Goal: Task Accomplishment & Management: Complete application form

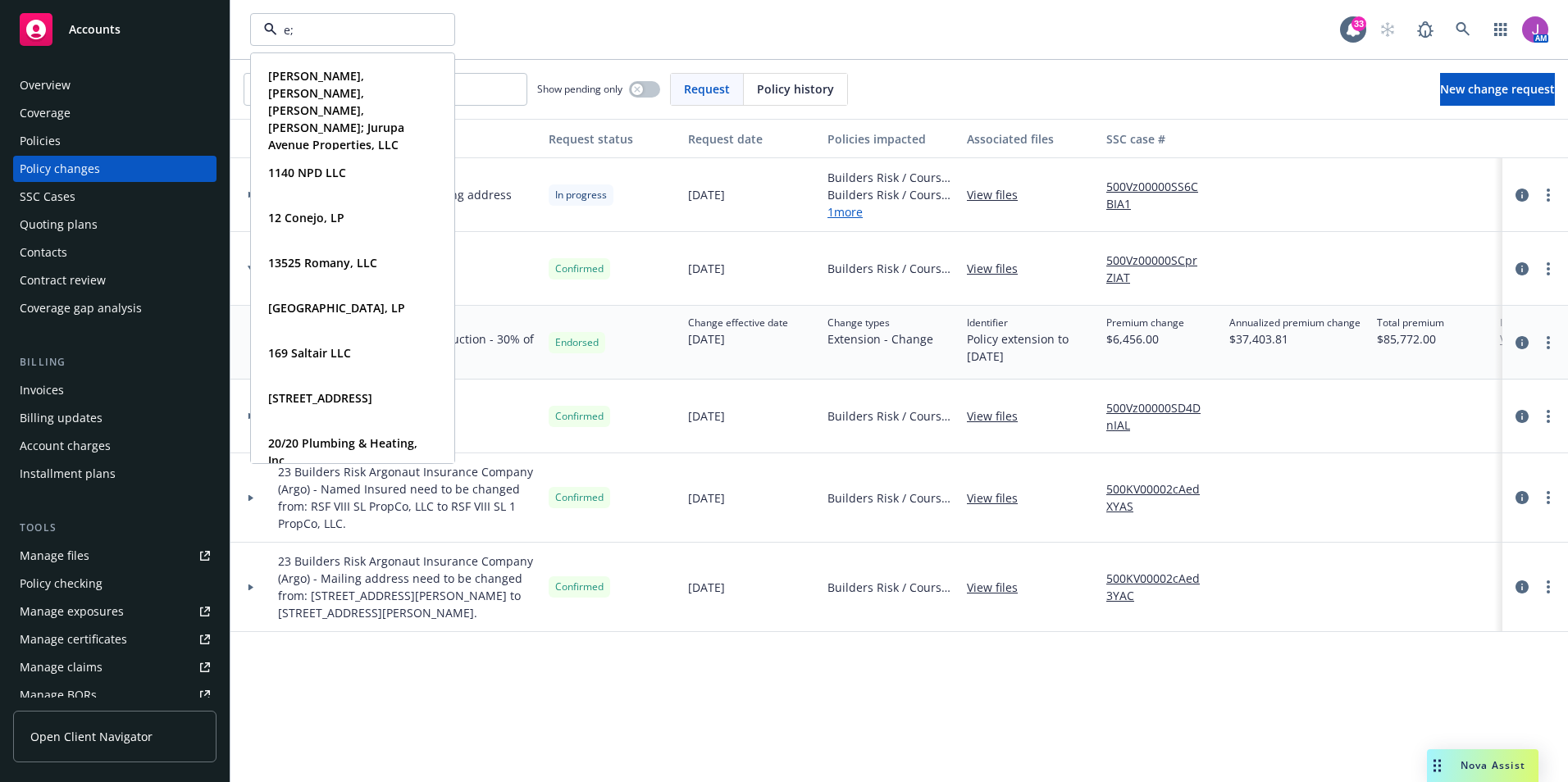
type input "e"
type input "[PERSON_NAME]"
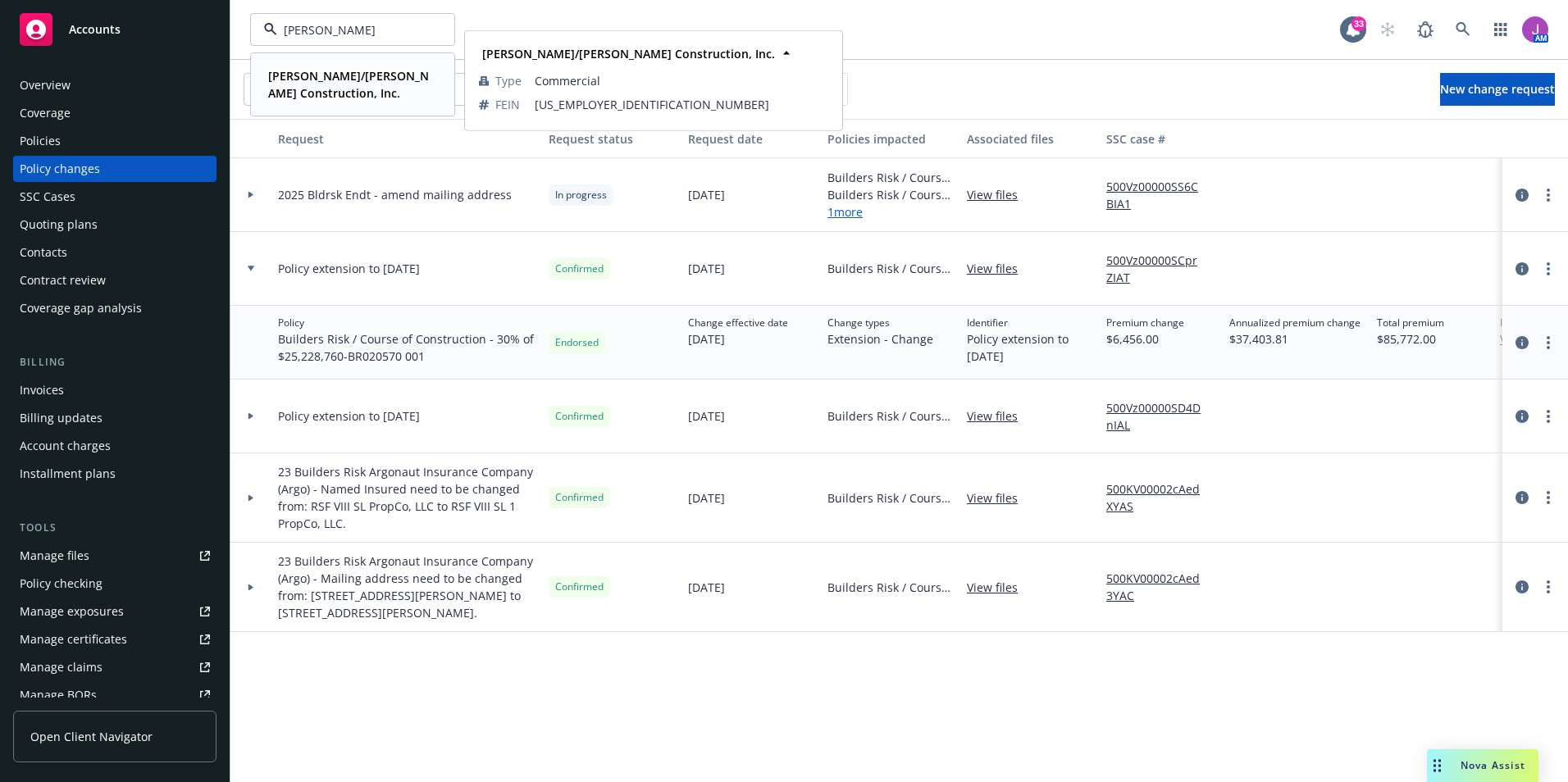
click at [309, 66] on div "[PERSON_NAME]/[PERSON_NAME] Construction, Inc." at bounding box center [349, 85] width 175 height 41
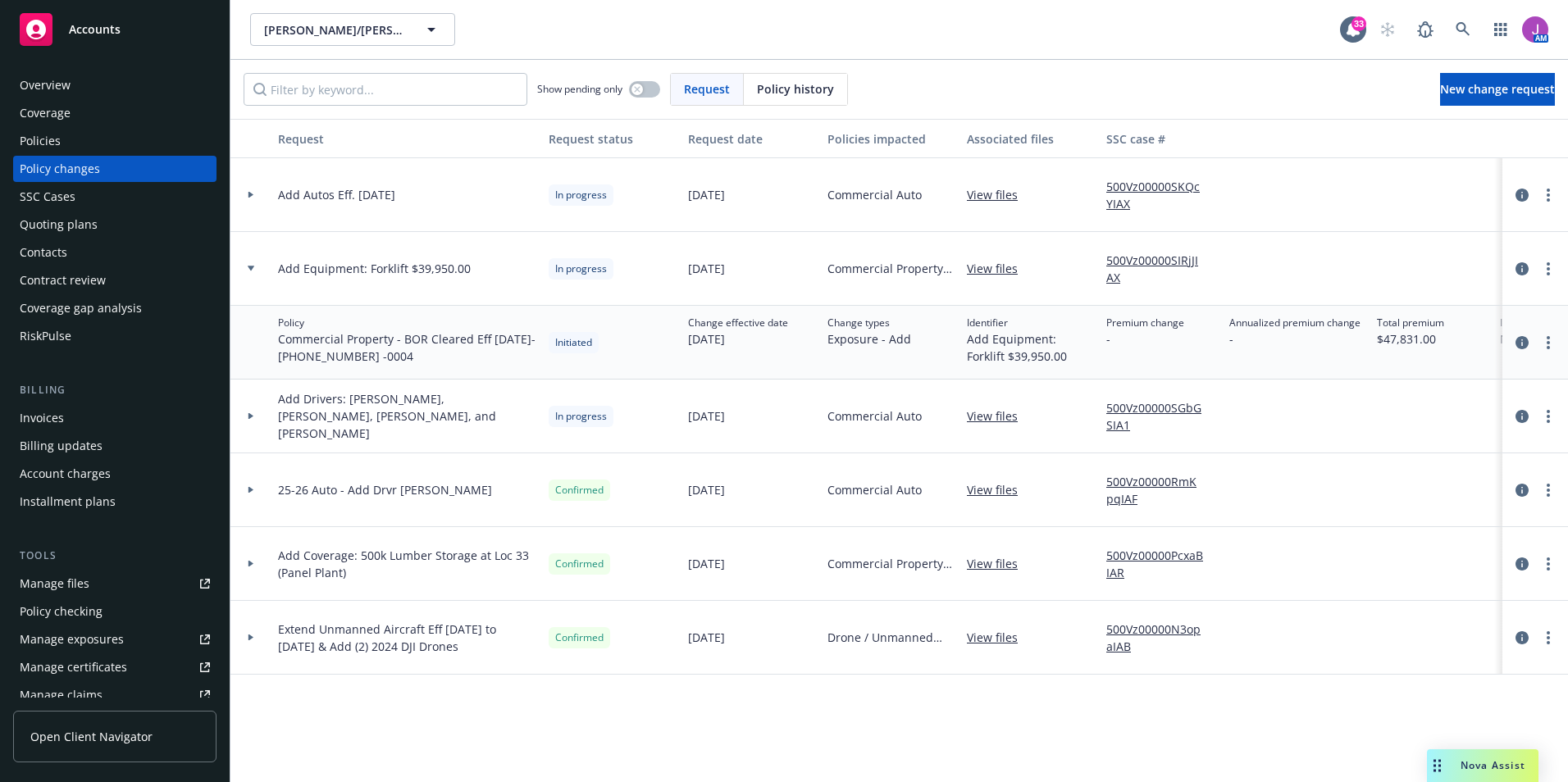
click at [51, 415] on div "Invoices" at bounding box center [42, 419] width 44 height 26
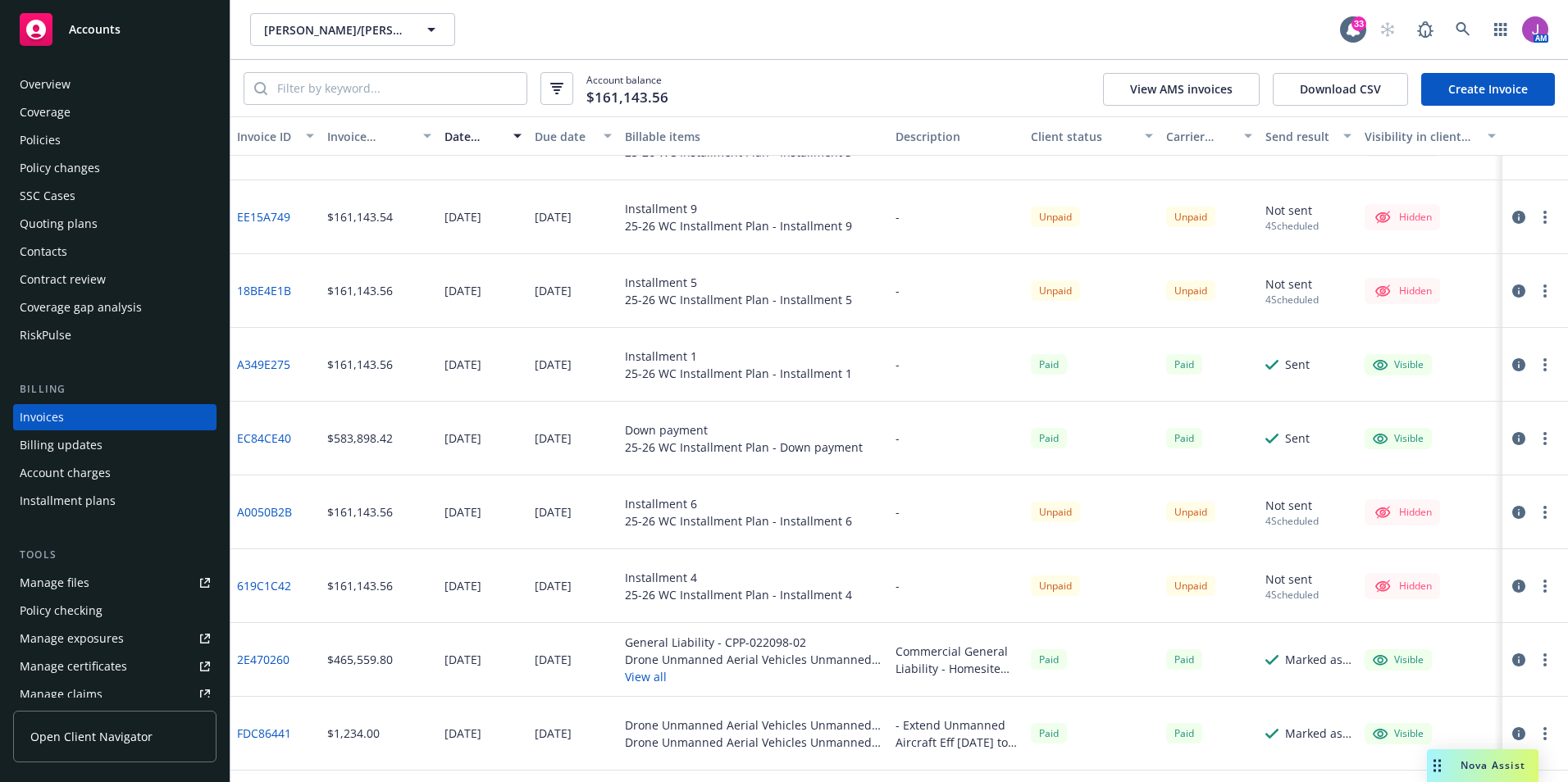
scroll to position [554, 0]
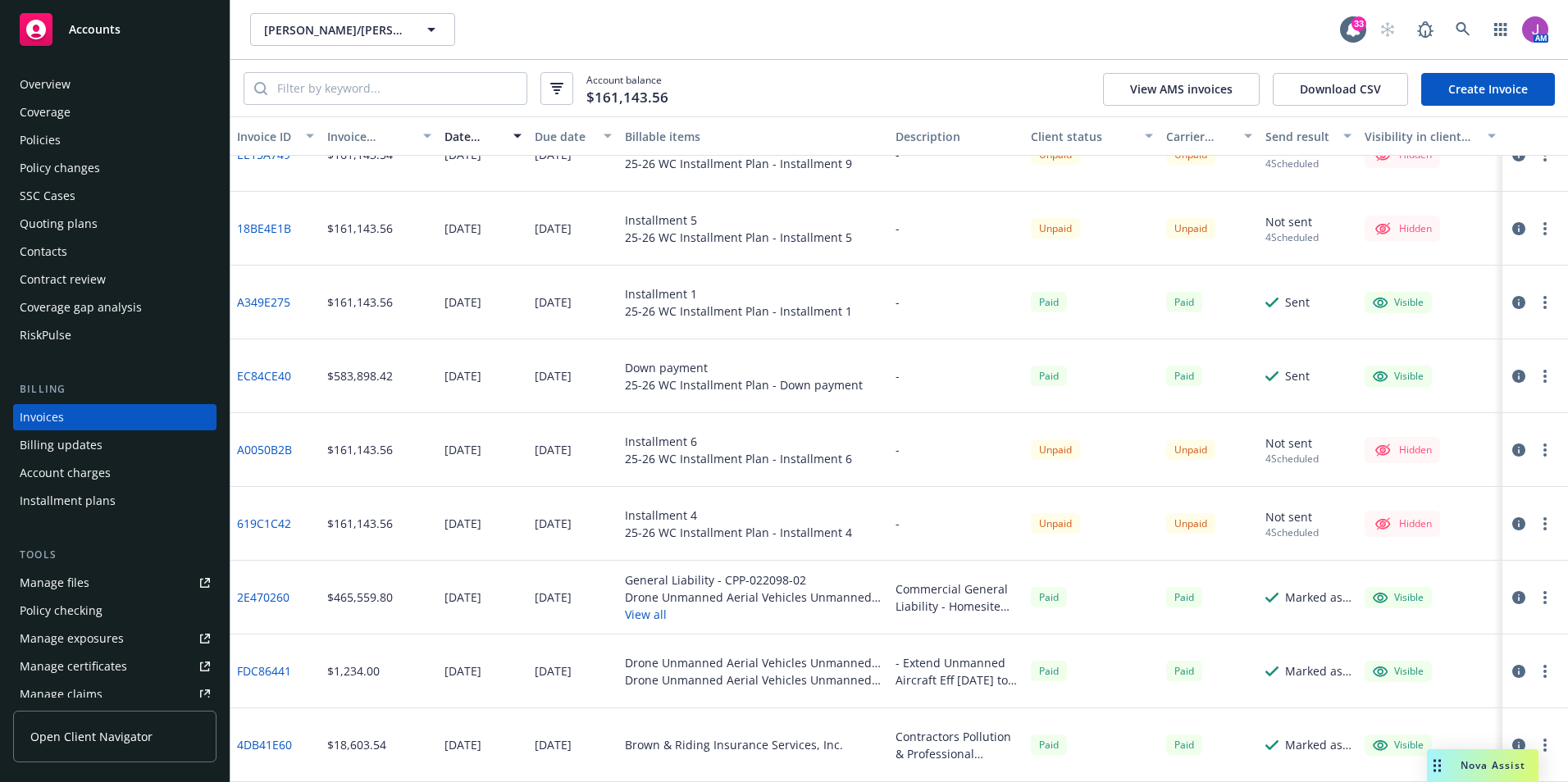
click at [288, 672] on link "FDC86441" at bounding box center [264, 671] width 54 height 17
click at [1512, 676] on icon "button" at bounding box center [1519, 672] width 13 height 13
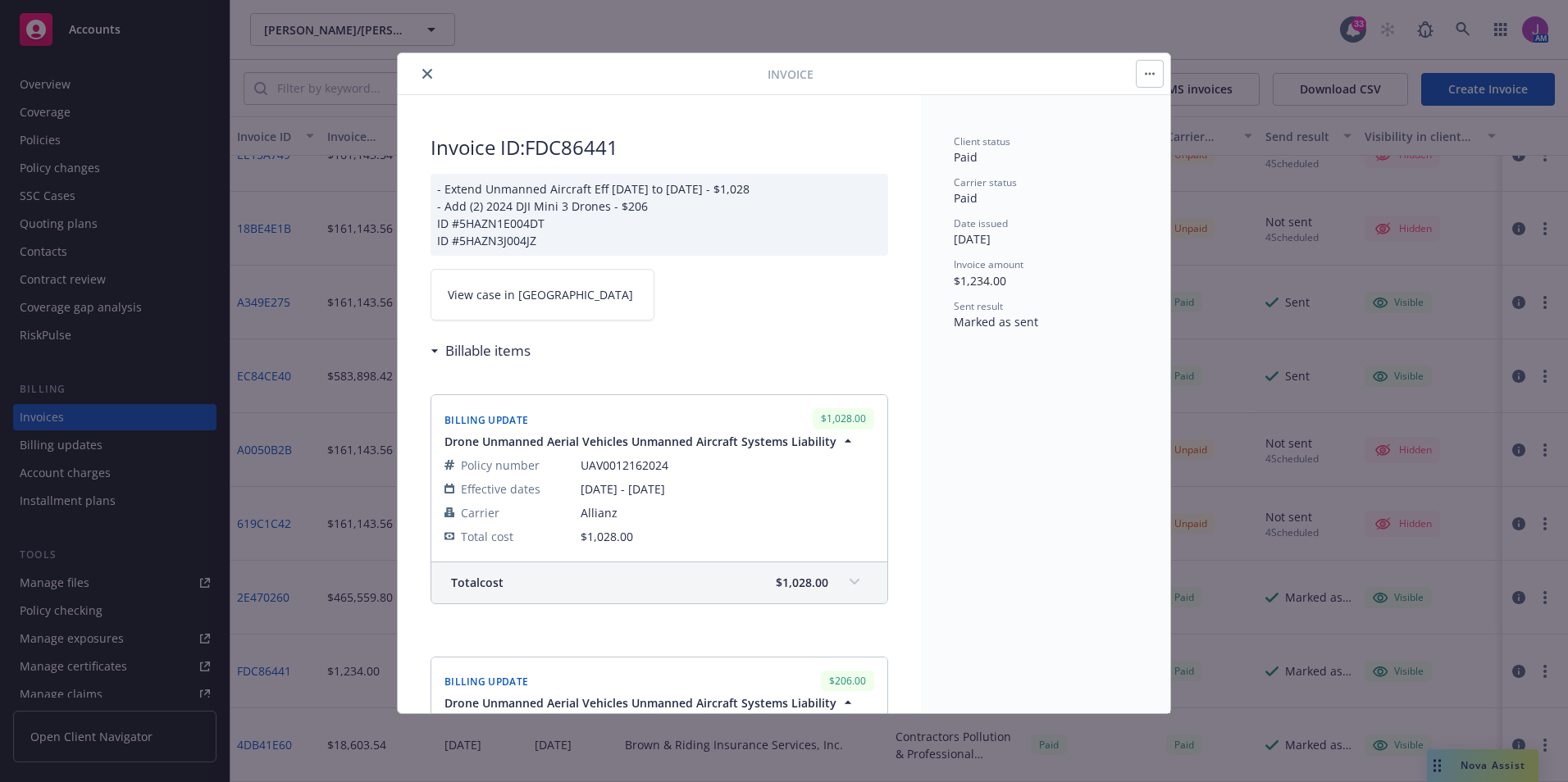
click at [506, 277] on link "View case in SSC" at bounding box center [543, 294] width 224 height 52
click at [423, 75] on icon "close" at bounding box center [428, 74] width 10 height 10
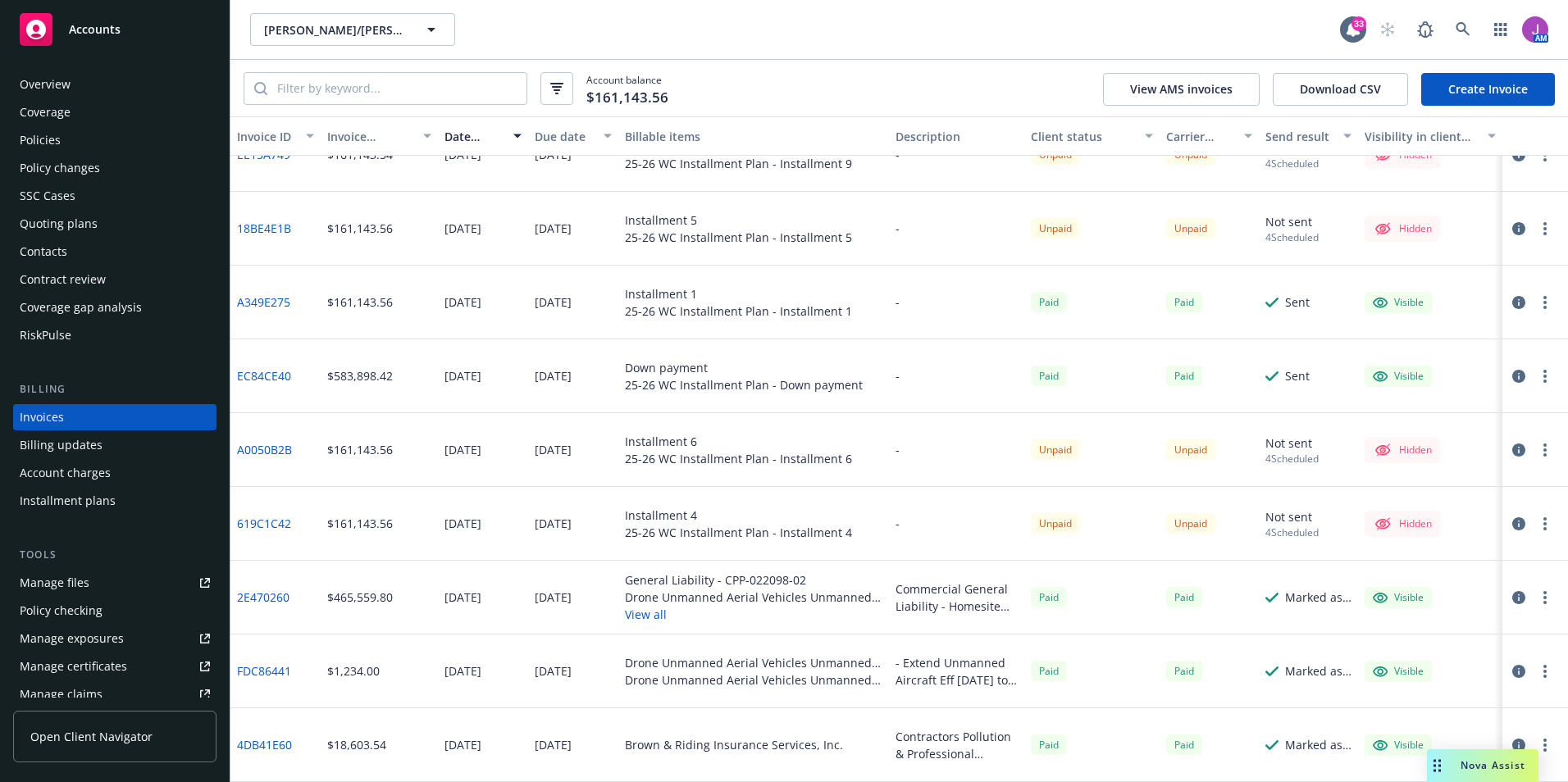
click at [39, 138] on div "Policies" at bounding box center [40, 141] width 41 height 26
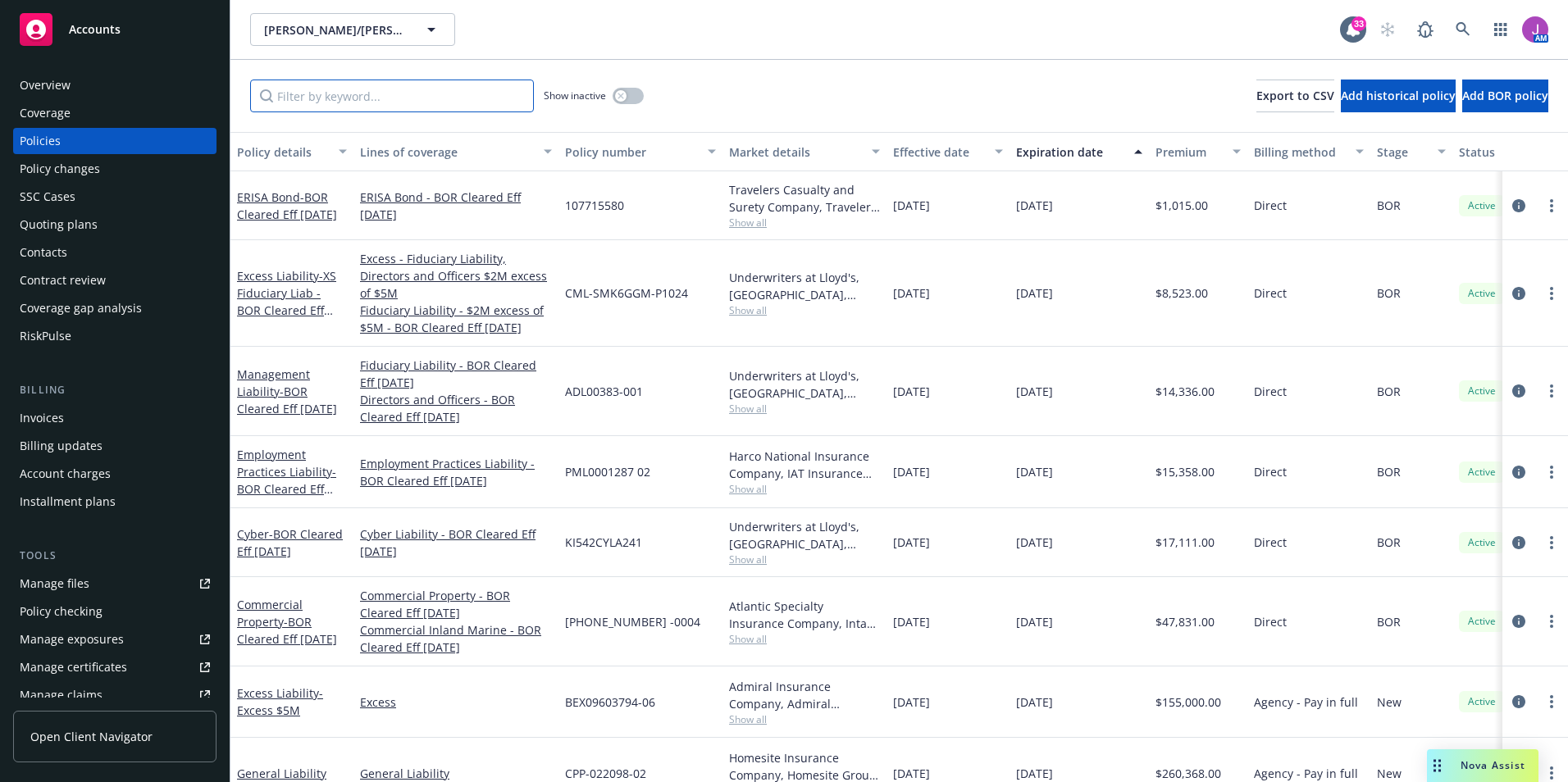
click at [321, 95] on input "Filter by keyword..." at bounding box center [391, 96] width 284 height 33
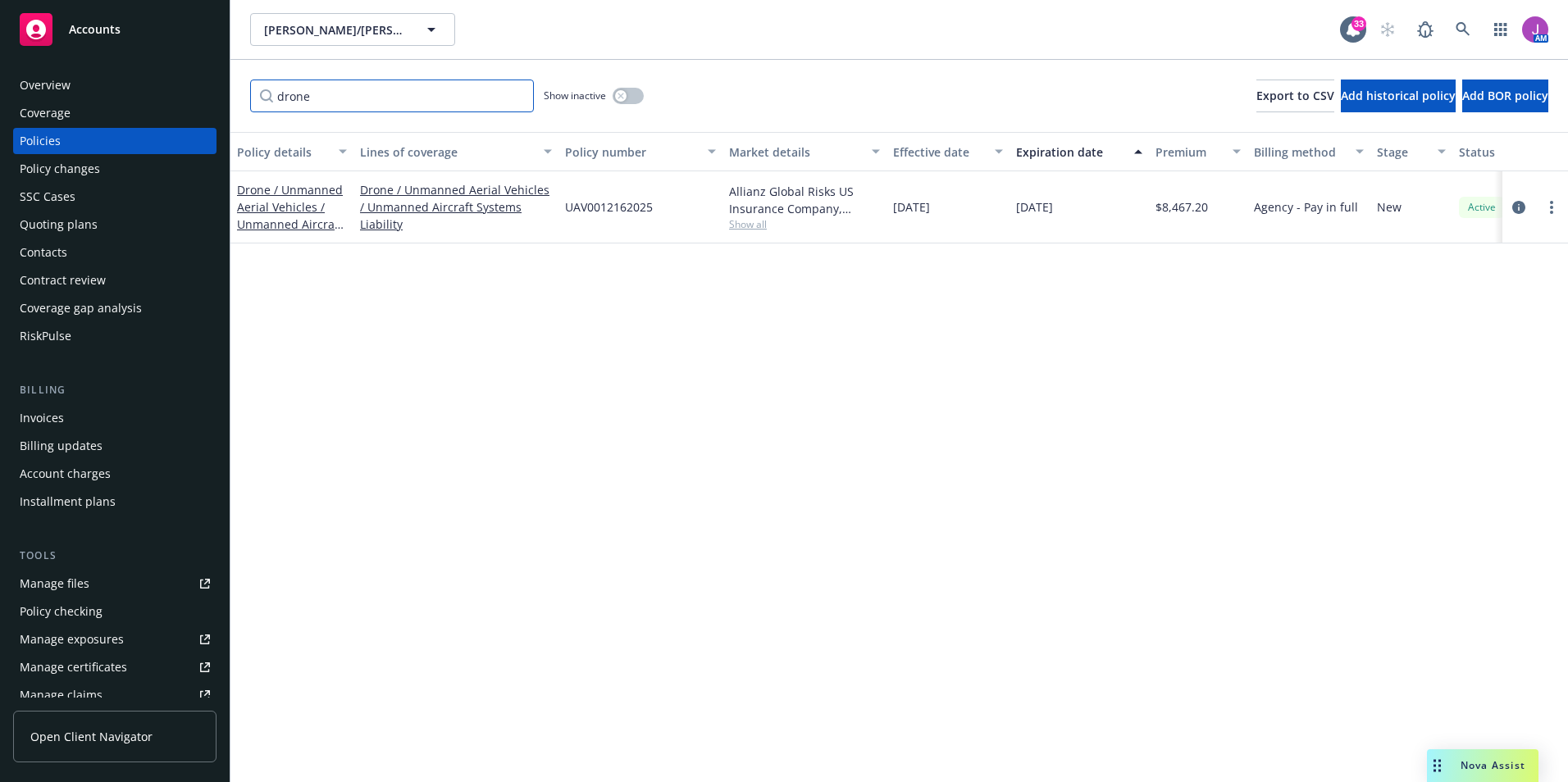
type input "drone"
click at [737, 231] on span "Show all" at bounding box center [804, 224] width 150 height 14
click at [1045, 280] on div "Policy details Lines of coverage Policy number Market details Effective date Ex…" at bounding box center [899, 457] width 1337 height 650
click at [62, 413] on div "Invoices" at bounding box center [42, 419] width 44 height 26
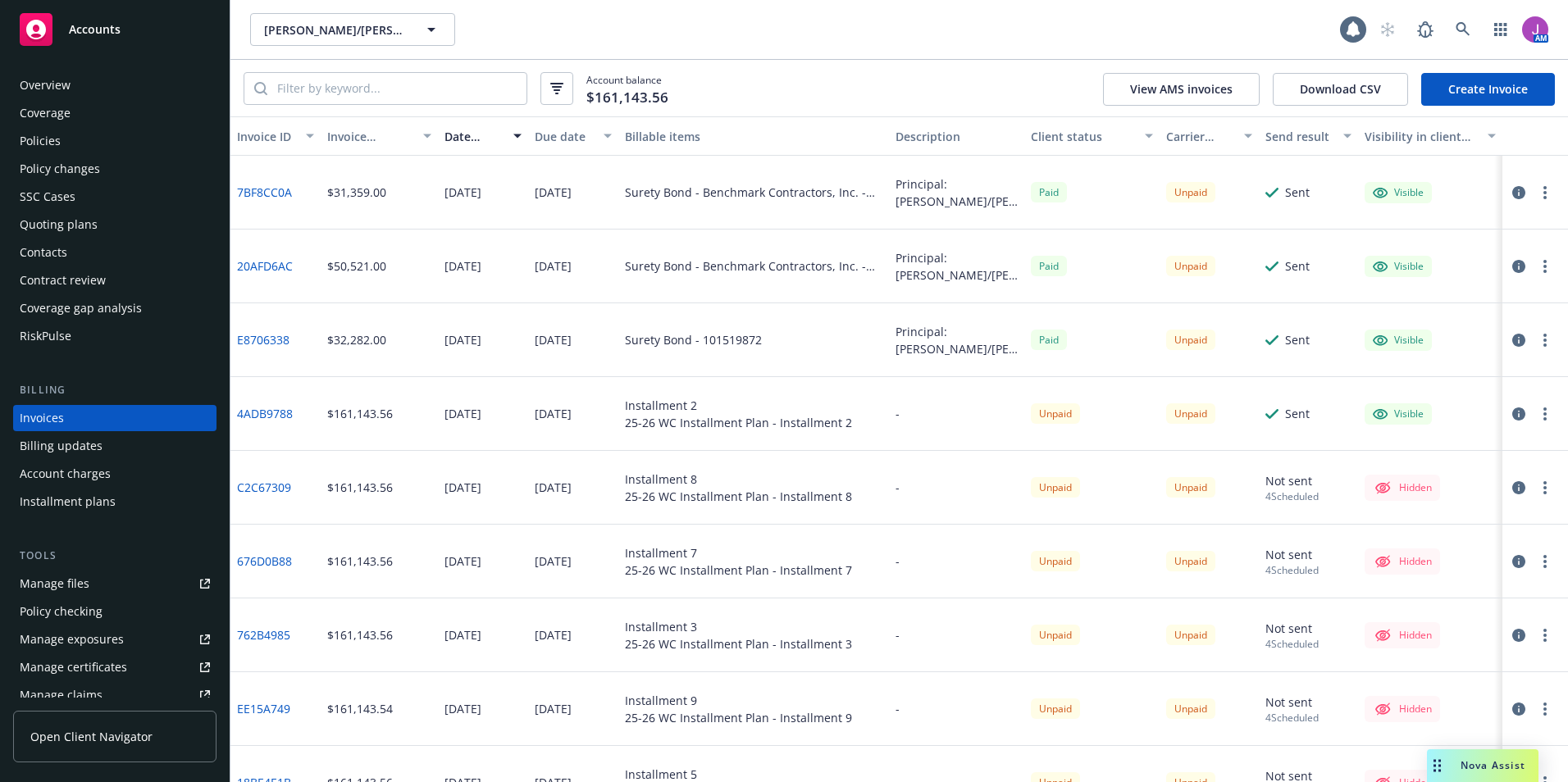
scroll to position [1, 0]
click at [337, 79] on input "search" at bounding box center [396, 89] width 259 height 31
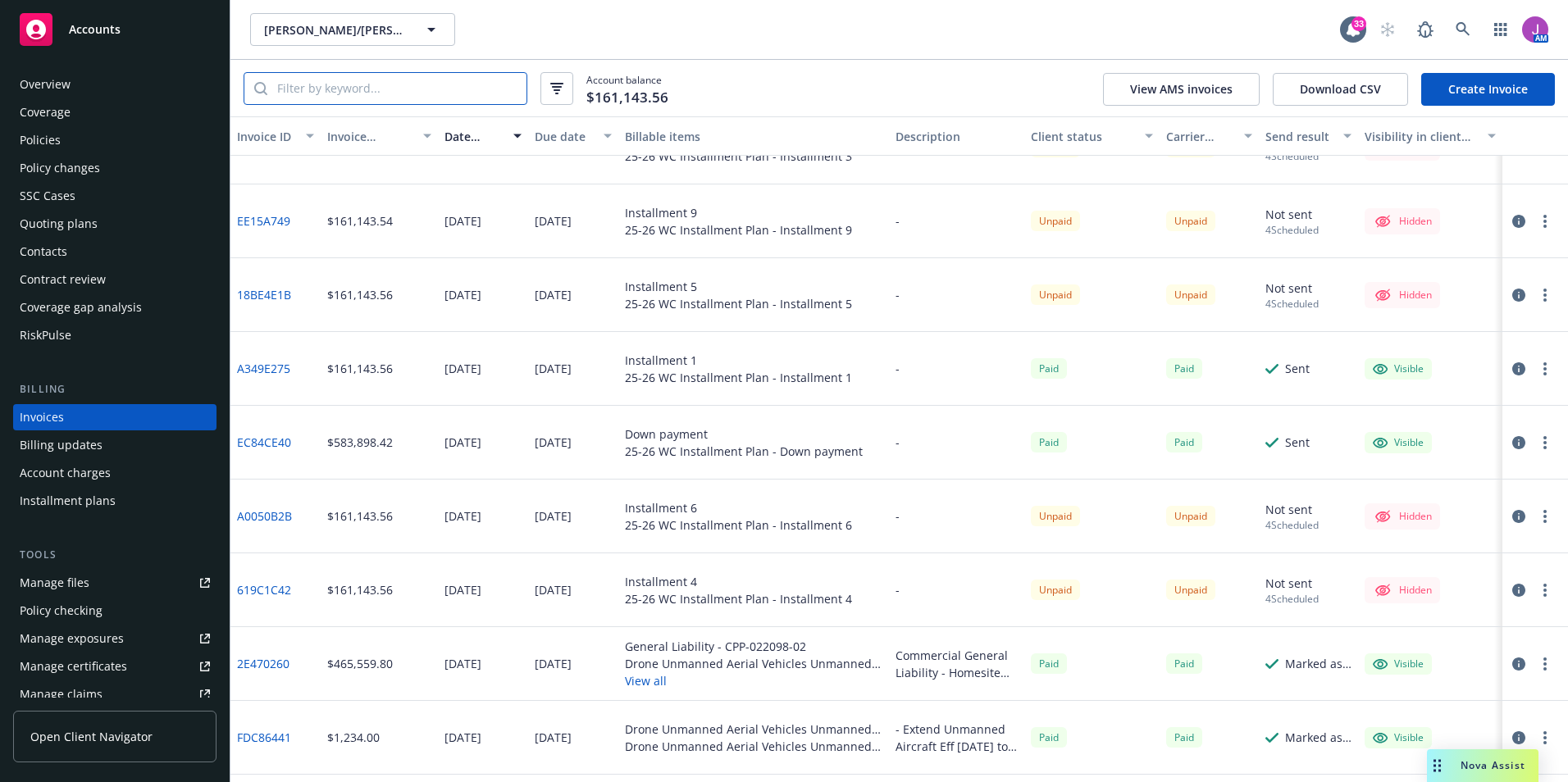
scroll to position [554, 0]
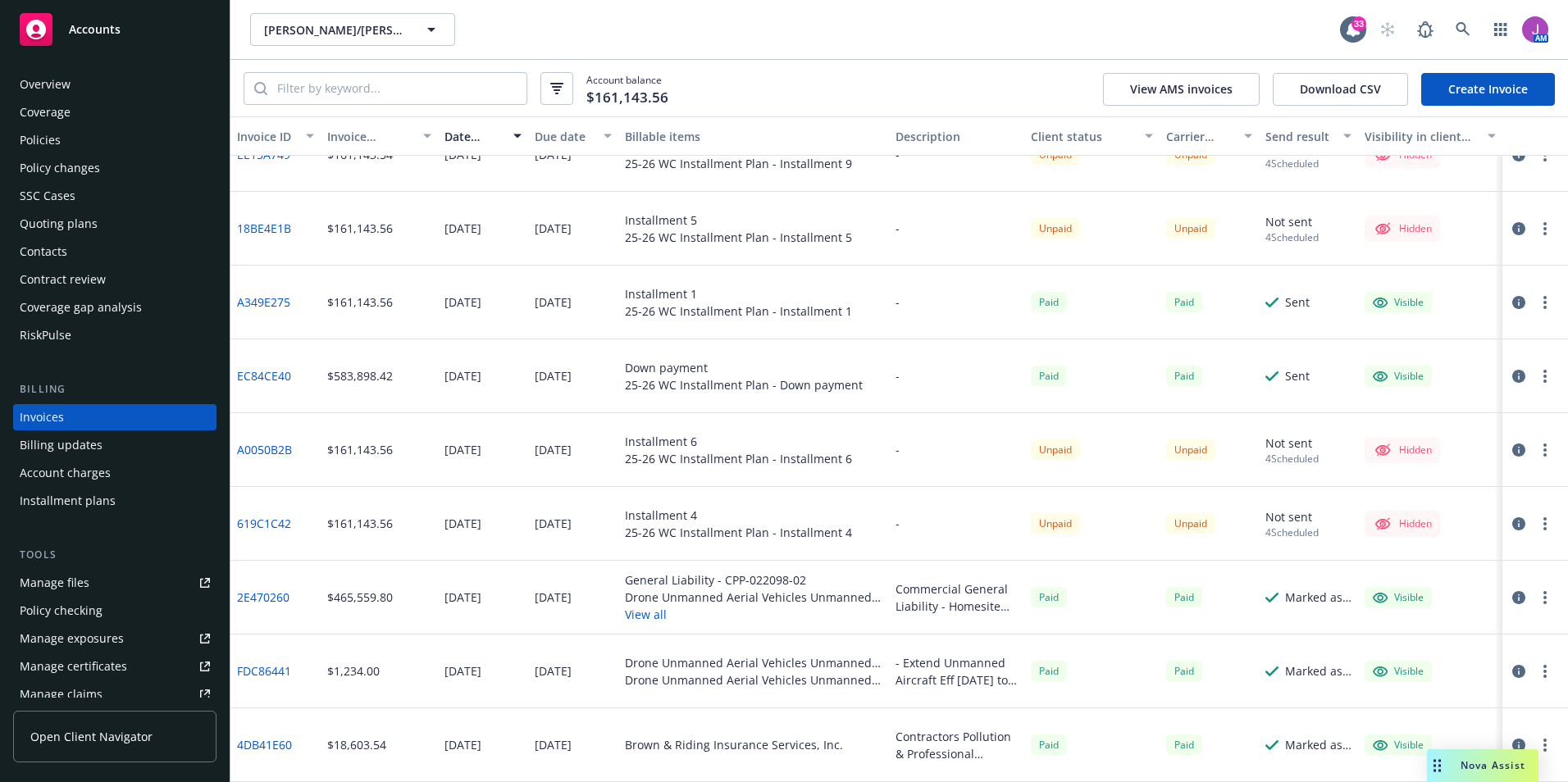
click at [1535, 672] on button "button" at bounding box center [1545, 672] width 20 height 20
click at [1509, 680] on button "button" at bounding box center [1519, 672] width 20 height 20
click at [1512, 671] on icon "button" at bounding box center [1519, 672] width 13 height 13
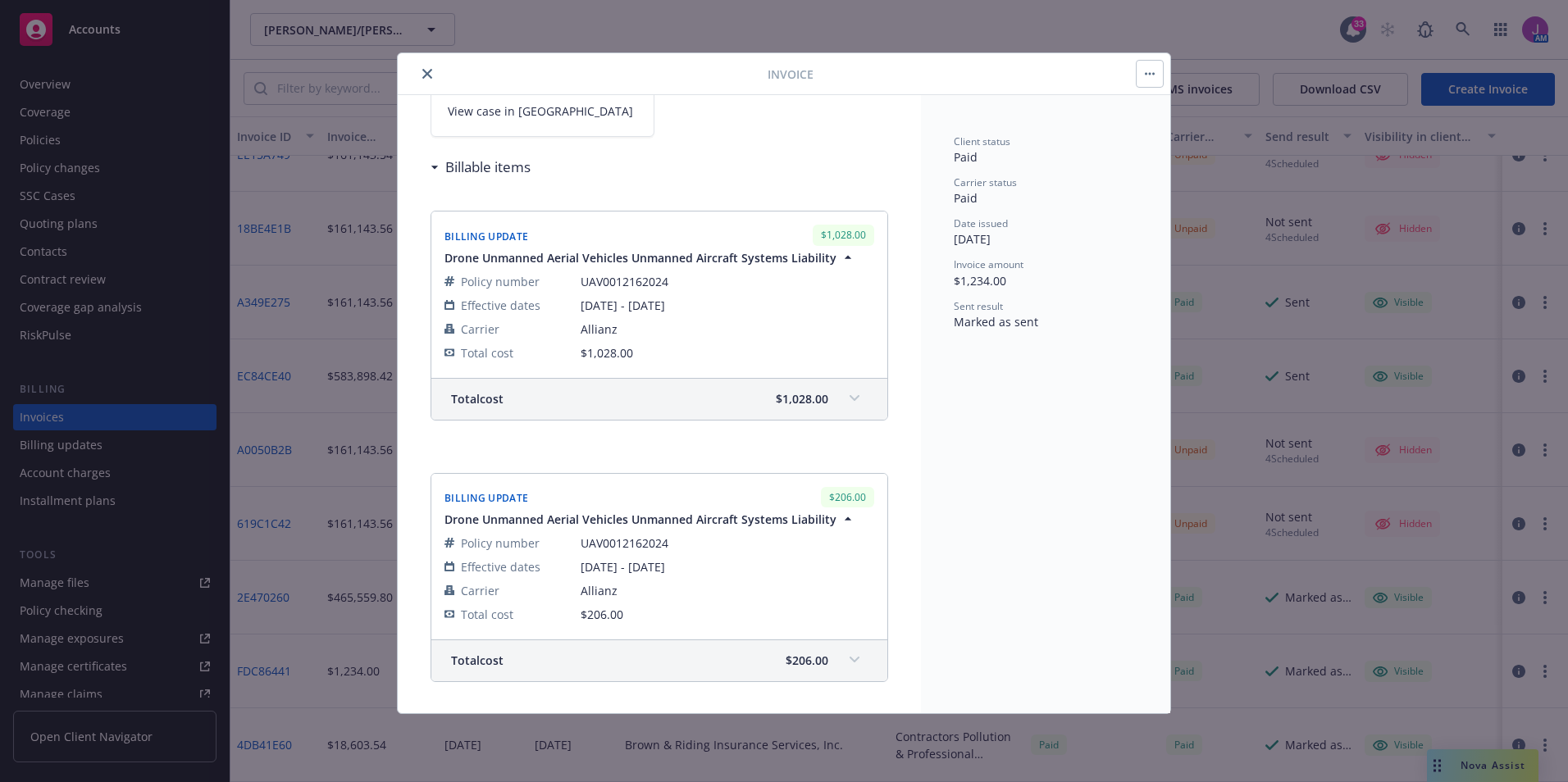
scroll to position [164, 0]
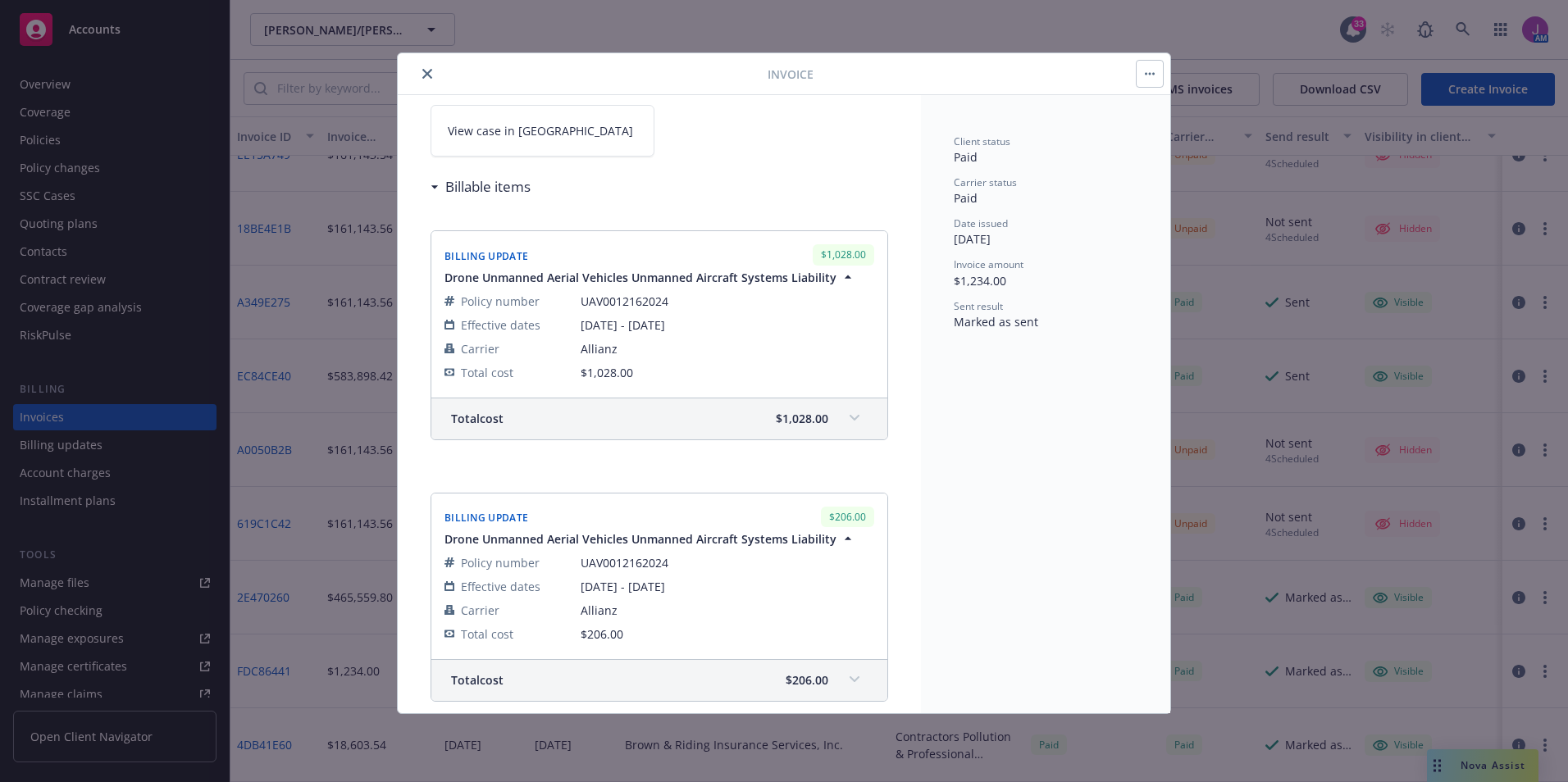
click at [846, 414] on span at bounding box center [854, 419] width 26 height 26
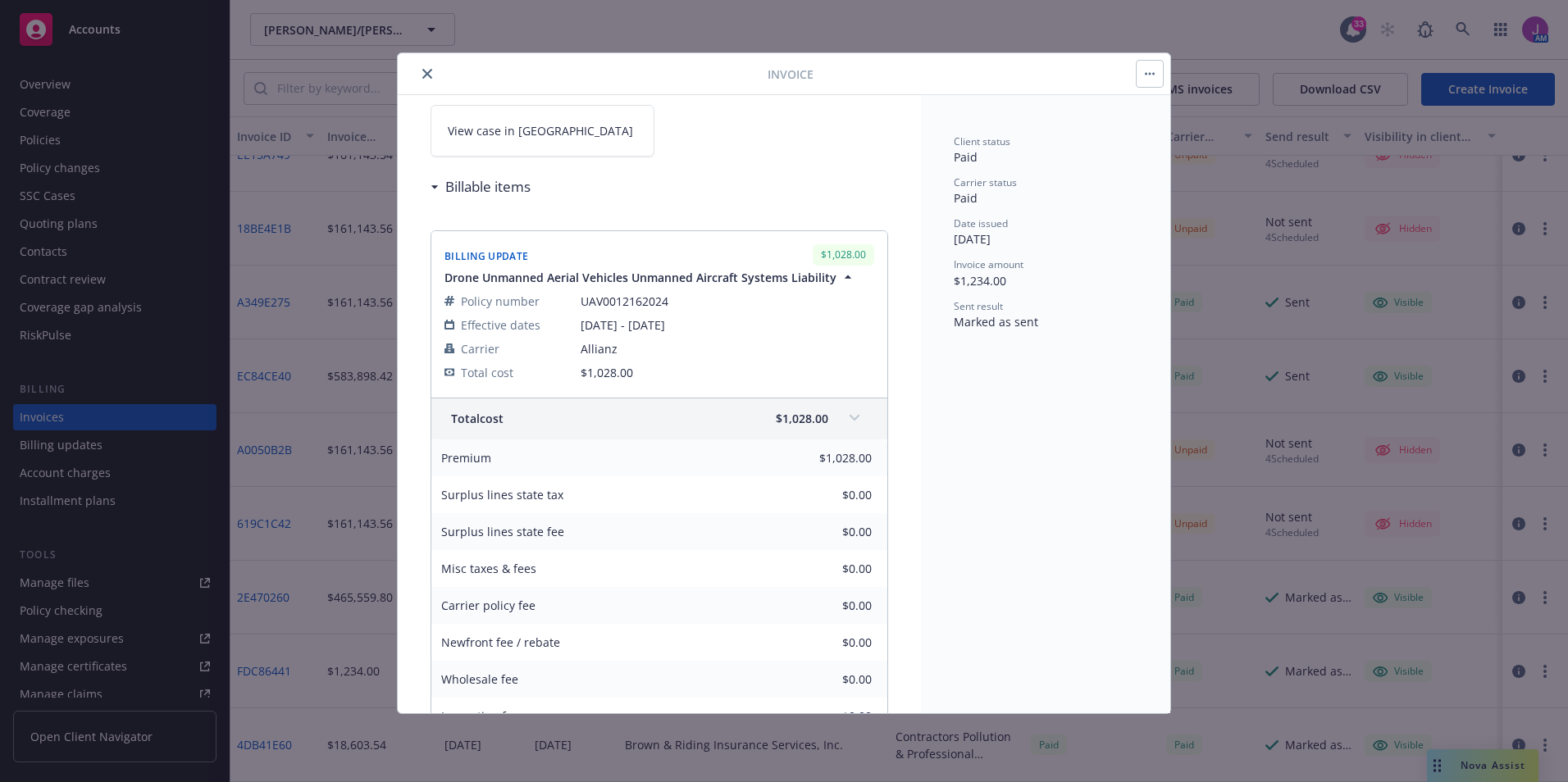
click at [844, 414] on span at bounding box center [854, 419] width 26 height 26
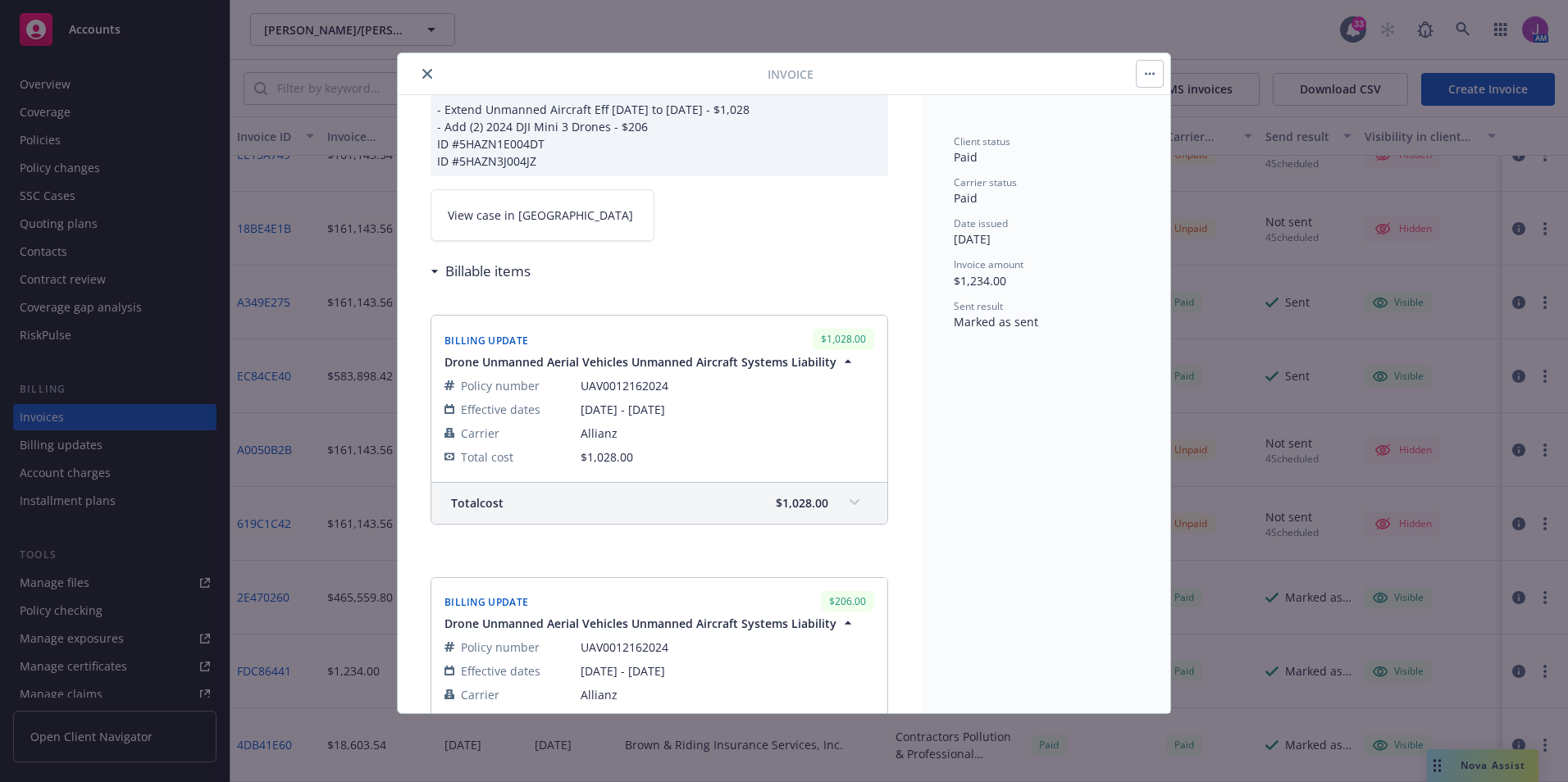
scroll to position [0, 0]
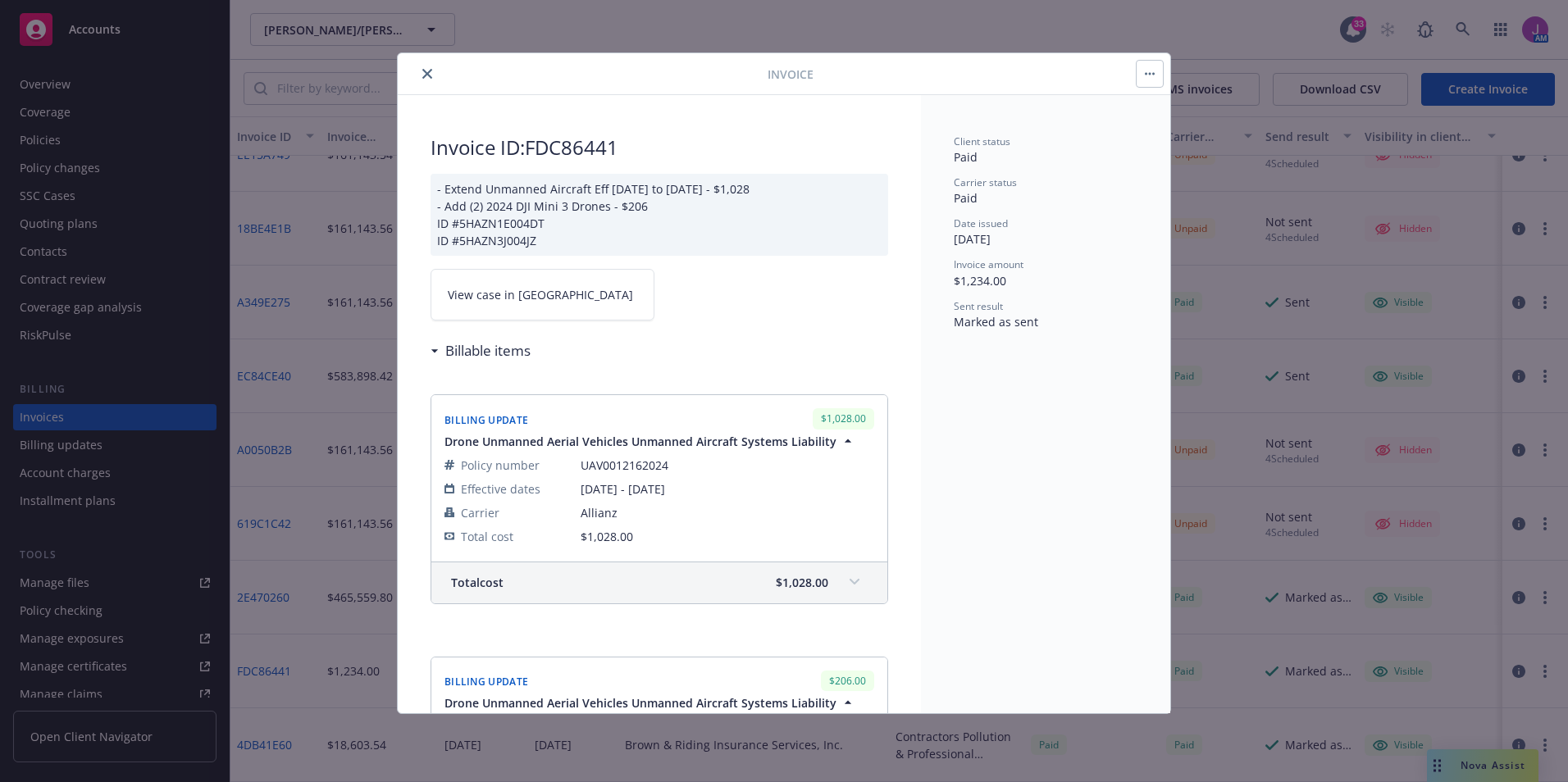
click at [442, 352] on div "Billable items" at bounding box center [485, 351] width 92 height 21
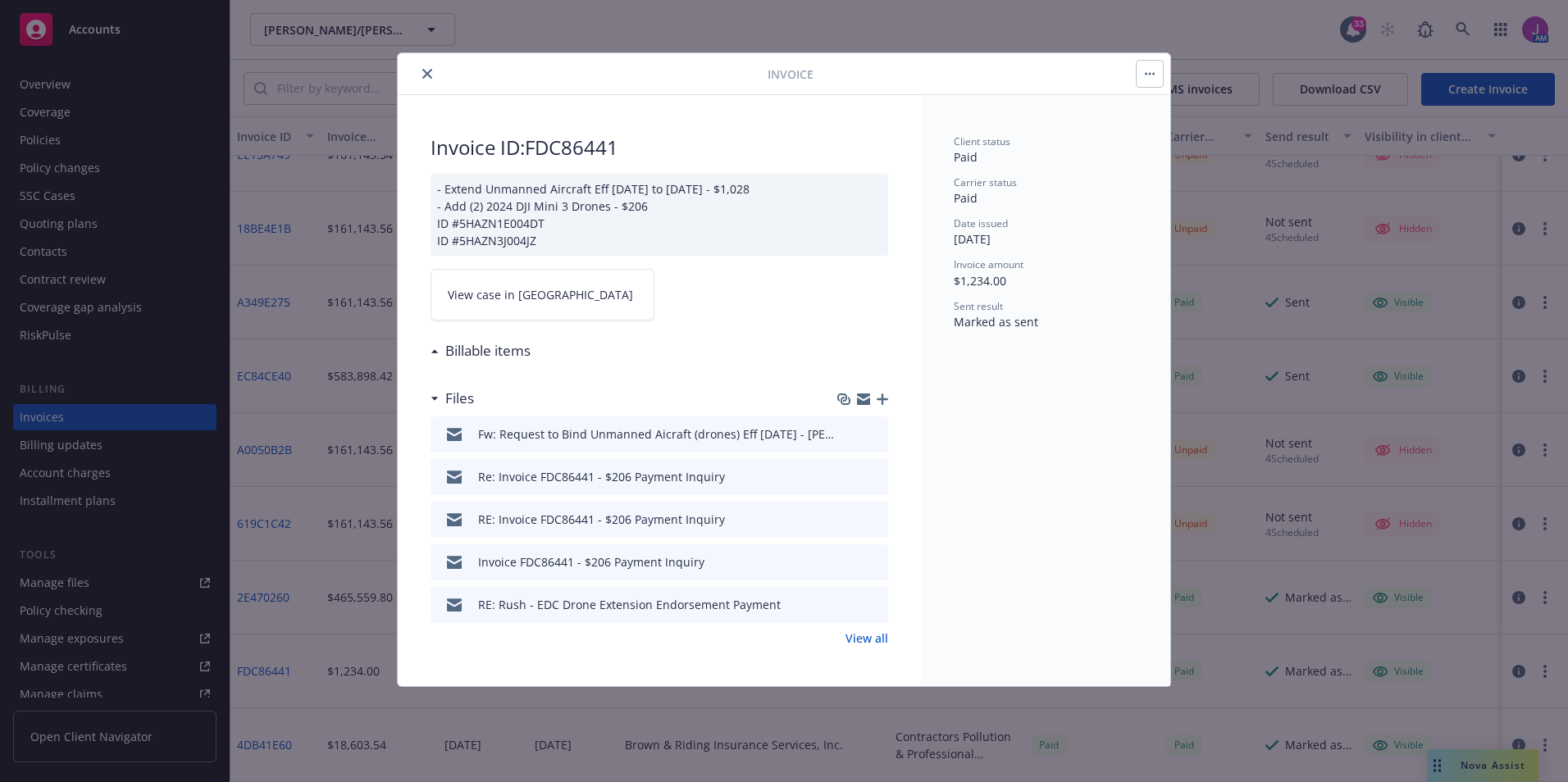
click at [493, 349] on h3 "Billable items" at bounding box center [488, 351] width 86 height 21
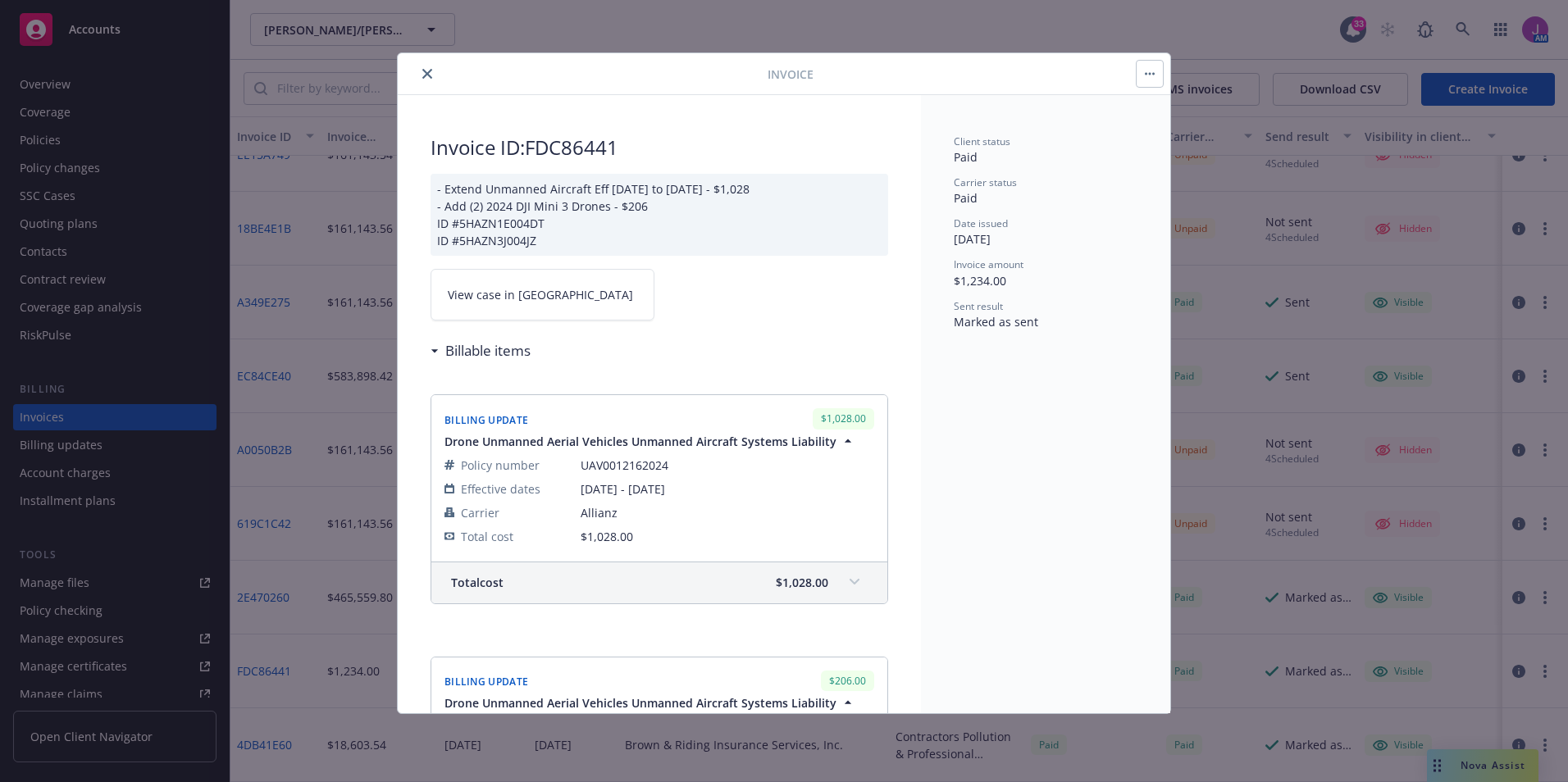
click at [427, 72] on icon "close" at bounding box center [428, 74] width 10 height 10
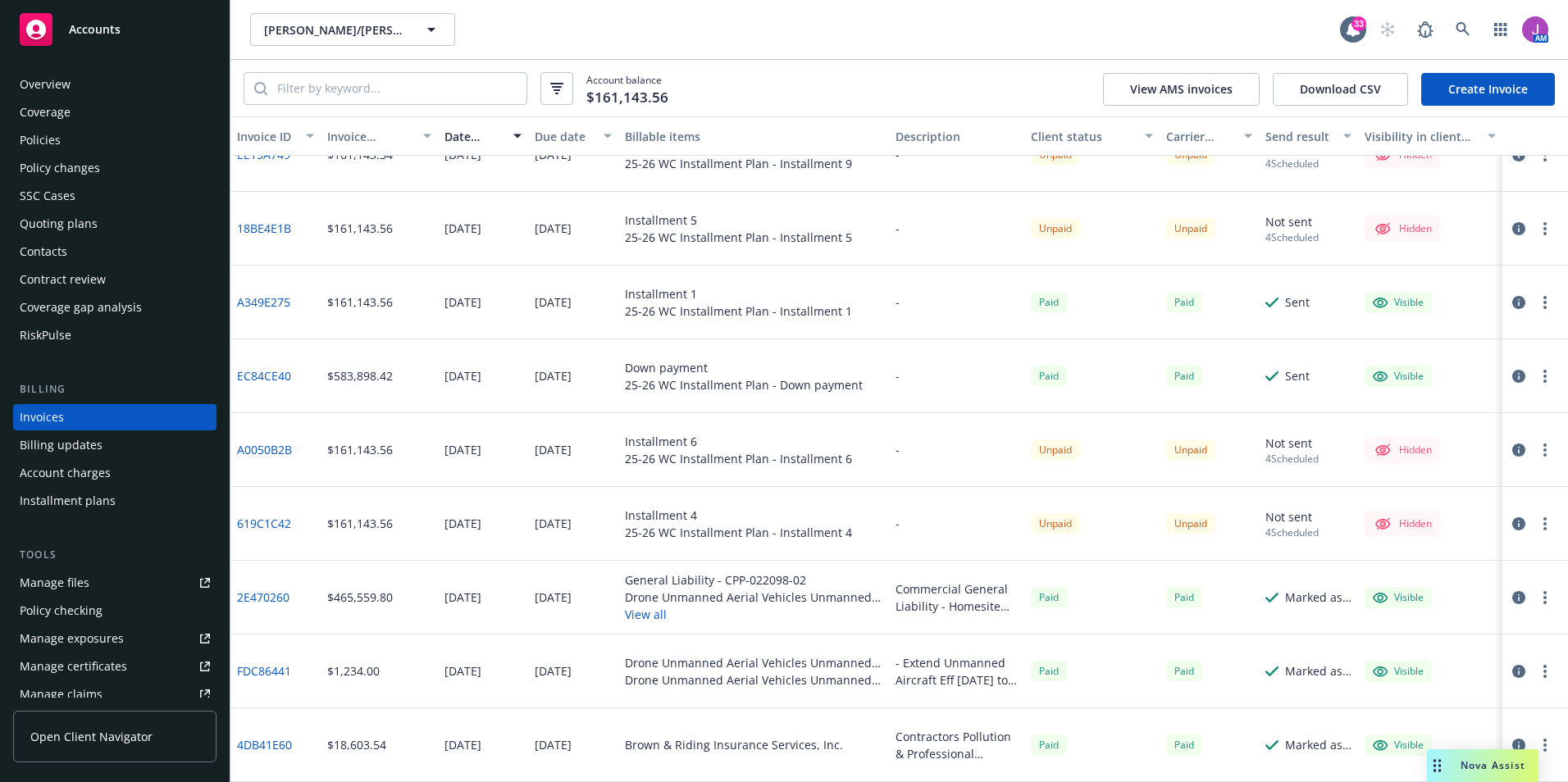
click at [102, 132] on div "Policies" at bounding box center [114, 141] width 190 height 26
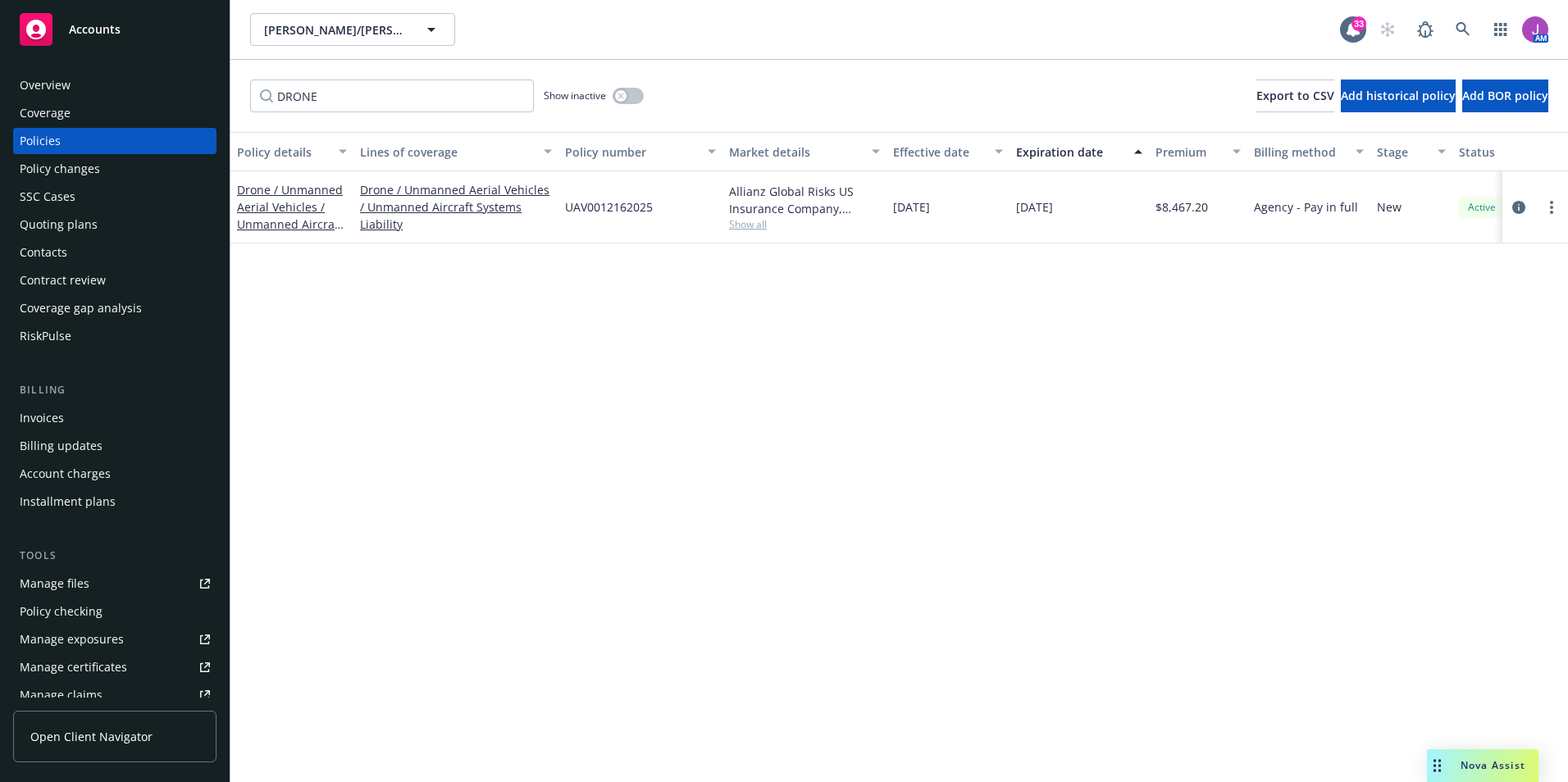
type input "DRONE"
drag, startPoint x: 557, startPoint y: 205, endPoint x: 691, endPoint y: 220, distance: 134.8
click at [691, 220] on div "Drone / Unmanned Aerial Vehicles / Unmanned Aircraft Systems Liability Drone / …" at bounding box center [1021, 207] width 1583 height 72
click at [562, 211] on div "UAV0012162025" at bounding box center [640, 207] width 164 height 72
click at [559, 205] on div "UAV0012162025" at bounding box center [640, 207] width 164 height 72
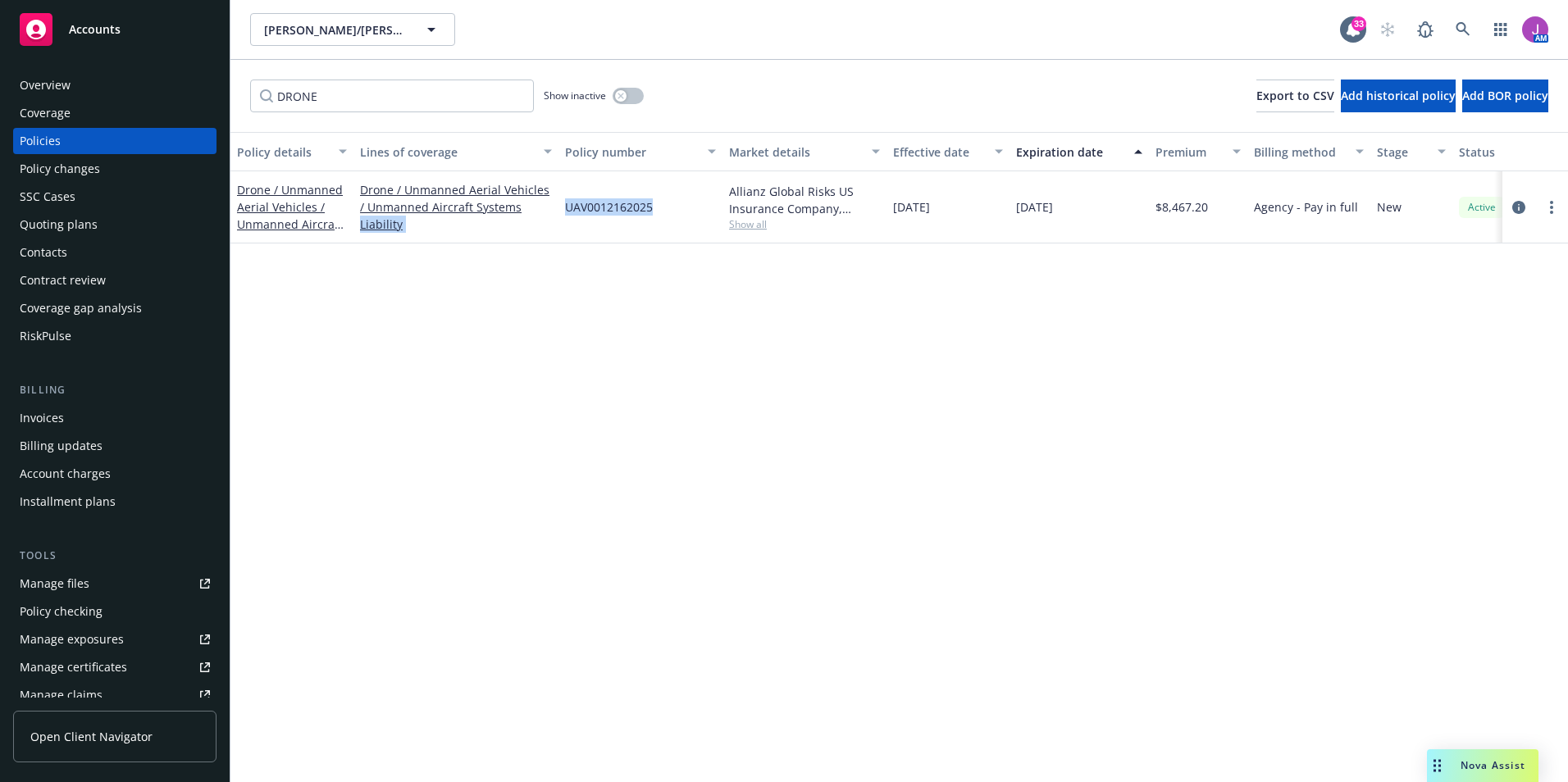
click at [567, 207] on span "UAV0012162025" at bounding box center [608, 206] width 88 height 17
drag, startPoint x: 612, startPoint y: 207, endPoint x: 681, endPoint y: 210, distance: 69.1
click at [681, 210] on div "UAV0012162025" at bounding box center [640, 207] width 164 height 72
copy span "UAV0012162025"
click at [341, 34] on span "Elliott/Drinkward Construction, Inc." at bounding box center [335, 30] width 142 height 17
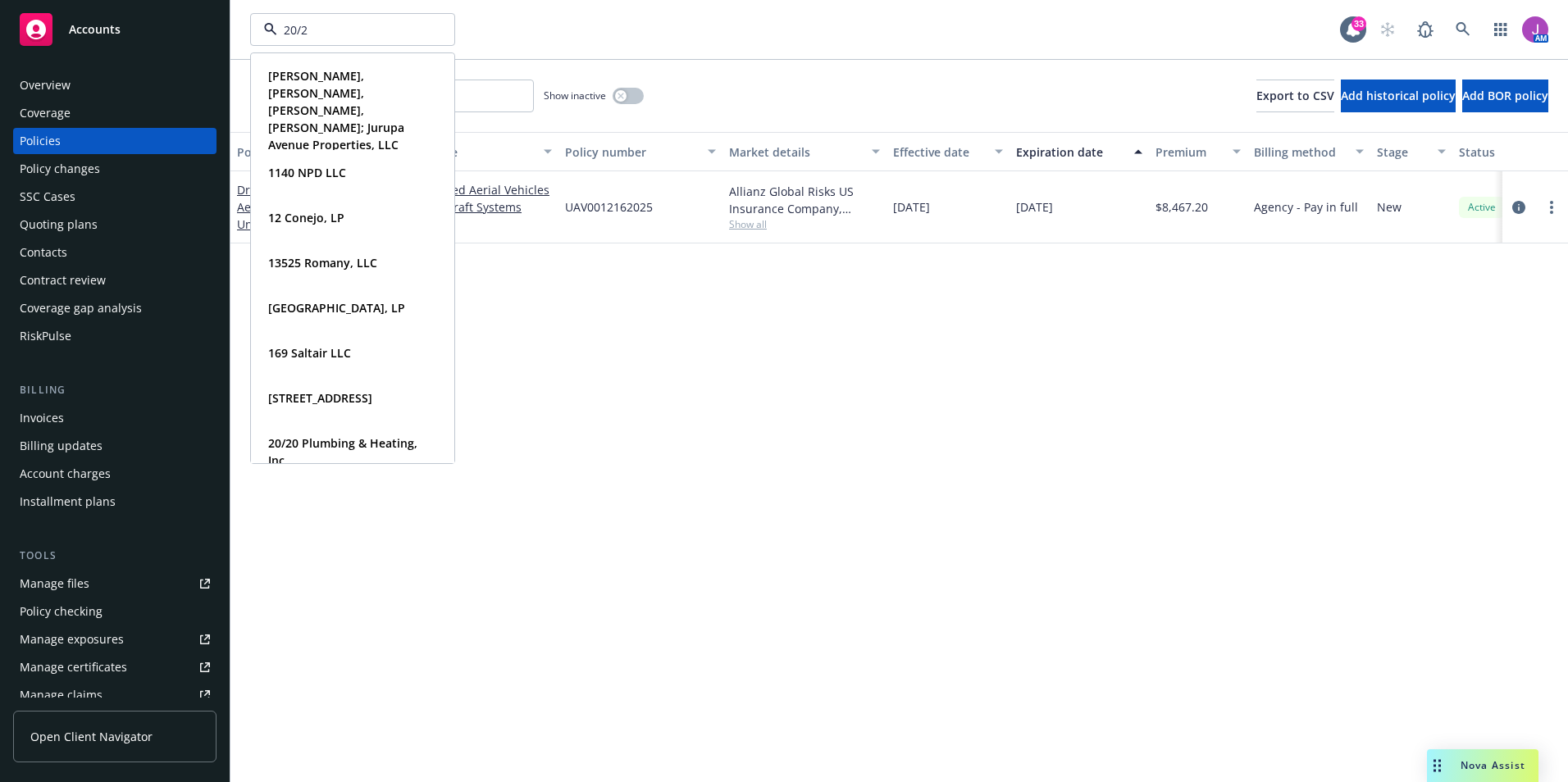
type input "20/20"
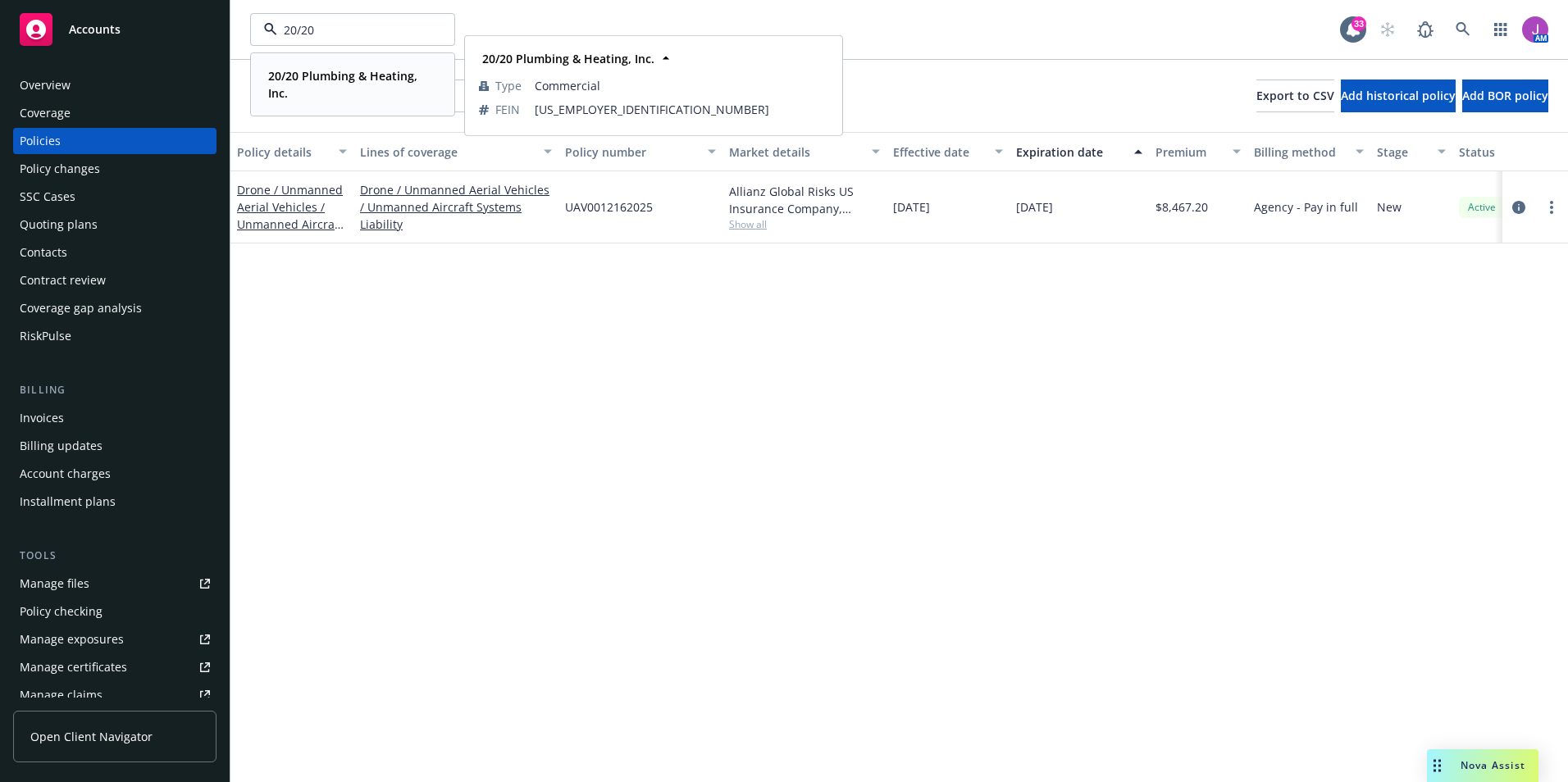
click at [321, 65] on div "20/20 Plumbing & Heating, Inc." at bounding box center [349, 85] width 175 height 41
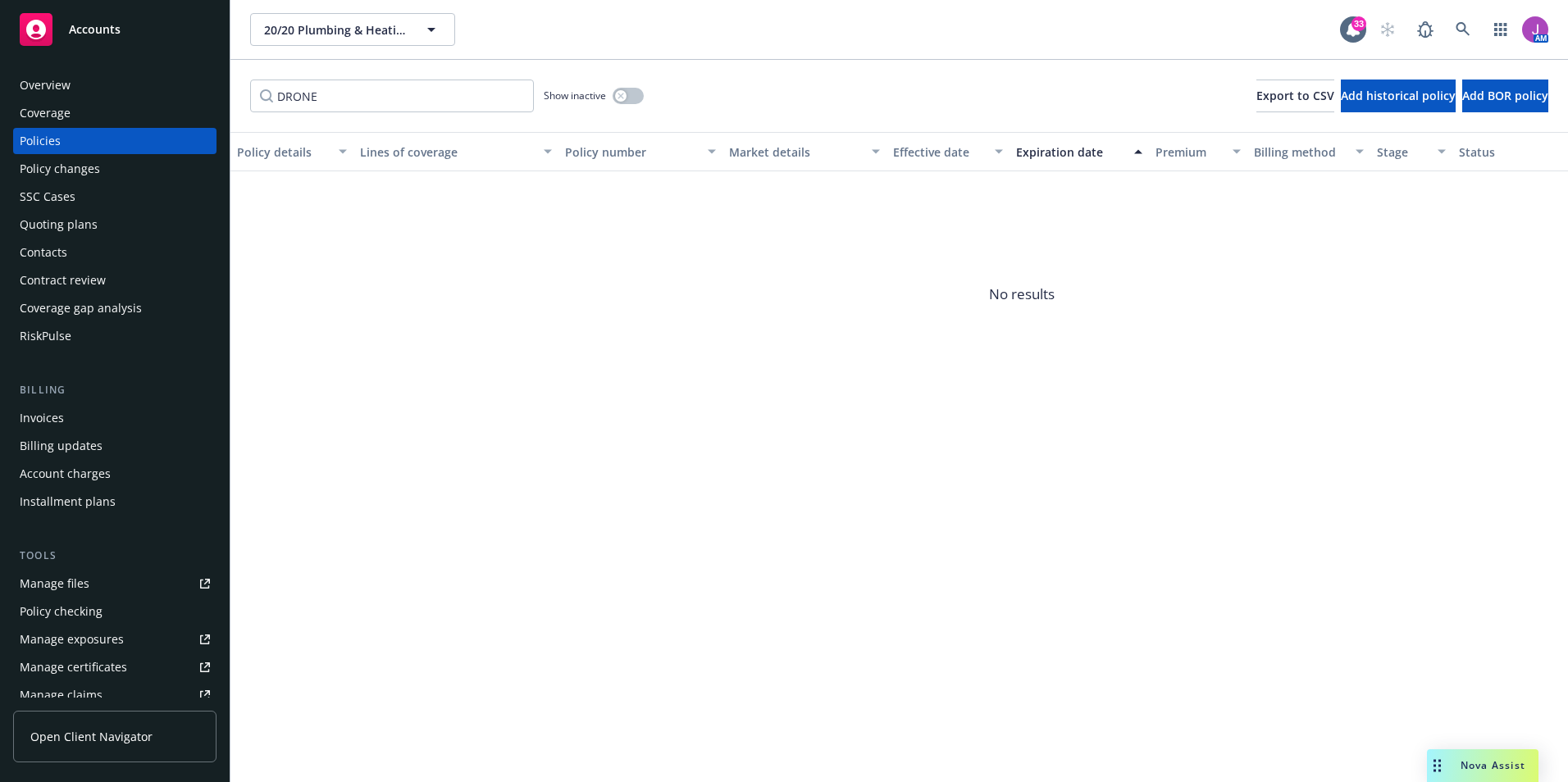
drag, startPoint x: 79, startPoint y: 120, endPoint x: 94, endPoint y: 118, distance: 15.1
click at [79, 120] on div "Coverage" at bounding box center [114, 113] width 190 height 26
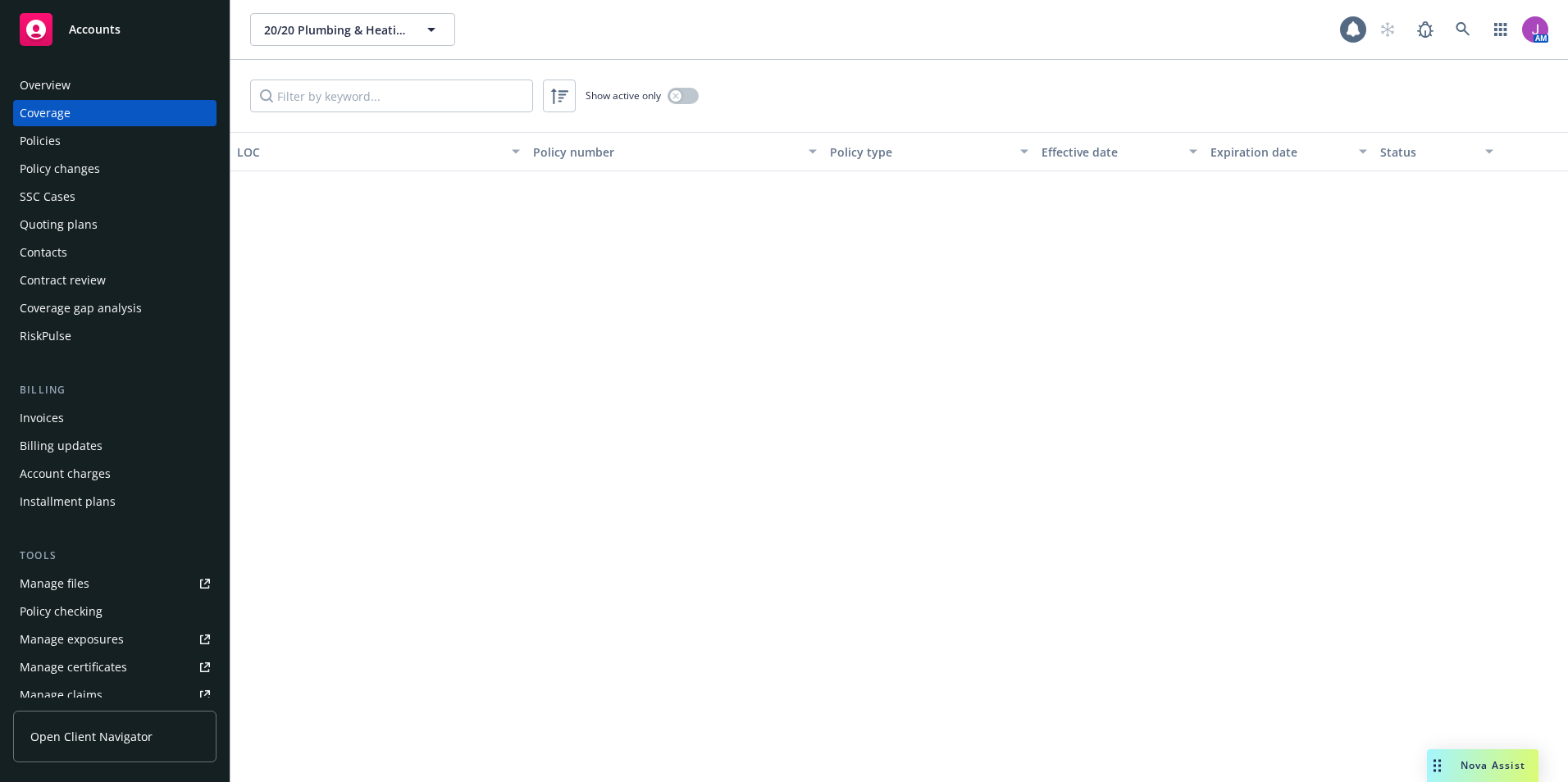
click at [33, 141] on div "Policies" at bounding box center [40, 141] width 41 height 26
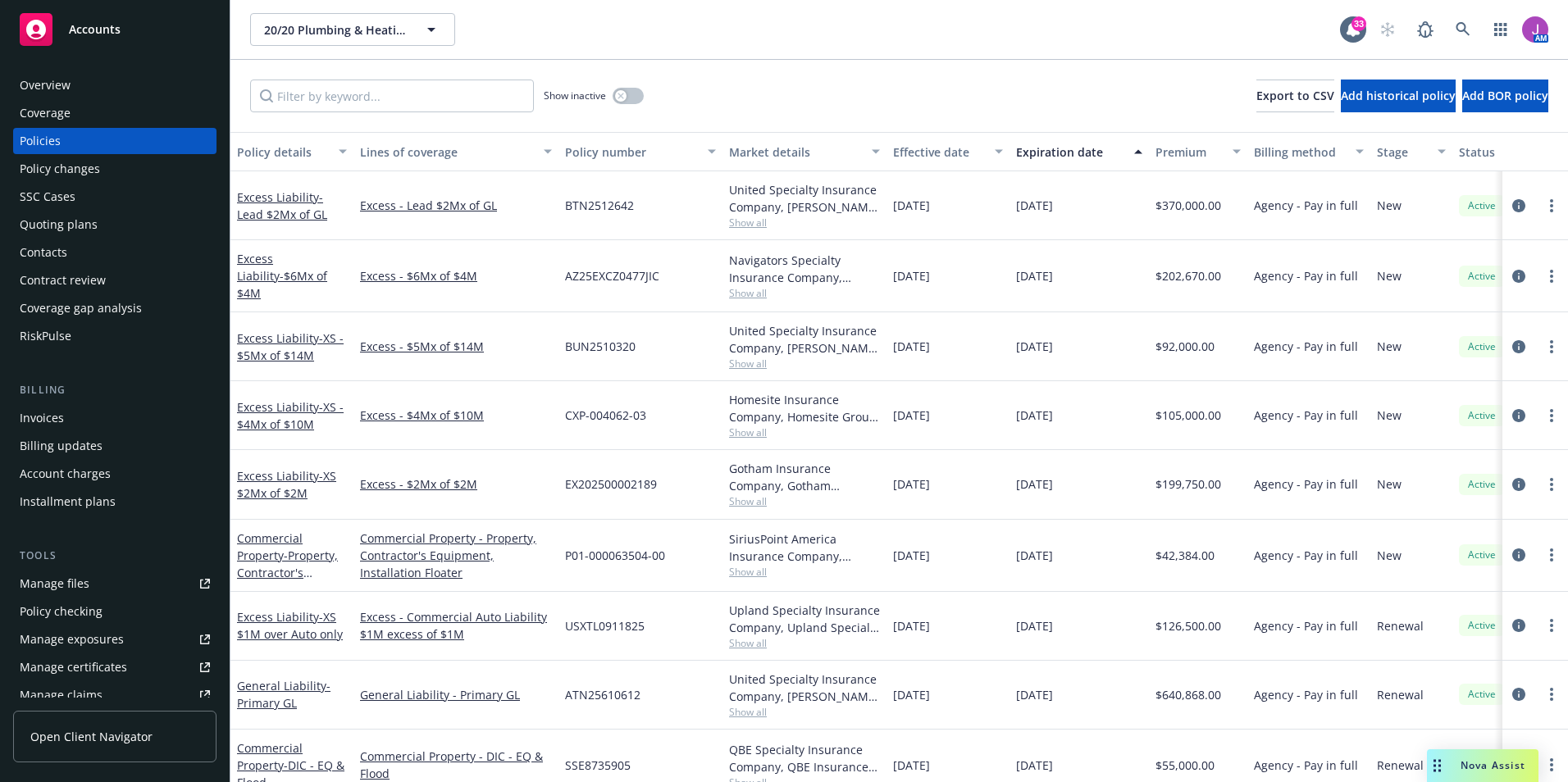
click at [84, 168] on div "Policy changes" at bounding box center [60, 169] width 81 height 26
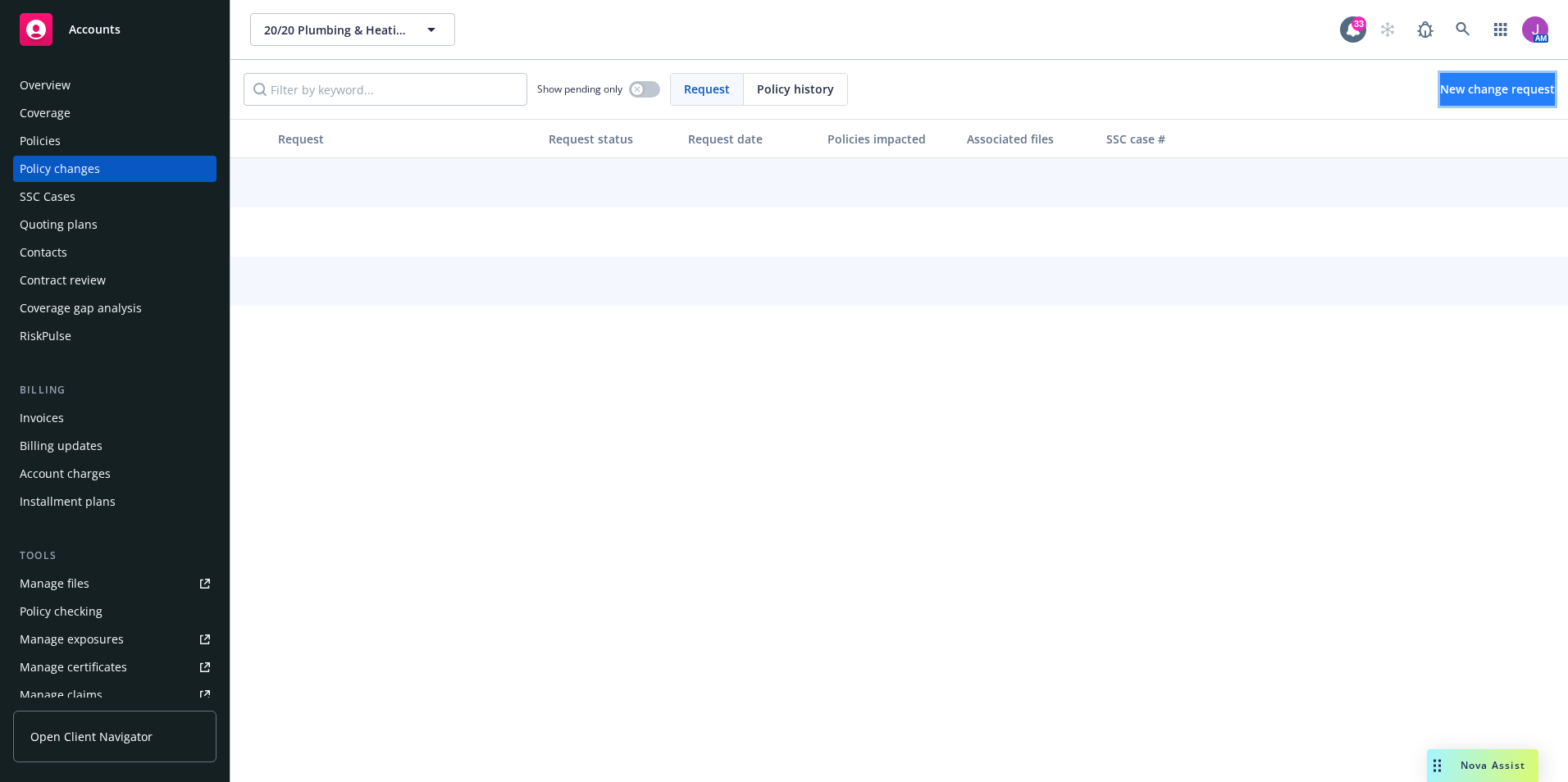
click at [1447, 93] on span "New change request" at bounding box center [1497, 89] width 115 height 16
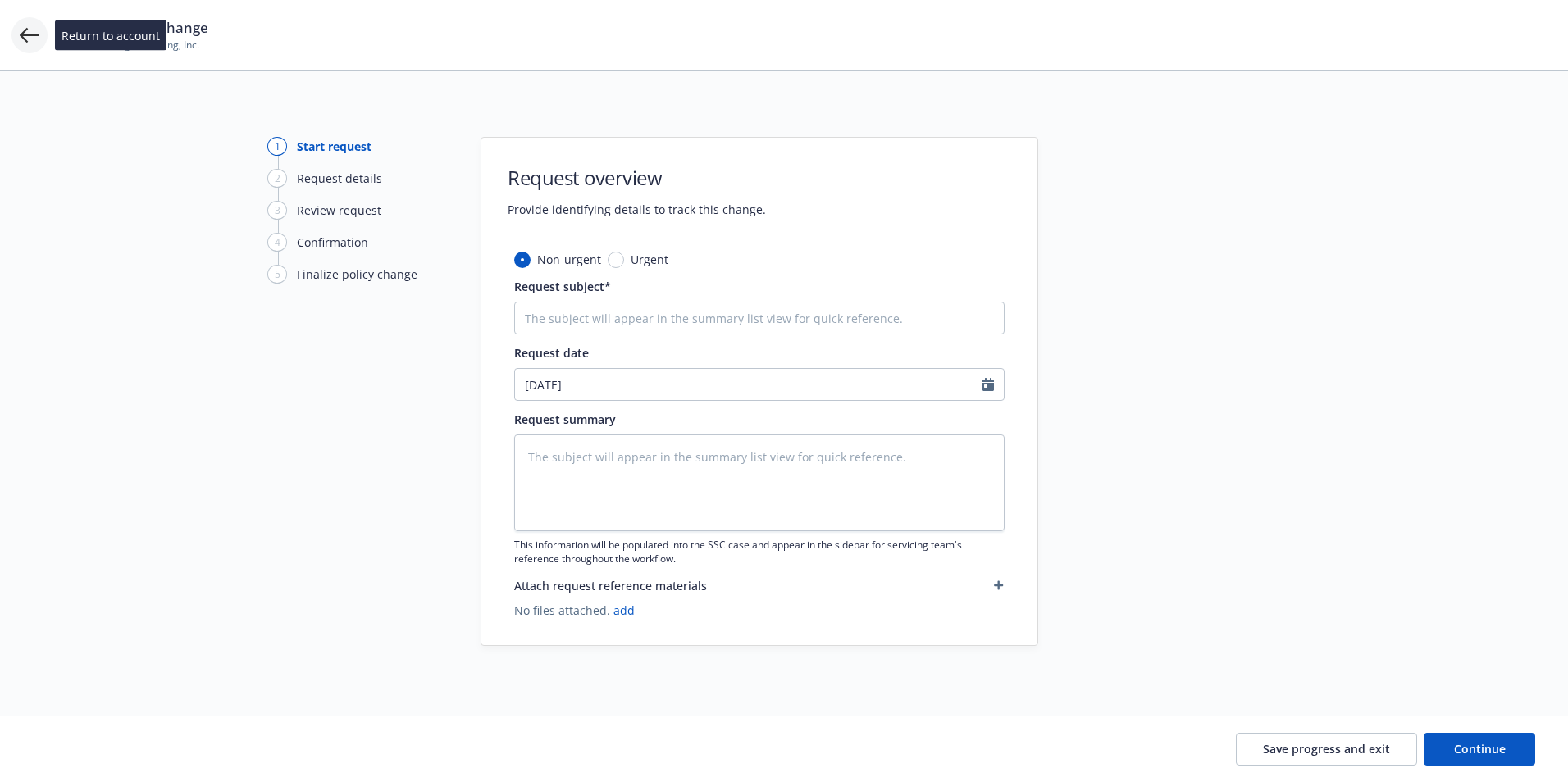
click at [30, 28] on icon at bounding box center [30, 35] width 20 height 20
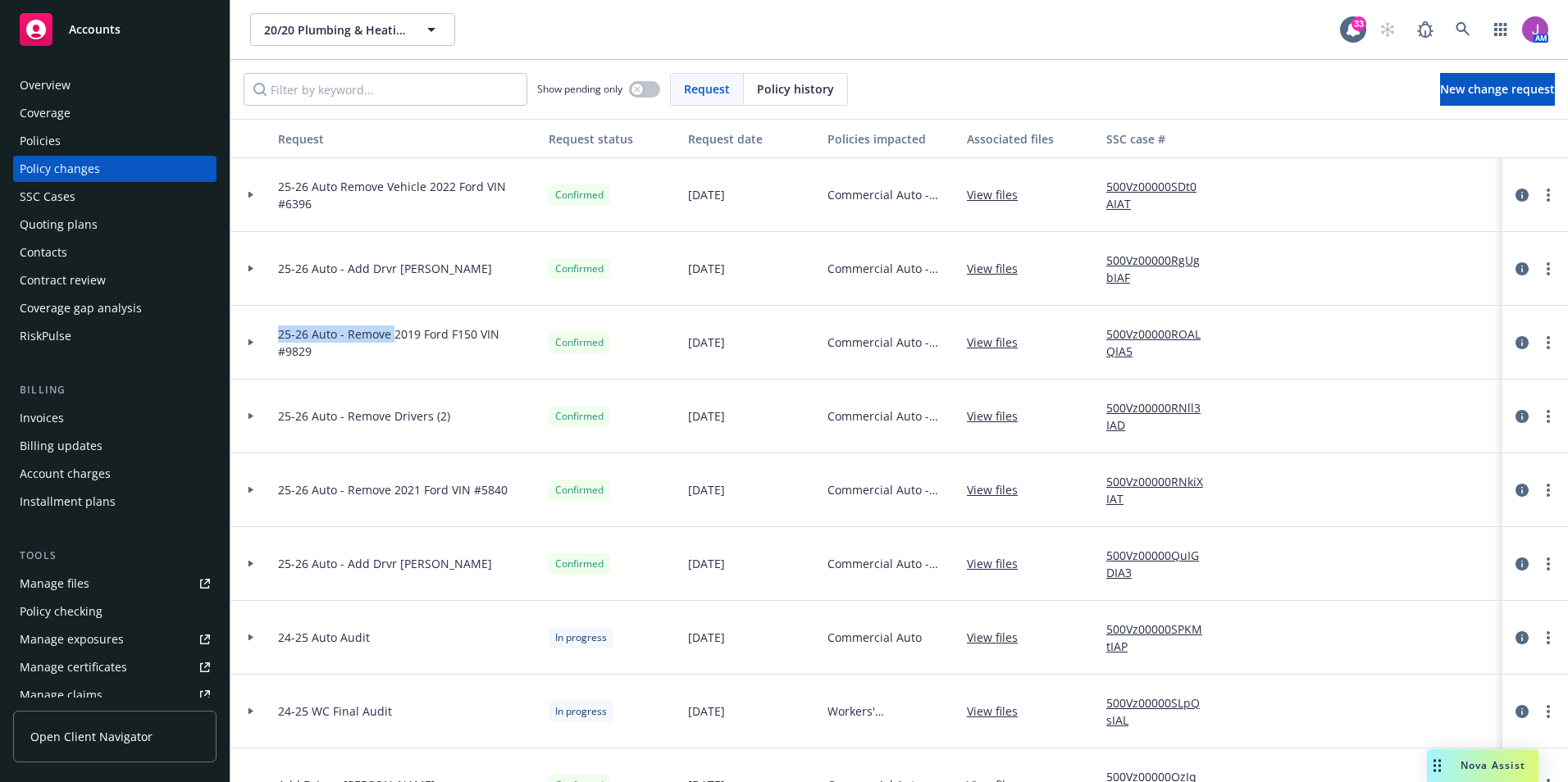
drag, startPoint x: 277, startPoint y: 344, endPoint x: 393, endPoint y: 349, distance: 116.1
click at [393, 349] on div "25-26 Auto - Remove 2019 Ford F150 VIN #9829" at bounding box center [406, 343] width 271 height 74
copy span "25-26 Auto - Remove"
click at [1482, 81] on link "New change request" at bounding box center [1497, 90] width 115 height 33
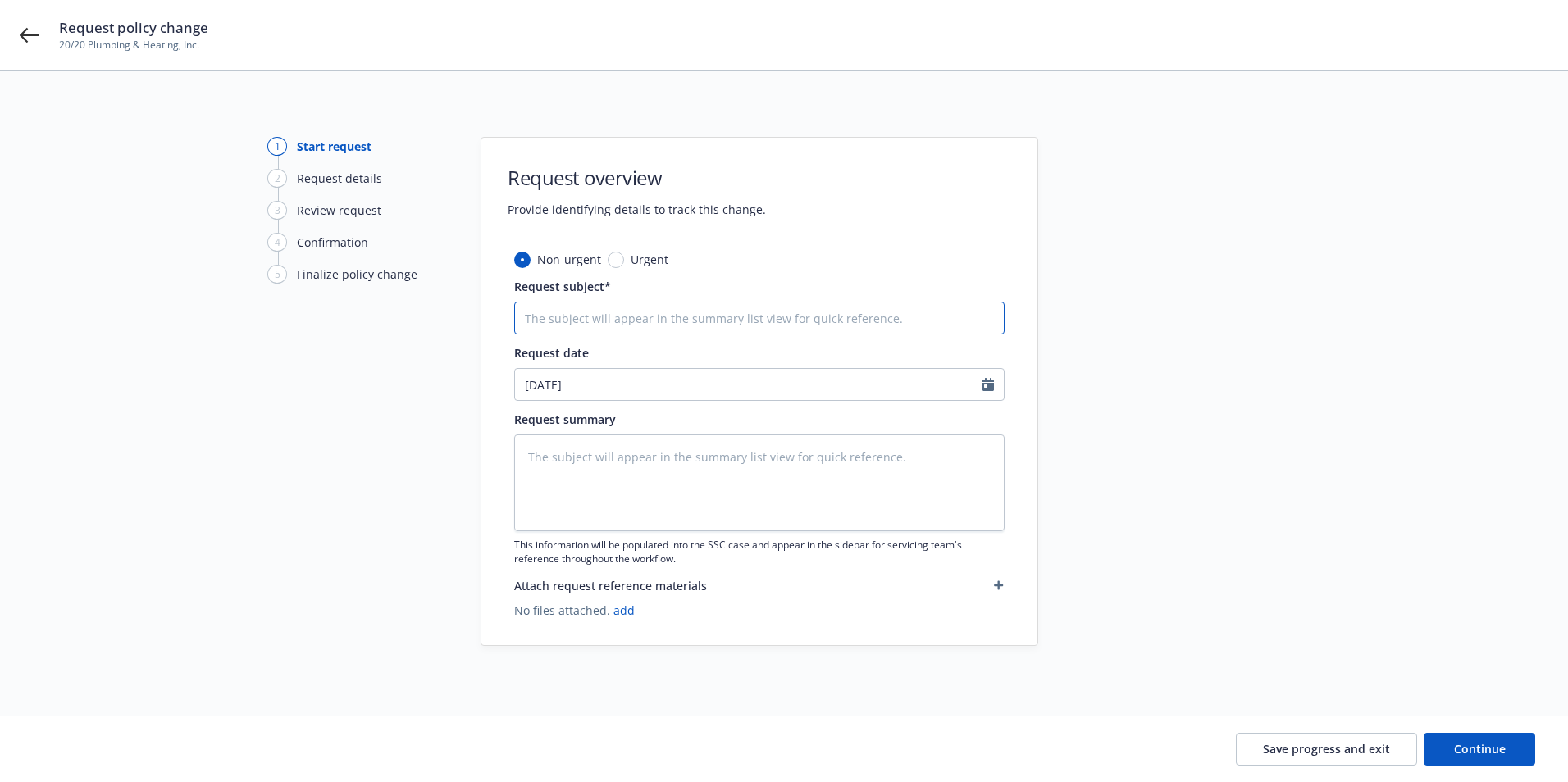
click at [715, 311] on input "Request subject*" at bounding box center [759, 318] width 490 height 33
paste input "25-26 Auto - Remove"
type textarea "x"
type input "25-26 Auto - Remove"
click at [622, 393] on input "09/22/2025" at bounding box center [748, 385] width 467 height 31
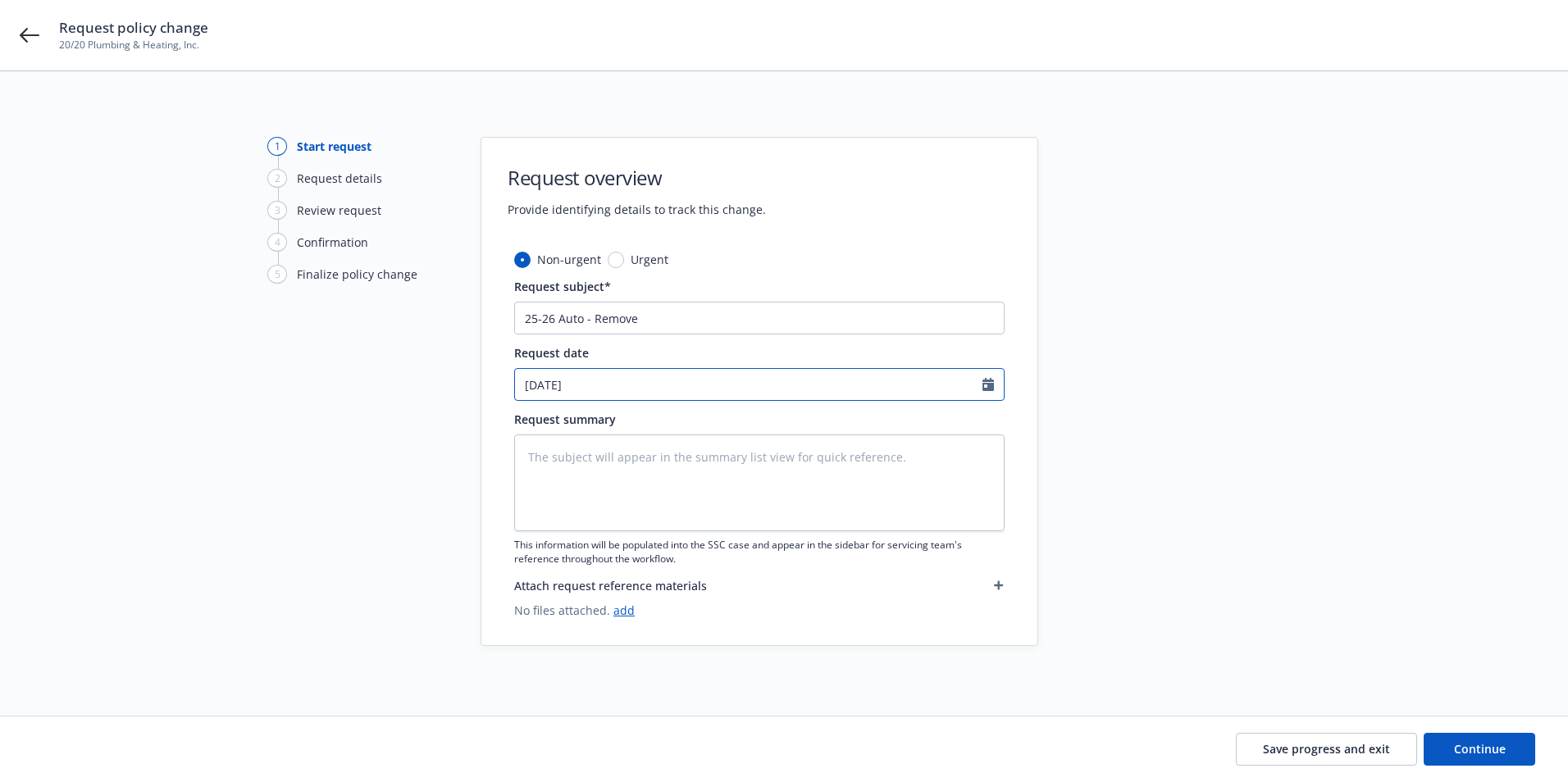
select select "9"
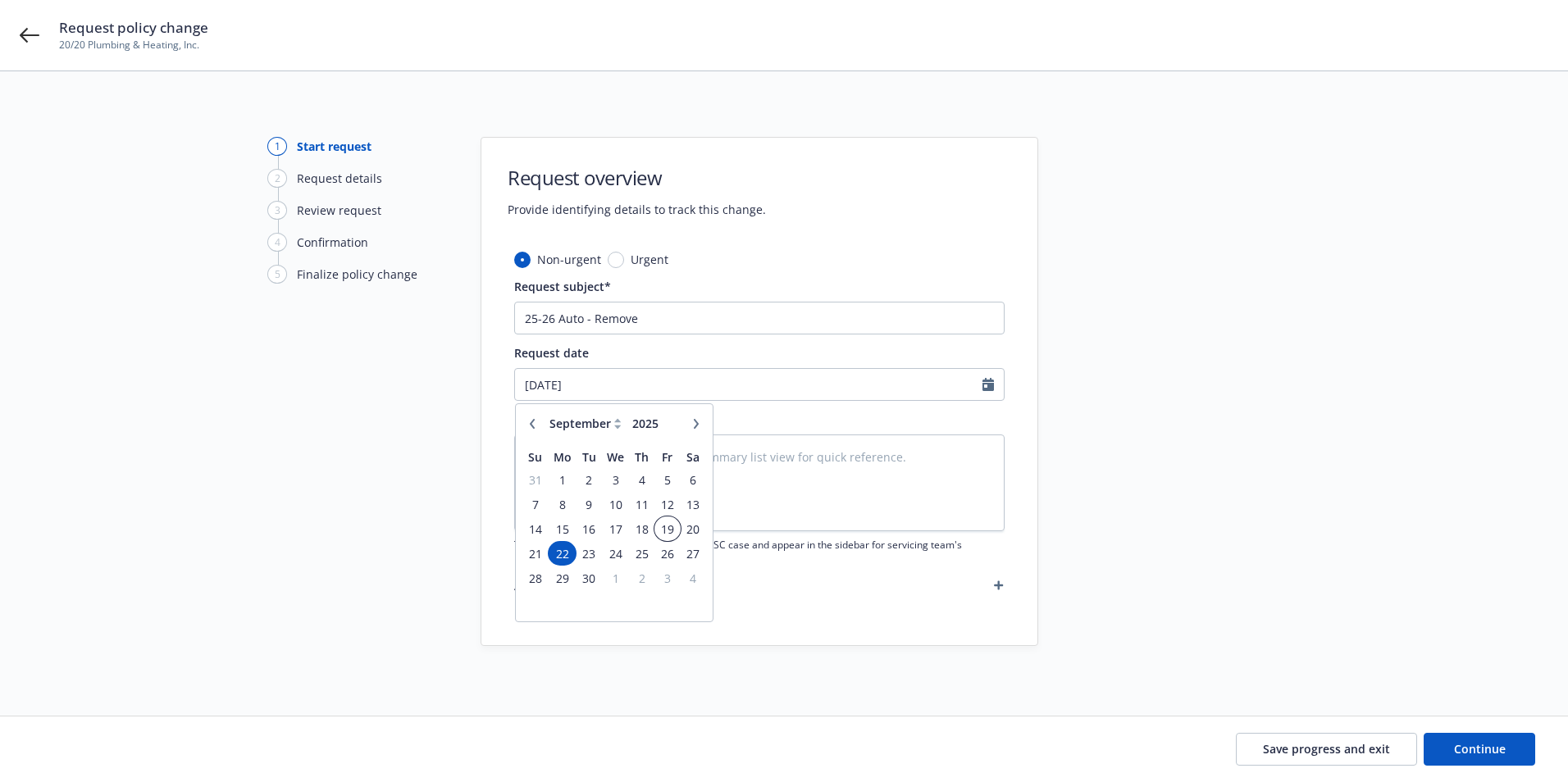
click at [668, 526] on span "19" at bounding box center [667, 529] width 22 height 21
type textarea "x"
type input "09/19/2025"
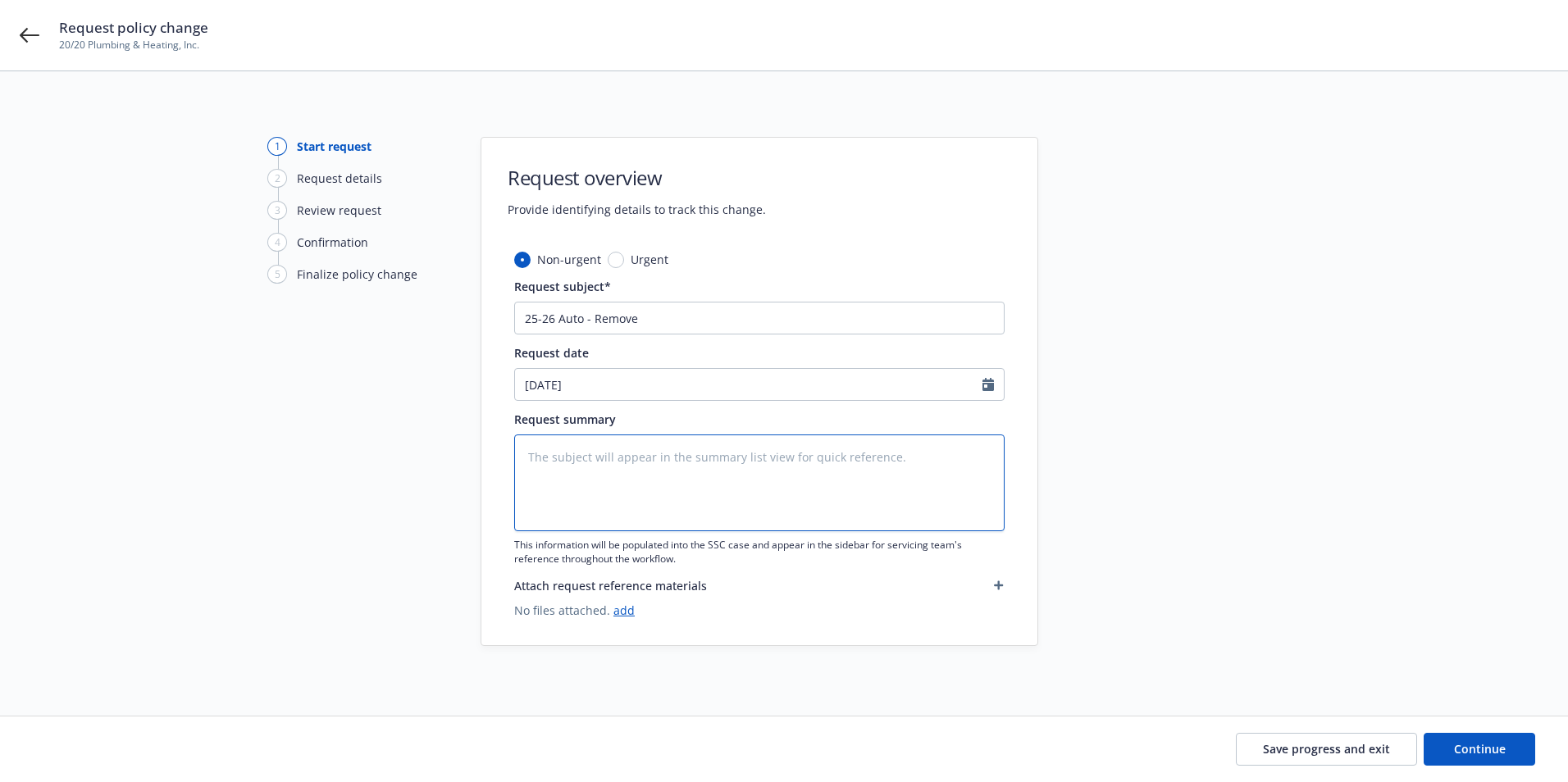
click at [601, 460] on textarea at bounding box center [759, 484] width 490 height 97
type textarea "x"
type textarea "Re"
type textarea "x"
type textarea "Rem"
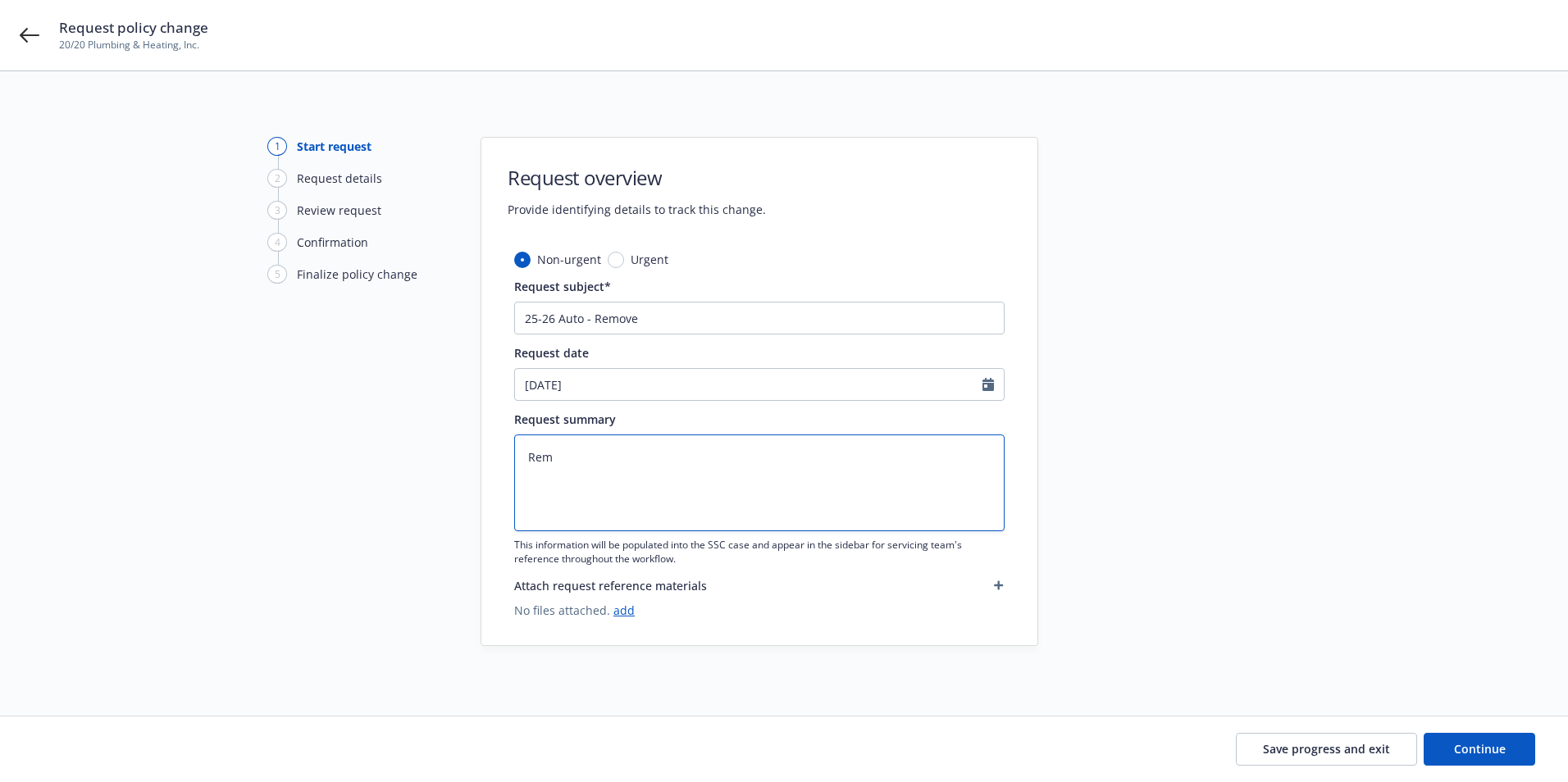
type textarea "x"
type textarea "Remo"
type textarea "x"
type textarea "Remov"
type textarea "x"
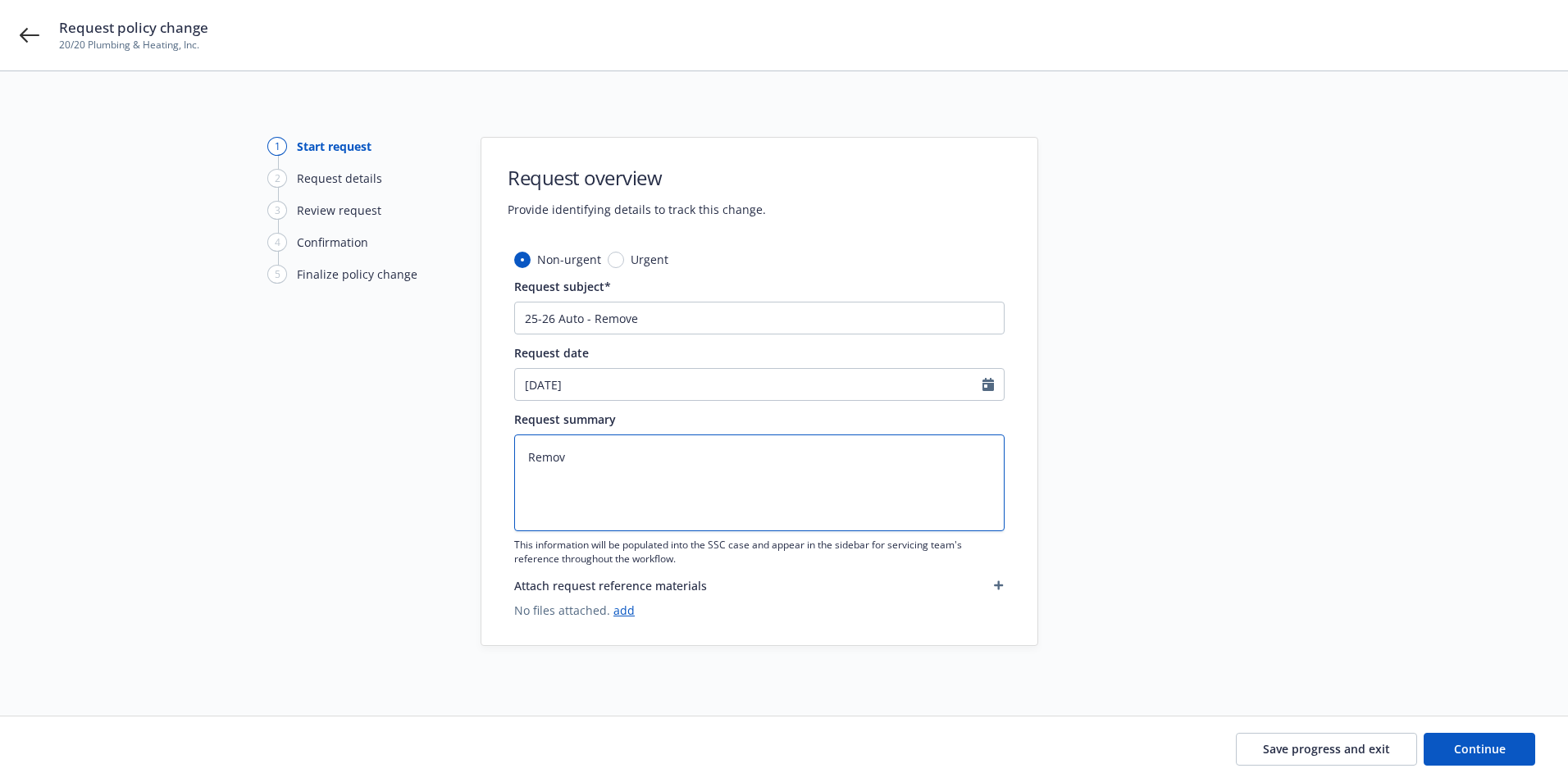
type textarea "Remove"
type textarea "x"
type textarea "RemoveL"
type textarea "x"
type textarea "Remove"
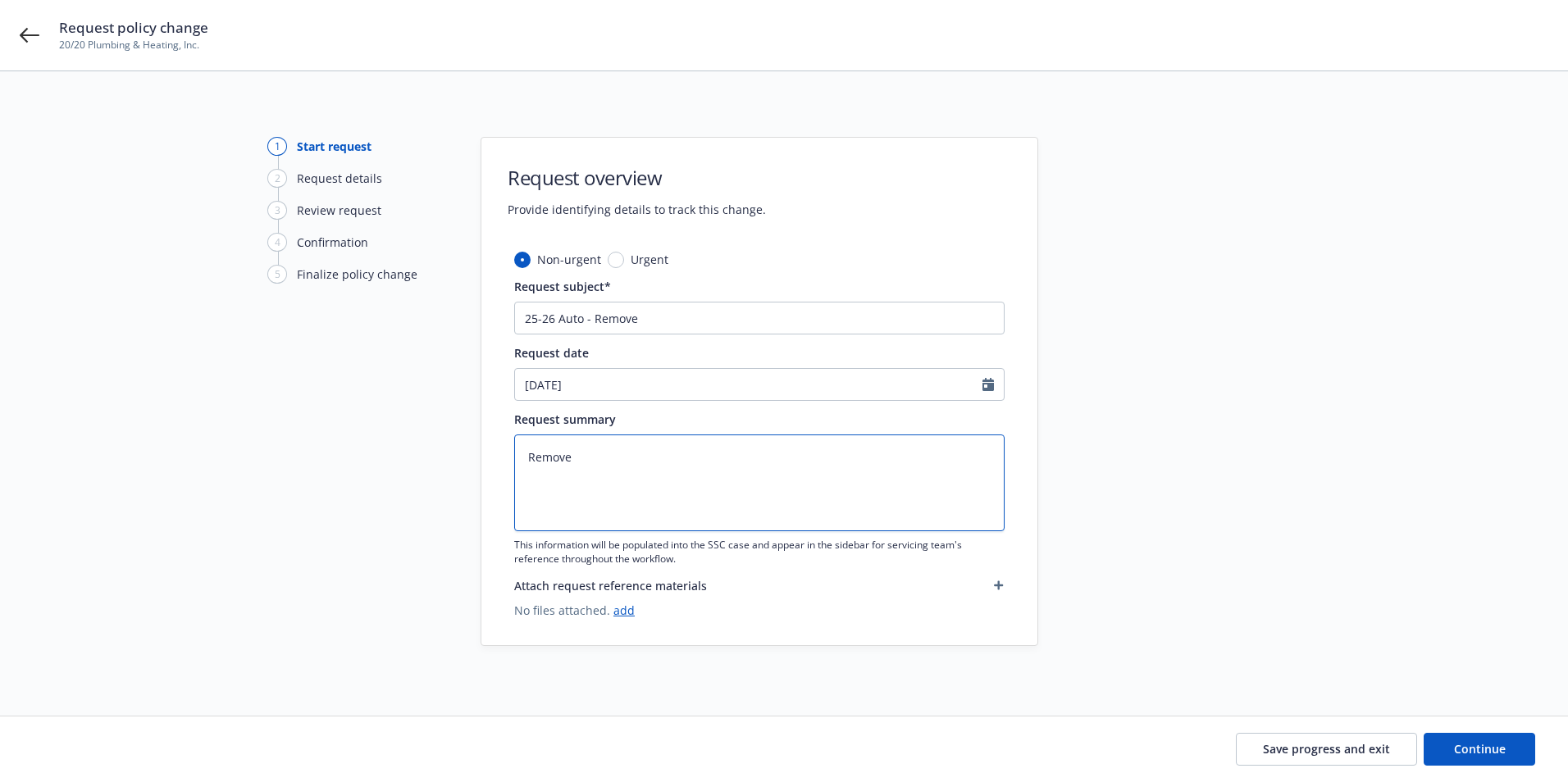
type textarea "x"
type textarea "Remove:"
type textarea "x"
type textarea "Remove:"
click at [1457, 747] on span "Continue" at bounding box center [1479, 748] width 52 height 16
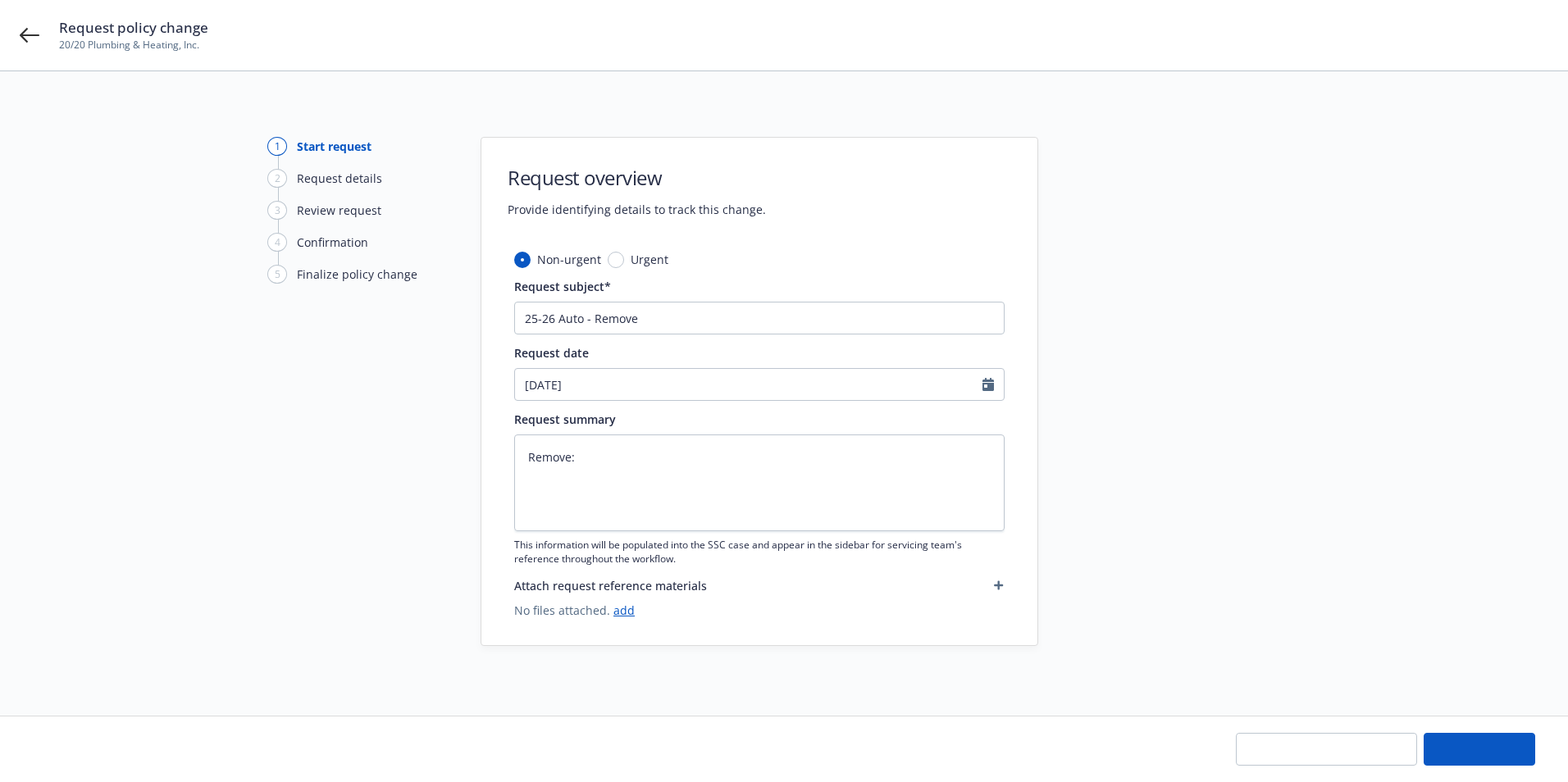
type textarea "x"
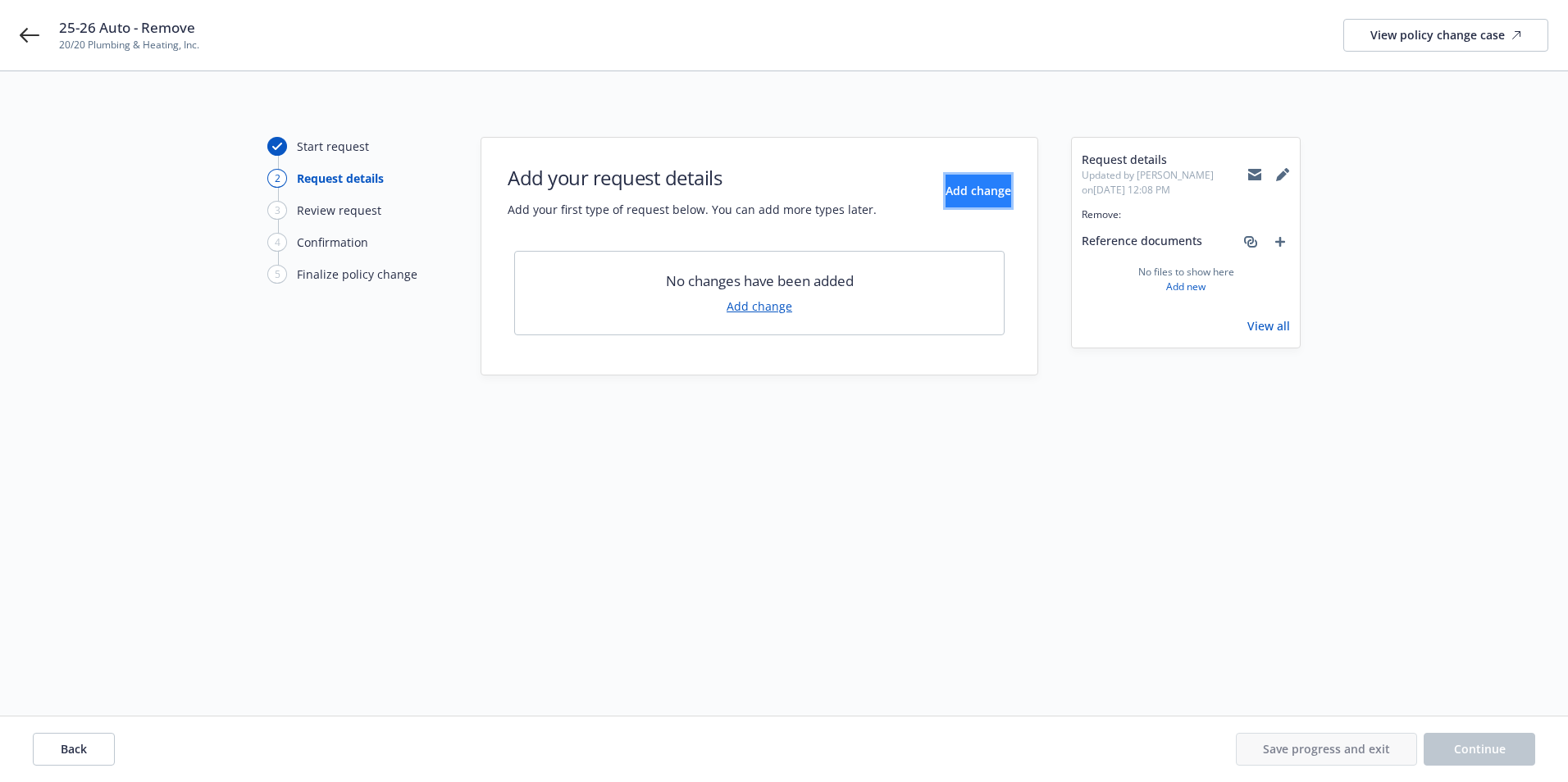
click at [946, 198] on button "Add change" at bounding box center [978, 191] width 66 height 33
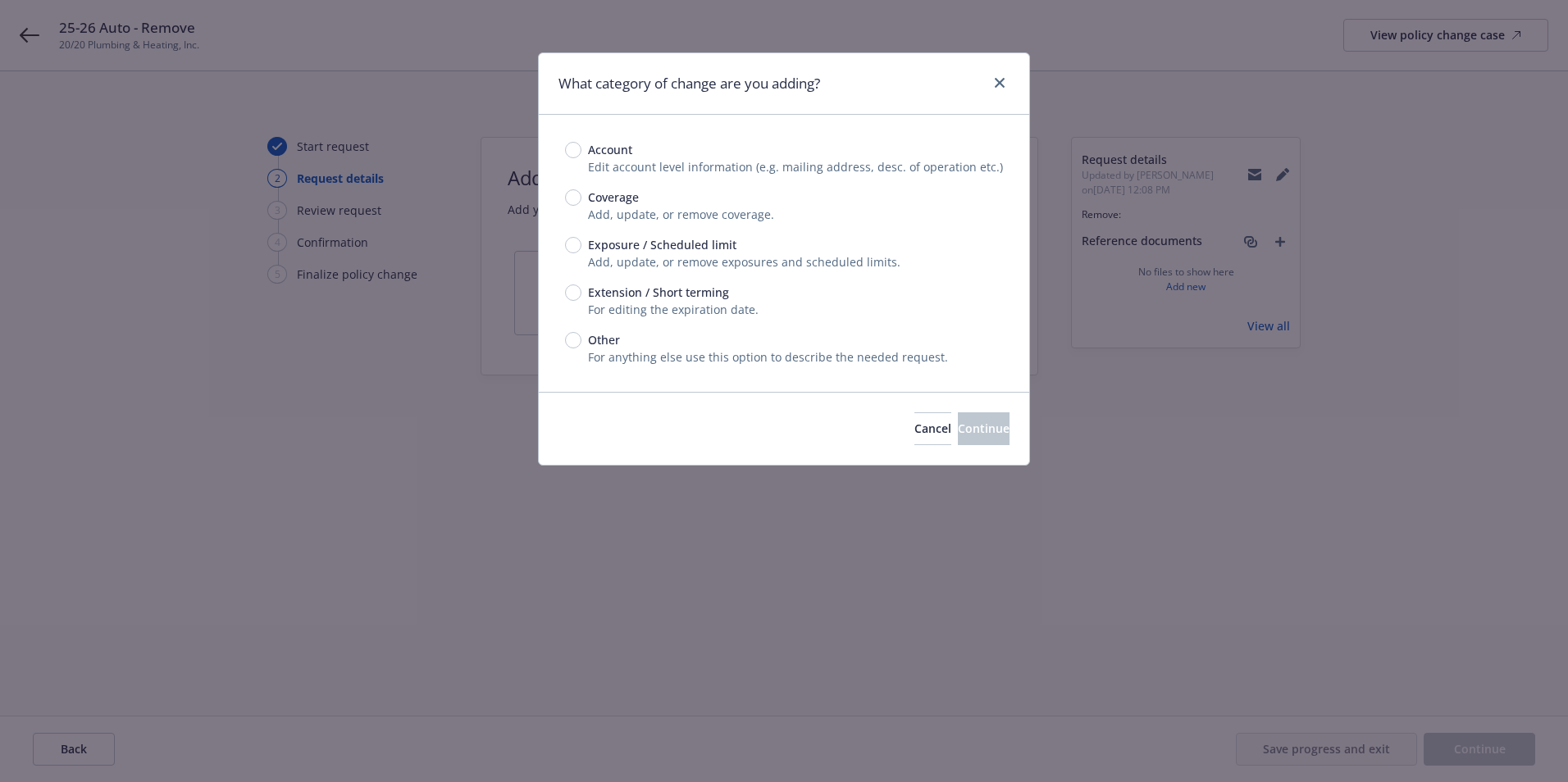
click at [639, 243] on span "Exposure / Scheduled limit" at bounding box center [662, 244] width 148 height 17
click at [581, 243] on input "Exposure / Scheduled limit" at bounding box center [573, 245] width 16 height 16
radio input "true"
click at [968, 433] on span "Continue" at bounding box center [983, 428] width 52 height 16
type textarea "x"
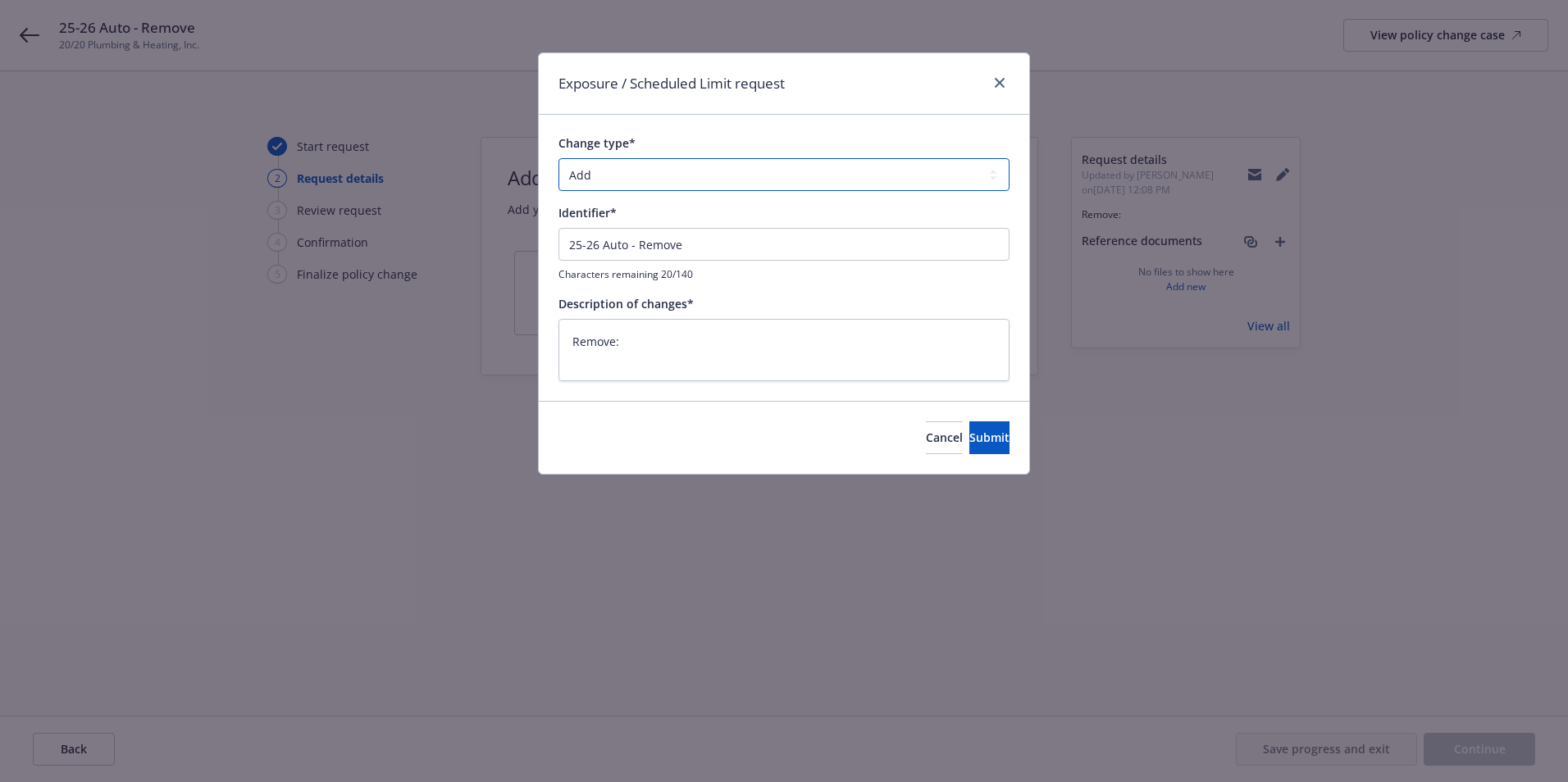
click at [604, 174] on select "Add Audit Change Remove" at bounding box center [784, 174] width 451 height 33
select select "REMOVE"
click at [558, 158] on select "Add Audit Change Remove" at bounding box center [784, 174] width 451 height 33
click at [969, 439] on span "Submit" at bounding box center [989, 437] width 40 height 16
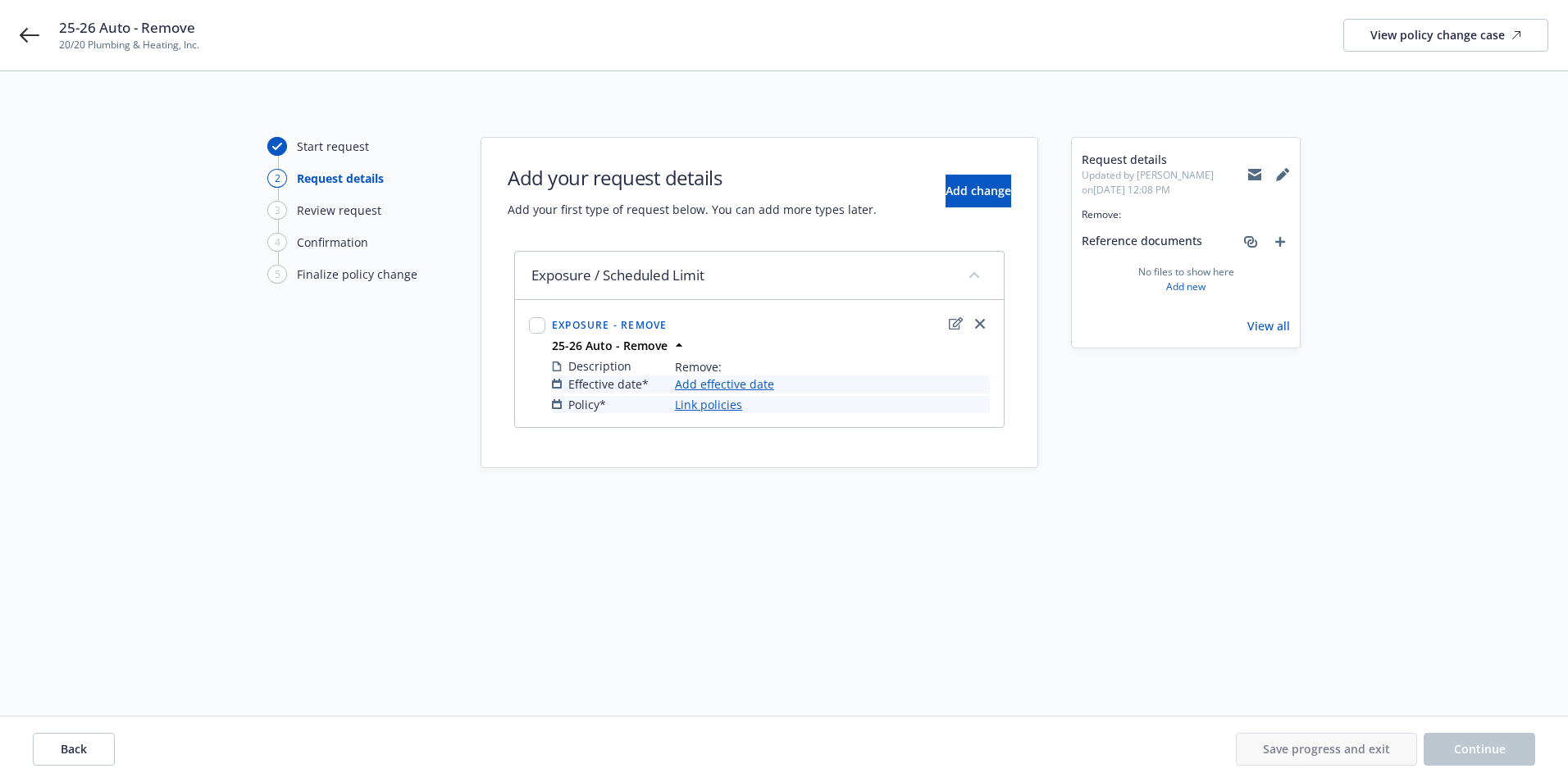
click at [1251, 174] on icon at bounding box center [1255, 175] width 13 height 7
click at [16, 36] on div "25-26 Auto - Remove 20/20 Plumbing & Heating, Inc. View policy change case" at bounding box center [784, 35] width 1568 height 71
click at [25, 36] on icon at bounding box center [30, 35] width 20 height 15
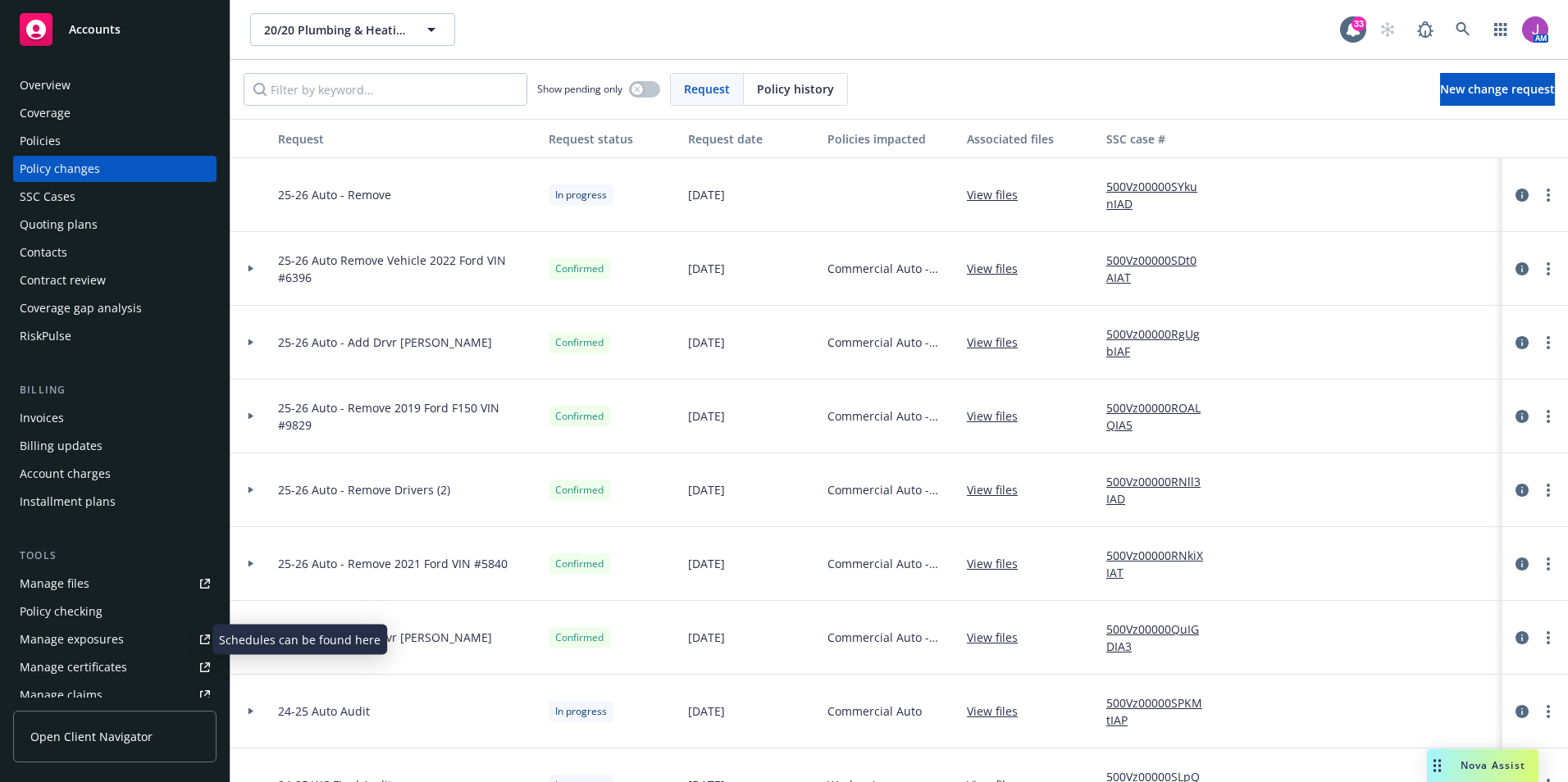
click at [75, 643] on div "Manage exposures" at bounding box center [72, 640] width 104 height 26
click at [1547, 190] on icon "more" at bounding box center [1548, 195] width 3 height 13
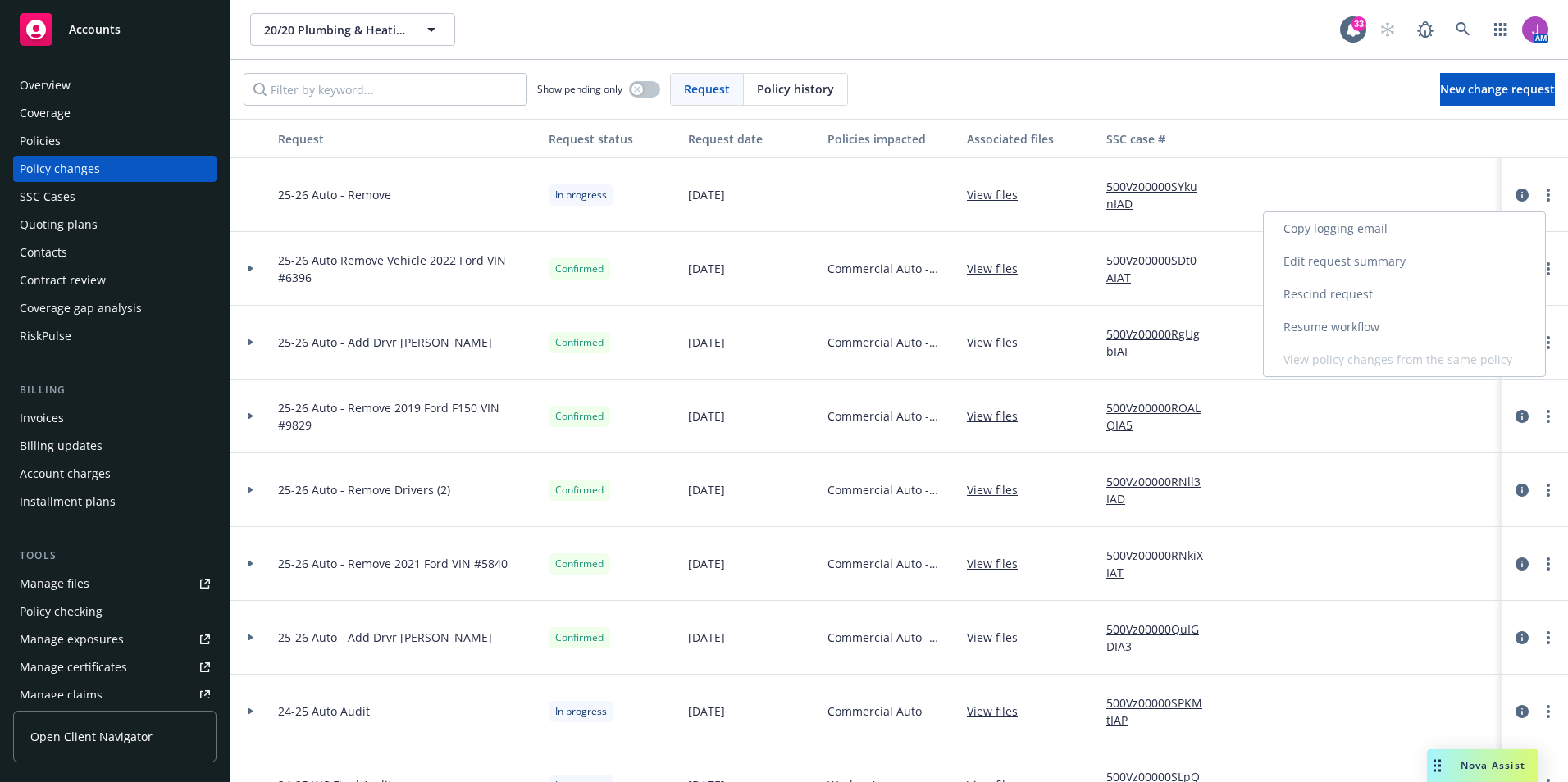
click at [1329, 264] on link "Edit request summary" at bounding box center [1404, 261] width 281 height 33
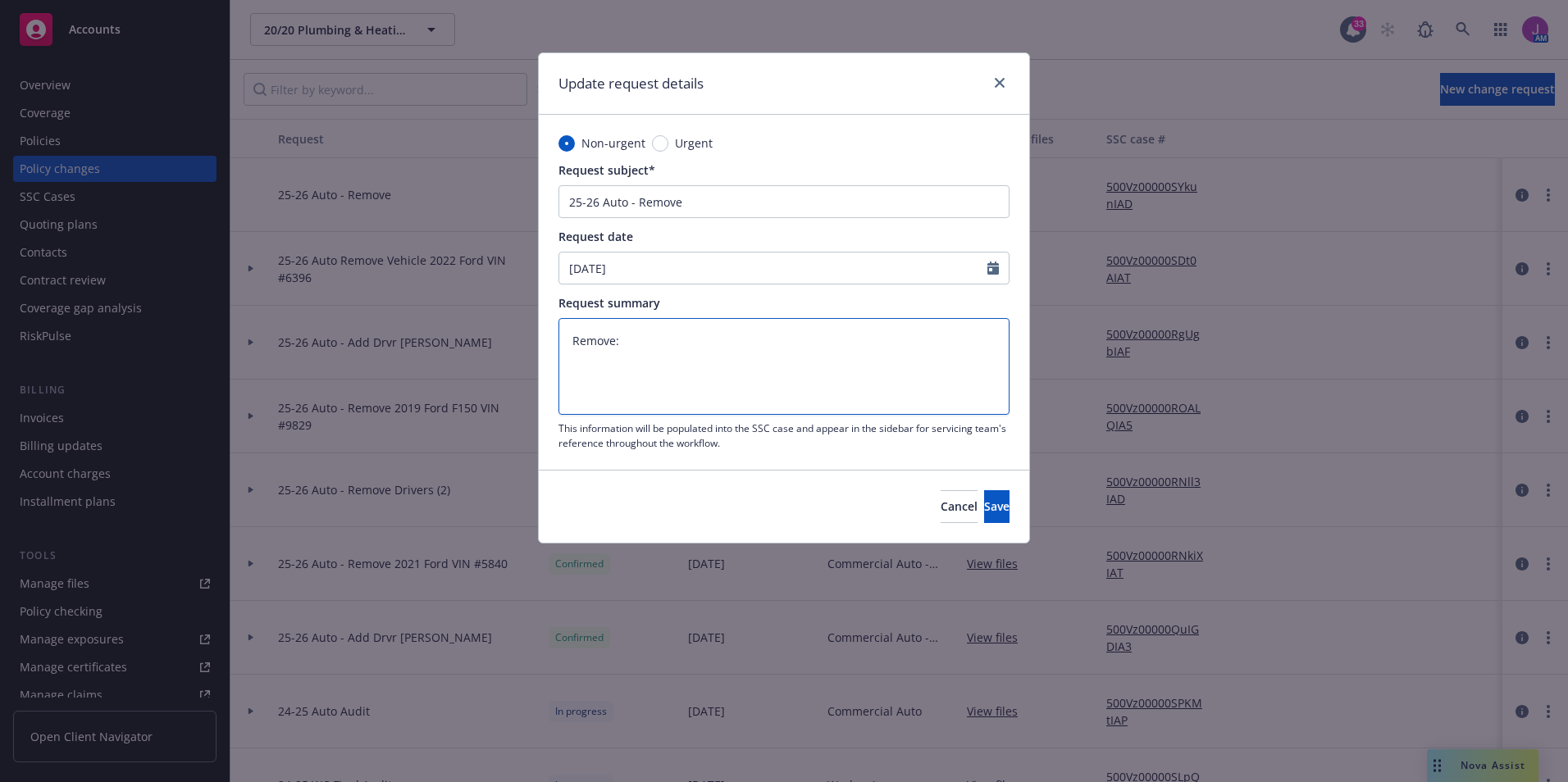
drag, startPoint x: 633, startPoint y: 349, endPoint x: 582, endPoint y: 363, distance: 52.9
click at [633, 348] on textarea "Remove:" at bounding box center [784, 367] width 451 height 97
click at [576, 365] on textarea "Remove:" at bounding box center [784, 367] width 451 height 97
paste textarea "2021 Ford F150"
type textarea "x"
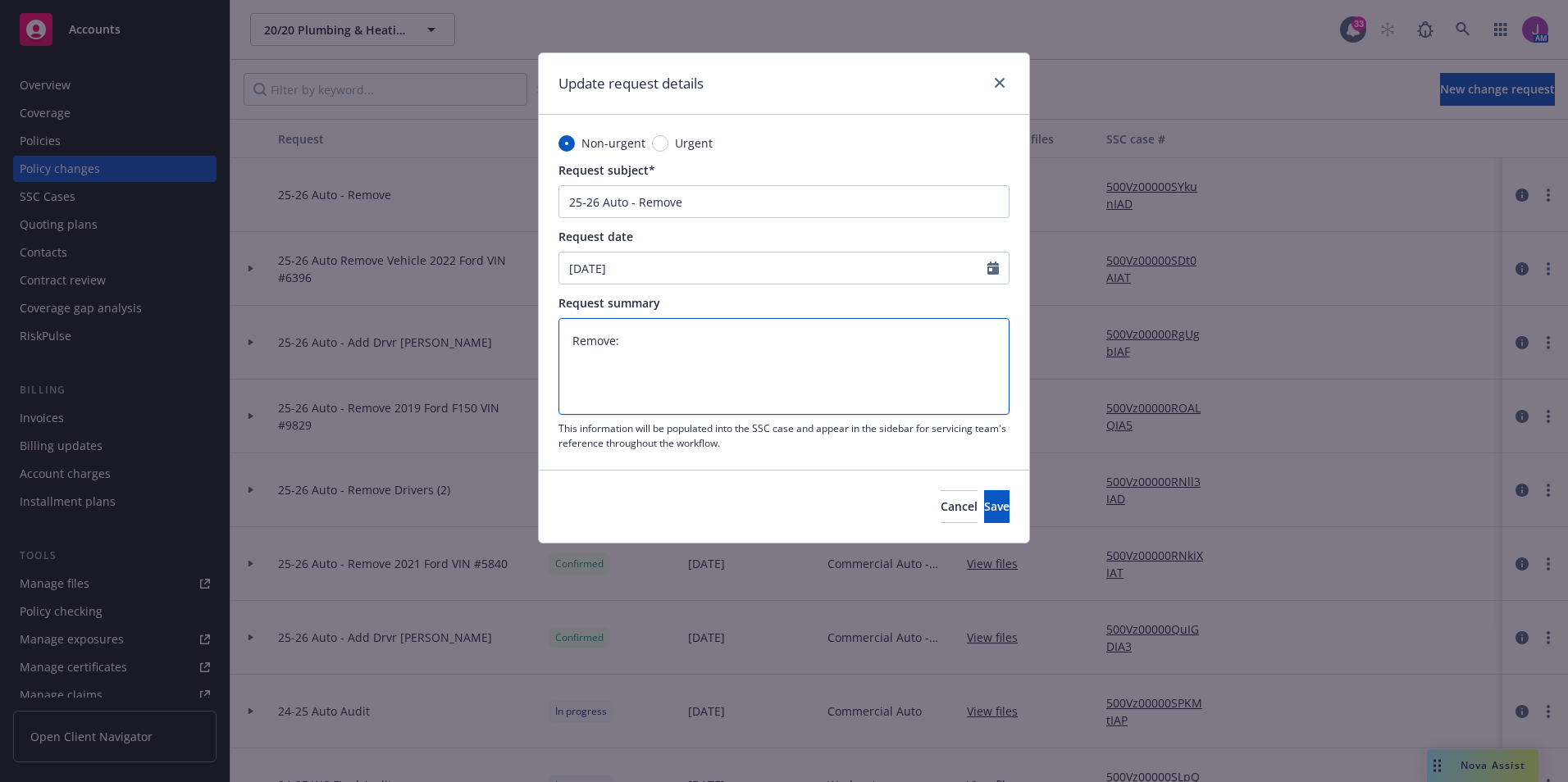
type textarea "Remove: 2021 Ford F150"
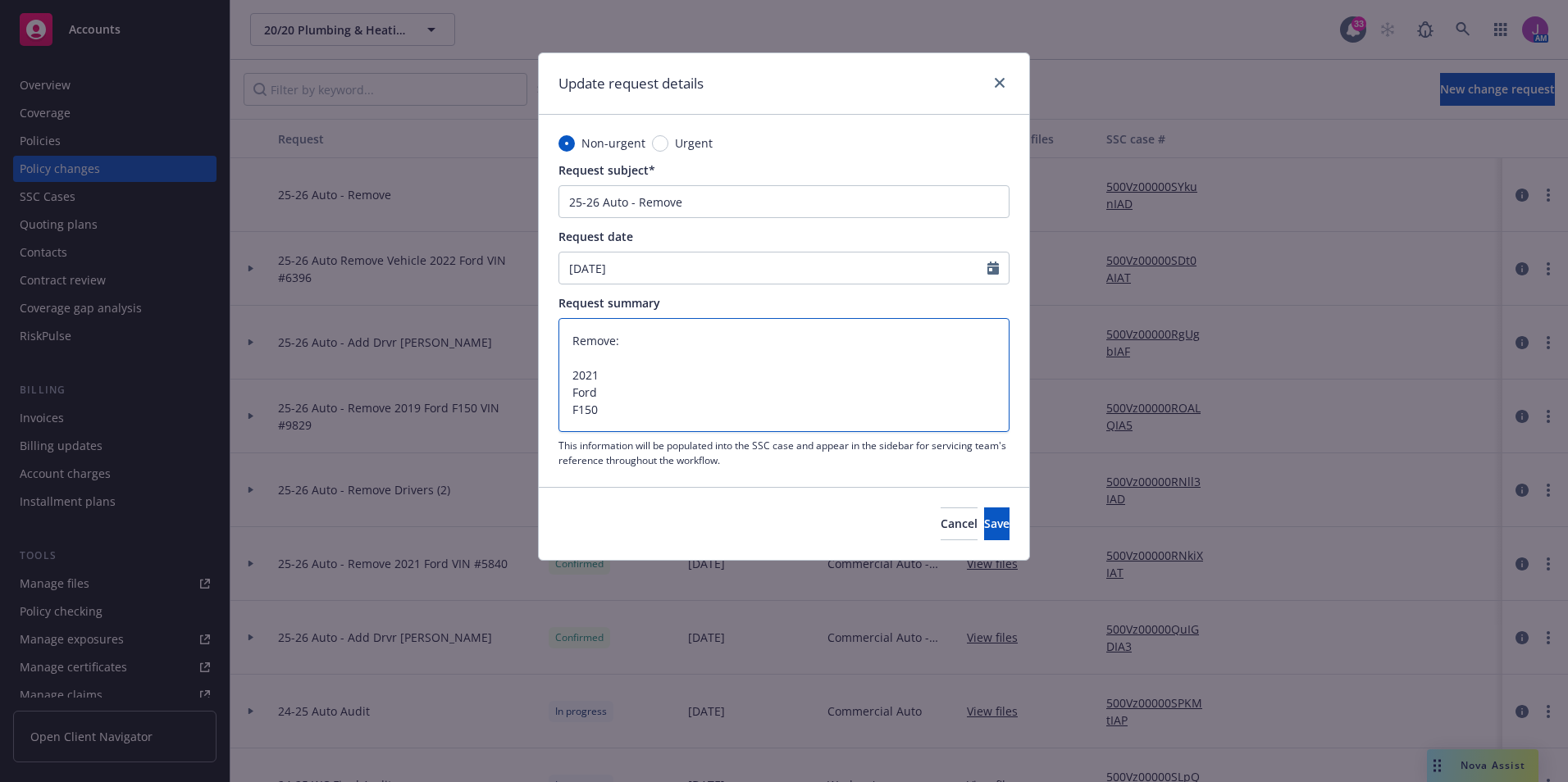
drag, startPoint x: 613, startPoint y: 412, endPoint x: 548, endPoint y: 355, distance: 86.5
click at [548, 355] on div "Non-urgent Urgent Request subject* 25-26 Auto - Remove Request date 09/19/2025 …" at bounding box center [784, 301] width 490 height 372
type textarea "x"
type textarea "Remove:"
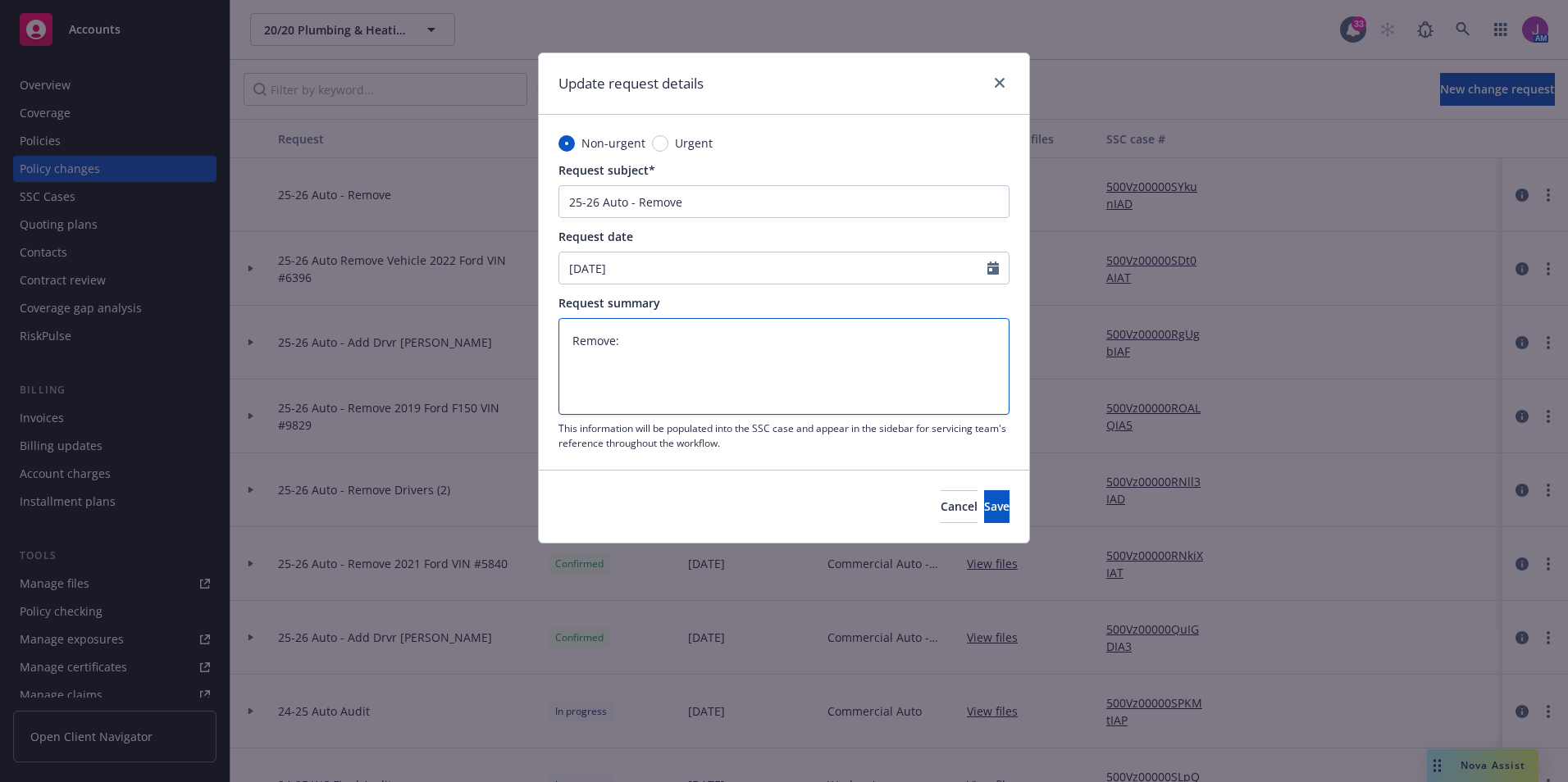
paste textarea "2021 Ford F150 VIN #8701"
type textarea "x"
type textarea "Remove: 2021 Ford F150 VIN #8701"
click at [656, 356] on textarea "Remove: 2021 Ford F150 VIN #8701" at bounding box center [784, 367] width 451 height 97
type textarea "x"
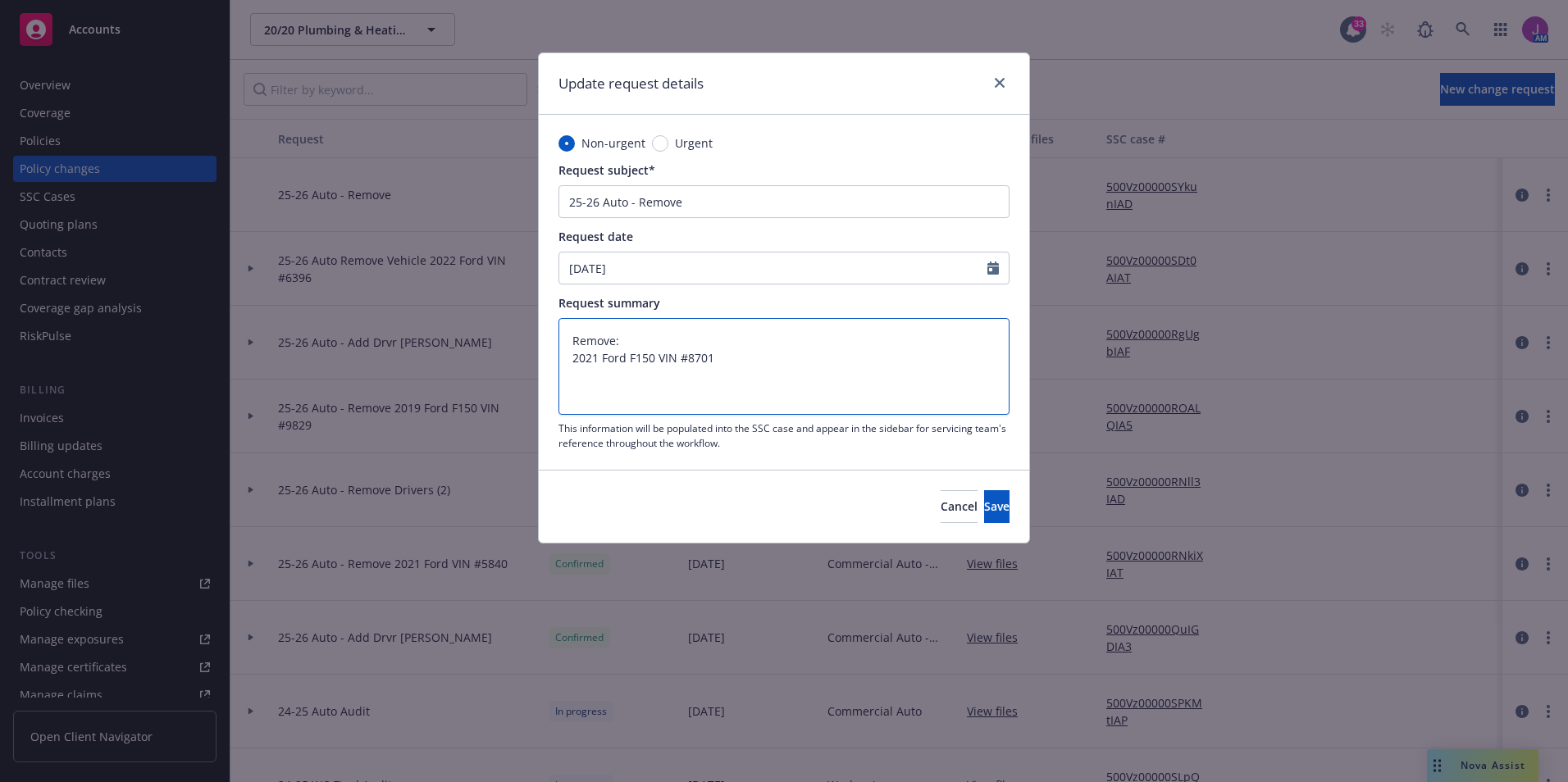
type textarea "Remove: 2021 Ford F150 VIN #8701"
click at [614, 377] on textarea "Remove: 2021 Ford F150 VIN #8701" at bounding box center [784, 367] width 451 height 97
type textarea "x"
type textarea "Remove: 2021 Ford F150 VIN #"
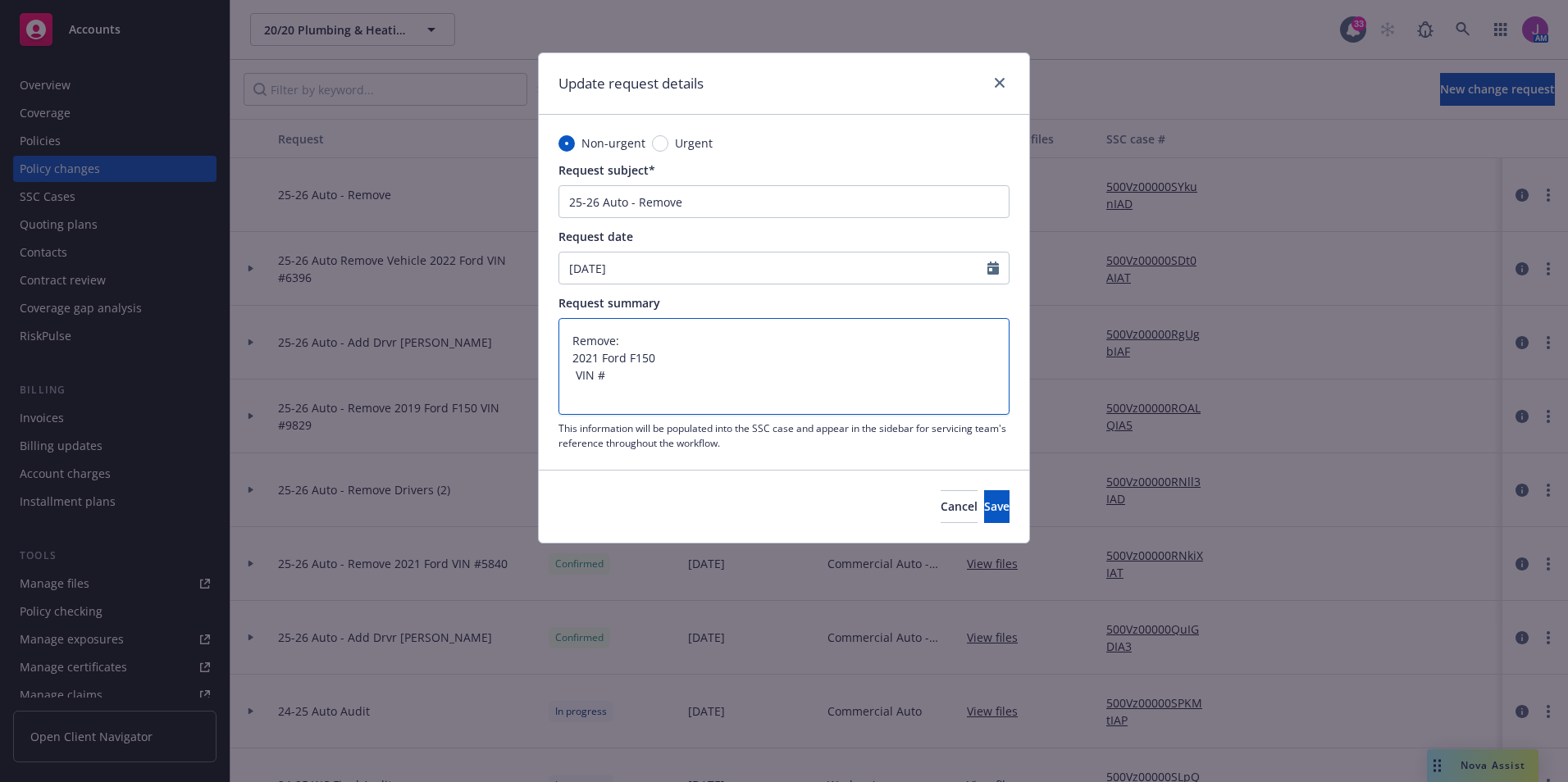
paste textarea "[US_VEHICLE_IDENTIFICATION_NUMBER]"
type textarea "x"
type textarea "Remove: 2021 Ford F150 VIN #1FTMF1CB5MKD08701"
click at [710, 209] on input "25-26 Auto - Remove" at bounding box center [784, 201] width 451 height 33
drag, startPoint x: 576, startPoint y: 358, endPoint x: 768, endPoint y: 379, distance: 193.1
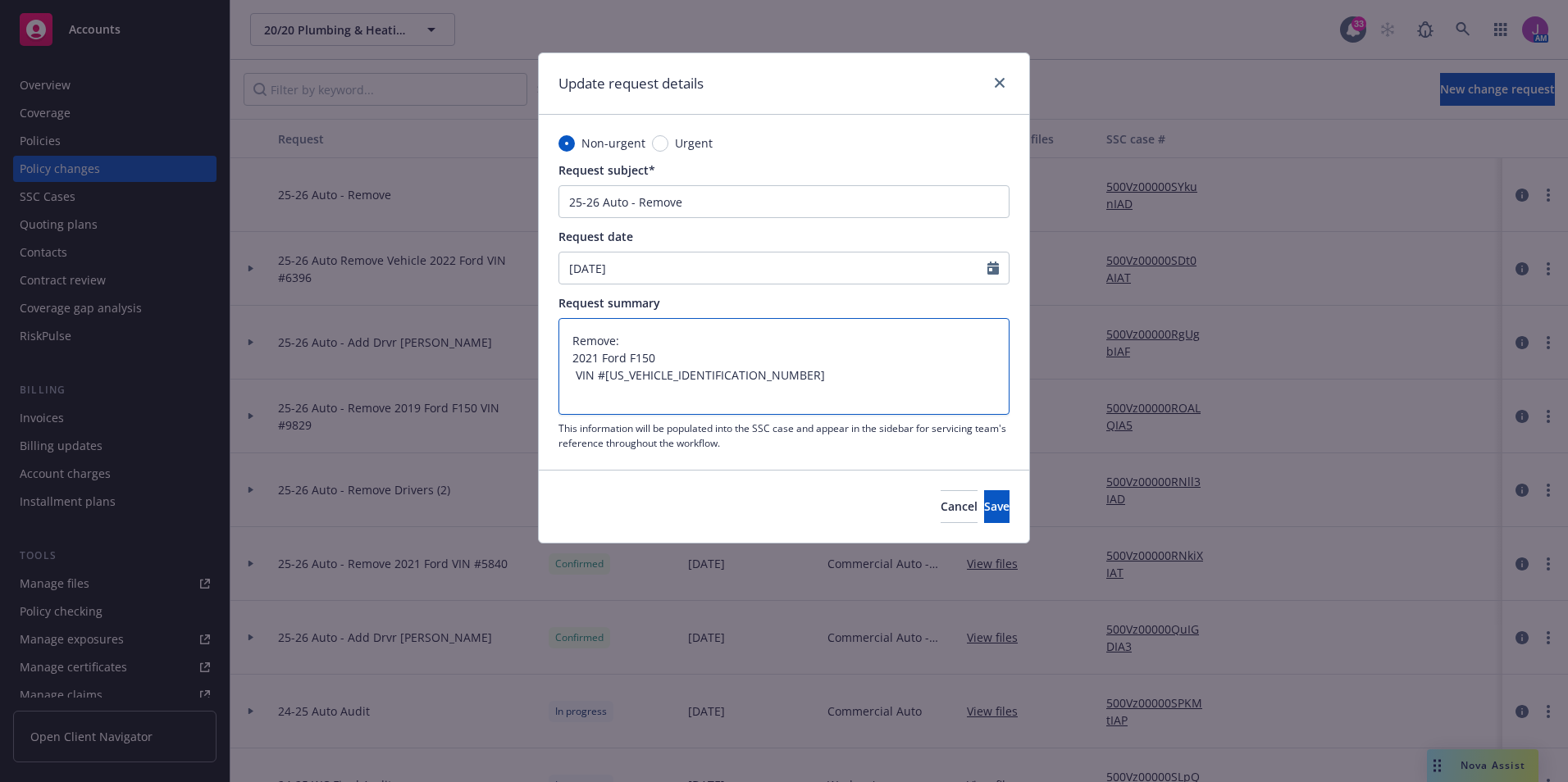
click at [768, 379] on textarea "Remove: 2021 Ford F150 VIN #1FTMF1CB5MKD08701" at bounding box center [784, 367] width 451 height 97
click at [690, 210] on input "25-26 Auto - Remove" at bounding box center [784, 201] width 451 height 33
type textarea "x"
type input "25-26 Auto - Remove"
type textarea "x"
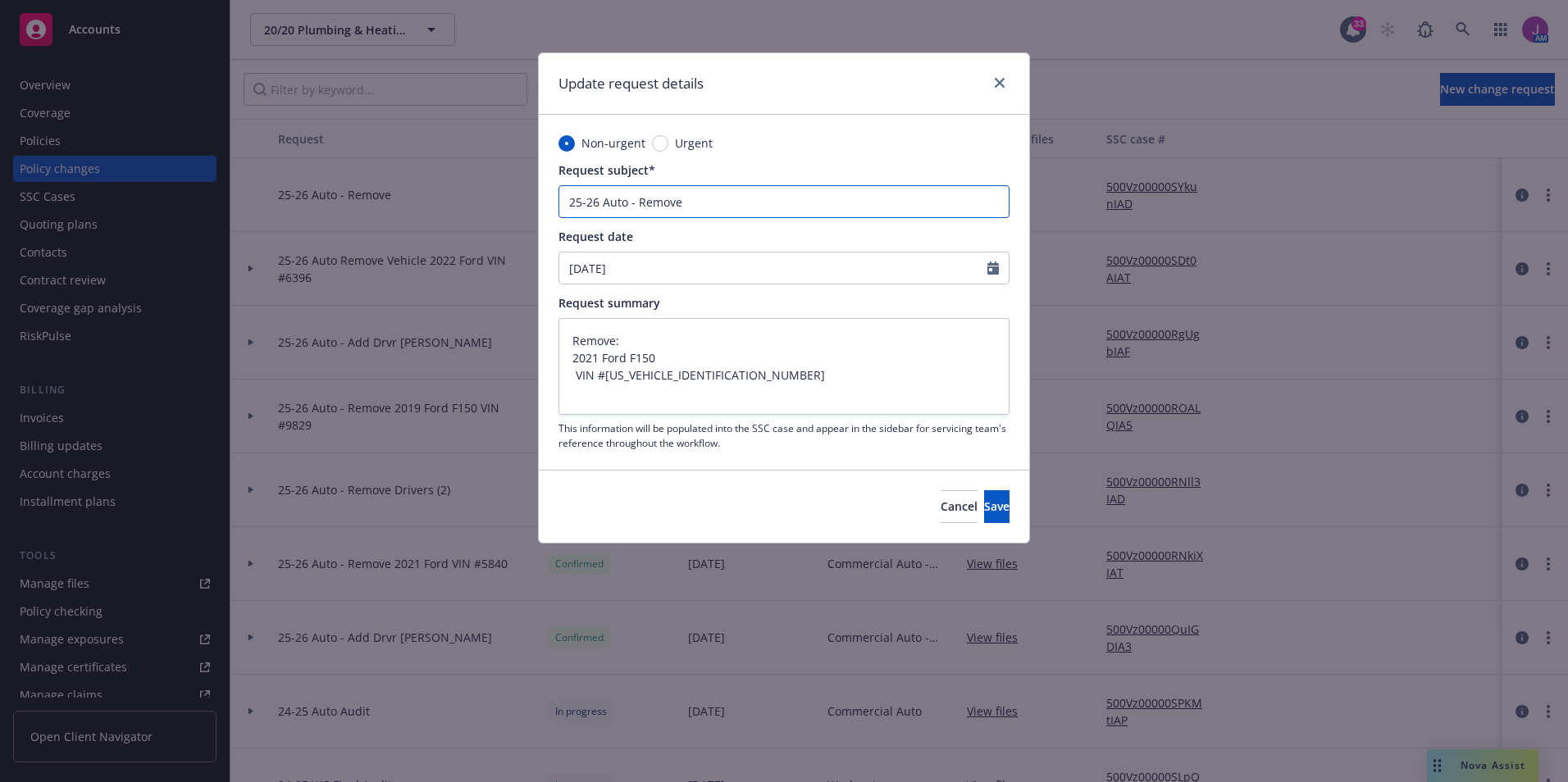
type input "25-26 Auto - Remove"
paste input "2021 Ford F150 VIN #1FTMF1CB5MKD08701"
type textarea "x"
type input "25-26 Auto - Remove 2021 Ford F150 VIN #1FTMF1CB5MKD08701"
drag, startPoint x: 894, startPoint y: 200, endPoint x: 801, endPoint y: 197, distance: 93.0
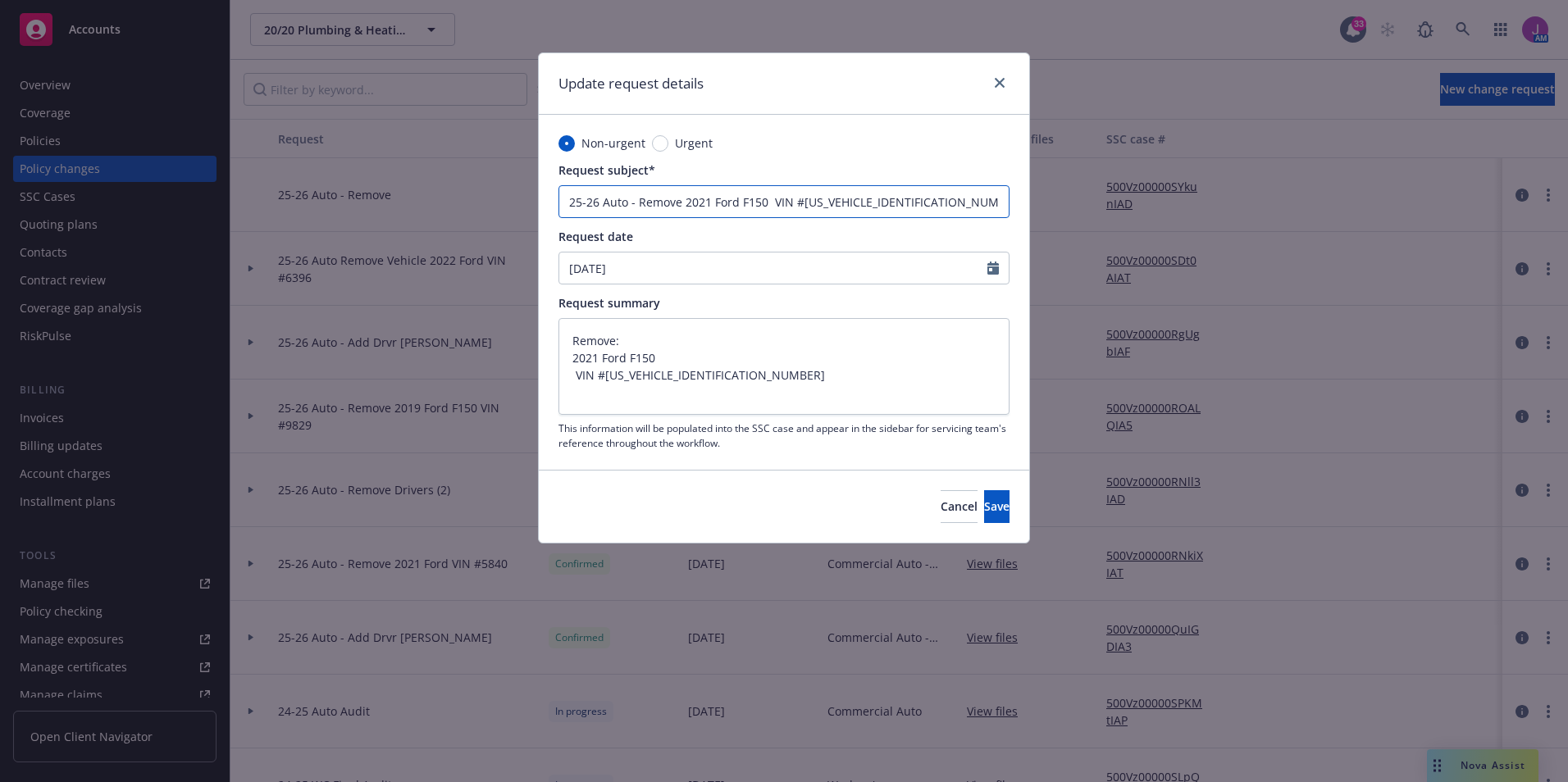
click at [801, 197] on input "25-26 Auto - Remove 2021 Ford F150 VIN #1FTMF1CB5MKD08701" at bounding box center [784, 201] width 451 height 33
type textarea "x"
type input "25-26 Auto - Remove 2021 Ford F150 VIN #8701"
type textarea "x"
type input "25-26 Auto - Remove 2021 Ford F150 VIN #8701"
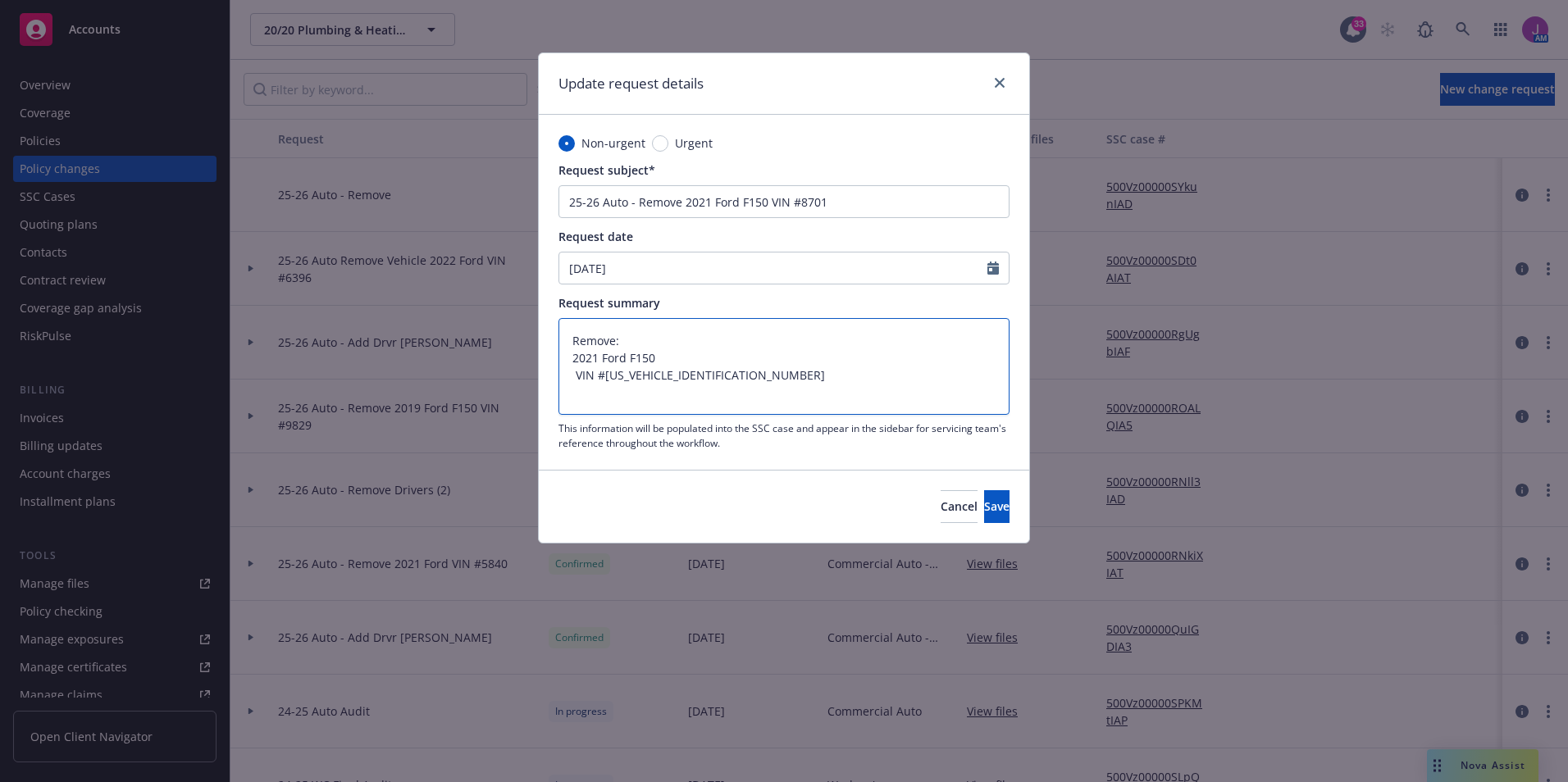
click at [882, 376] on textarea "Remove: 2021 Ford F150 VIN #1FTMF1CB5MKD08701" at bounding box center [784, 367] width 451 height 97
click at [984, 511] on span "Save" at bounding box center [997, 506] width 25 height 16
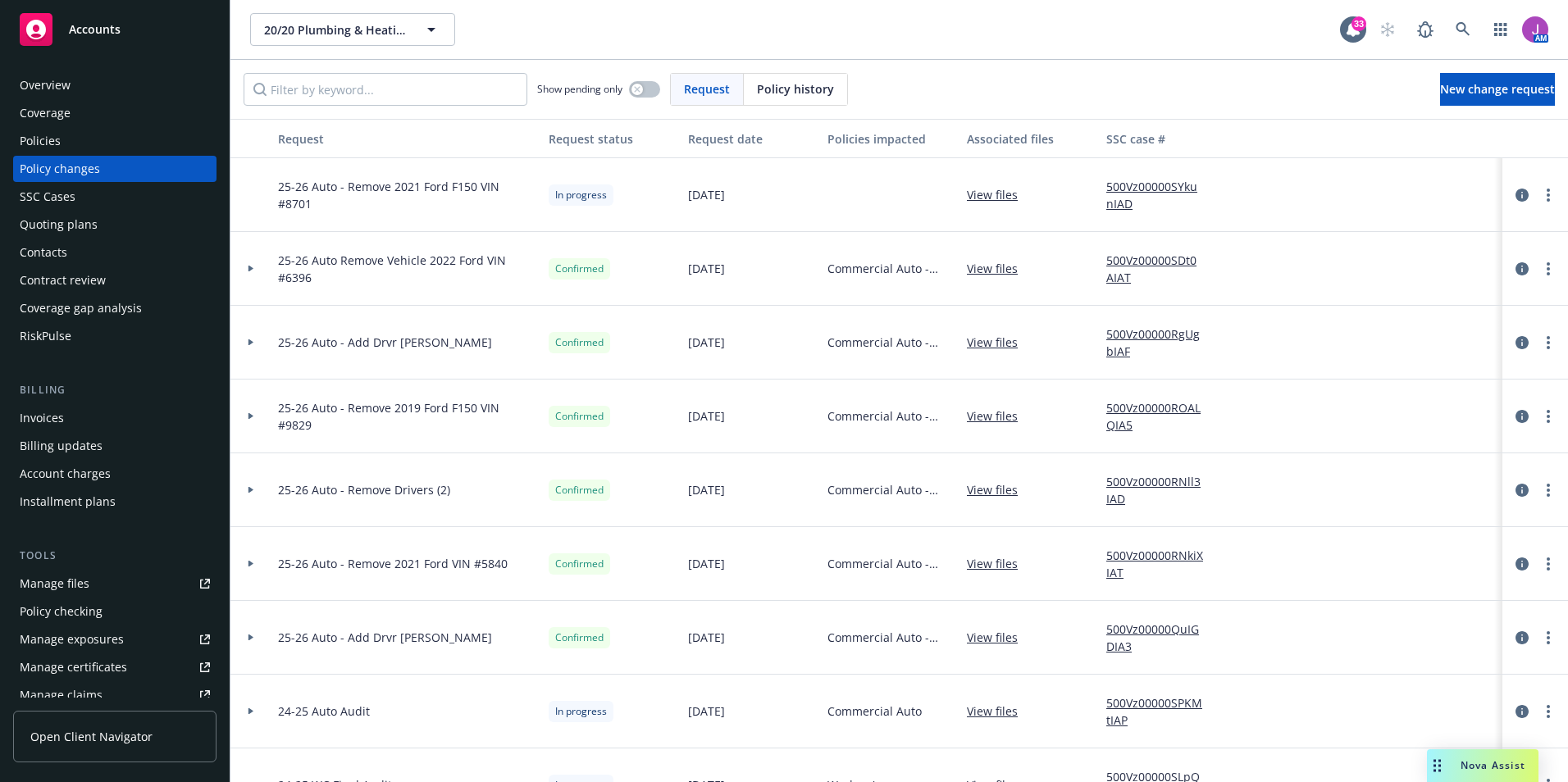
type textarea "x"
click at [1540, 196] on link "more" at bounding box center [1548, 195] width 20 height 20
click at [1337, 326] on link "Resume workflow" at bounding box center [1404, 327] width 281 height 33
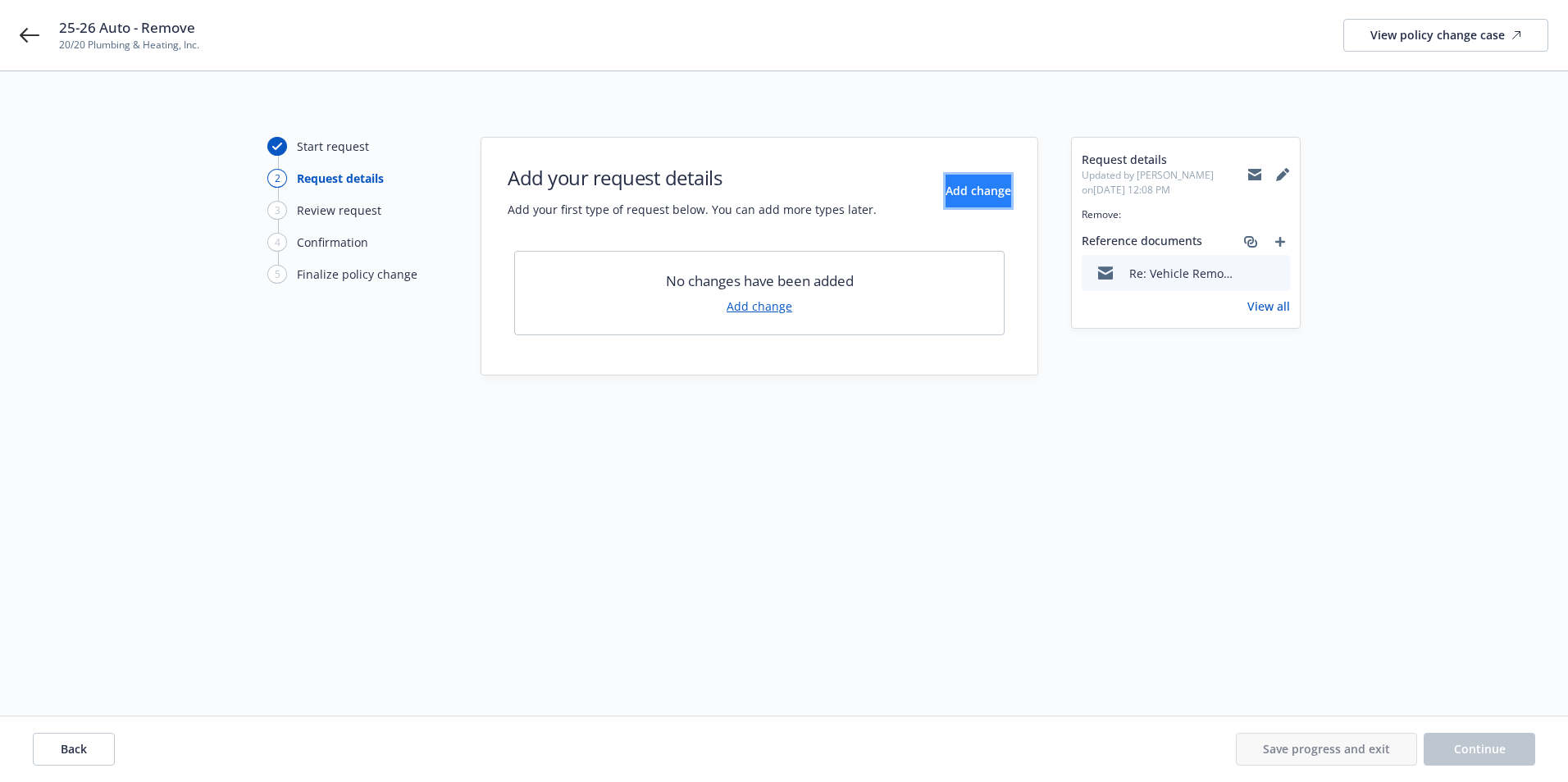
click at [946, 198] on button "Add change" at bounding box center [978, 191] width 66 height 33
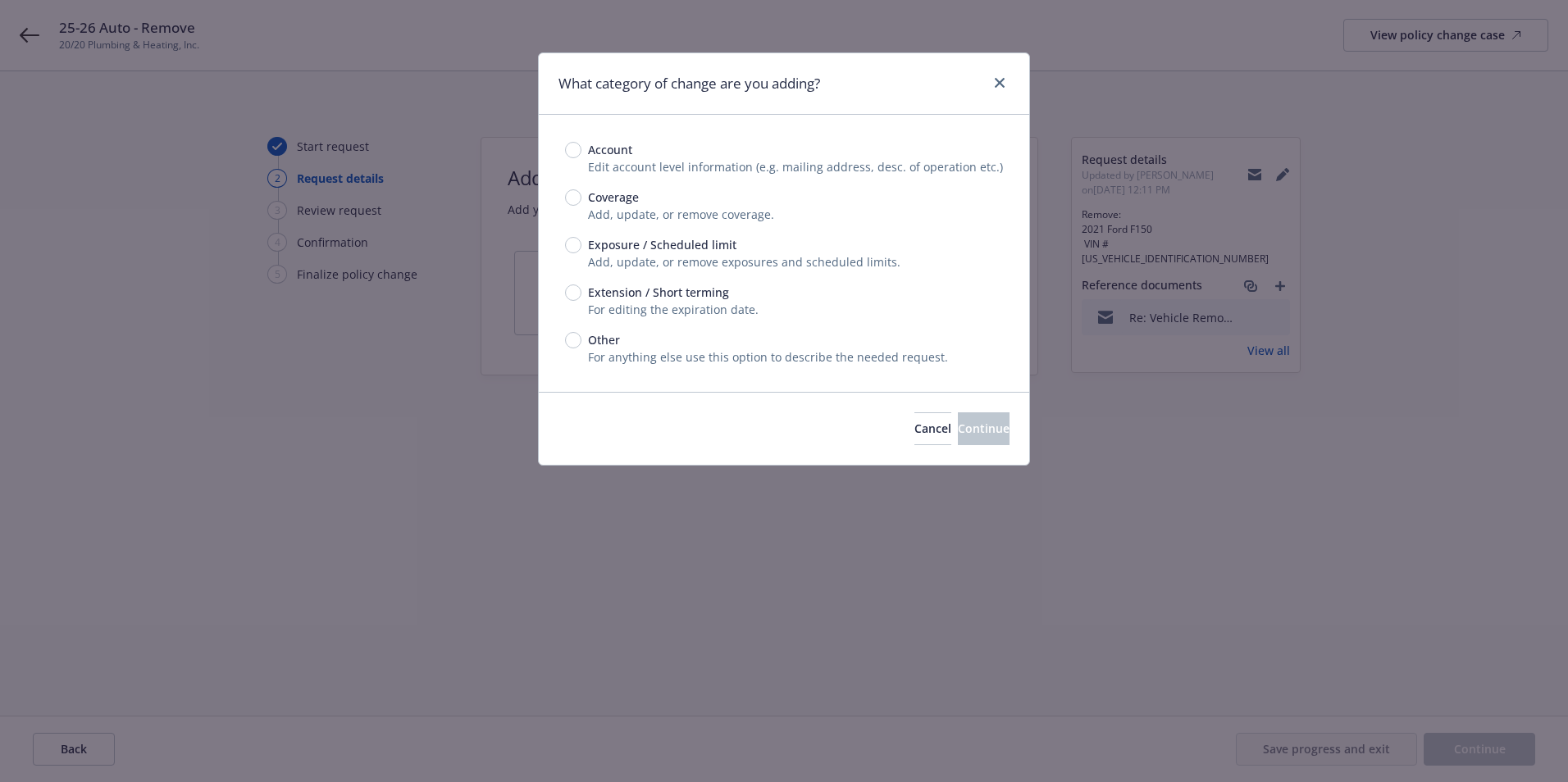
click at [595, 238] on span "Exposure / Scheduled limit" at bounding box center [662, 244] width 148 height 17
click at [581, 238] on input "Exposure / Scheduled limit" at bounding box center [573, 245] width 16 height 16
radio input "true"
click at [992, 437] on button "Continue" at bounding box center [983, 429] width 52 height 33
type textarea "x"
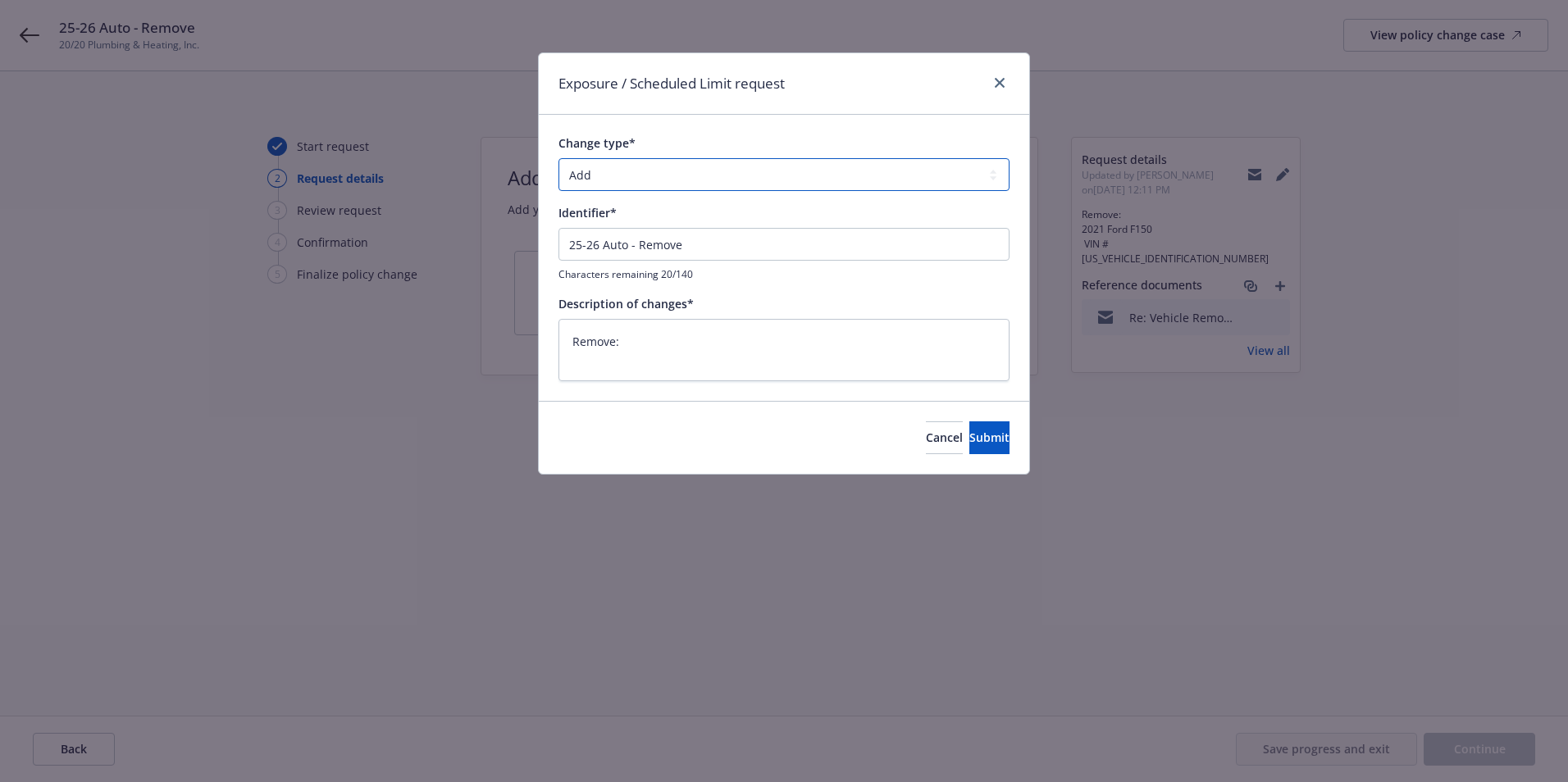
drag, startPoint x: 608, startPoint y: 175, endPoint x: 617, endPoint y: 190, distance: 17.5
click at [608, 175] on select "Add Audit Change Remove" at bounding box center [784, 174] width 451 height 33
select select "REMOVE"
click at [558, 158] on select "Add Audit Change Remove" at bounding box center [784, 174] width 451 height 33
type textarea "x"
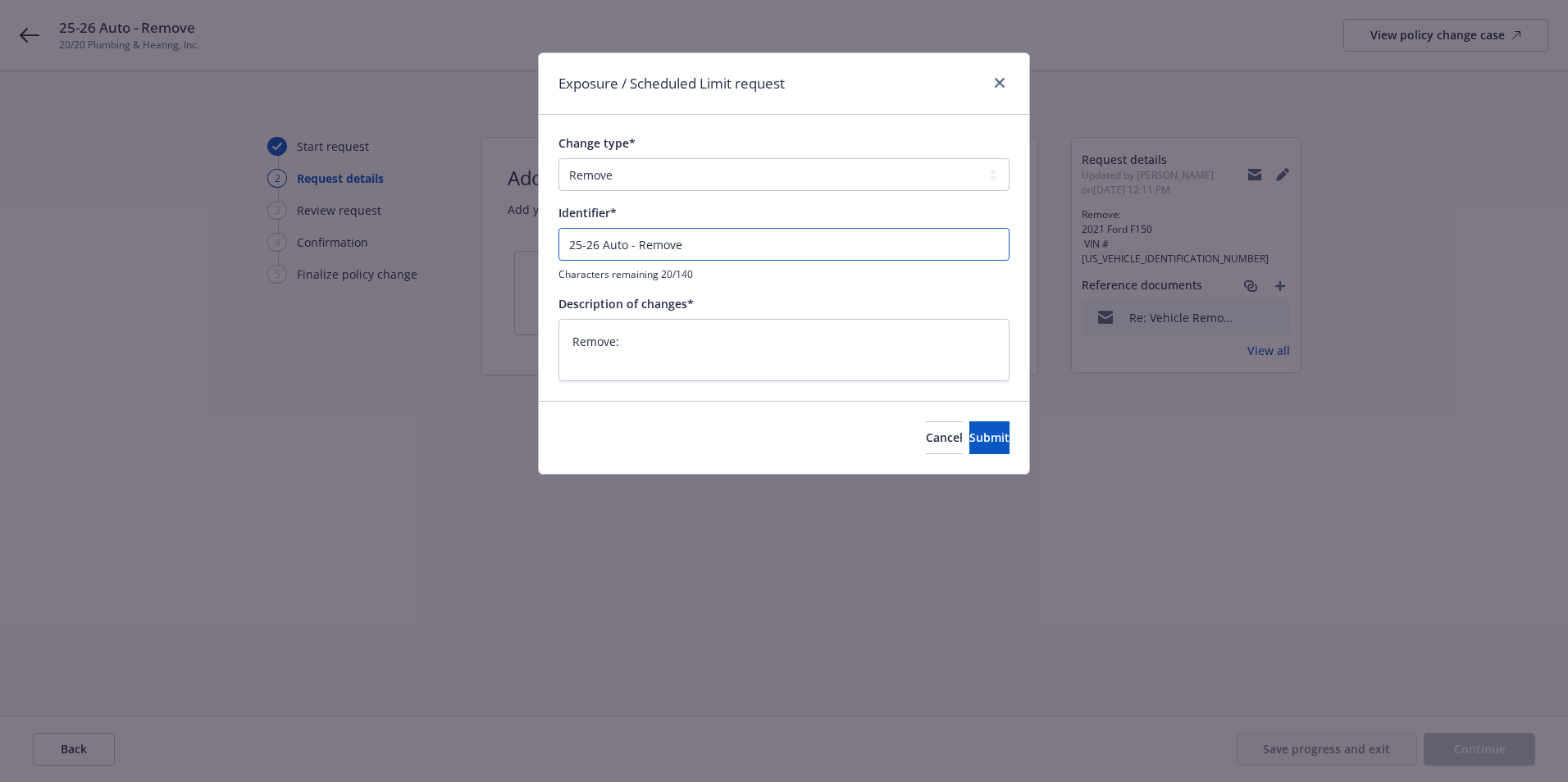
click at [701, 245] on input "25-26 Auto - Remove" at bounding box center [784, 244] width 451 height 33
click at [1080, 229] on div "Exposure / Scheduled Limit request Change type* Add Audit Change Remove Identif…" at bounding box center [784, 391] width 1568 height 782
click at [926, 442] on button "Cancel" at bounding box center [944, 438] width 37 height 33
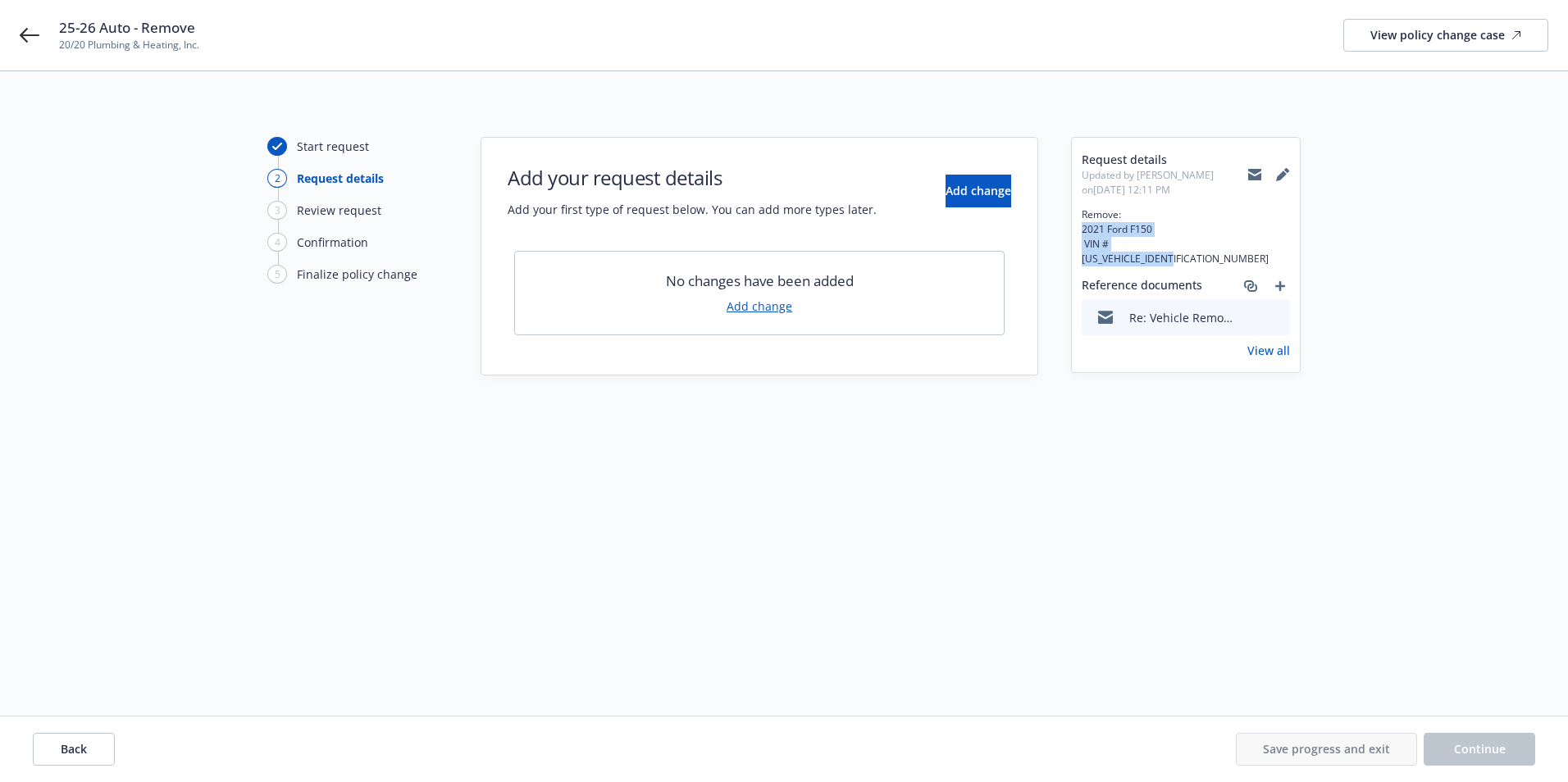
drag, startPoint x: 1083, startPoint y: 227, endPoint x: 1221, endPoint y: 238, distance: 138.4
click at [1221, 238] on span "Remove: 2021 Ford F150 VIN #1FTMF1CB5MKD08701" at bounding box center [1185, 237] width 208 height 59
copy span "2021 Ford F150 VIN #1FTMF1CB5MKD08701"
click at [957, 191] on span "Add change" at bounding box center [978, 190] width 66 height 16
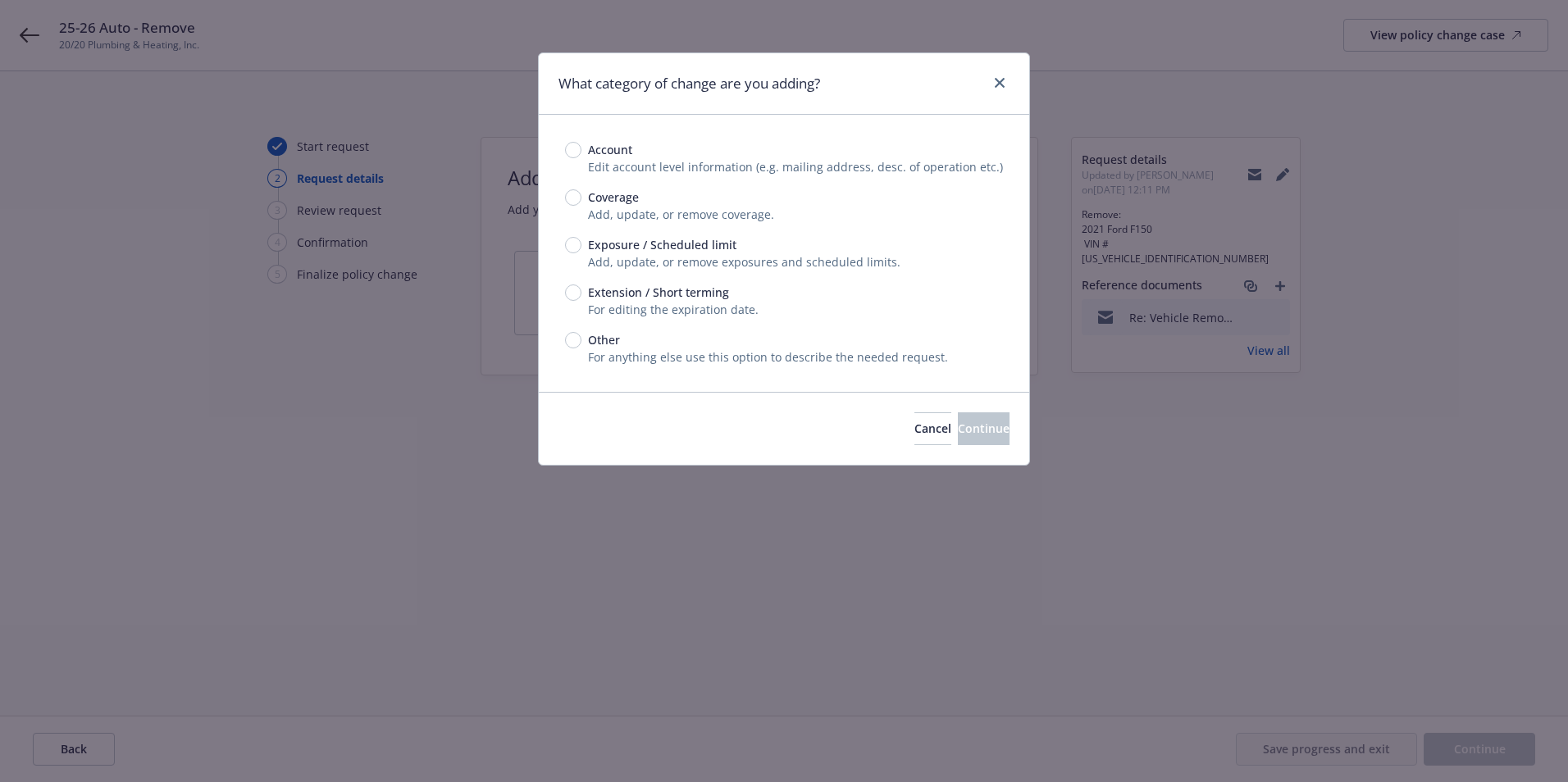
click at [613, 234] on div "Account Edit account level information (e.g. mailing address, desc. of operatio…" at bounding box center [784, 253] width 438 height 224
click at [616, 239] on span "Exposure / Scheduled limit" at bounding box center [662, 244] width 148 height 17
click at [581, 239] on input "Exposure / Scheduled limit" at bounding box center [573, 245] width 16 height 16
radio input "true"
click at [958, 428] on span "Continue" at bounding box center [983, 428] width 52 height 16
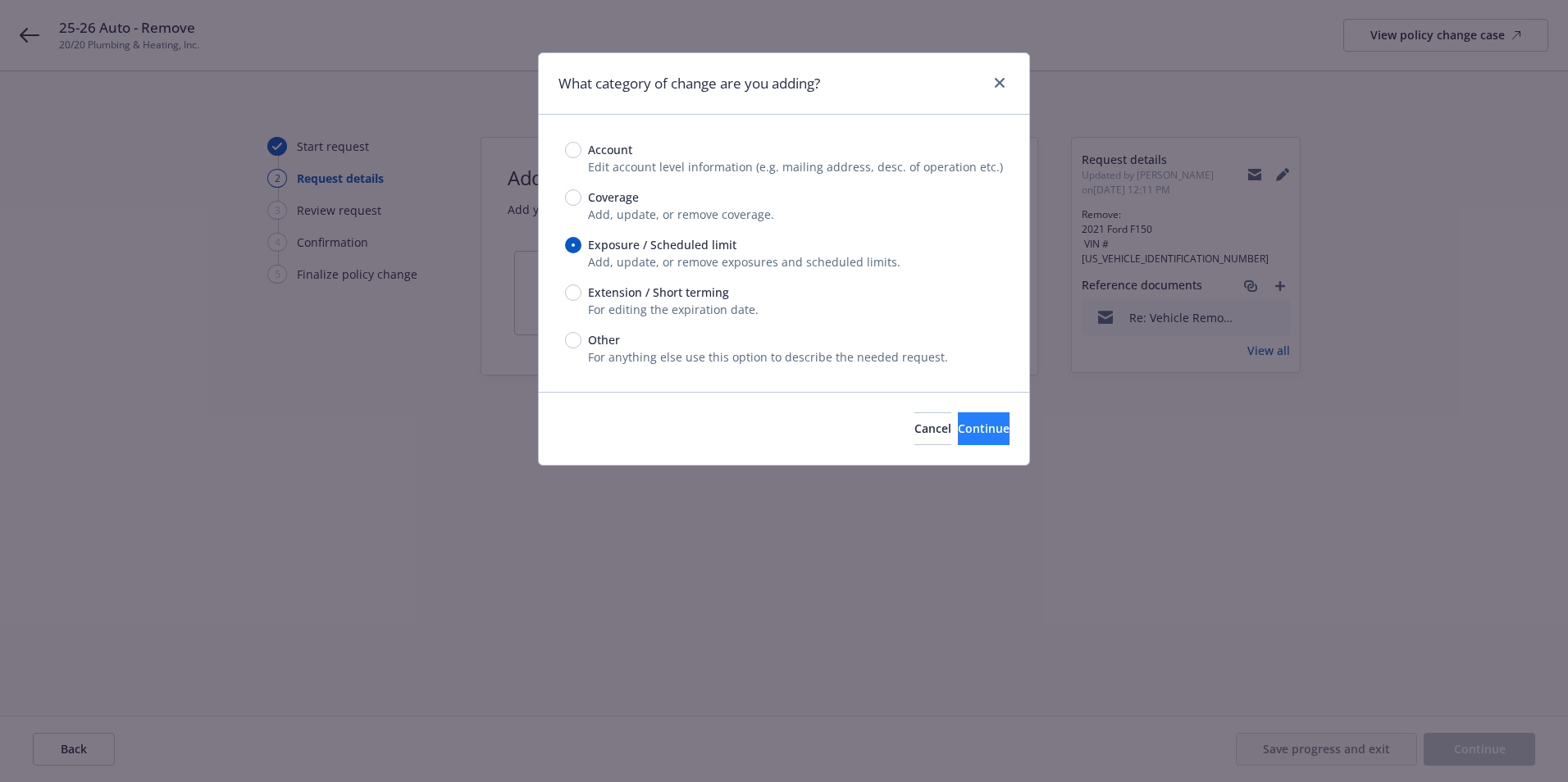
type textarea "x"
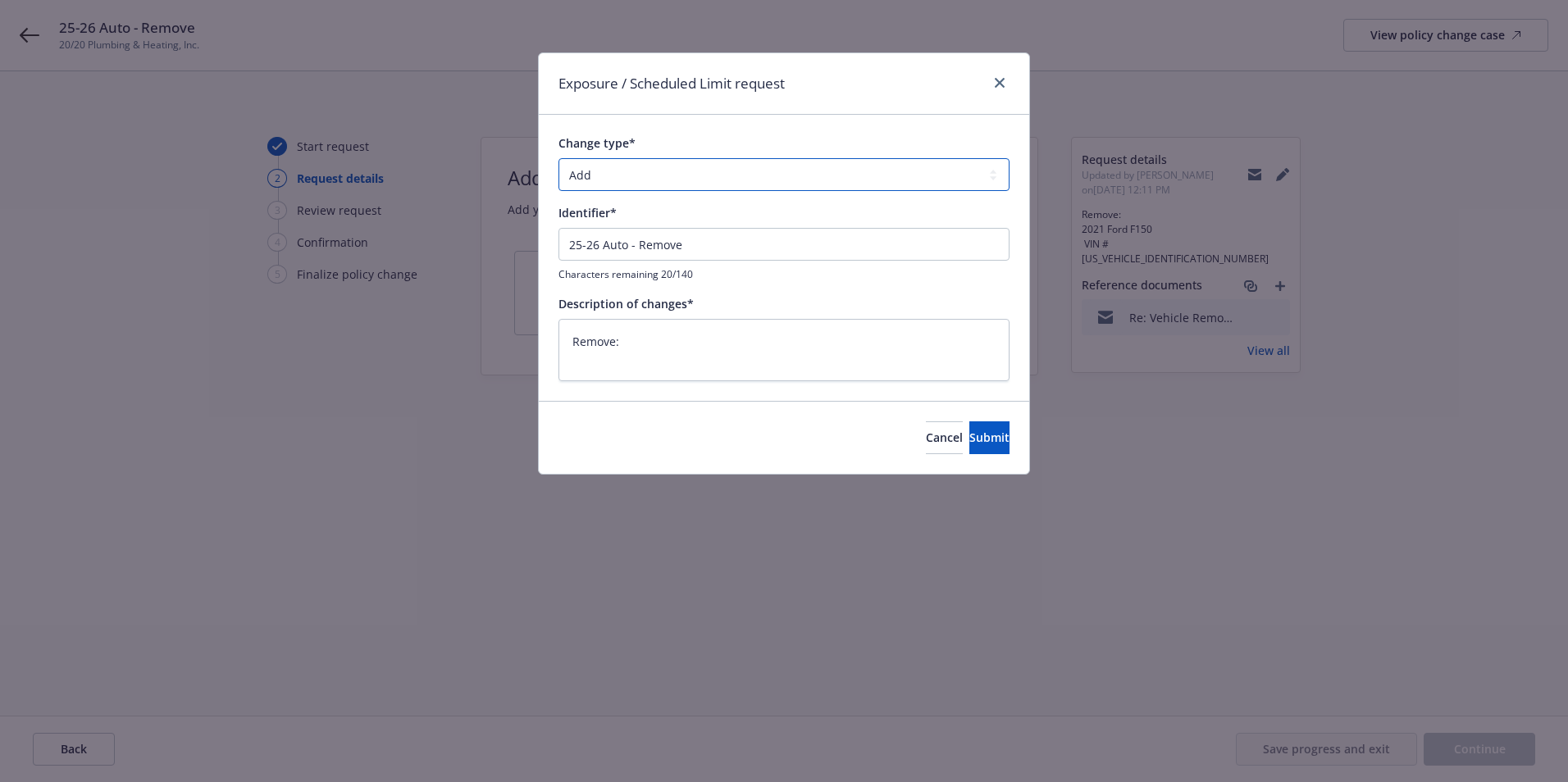
click at [607, 176] on select "Add Audit Change Remove" at bounding box center [784, 174] width 451 height 33
select select "REMOVE"
click at [558, 158] on select "Add Audit Change Remove" at bounding box center [784, 174] width 451 height 33
click at [660, 339] on textarea "Remove:" at bounding box center [784, 350] width 451 height 62
type textarea "x"
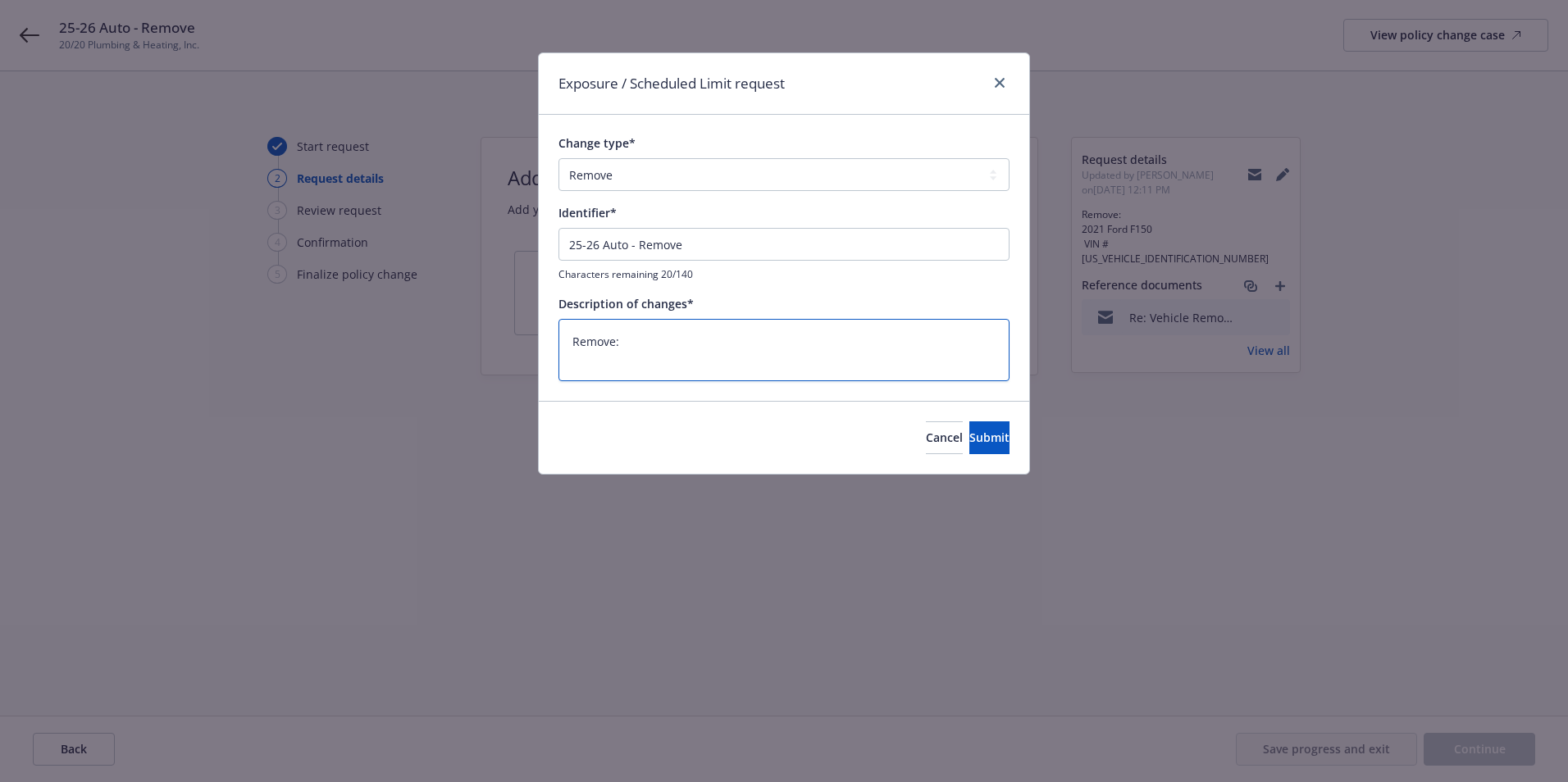
type textarea "Remove:"
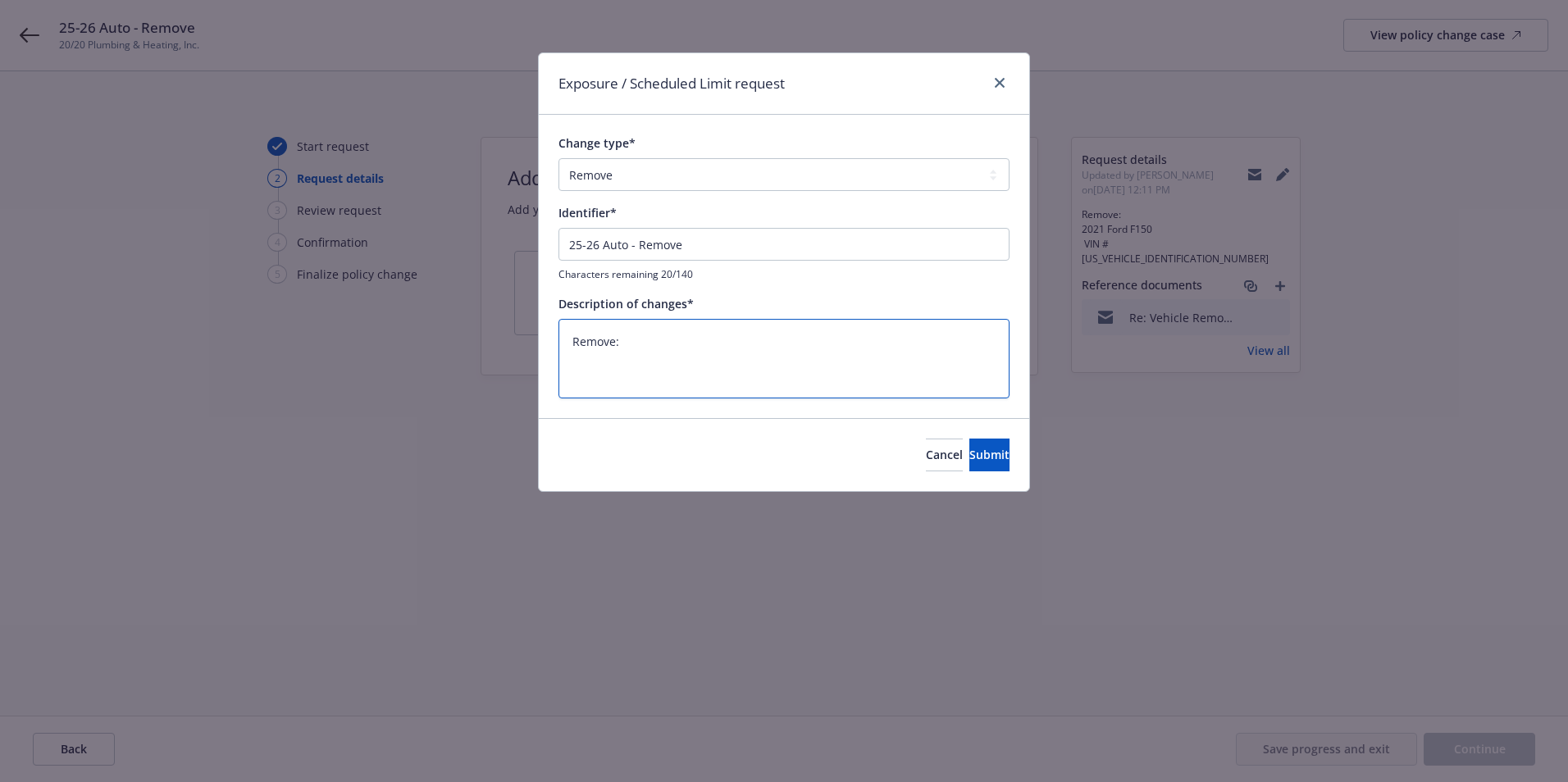
paste textarea "2021 Ford F150 VIN #1FTMF1CB5MKD08701"
type textarea "x"
type textarea "Remove: 2021 Ford F150 VIN #1FTMF1CB5MKD08701"
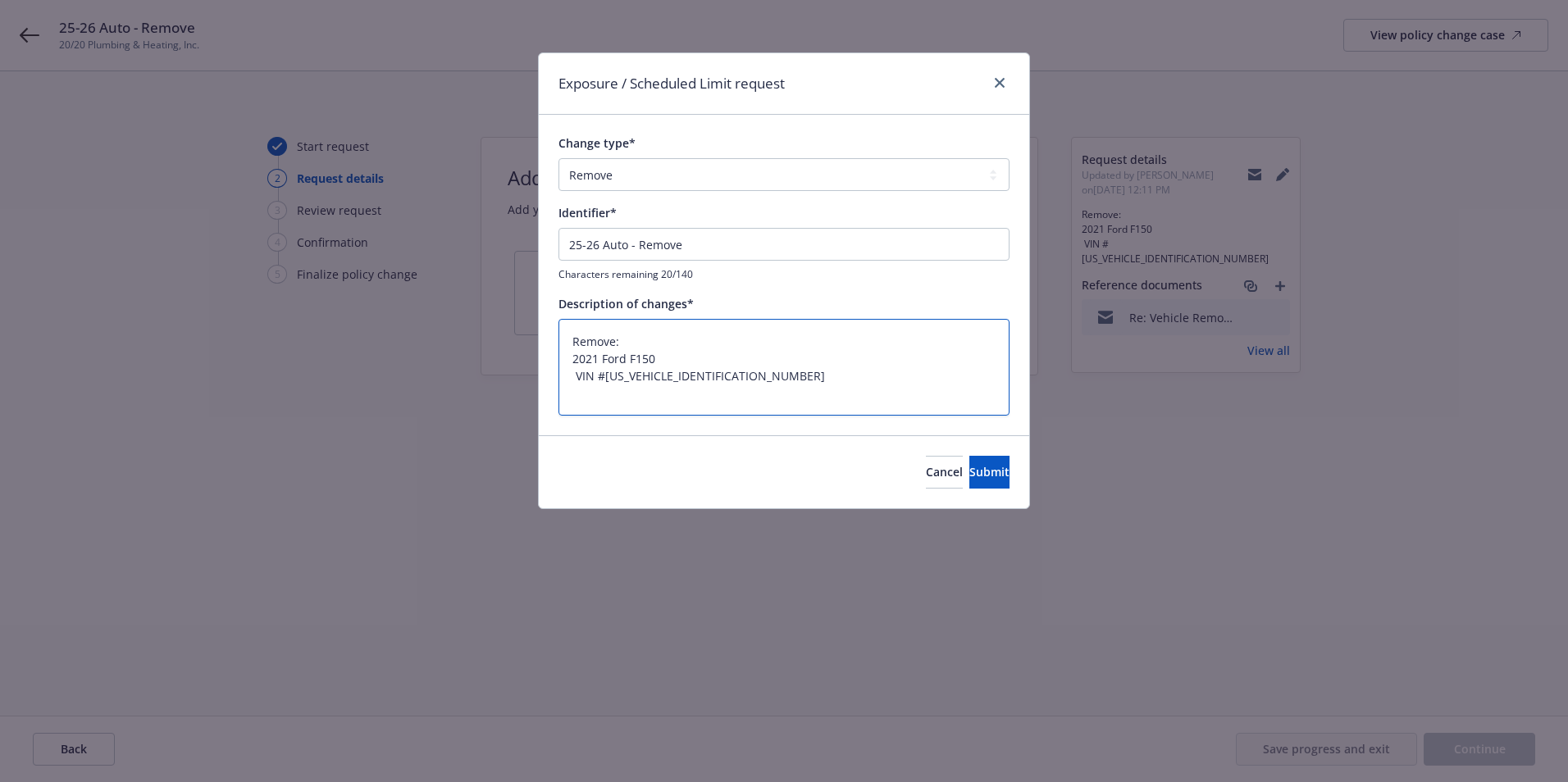
click at [577, 371] on textarea "Remove: 2021 Ford F150 VIN #1FTMF1CB5MKD08701" at bounding box center [784, 368] width 451 height 97
type textarea "x"
type textarea "Remove: 2021 Ford F150 VIN #1FTMF1CB5MKD08701"
click at [714, 248] on input "25-26 Auto - Remove" at bounding box center [784, 244] width 451 height 33
paste input "2021 Ford F150 VIN #1FTMF1CB5MKD08701"
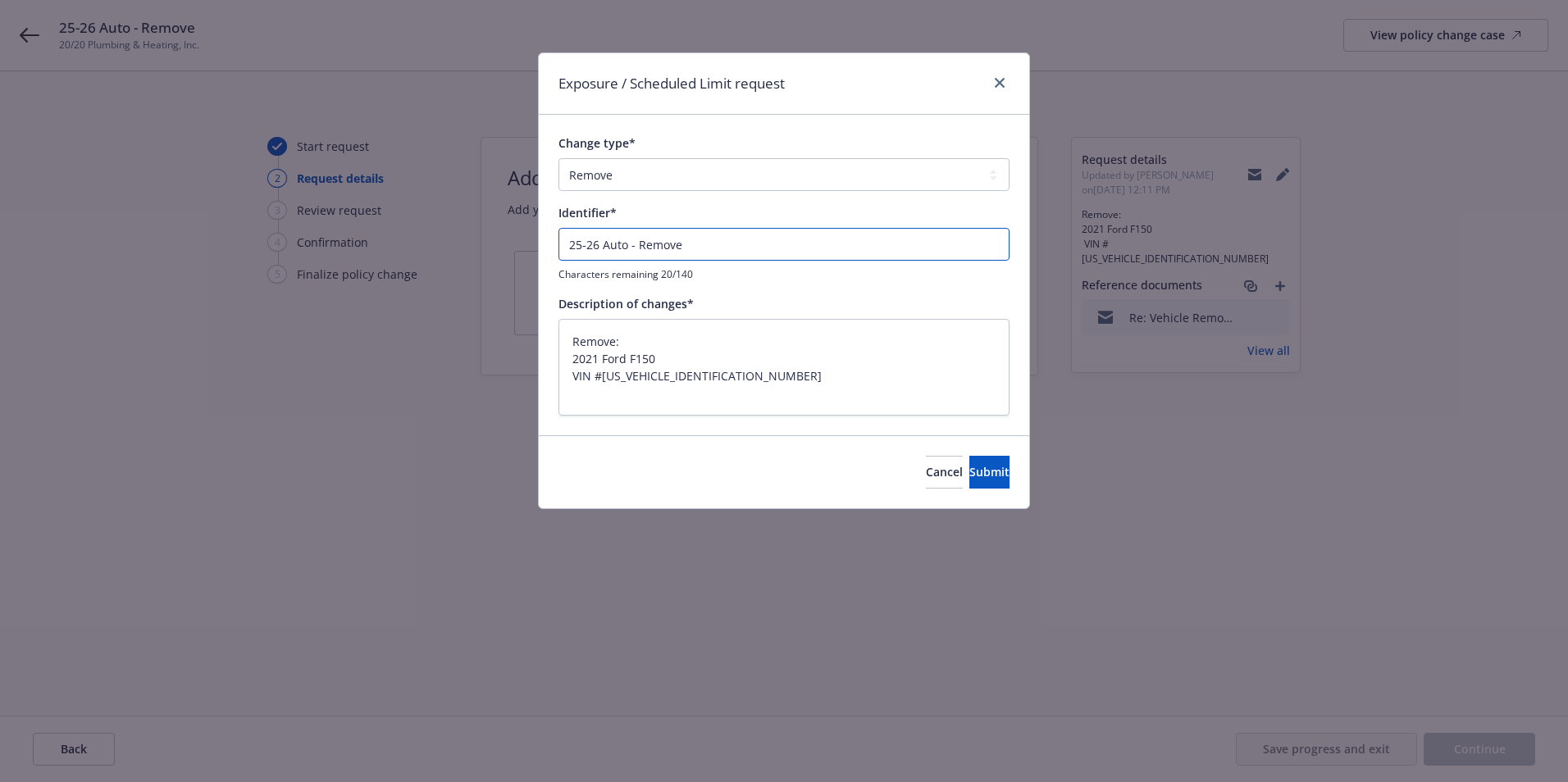
type textarea "x"
type input "25-26 Auto - Remove 2021 Ford F150 VIN #1FTMF1CB5MKD08701"
drag, startPoint x: 895, startPoint y: 240, endPoint x: 800, endPoint y: 240, distance: 95.0
click at [800, 240] on input "25-26 Auto - Remove 2021 Ford F150 VIN #1FTMF1CB5MKD08701" at bounding box center [784, 244] width 451 height 33
type textarea "x"
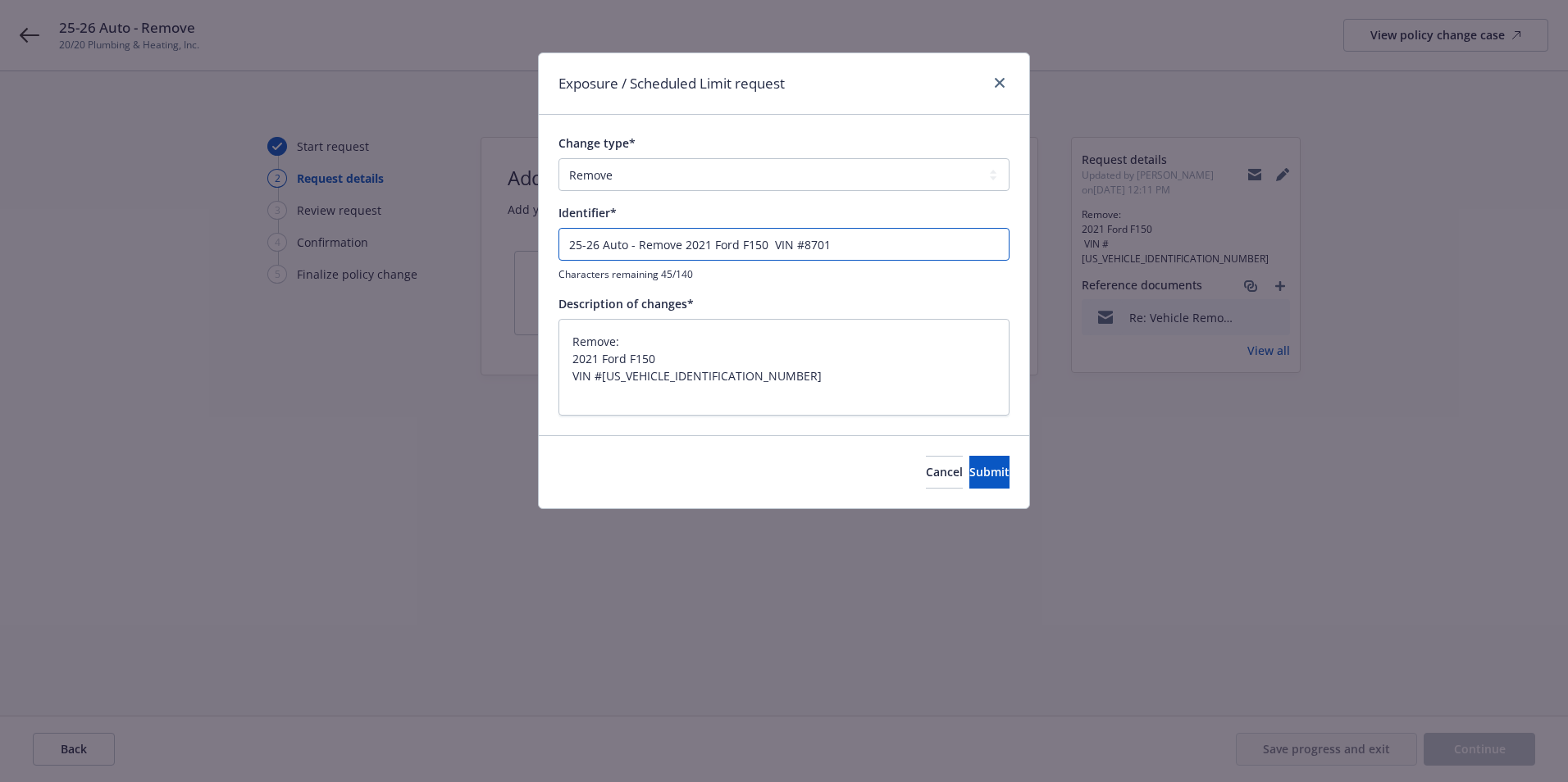
type input "25-26 Auto - Remove 2021 Ford F150 VIN #8701"
type textarea "x"
type input "25-26 Auto - Remove 2021 Ford F150 VIN #8701"
click at [985, 470] on button "Submit" at bounding box center [989, 472] width 40 height 33
type textarea "x"
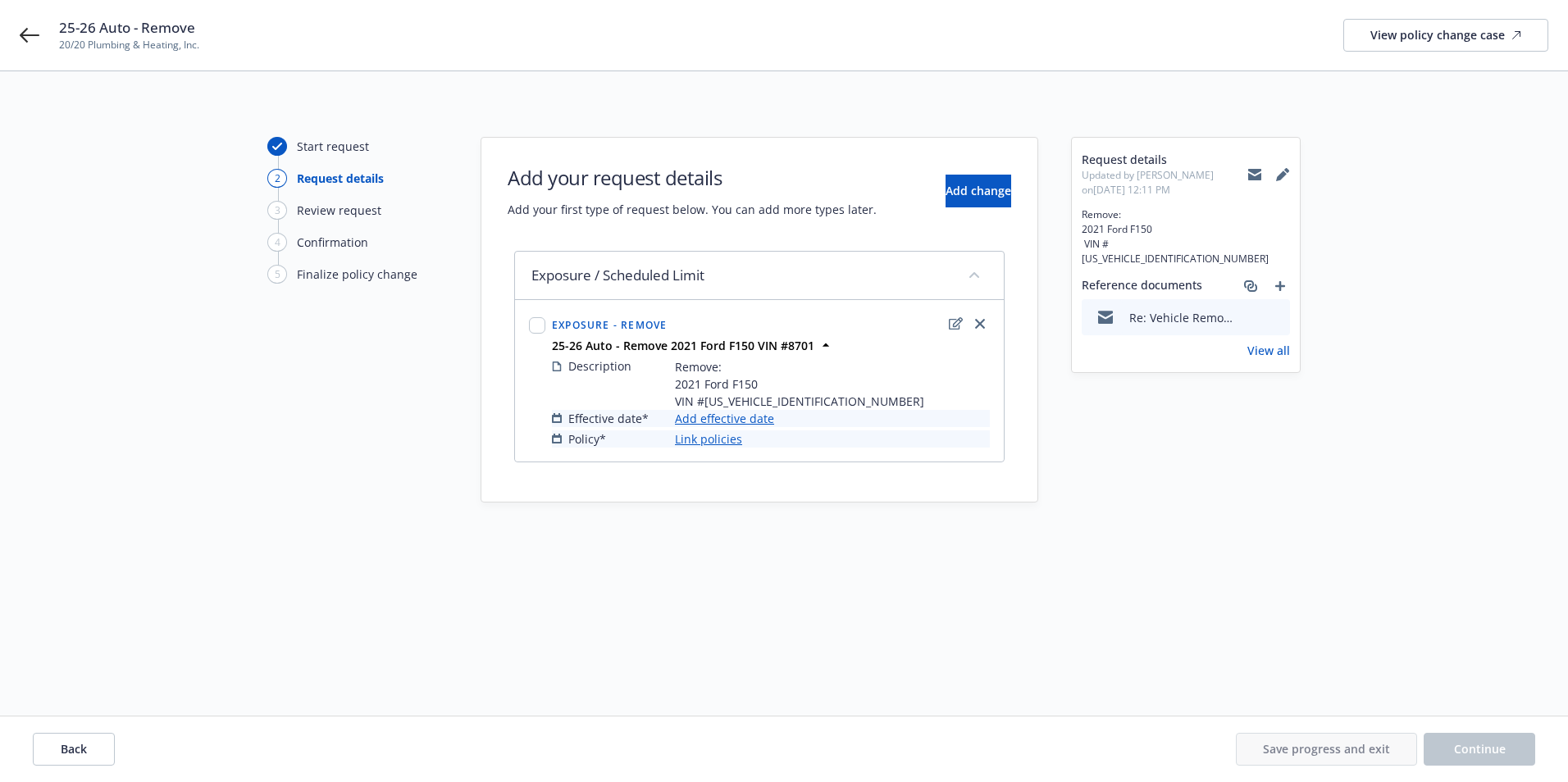
click at [719, 423] on link "Add effective date" at bounding box center [724, 419] width 99 height 17
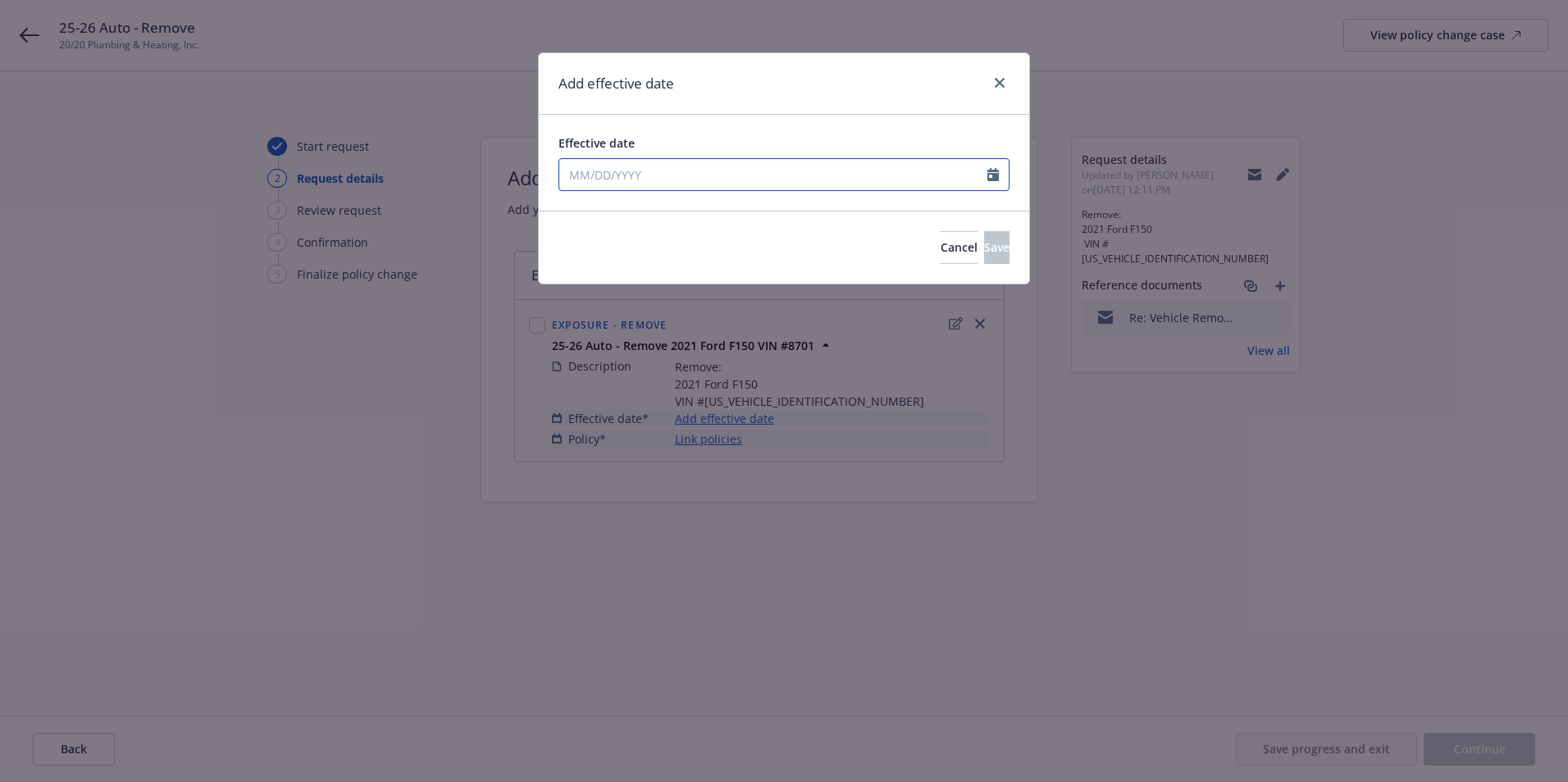
click at [618, 174] on input "Effective date" at bounding box center [773, 174] width 428 height 31
select select "9"
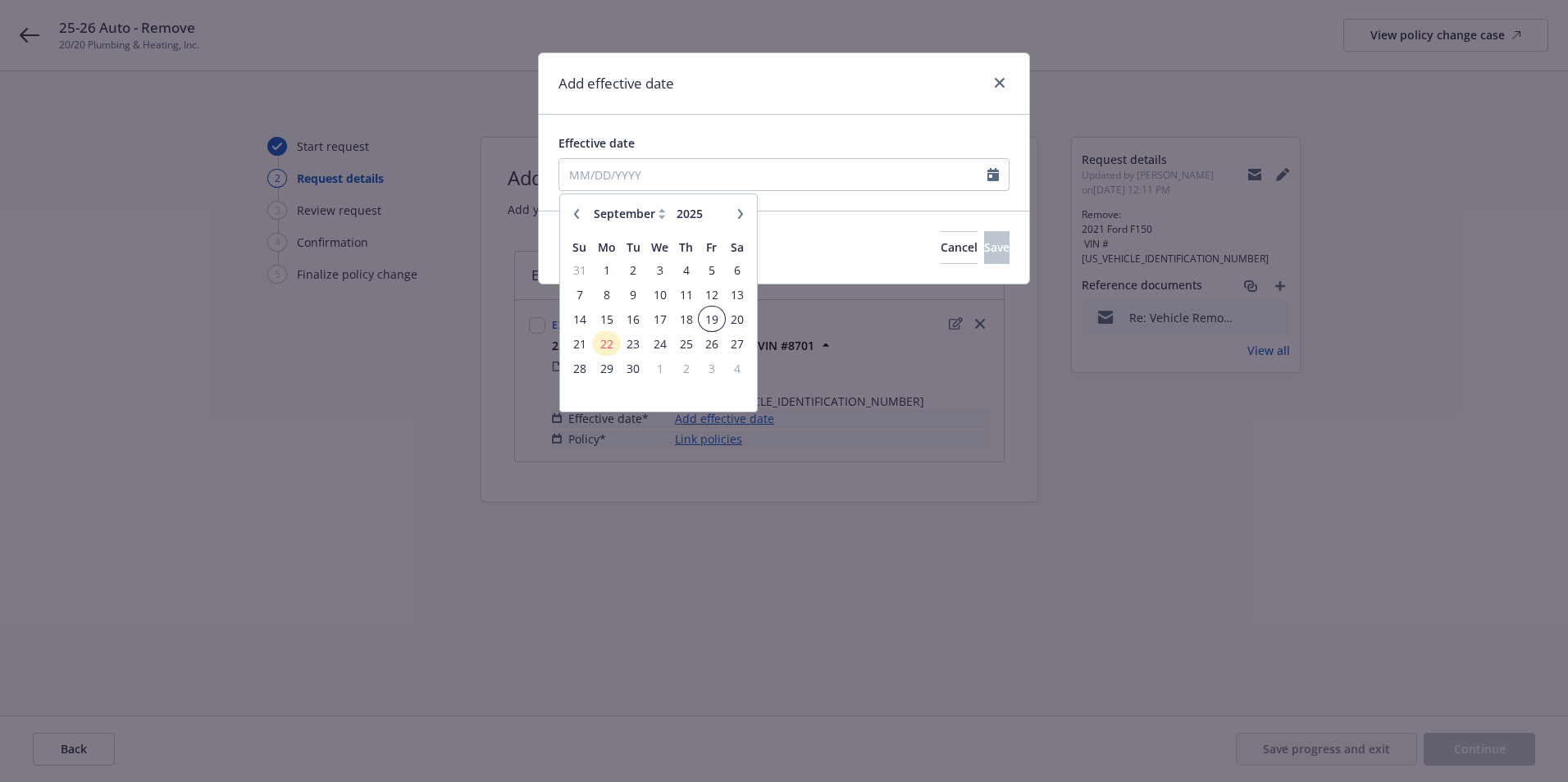
click at [713, 316] on span "19" at bounding box center [711, 319] width 22 height 21
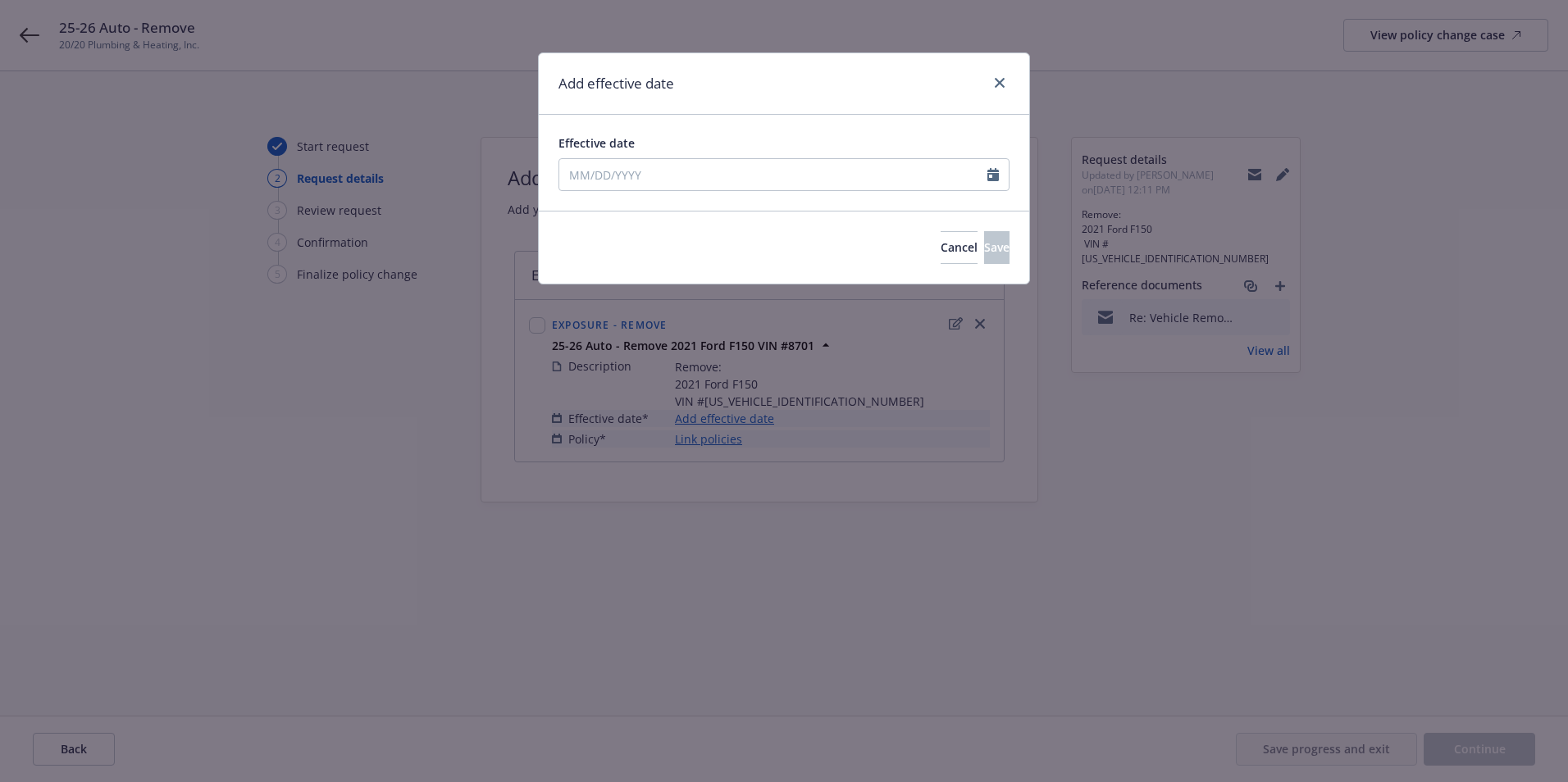
type input "09/19/2025"
click at [984, 243] on span "Save" at bounding box center [997, 247] width 25 height 16
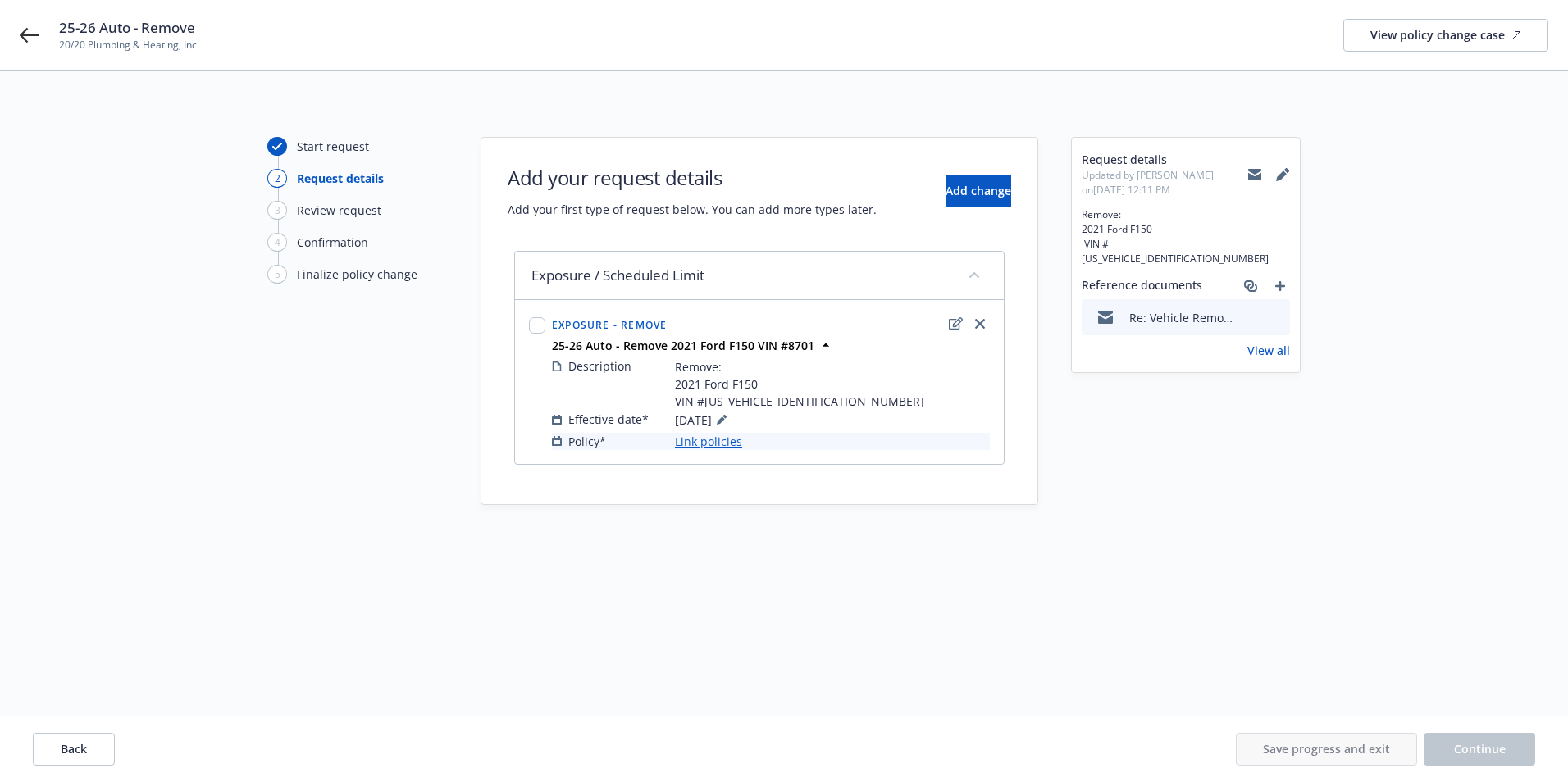
click at [706, 437] on link "Link policies" at bounding box center [709, 442] width 67 height 17
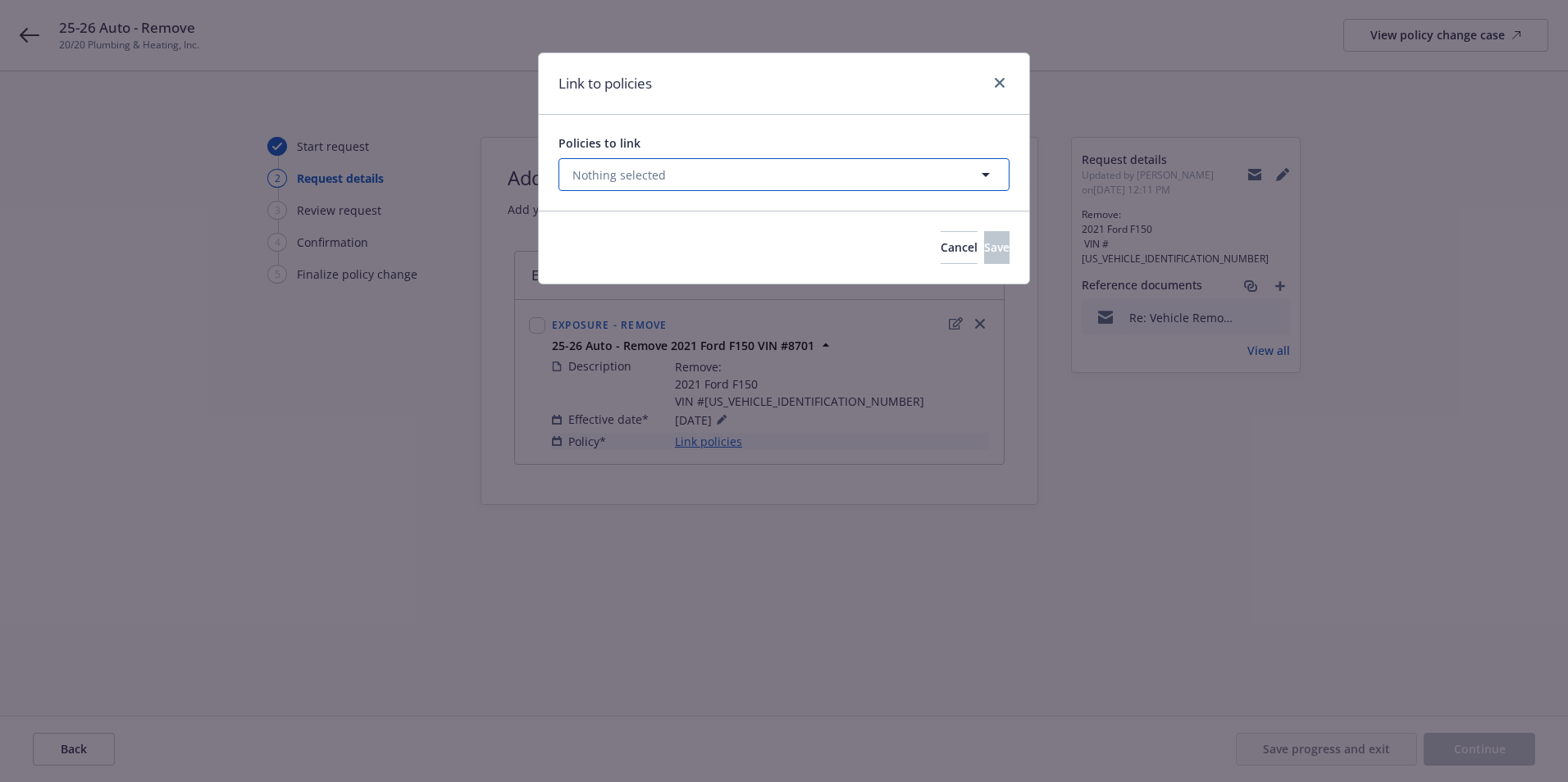
click at [627, 181] on span "Nothing selected" at bounding box center [619, 174] width 94 height 17
select select "ACTIVE"
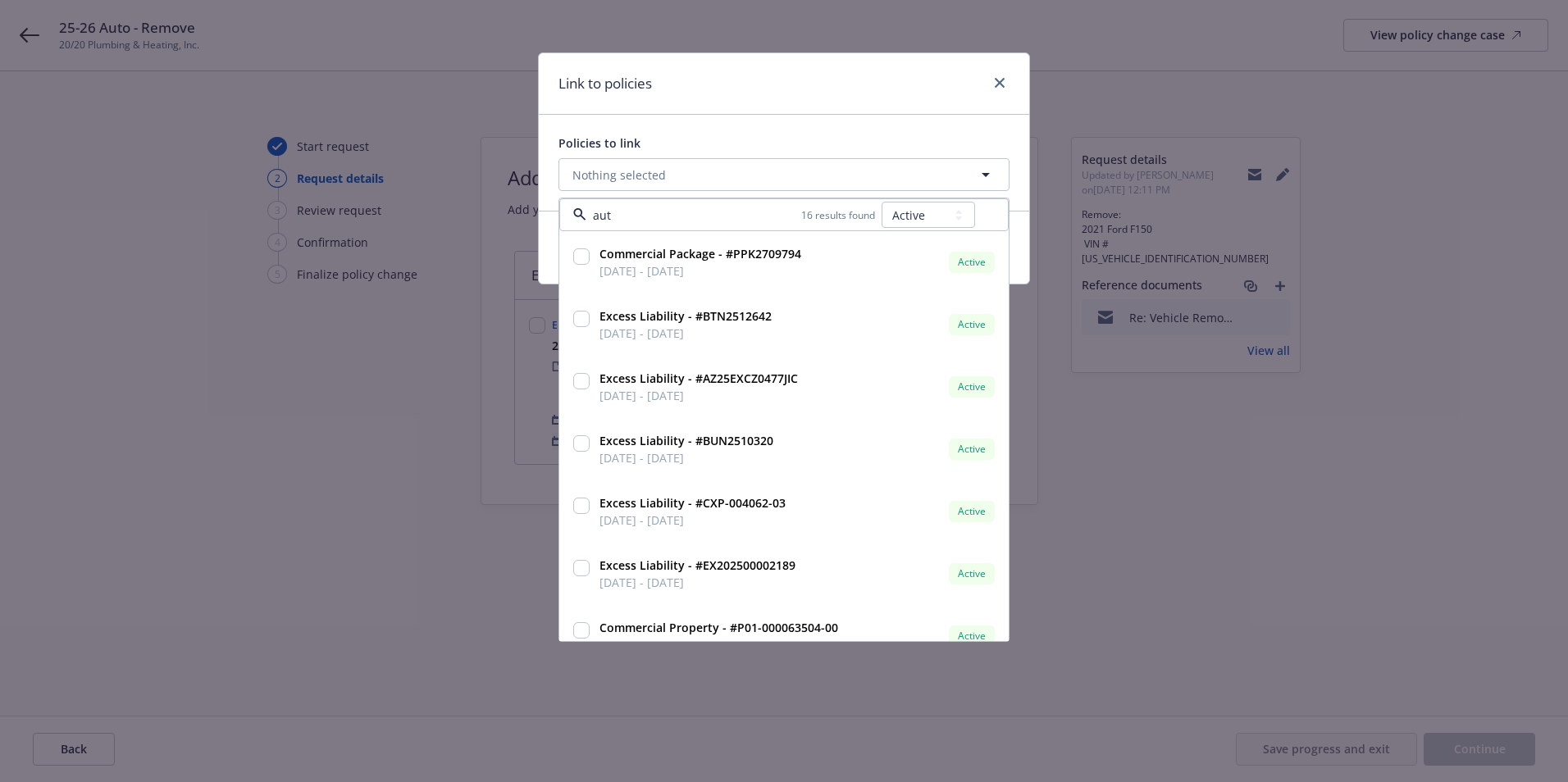
type input "auto"
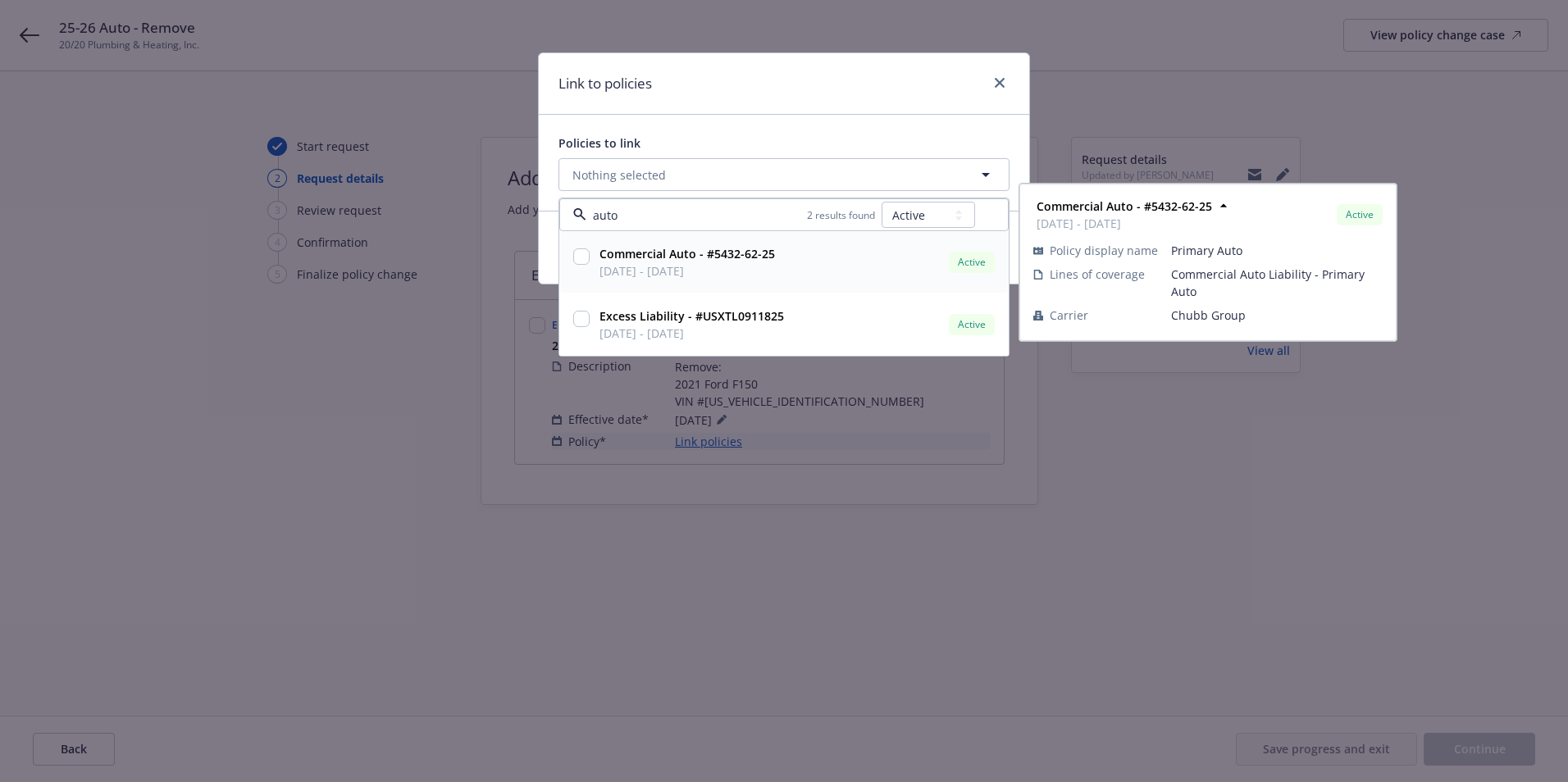
click at [612, 259] on strong "Commercial Auto - #5432-62-25" at bounding box center [687, 253] width 175 height 16
checkbox input "true"
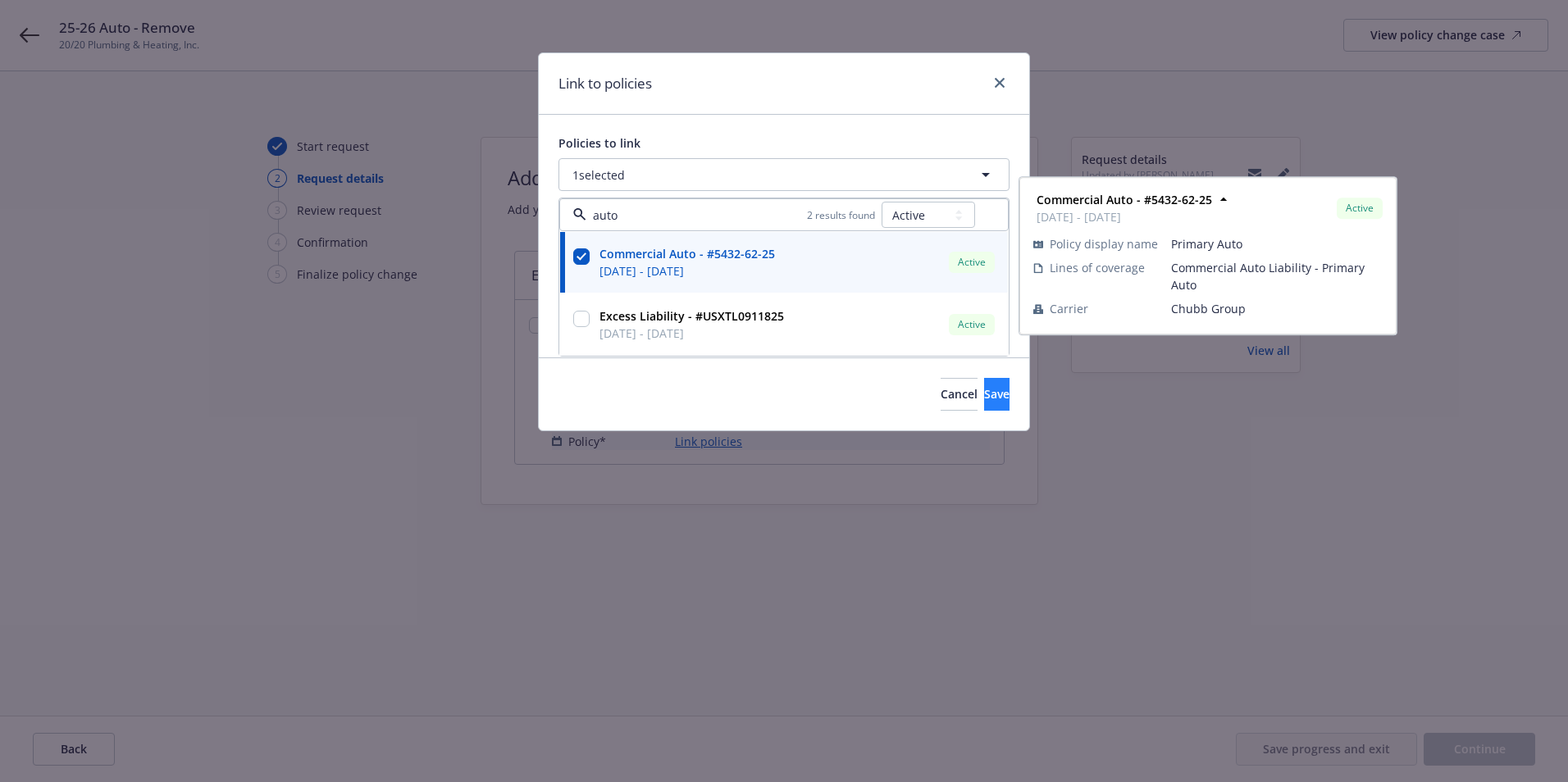
type input "auto"
click at [984, 396] on span "Save" at bounding box center [997, 394] width 25 height 16
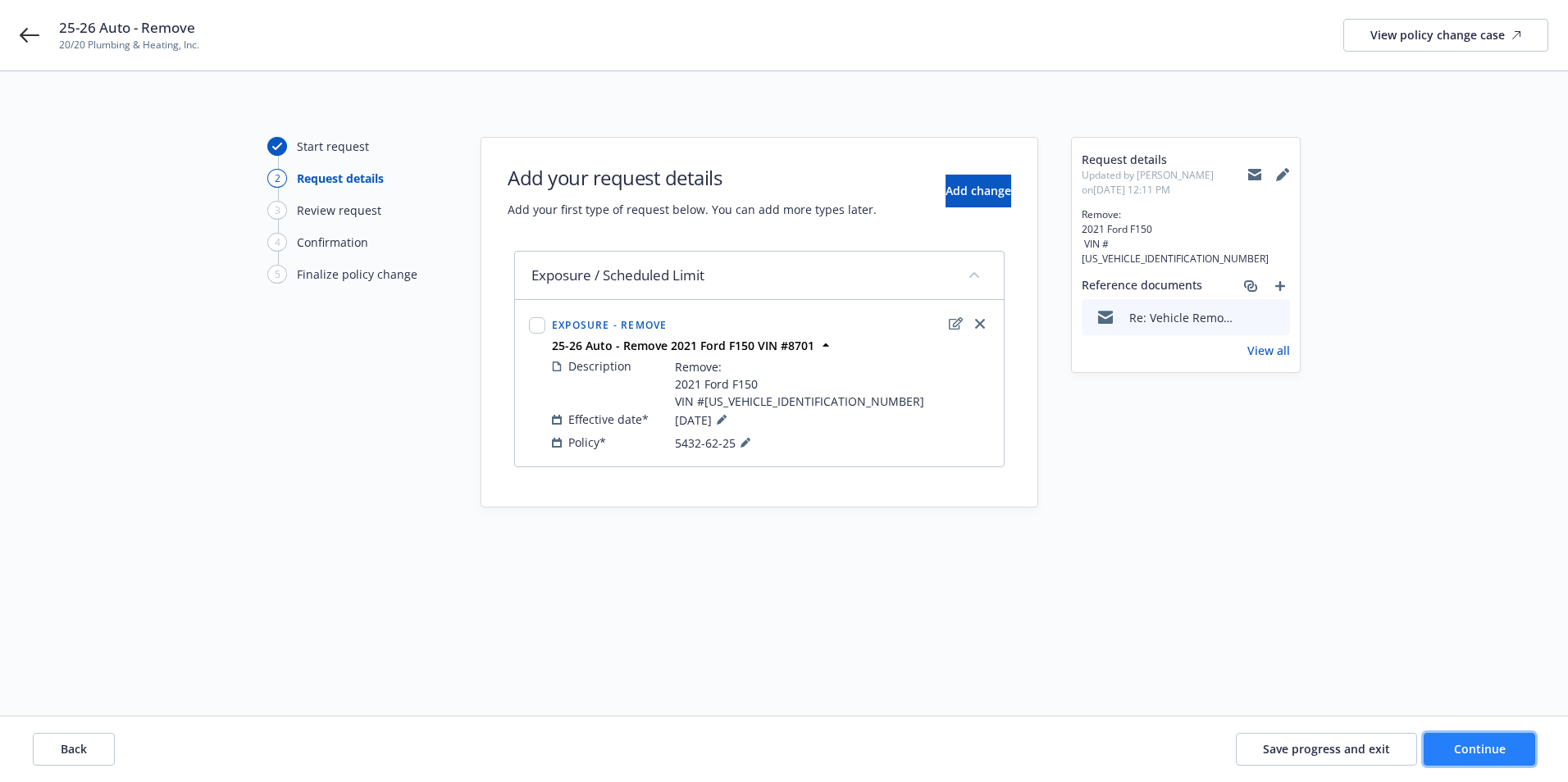
click at [1432, 754] on button "Continue" at bounding box center [1479, 750] width 112 height 33
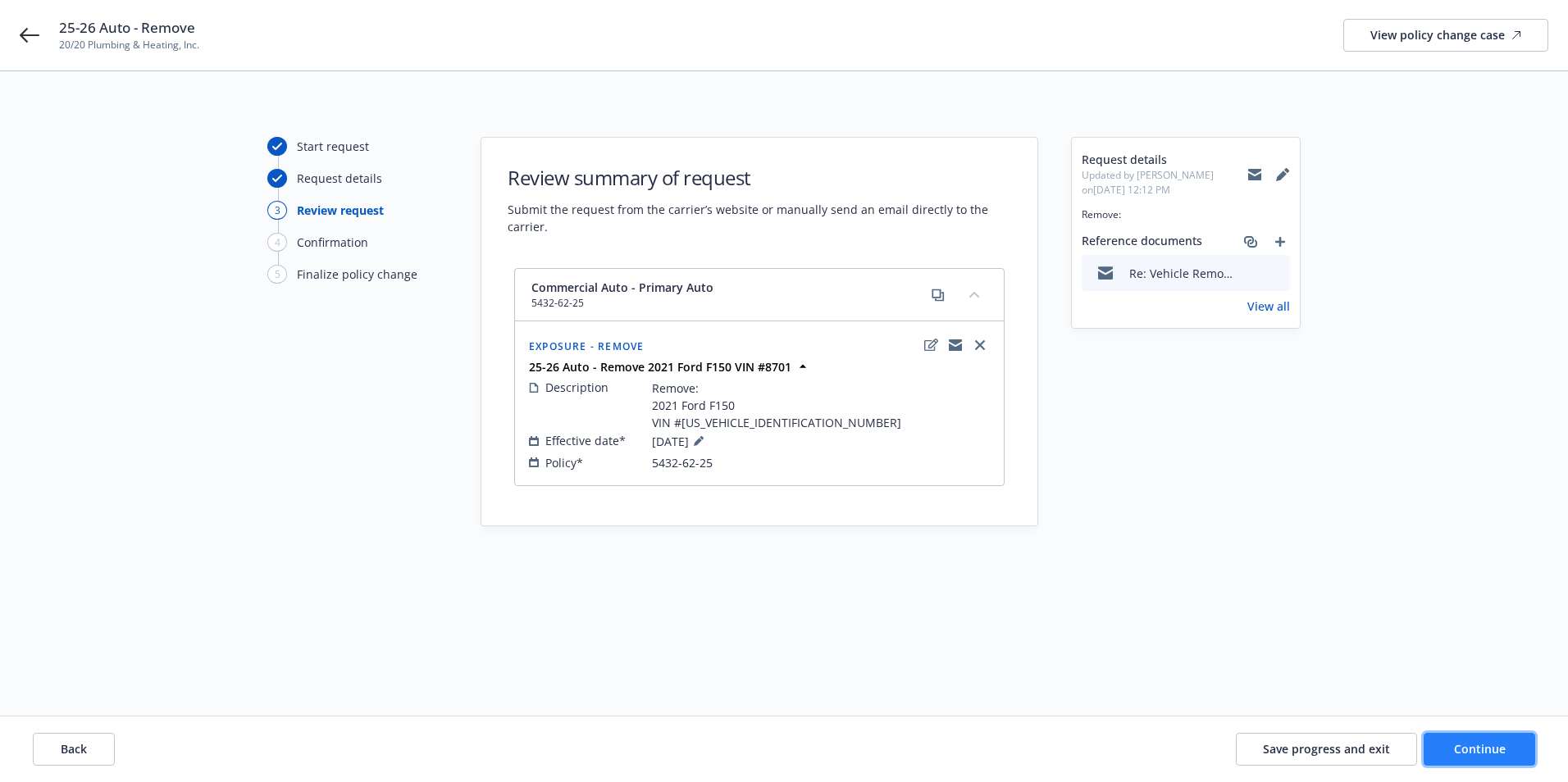
click at [1461, 750] on span "Continue" at bounding box center [1479, 748] width 52 height 16
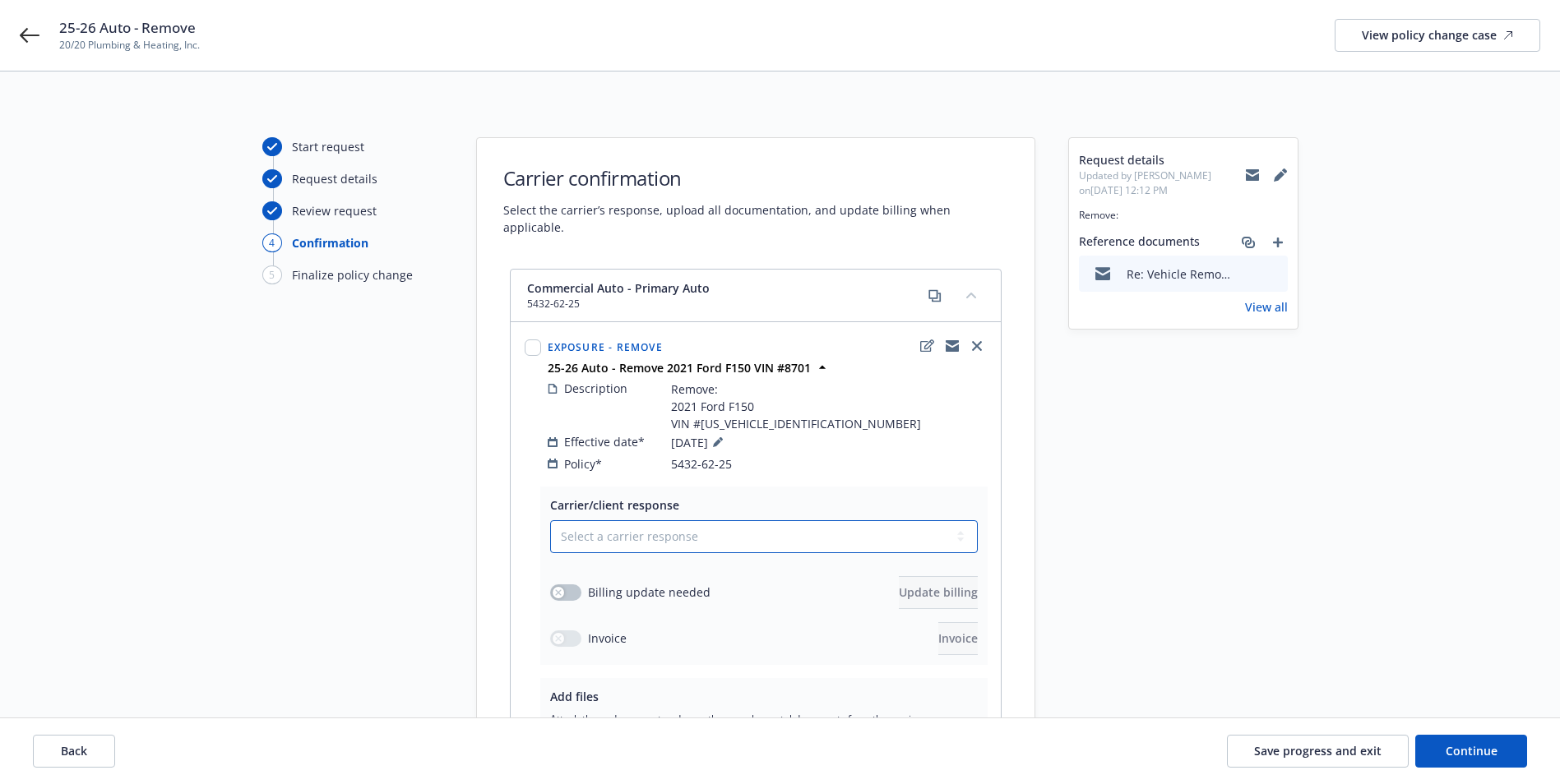
click at [611, 528] on select "Select a carrier response Accepted Accepted with revision No endorsement needed…" at bounding box center [764, 537] width 428 height 33
select select "NO_ENDORSEMENT_NEEDED"
click at [550, 520] on select "Select a carrier response Accepted Accepted with revision No endorsement needed…" at bounding box center [764, 537] width 428 height 33
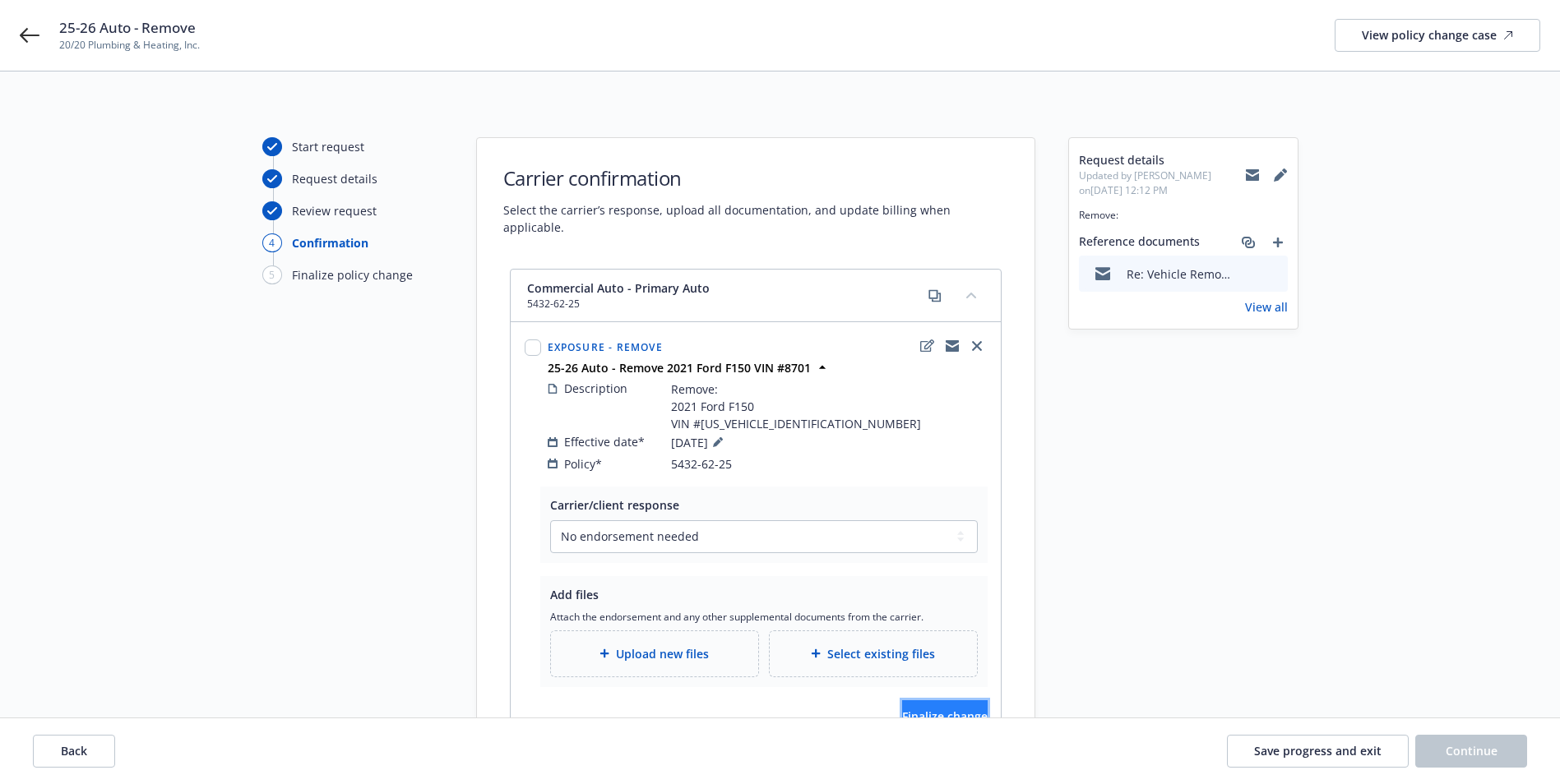
click at [902, 709] on span "Finalize change" at bounding box center [945, 716] width 86 height 16
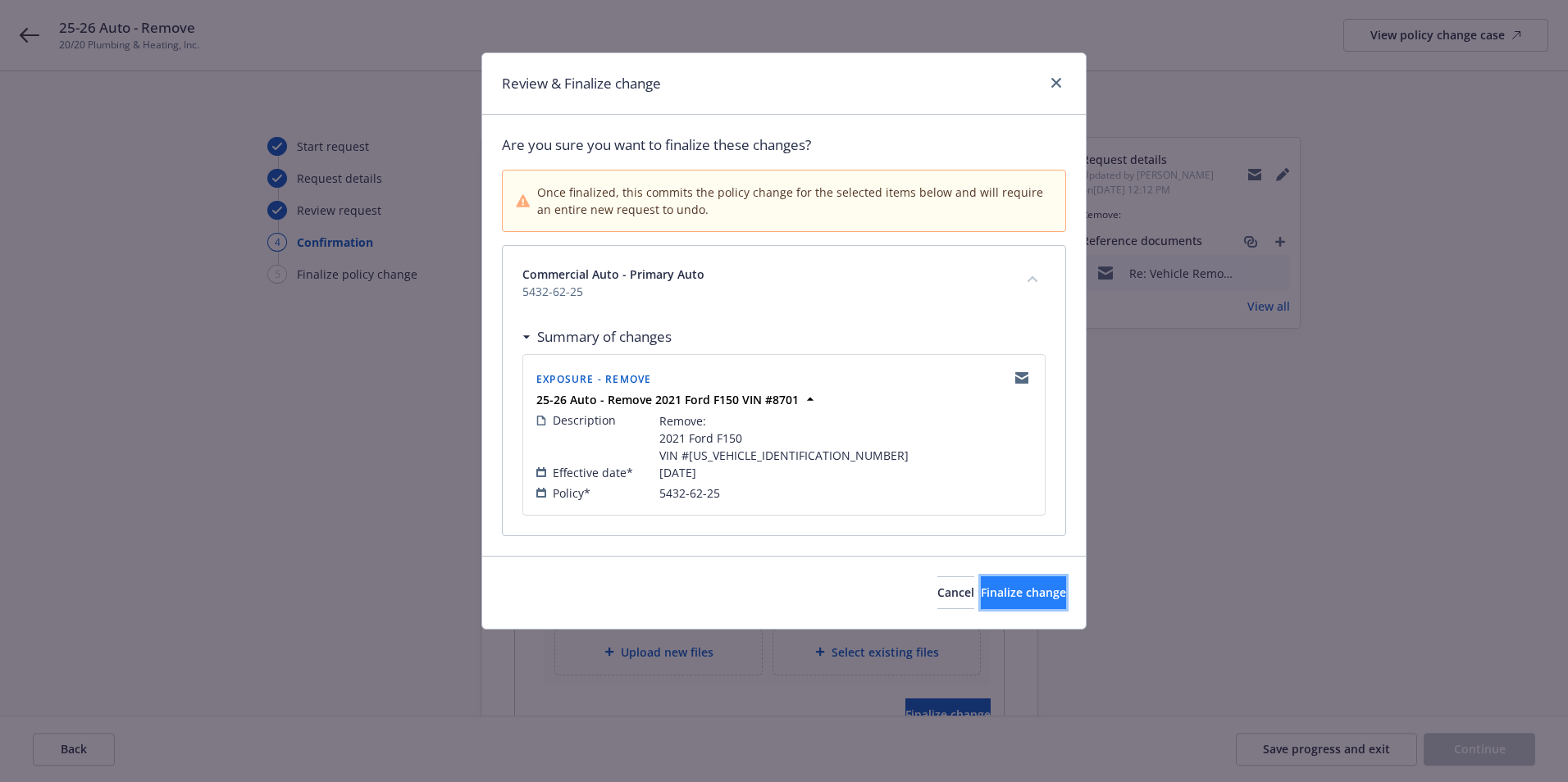
click at [1003, 592] on span "Finalize change" at bounding box center [1024, 592] width 86 height 16
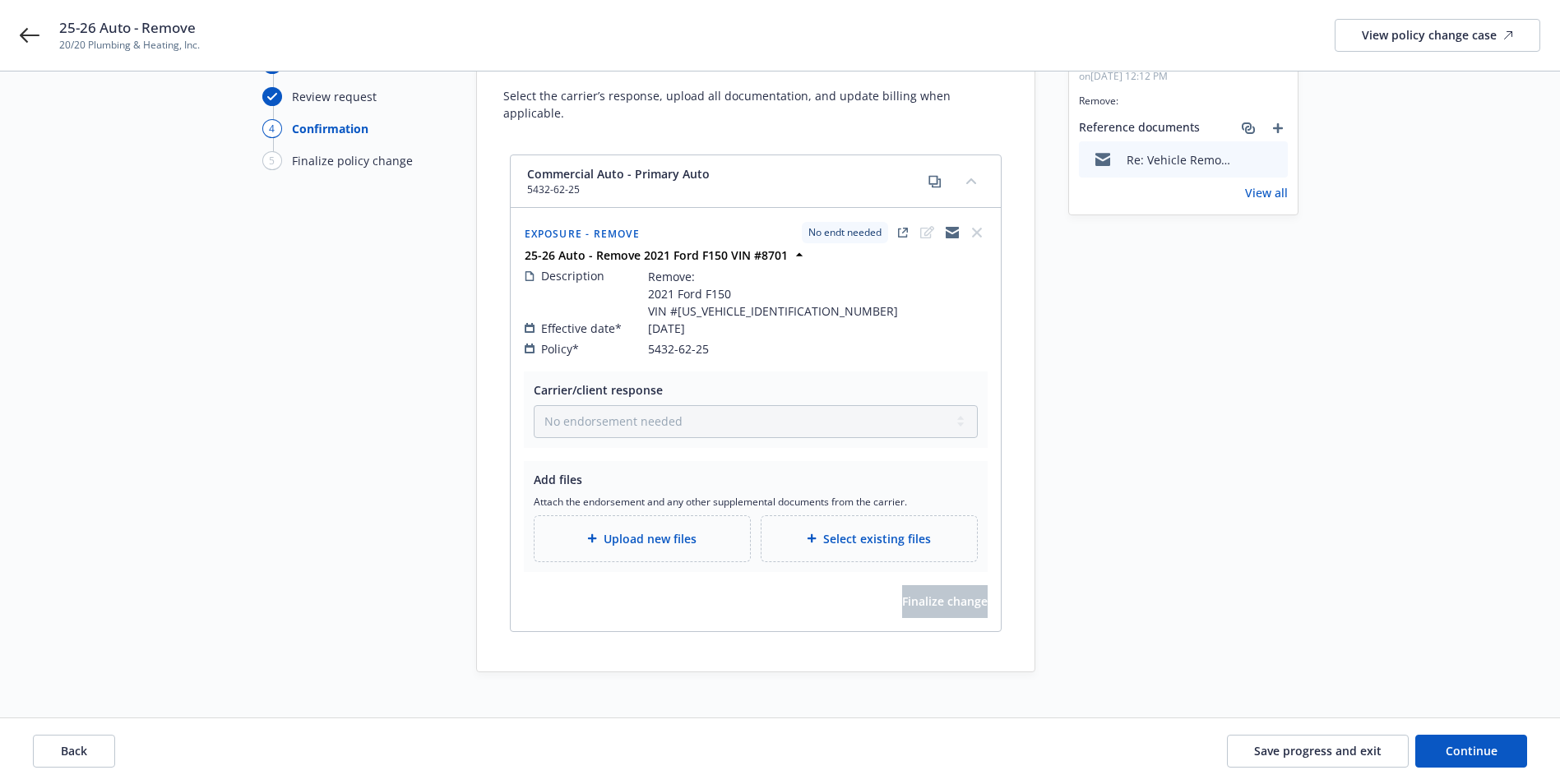
scroll to position [118, 0]
click at [1488, 759] on button "Continue" at bounding box center [1471, 752] width 112 height 33
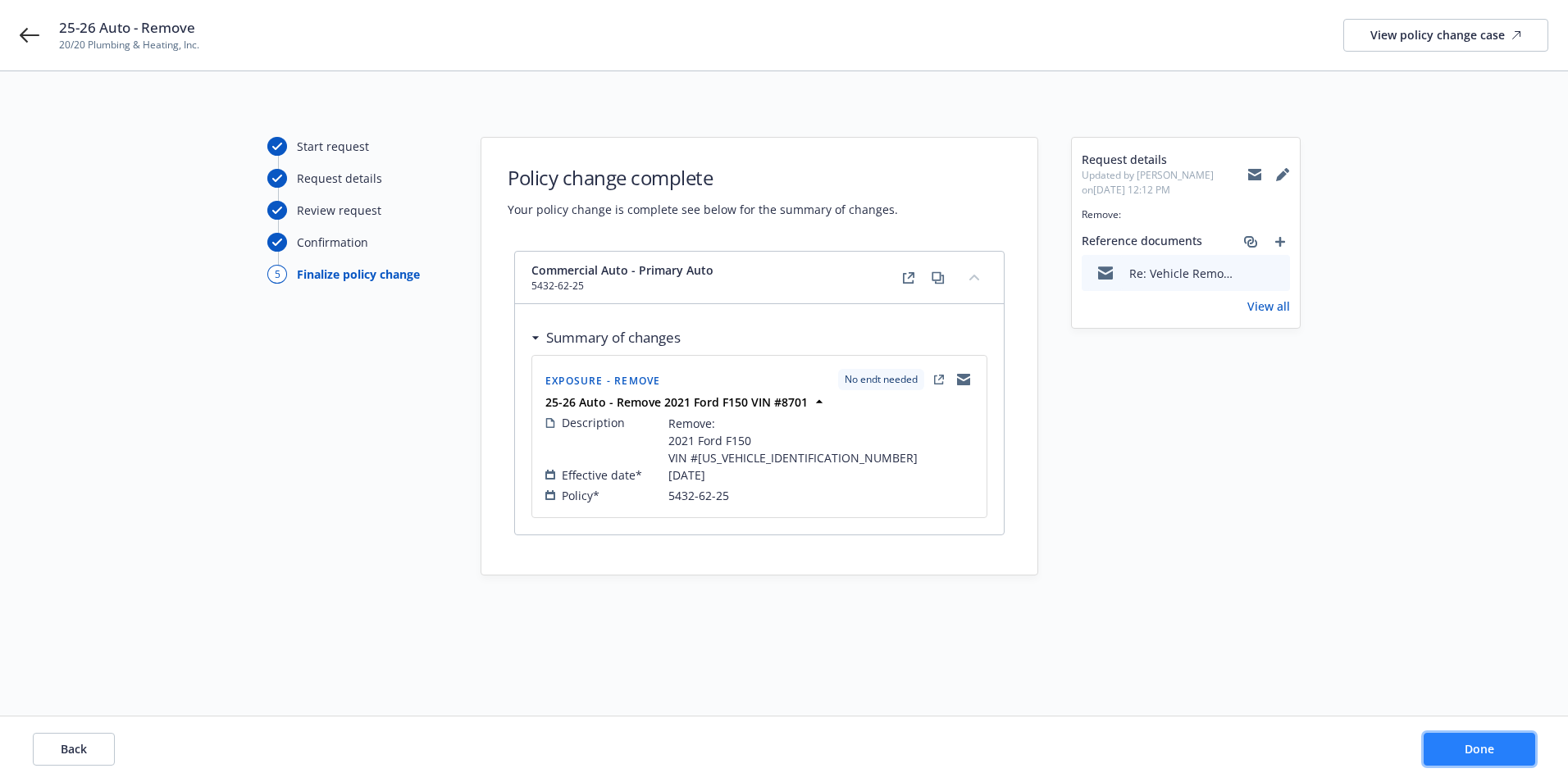
click at [1481, 750] on span "Done" at bounding box center [1479, 748] width 30 height 16
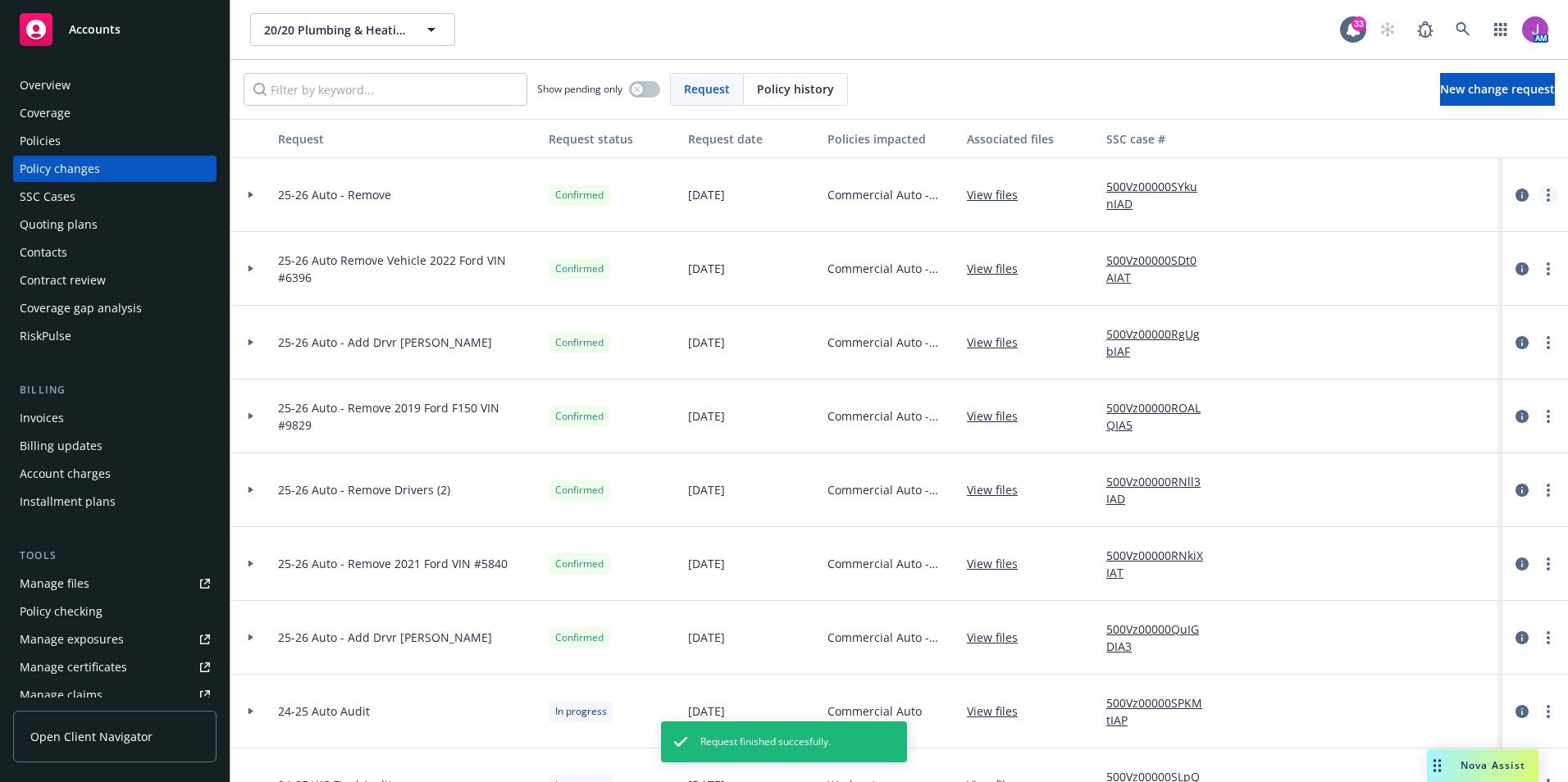
click at [1538, 193] on link "more" at bounding box center [1548, 195] width 20 height 20
click at [1402, 225] on link "Copy logging email" at bounding box center [1404, 229] width 281 height 33
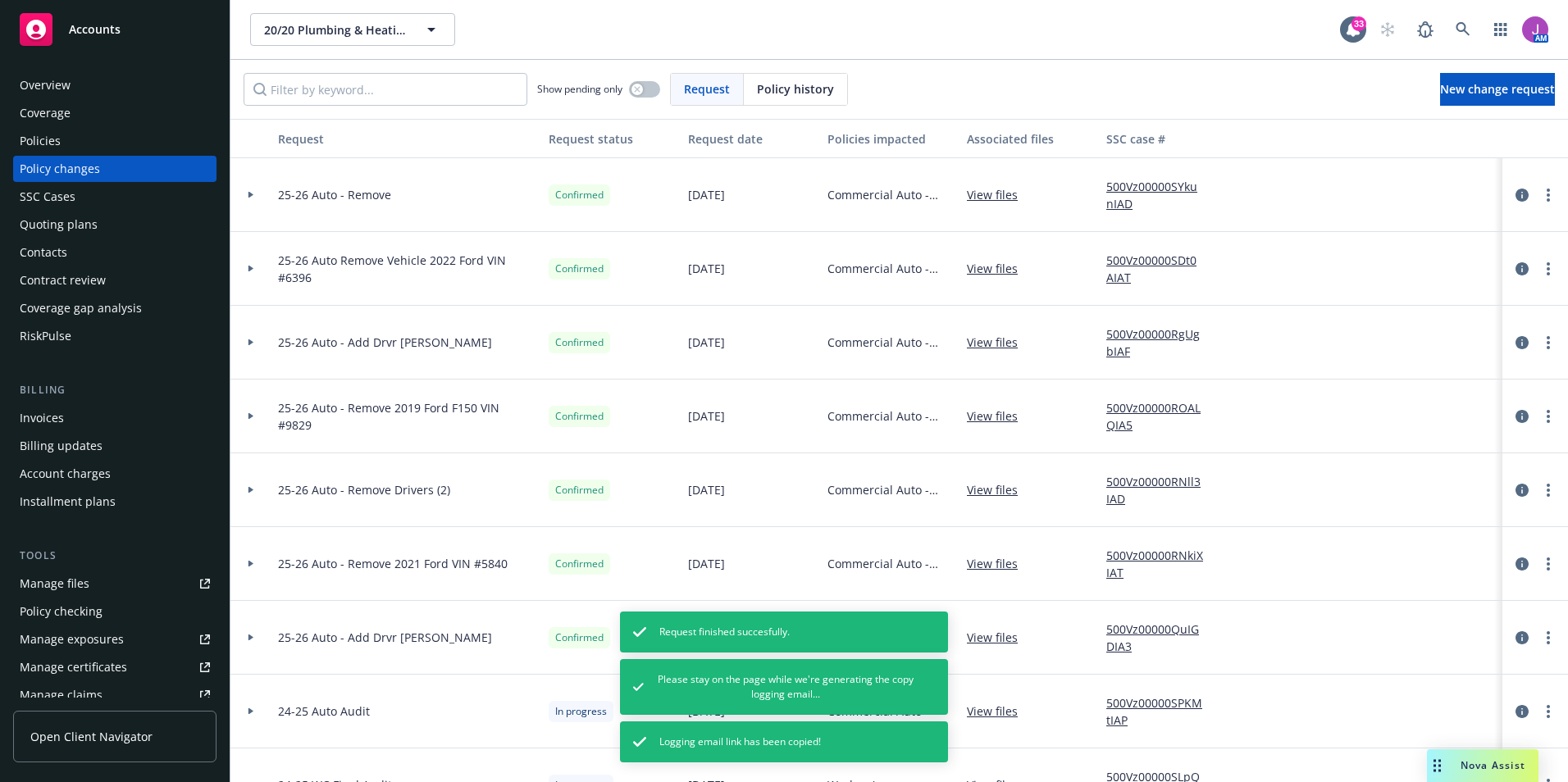
click at [1546, 192] on div at bounding box center [1535, 195] width 53 height 20
click at [1538, 192] on link "more" at bounding box center [1548, 195] width 20 height 20
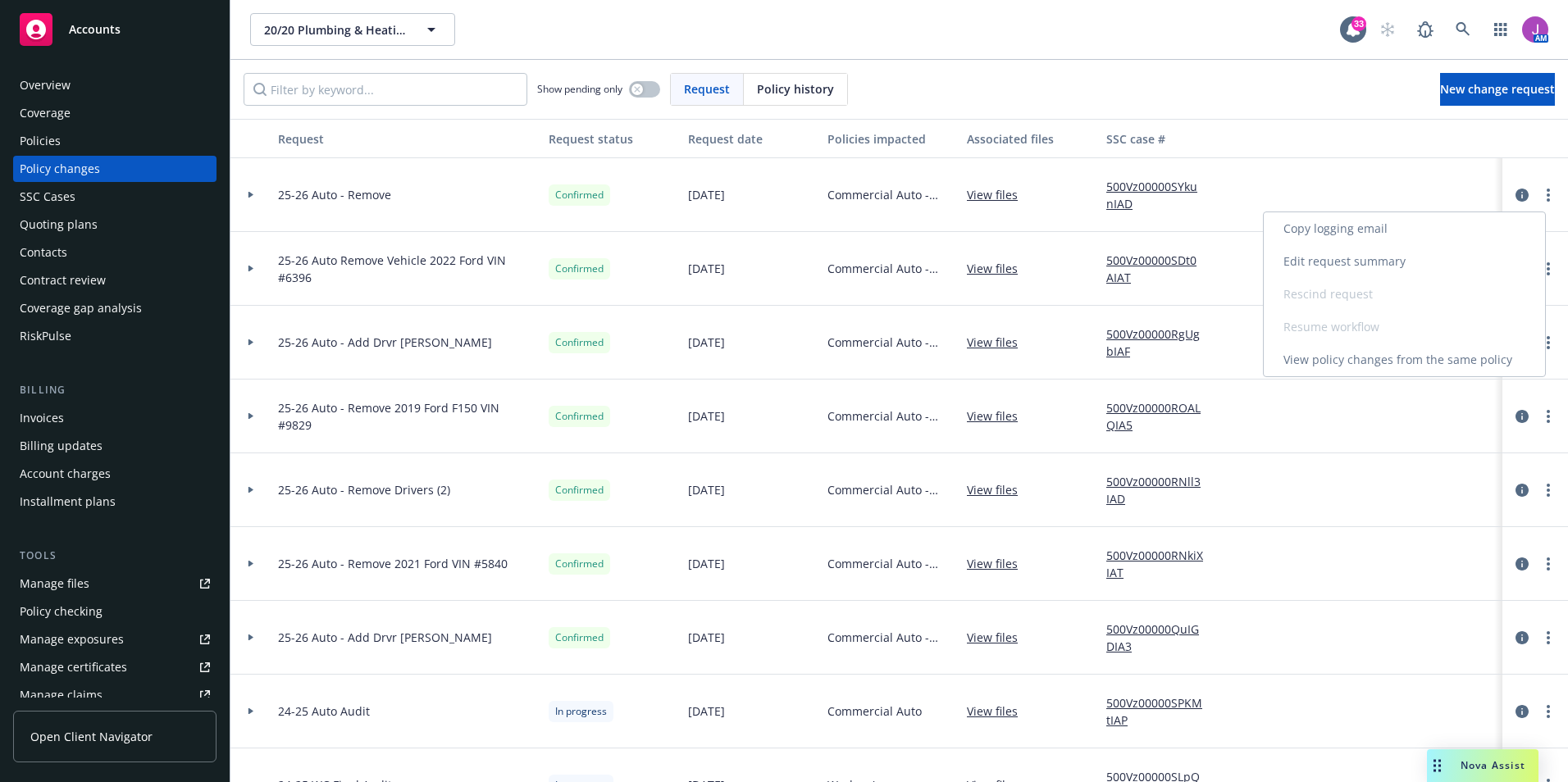
click at [1360, 262] on link "Edit request summary" at bounding box center [1404, 261] width 281 height 33
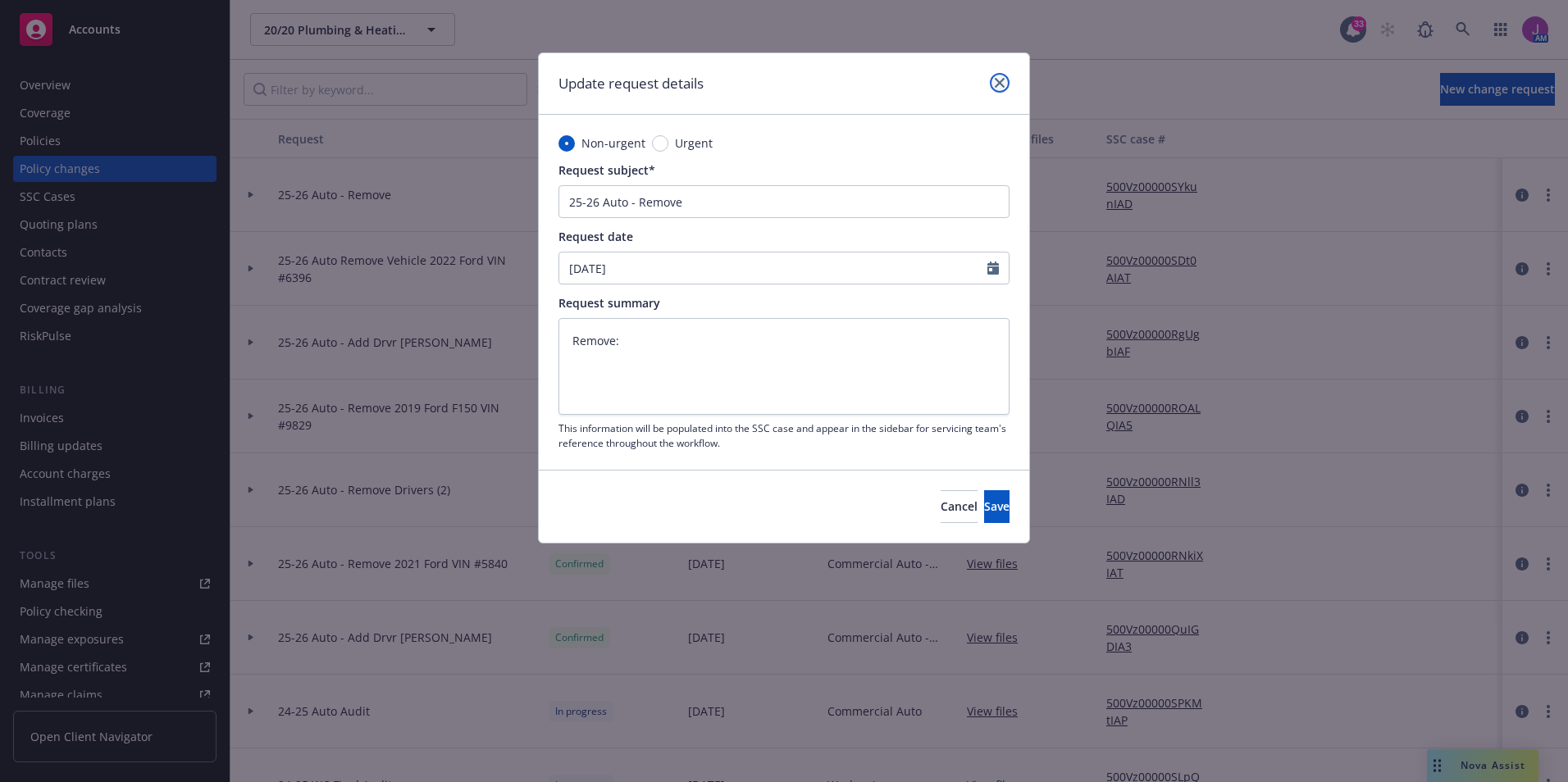
click at [999, 78] on icon "close" at bounding box center [1000, 83] width 10 height 10
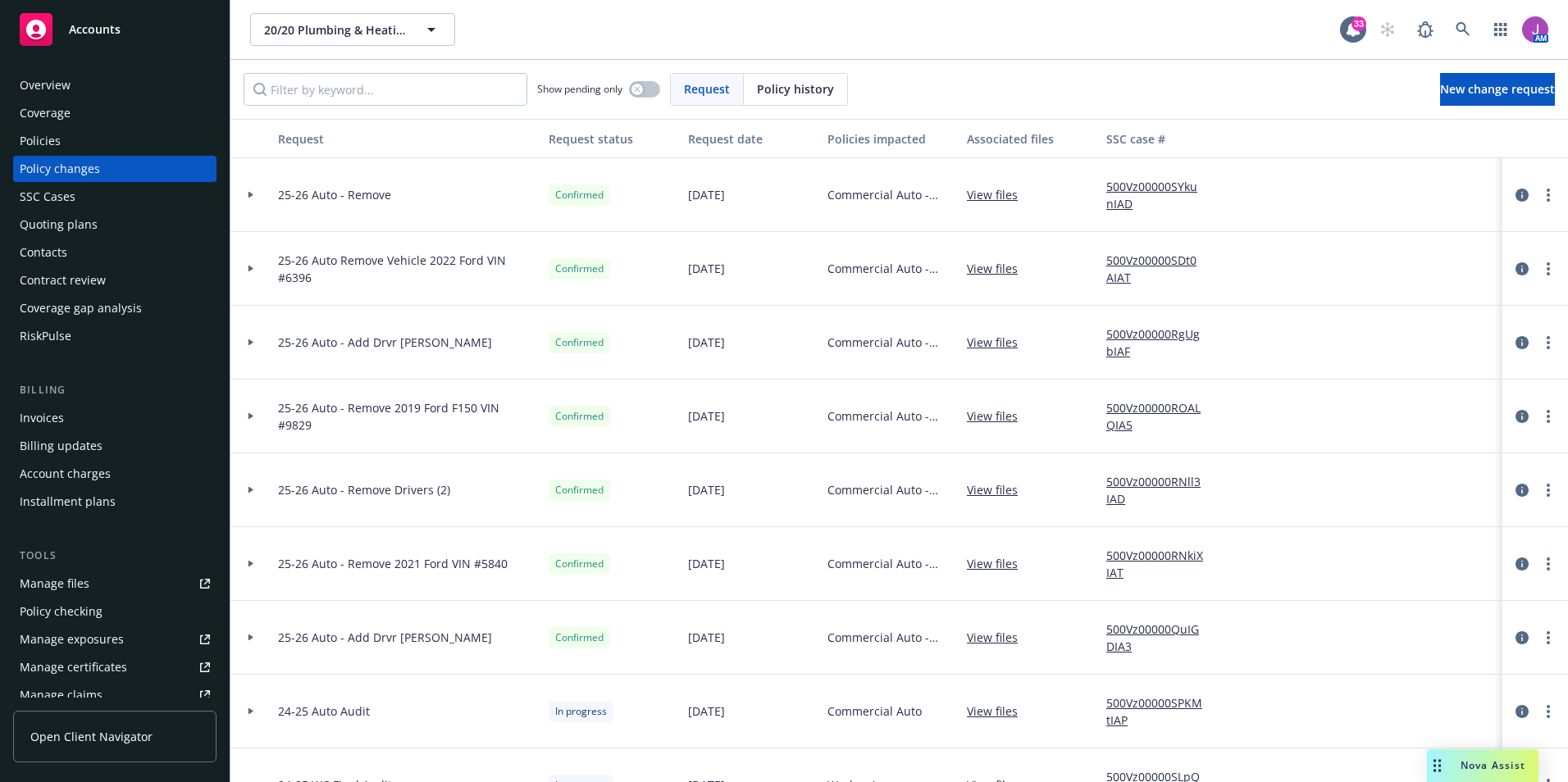
click at [247, 189] on div at bounding box center [251, 195] width 41 height 74
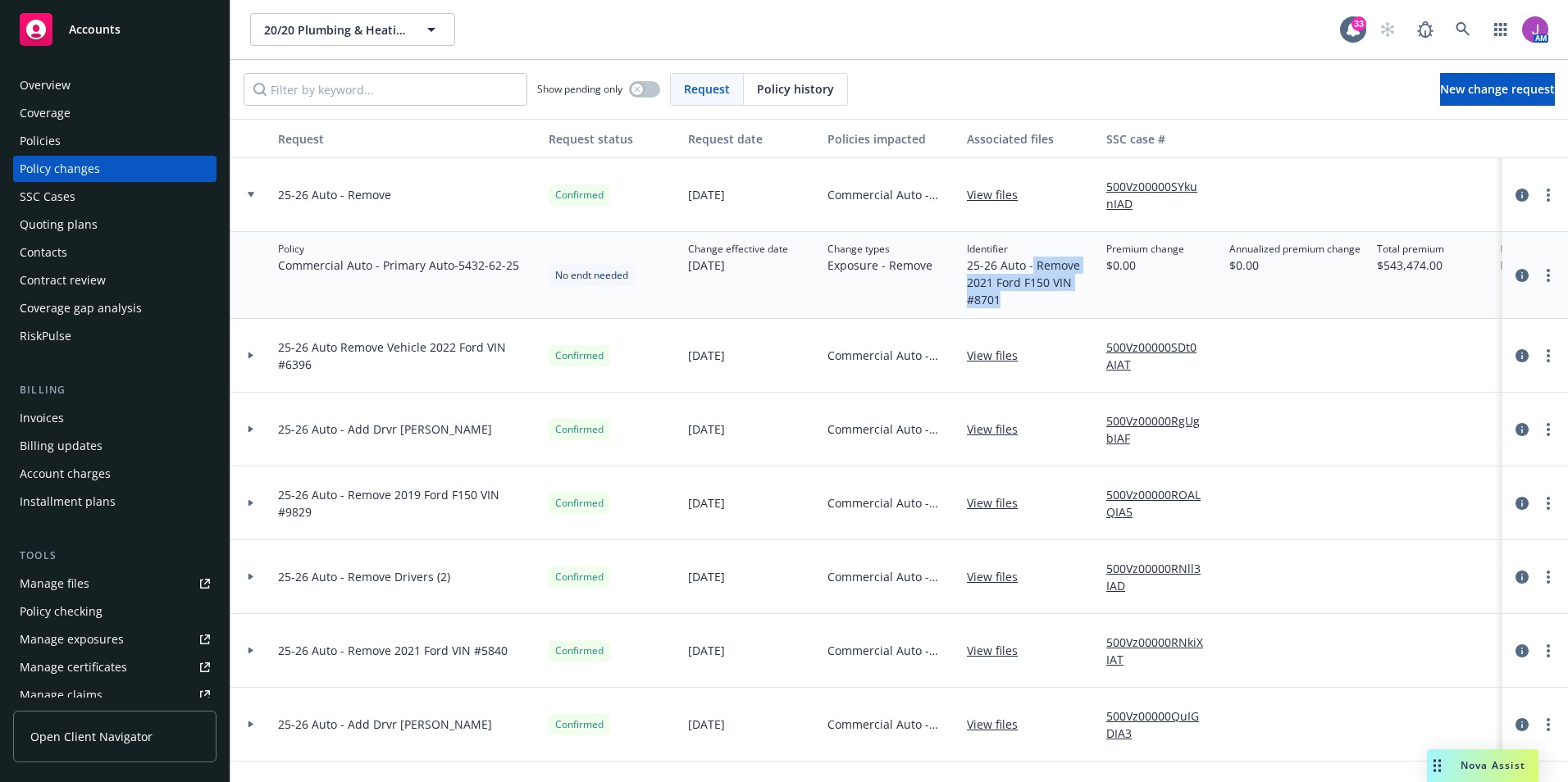
drag, startPoint x: 1030, startPoint y: 262, endPoint x: 1052, endPoint y: 305, distance: 48.3
click at [1052, 305] on span "25-26 Auto - Remove 2021 Ford F150 VIN #8701" at bounding box center [1030, 282] width 127 height 52
copy span "Remove 2021 Ford F150 VIN #8701"
click at [1538, 201] on link "more" at bounding box center [1548, 195] width 20 height 20
click at [1372, 259] on link "Edit request summary" at bounding box center [1404, 261] width 281 height 33
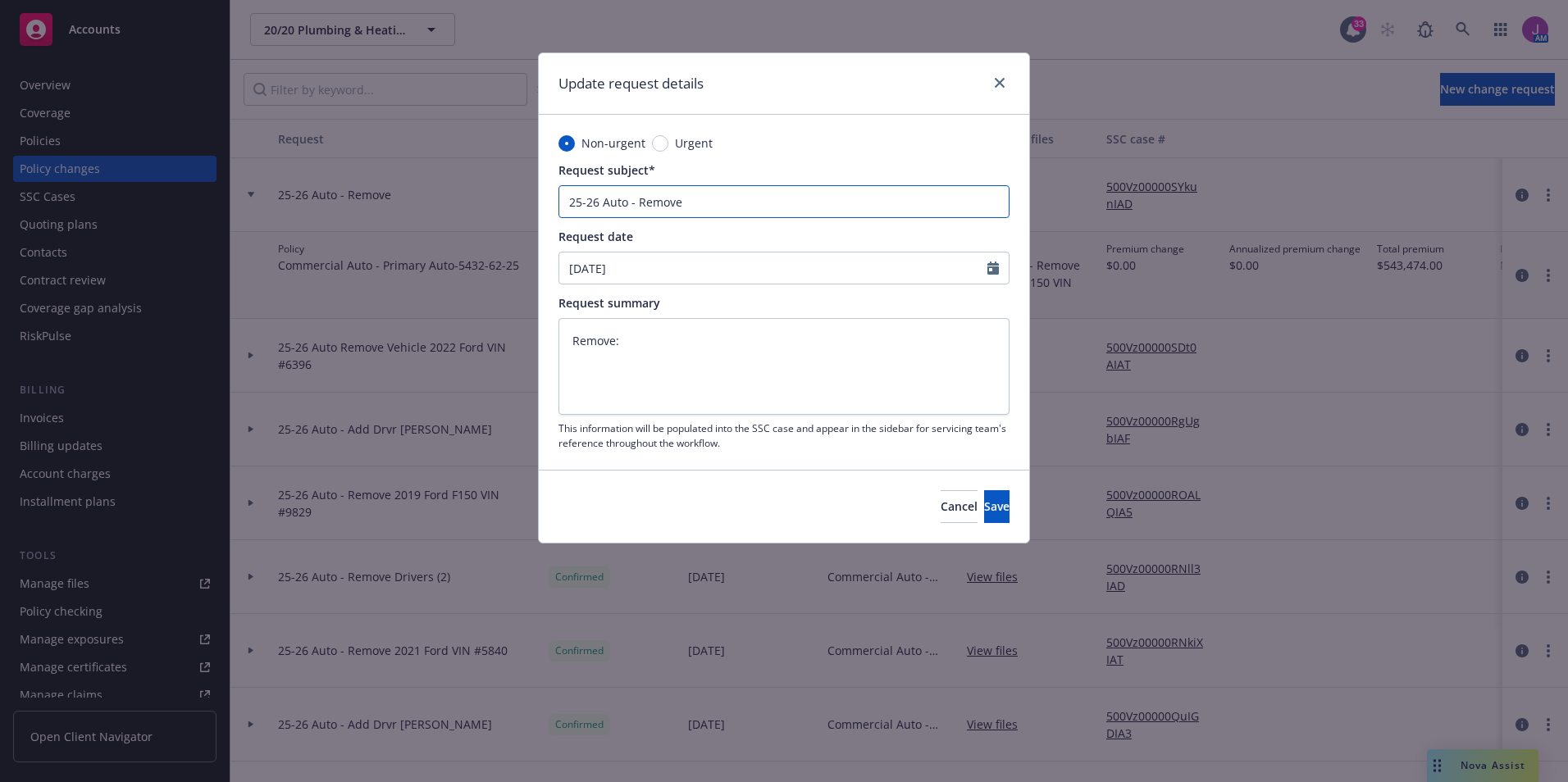
click at [752, 209] on input "25-26 Auto - Remove" at bounding box center [784, 201] width 451 height 33
paste input "Remove 2021 Ford F150 VIN #8701"
type textarea "x"
type input "25-26 Auto - Remove Remove 2021 Ford F150 VIN #8701"
drag, startPoint x: 732, startPoint y: 198, endPoint x: 680, endPoint y: 199, distance: 52.0
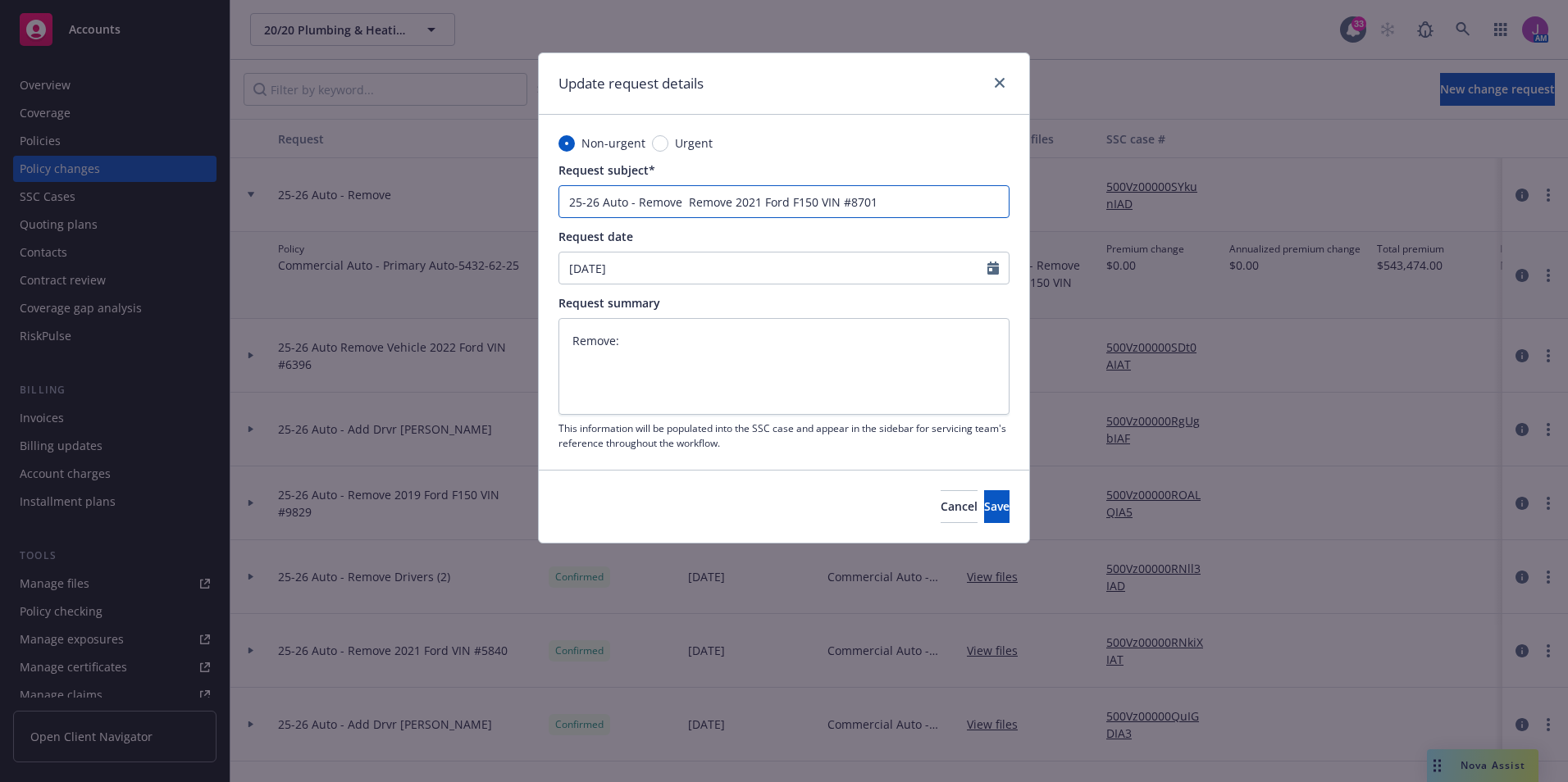
click at [680, 199] on input "25-26 Auto - Remove Remove 2021 Ford F150 VIN #8701" at bounding box center [784, 201] width 451 height 33
type textarea "x"
type input "25-26 Auto - Remove2021 Ford F150 VIN #8701"
type textarea "x"
type input "25-26 Auto - Remove 2021 Ford F150 VIN #8701"
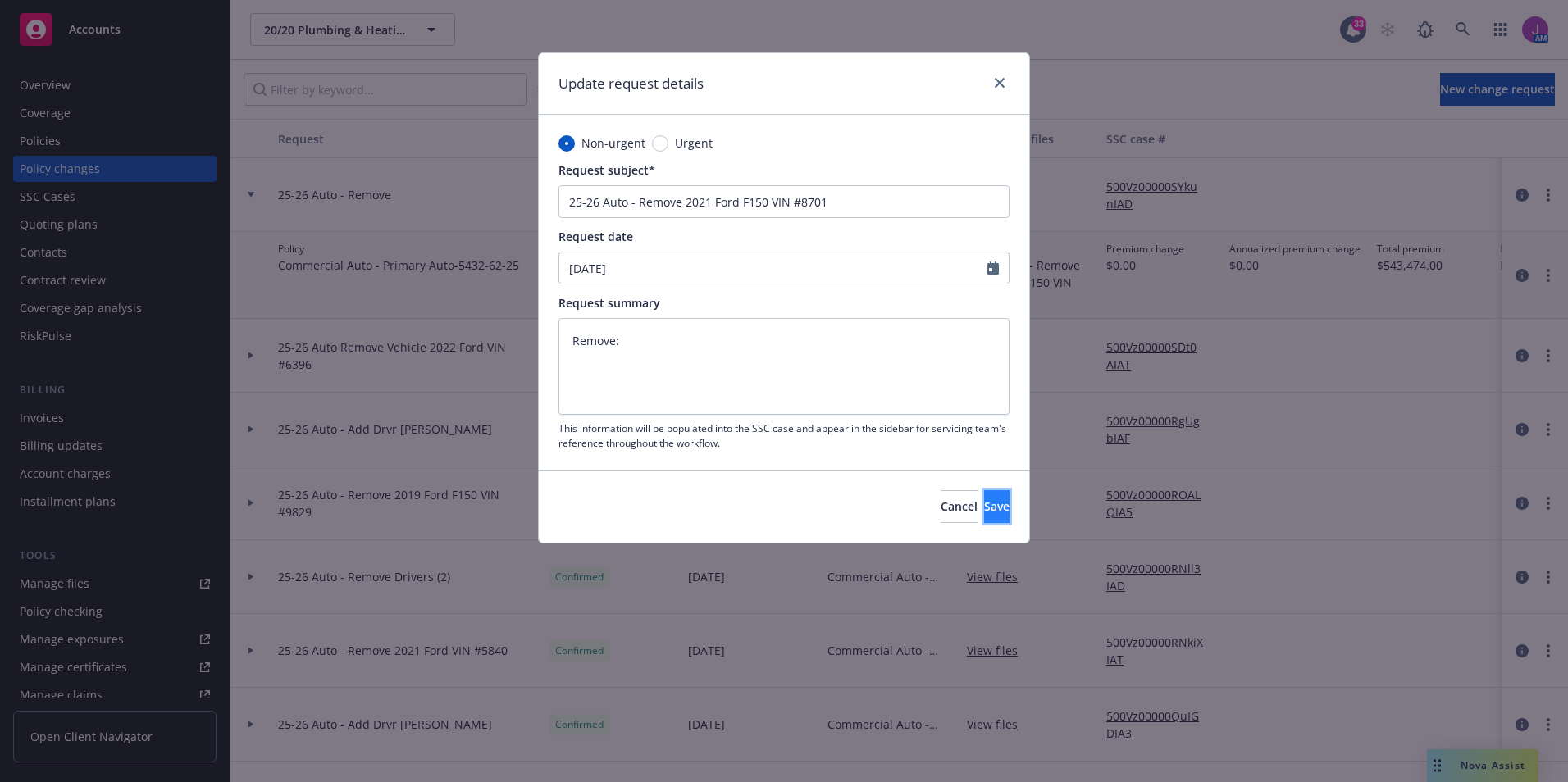
click at [988, 514] on button "Save" at bounding box center [997, 507] width 25 height 33
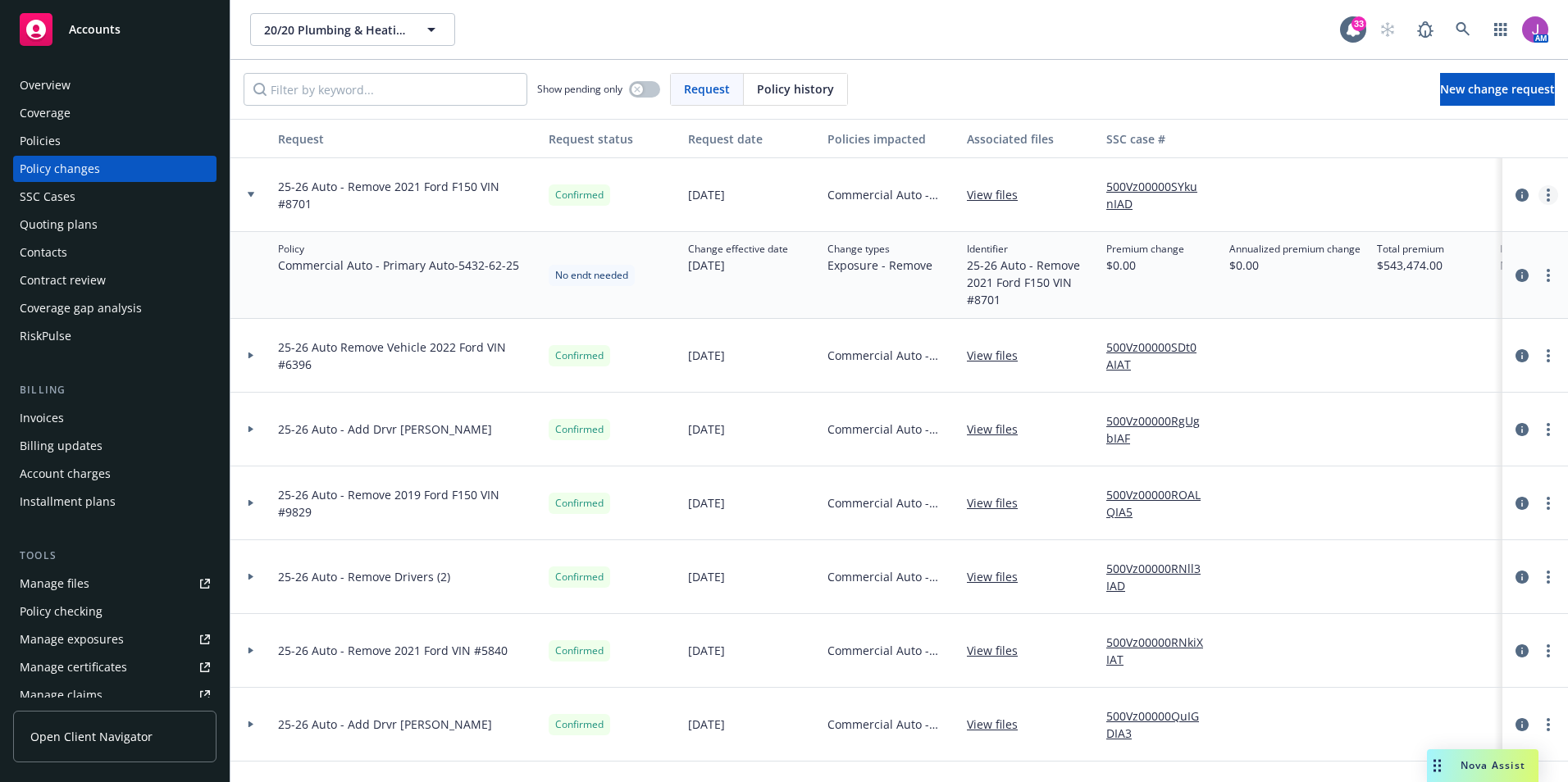
click at [1538, 195] on link "more" at bounding box center [1548, 195] width 20 height 20
click at [1361, 176] on div at bounding box center [1296, 195] width 147 height 74
click at [1515, 273] on icon "circleInformation" at bounding box center [1522, 275] width 13 height 13
click at [1515, 195] on icon "circleInformation" at bounding box center [1522, 195] width 13 height 13
drag, startPoint x: 1333, startPoint y: 447, endPoint x: 1323, endPoint y: 454, distance: 12.2
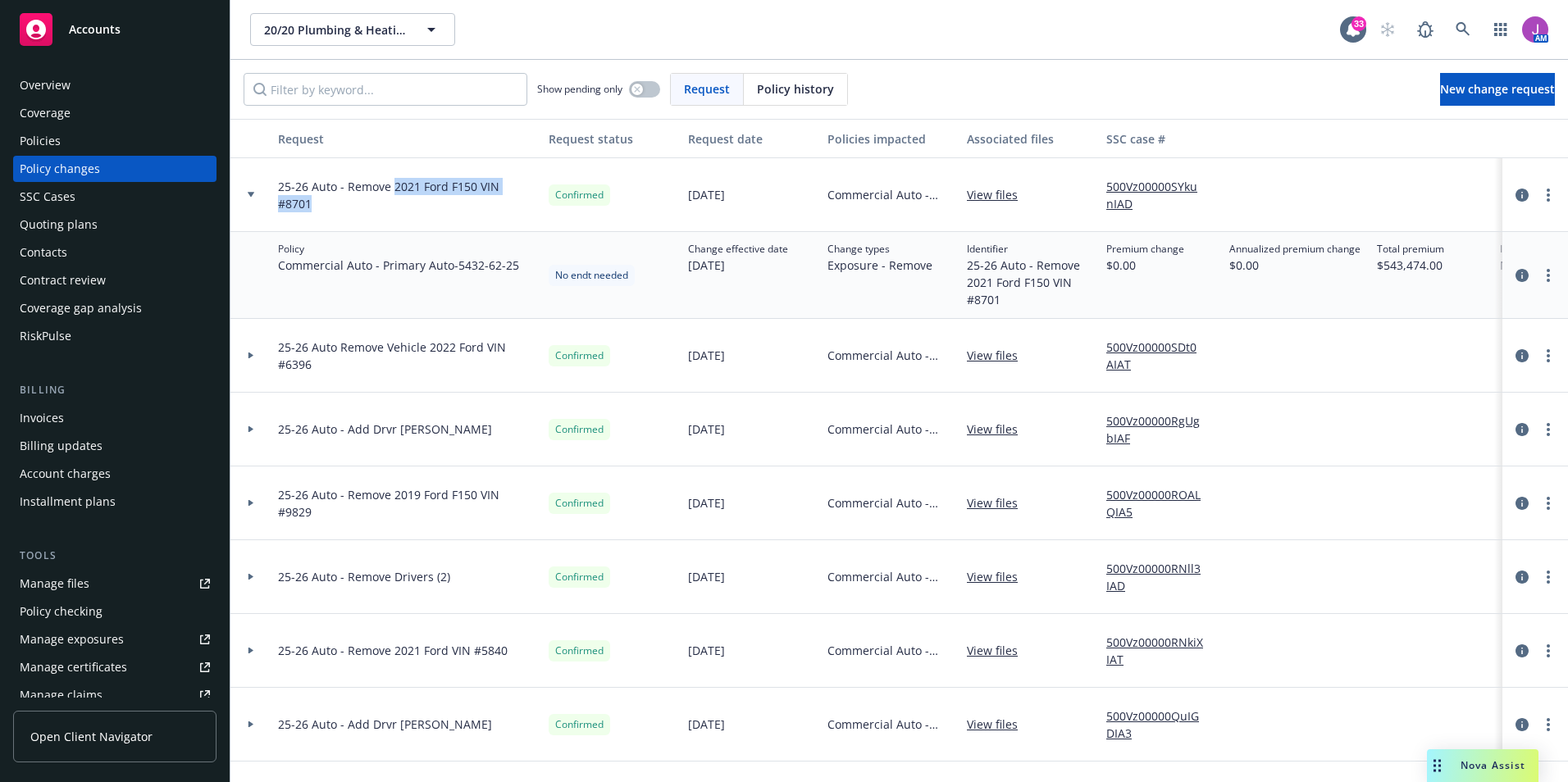
drag, startPoint x: 392, startPoint y: 194, endPoint x: 531, endPoint y: 206, distance: 139.5
click at [531, 206] on div "25-26 Auto - Remove 2021 Ford F150 VIN #8701" at bounding box center [406, 195] width 271 height 74
click at [1538, 274] on link "more" at bounding box center [1548, 275] width 20 height 20
click at [1537, 206] on div at bounding box center [1535, 195] width 66 height 74
click at [1543, 192] on link "more" at bounding box center [1548, 195] width 20 height 20
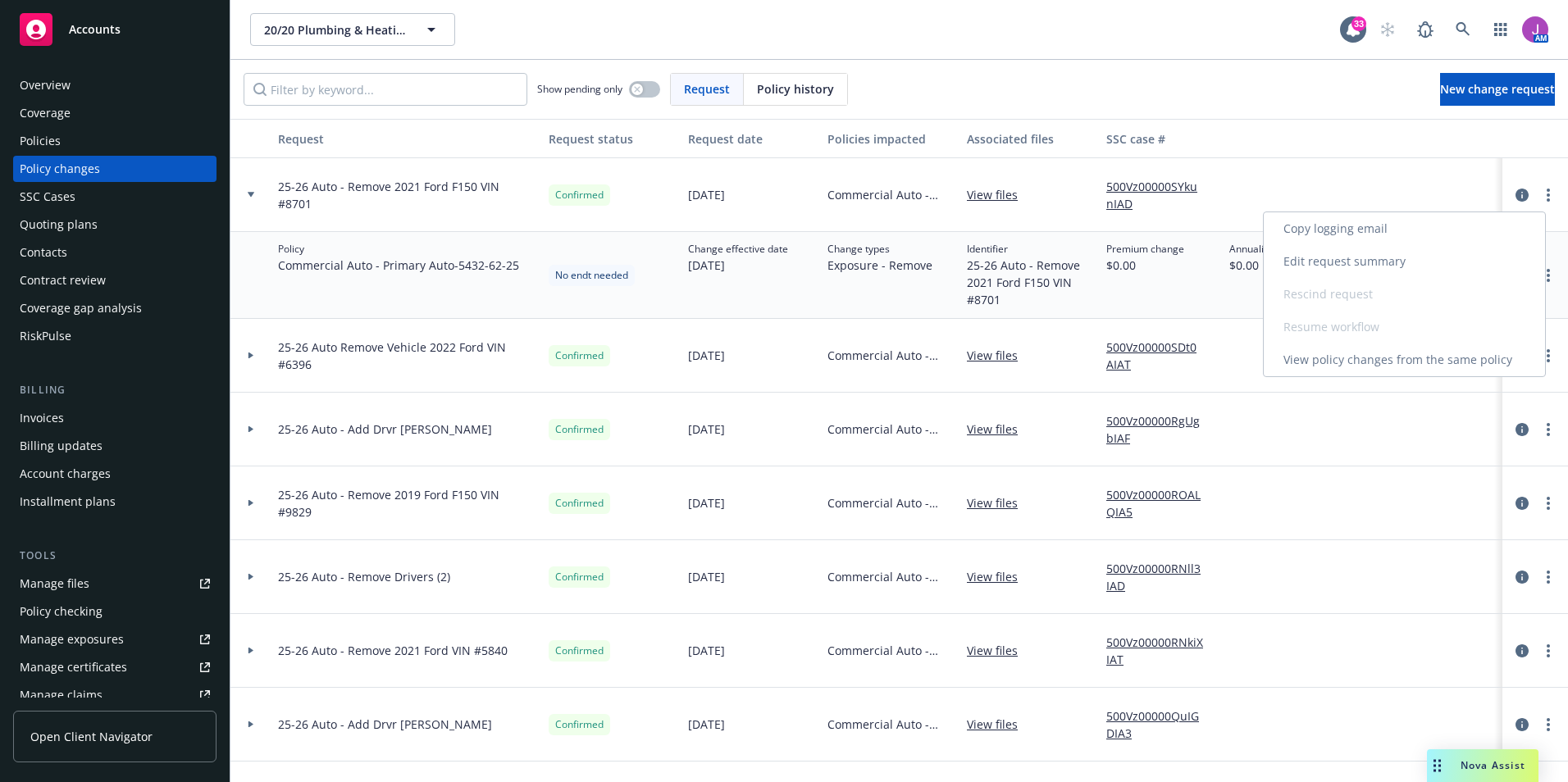
click at [1363, 266] on link "Edit request summary" at bounding box center [1404, 261] width 281 height 33
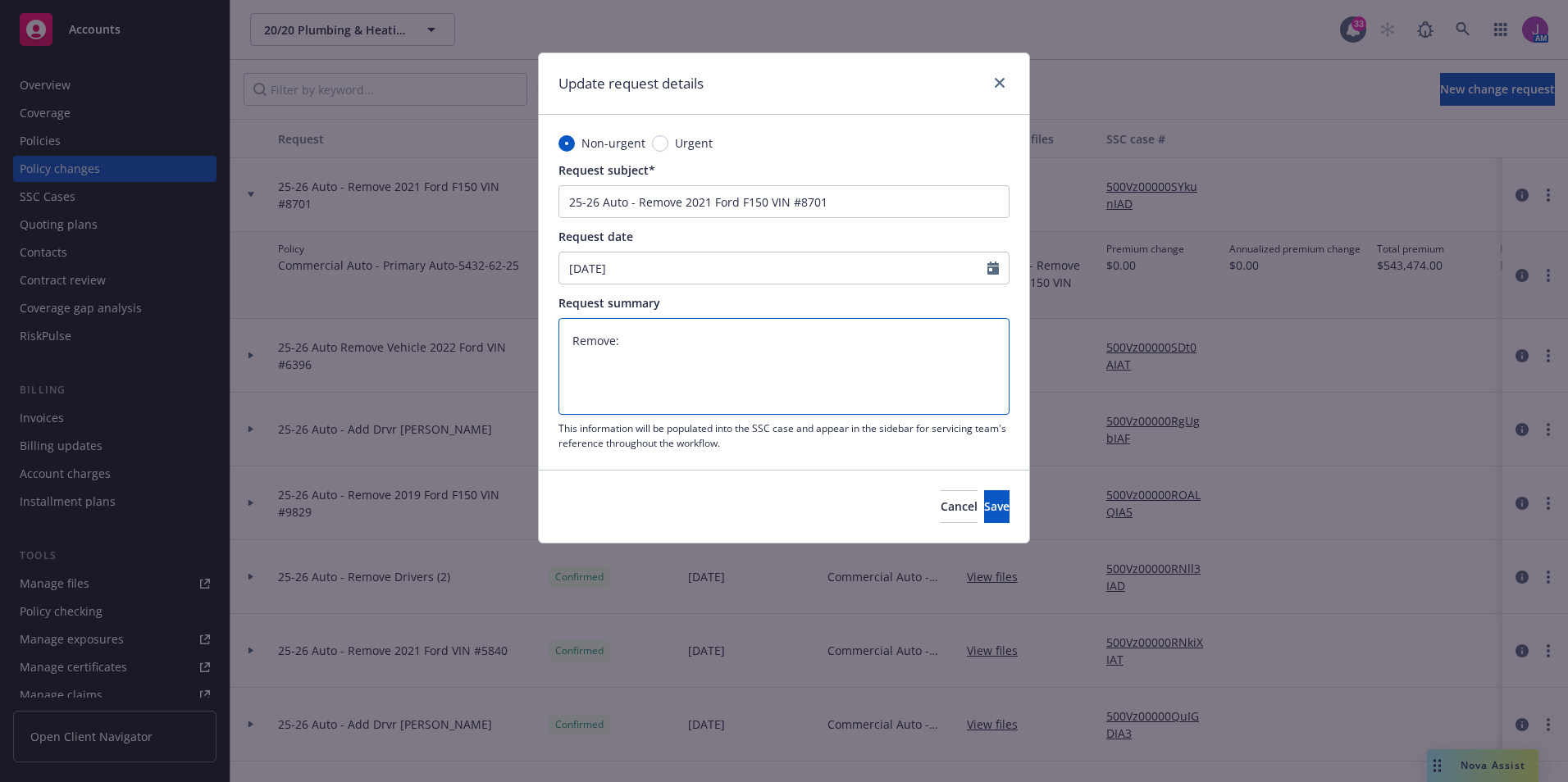
click at [606, 354] on textarea "Remove:" at bounding box center [784, 367] width 451 height 97
paste textarea "2021 Ford F150 Regular Cab 1FTMF1CB5MKD08701"
type textarea "x"
type textarea "Remove: 2021 Ford F150 Regular Cab 1FTMF1CB5MKD08701"
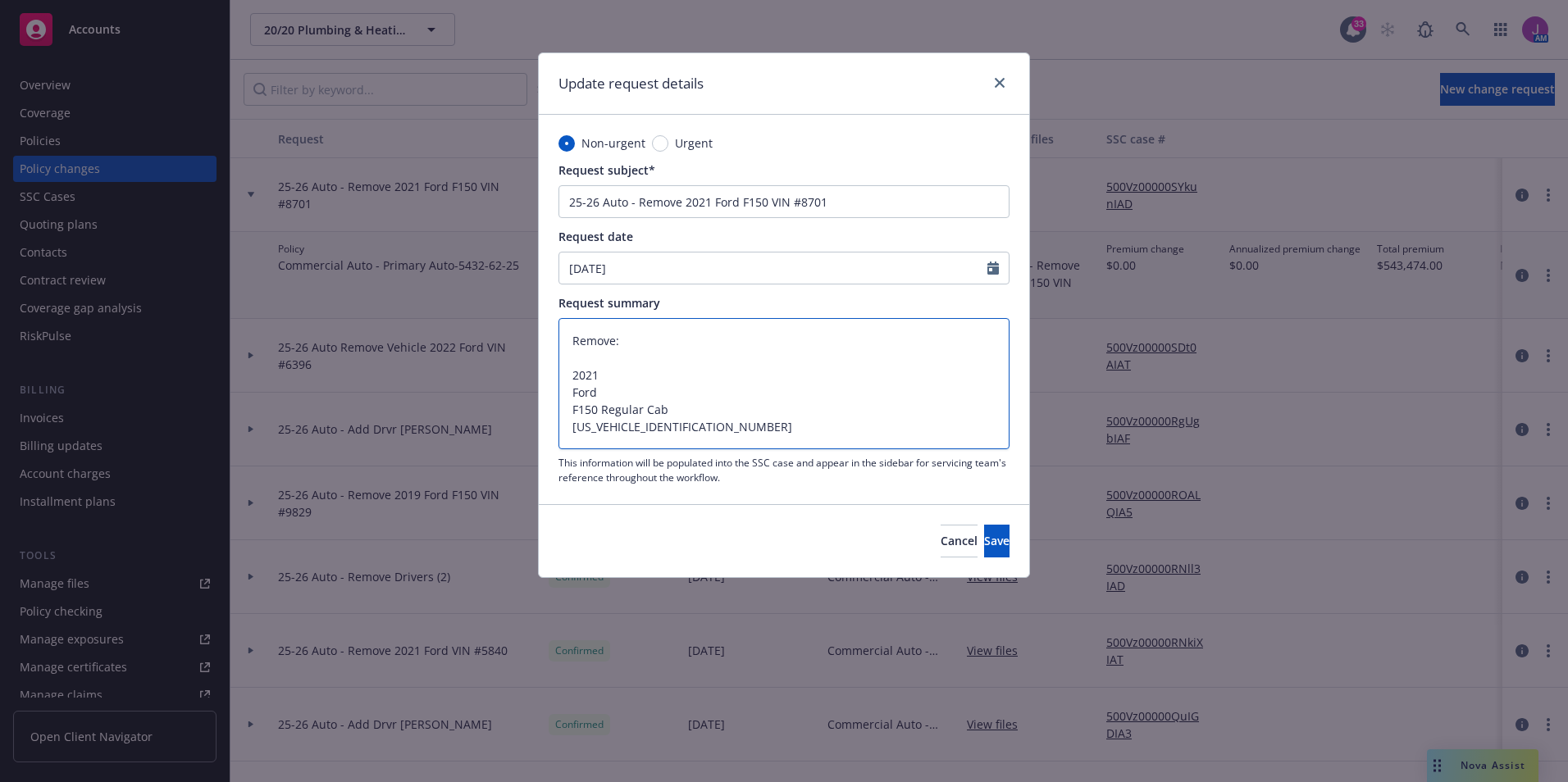
click at [575, 372] on textarea "Remove: 2021 Ford F150 Regular Cab 1FTMF1CB5MKD08701" at bounding box center [784, 384] width 451 height 132
type textarea "x"
type textarea "Remove: 2021 Ford F150 Regular Cab 1FTMF1CB5MKD08701"
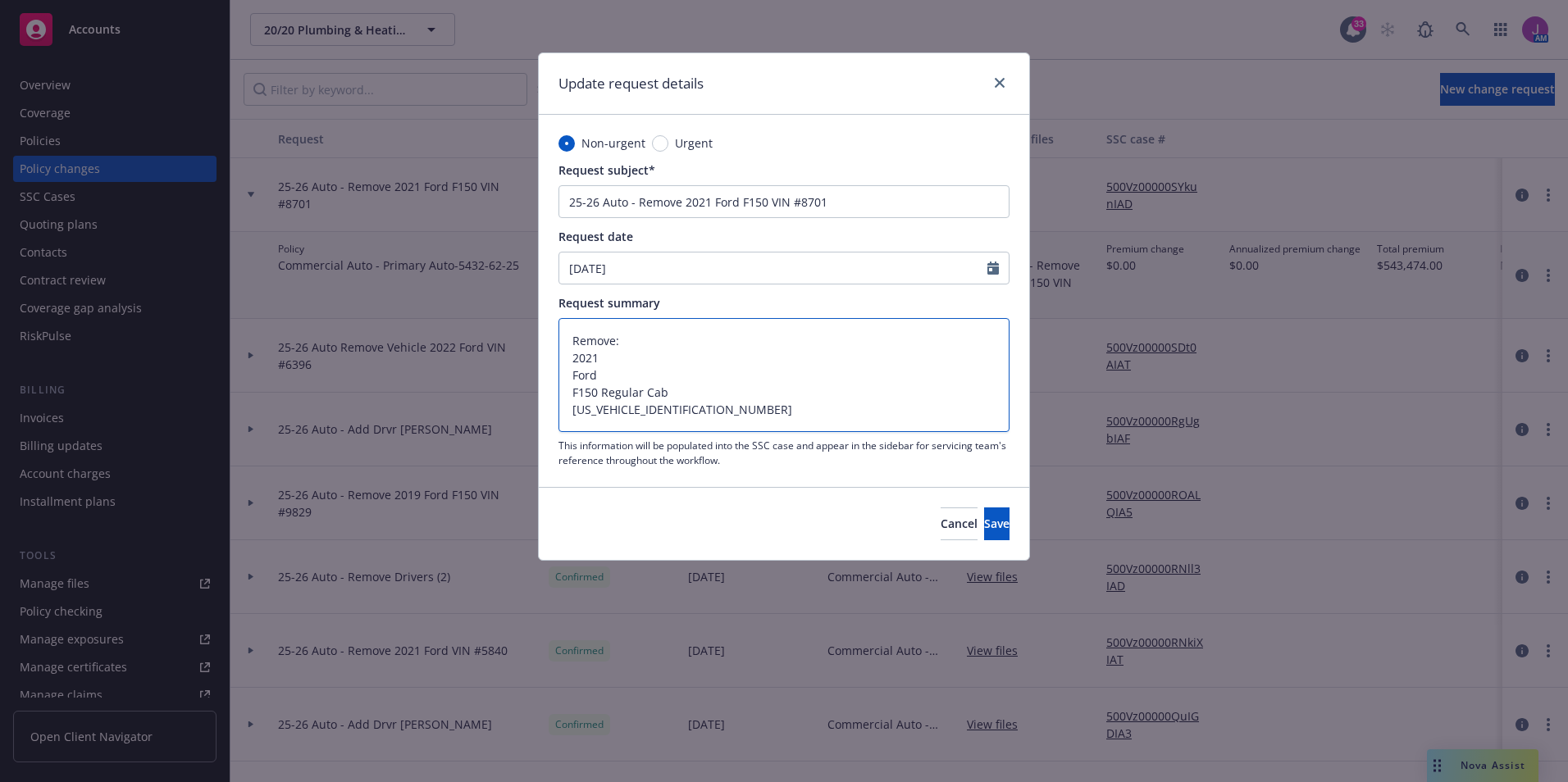
click at [575, 372] on textarea "Remove: 2021 Ford F150 Regular Cab 1FTMF1CB5MKD08701" at bounding box center [784, 375] width 451 height 114
type textarea "x"
type textarea "Remove: 2021Ford F150 Regular Cab 1FTMF1CB5MKD08701"
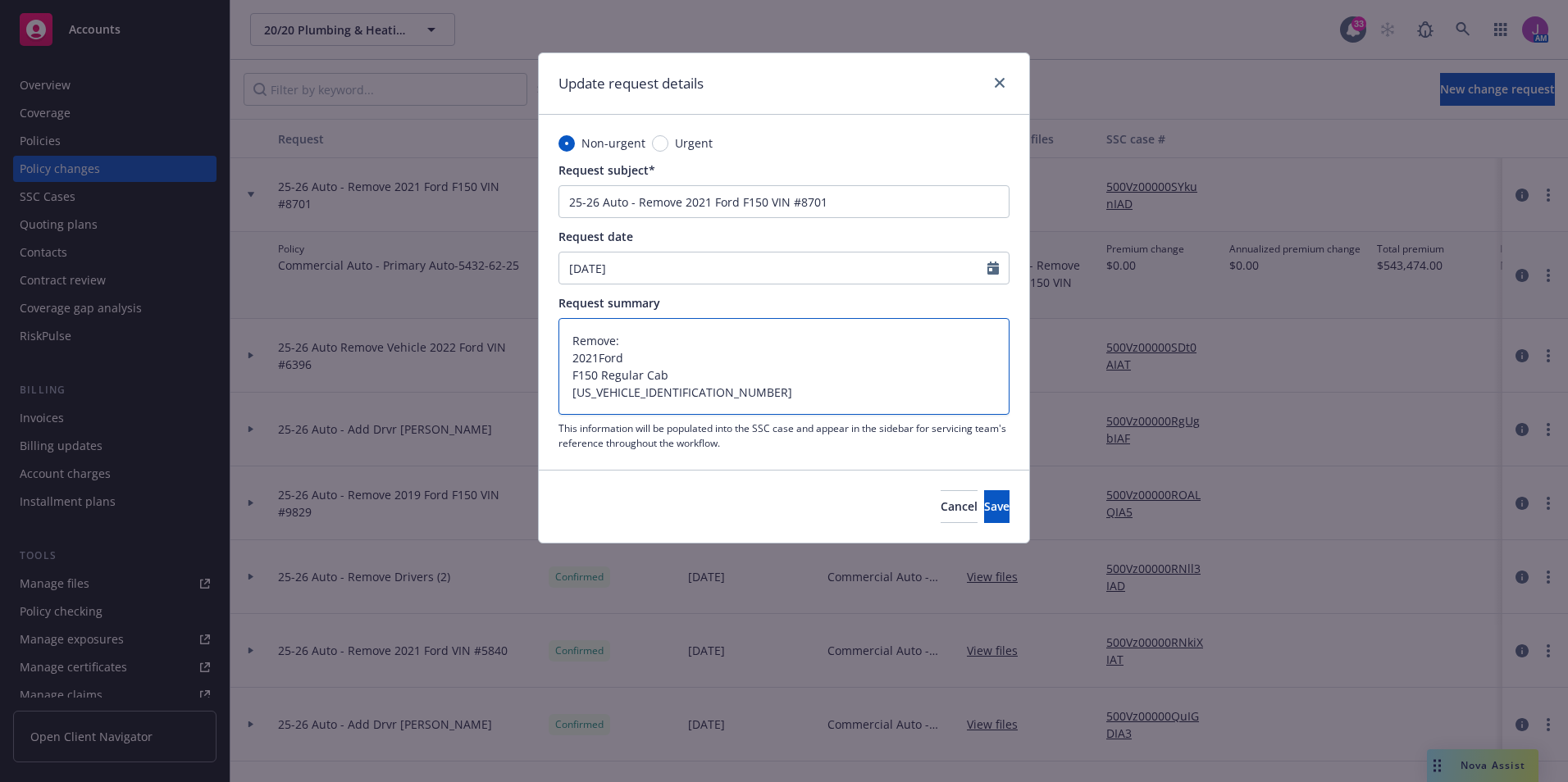
type textarea "x"
type textarea "Remove: 2021 Ford F150 Regular Cab 1FTMF1CB5MKD08701"
click at [573, 376] on textarea "Remove: 2021 Ford F150 Regular Cab 1FTMF1CB5MKD08701" at bounding box center [784, 367] width 451 height 97
type textarea "x"
type textarea "Remove: 2021 FordF150 Regular Cab 1FTMF1CB5MKD08701"
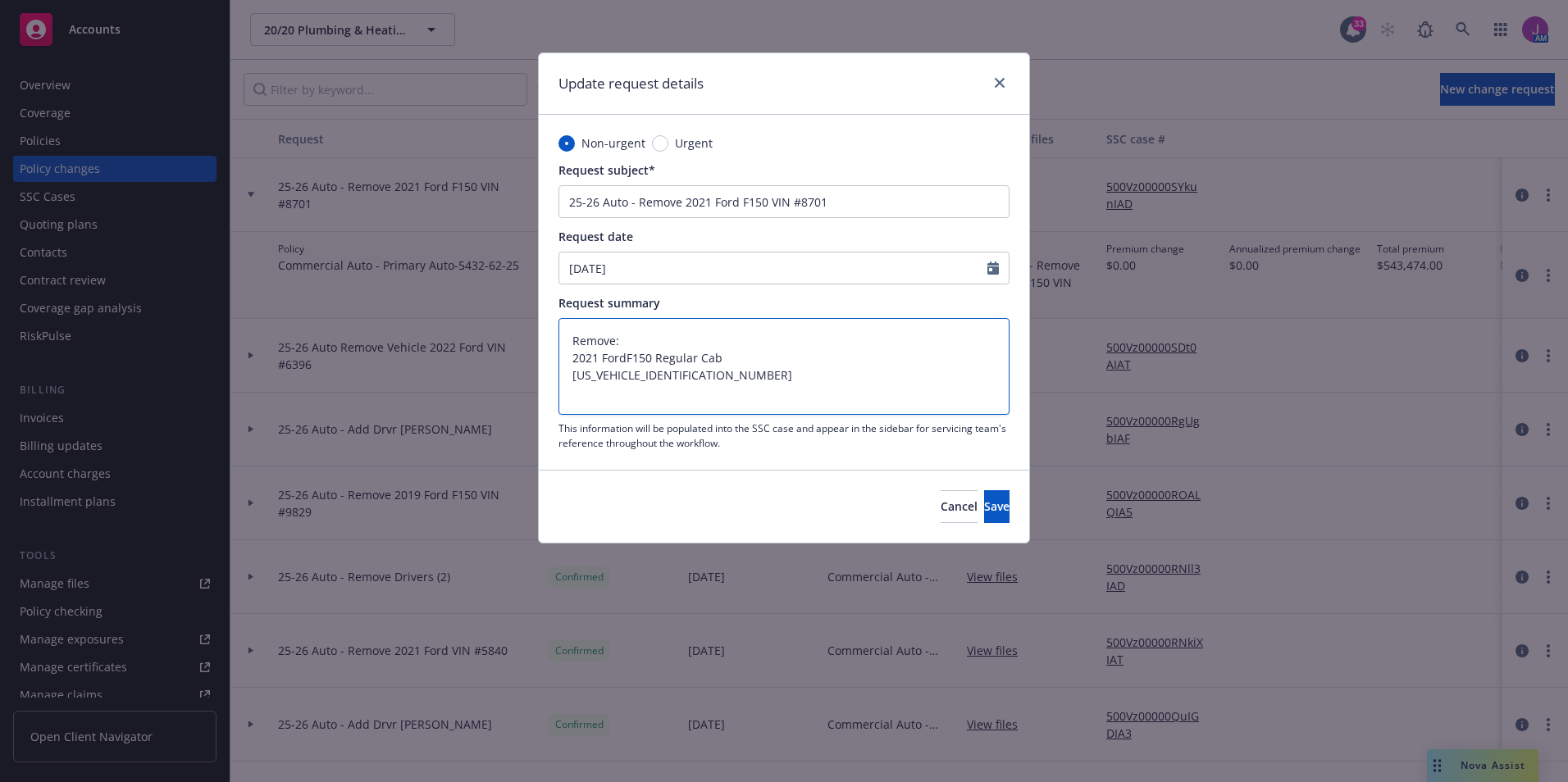
type textarea "x"
type textarea "Remove: 2021 Ford F150 Regular Cab 1FTMF1CB5MKD08701"
drag, startPoint x: 655, startPoint y: 357, endPoint x: 763, endPoint y: 359, distance: 108.0
click at [763, 359] on textarea "Remove: 2021 Ford F150 Regular Cab 1FTMF1CB5MKD08701" at bounding box center [784, 367] width 451 height 97
type textarea "x"
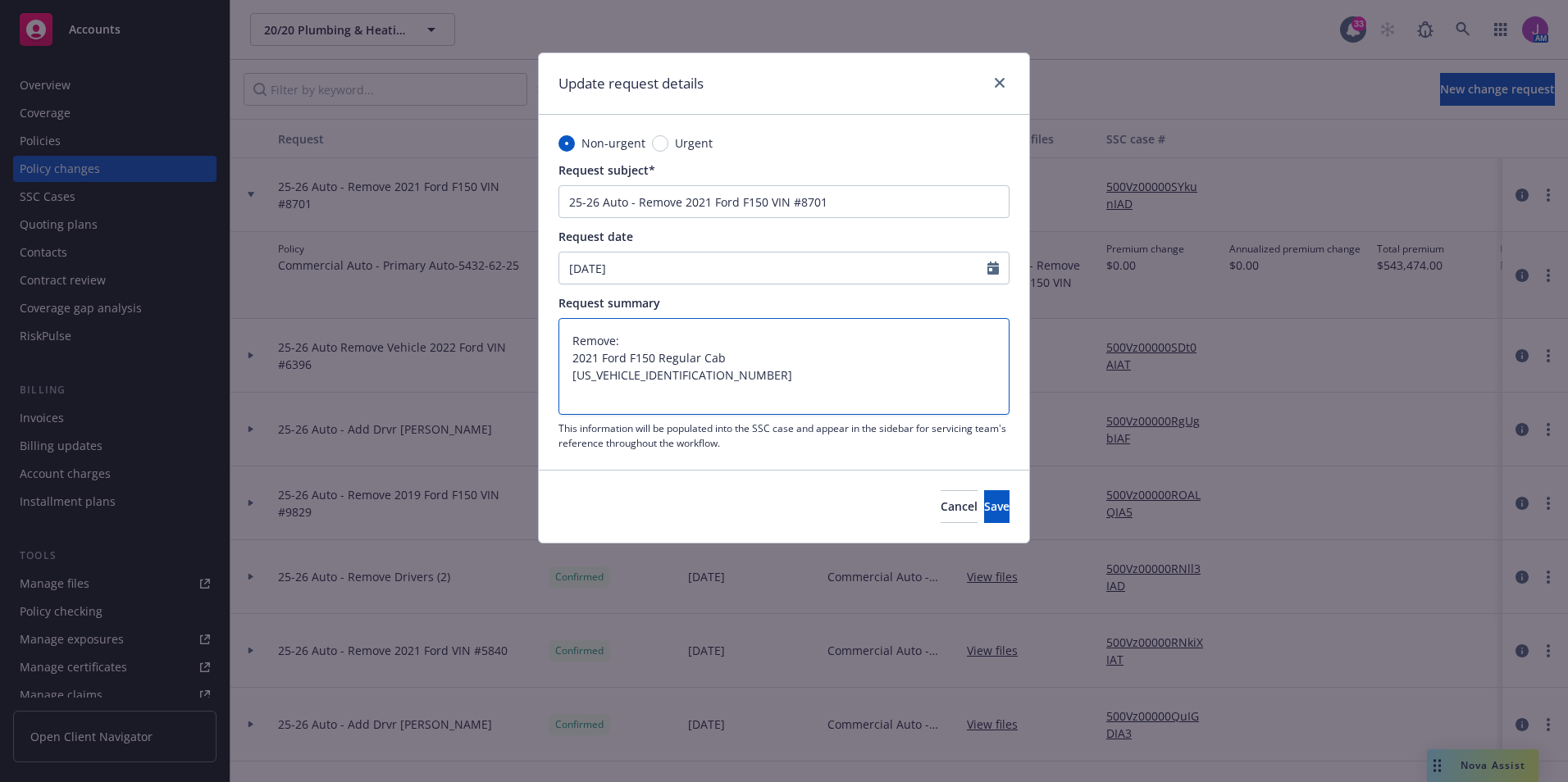
type textarea "Remove: 2021 Ford F150 1FTMF1CB5MKD08701"
click at [571, 376] on textarea "Remove: 2021 Ford F150 1FTMF1CB5MKD08701" at bounding box center [784, 367] width 451 height 97
type textarea "x"
type textarea "Remove: 2021 Ford F150 V1FTMF1CB5MKD08701"
type textarea "x"
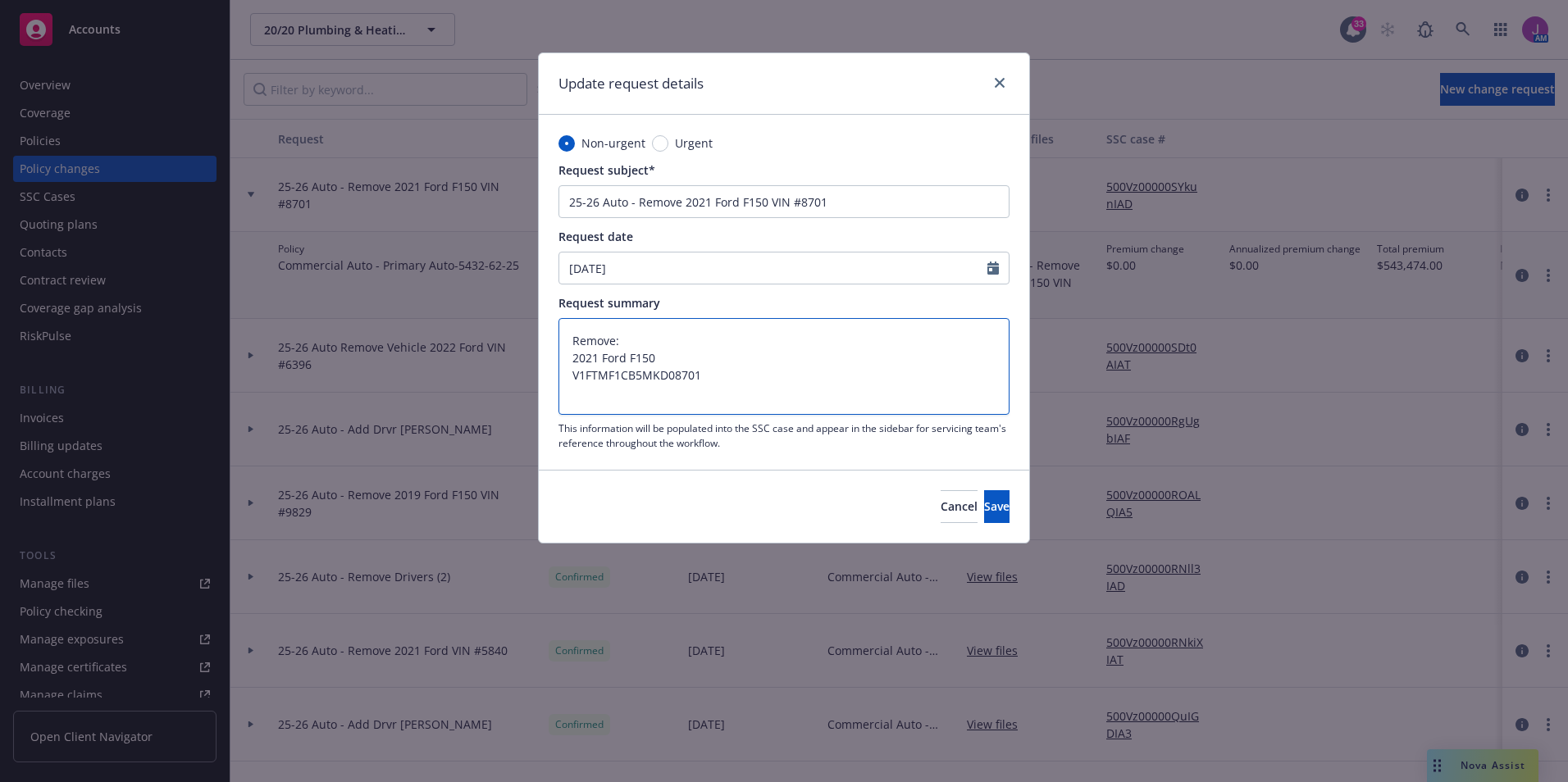
type textarea "Remove: 2021 Ford F150 VI1FTMF1CB5MKD08701"
type textarea "x"
type textarea "Remove: 2021 Ford F150 VIN1FTMF1CB5MKD08701"
type textarea "x"
type textarea "Remove: 2021 Ford F150 VIN 1FTMF1CB5MKD08701"
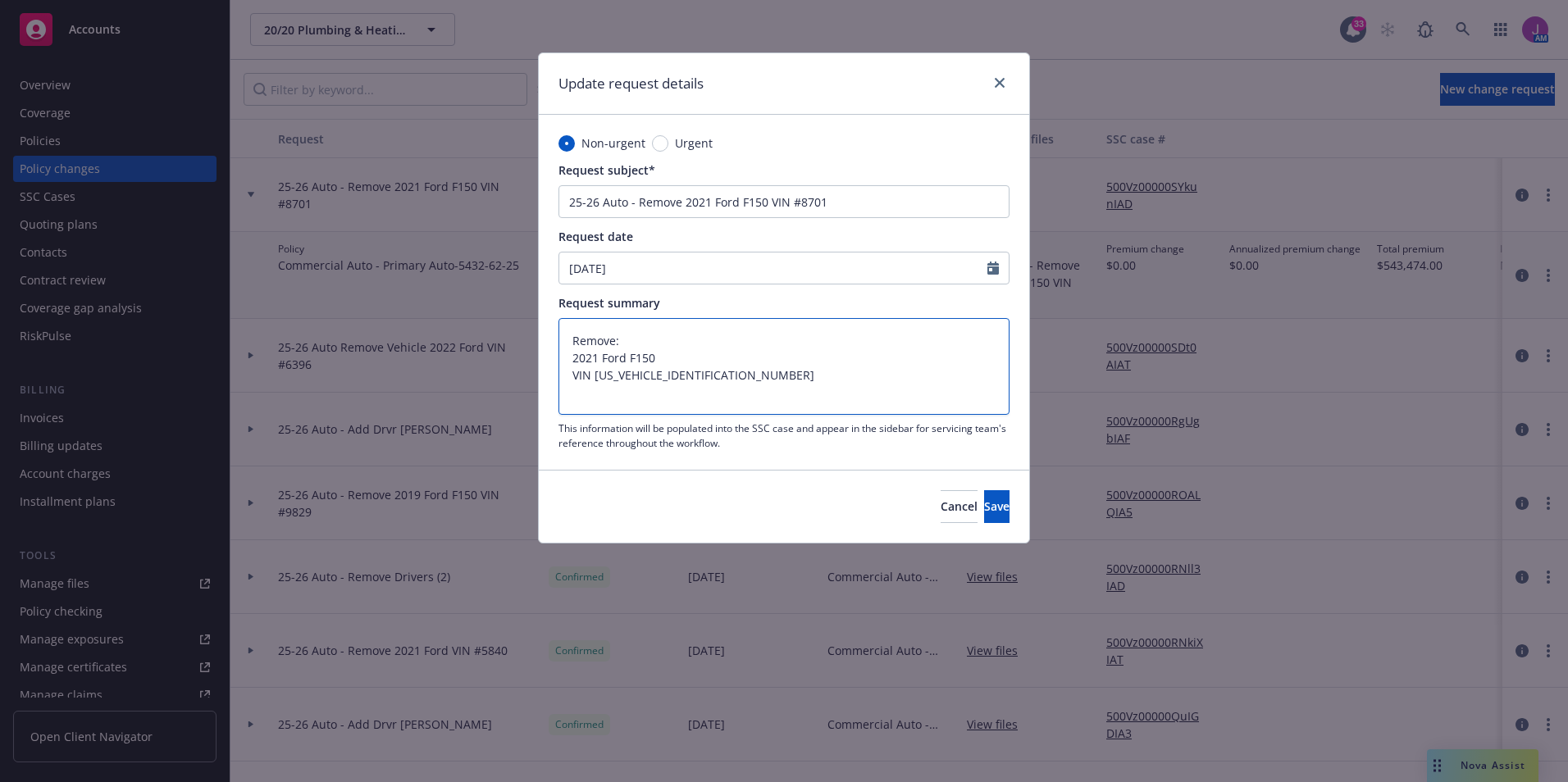
type textarea "x"
type textarea "Remove: 2021 Ford F150 VIN #1FTMF1CB5MKD08701"
click at [984, 492] on button "Save" at bounding box center [997, 507] width 25 height 33
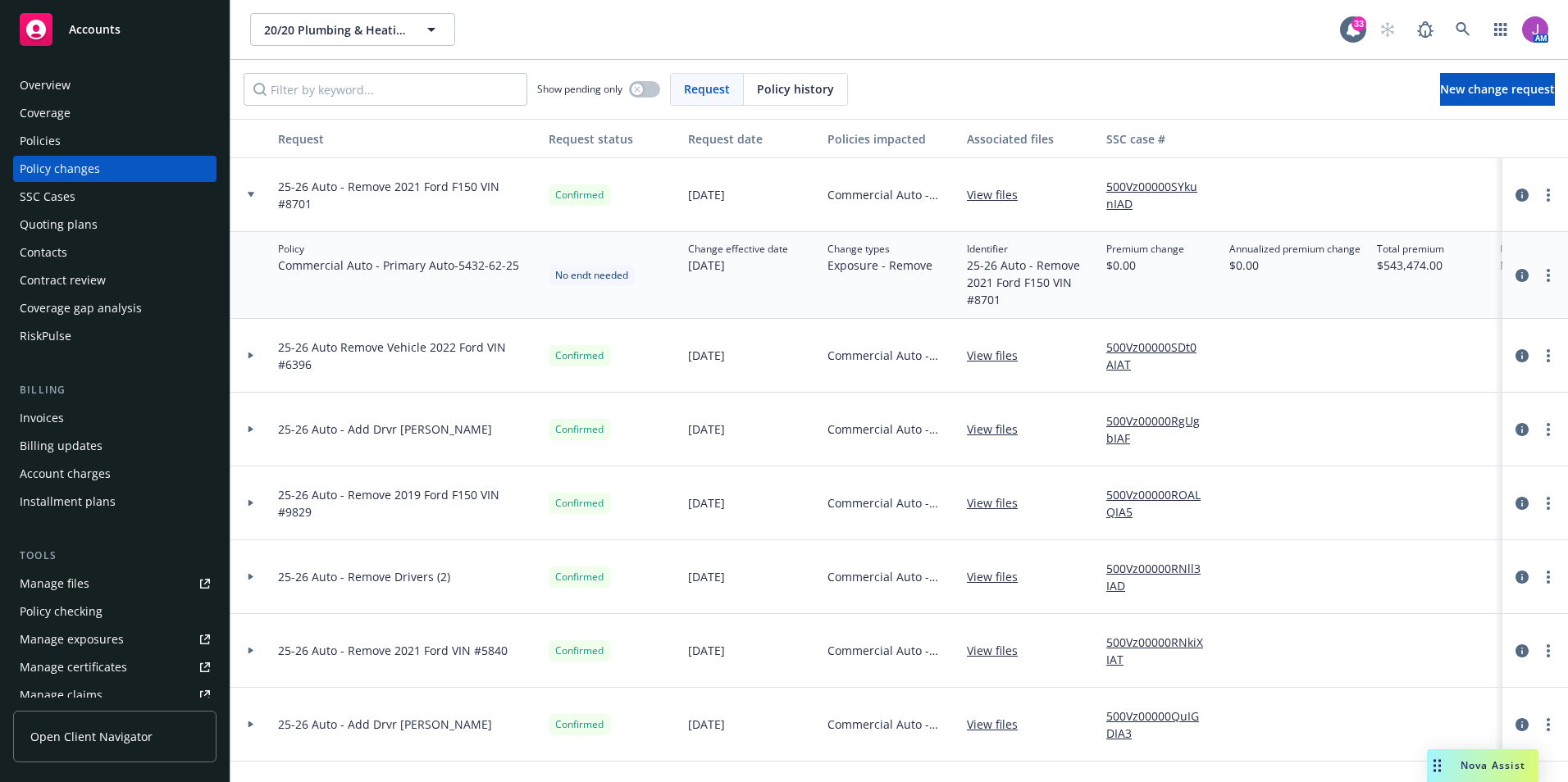
type textarea "x"
click at [1515, 273] on icon "circleInformation" at bounding box center [1522, 275] width 13 height 13
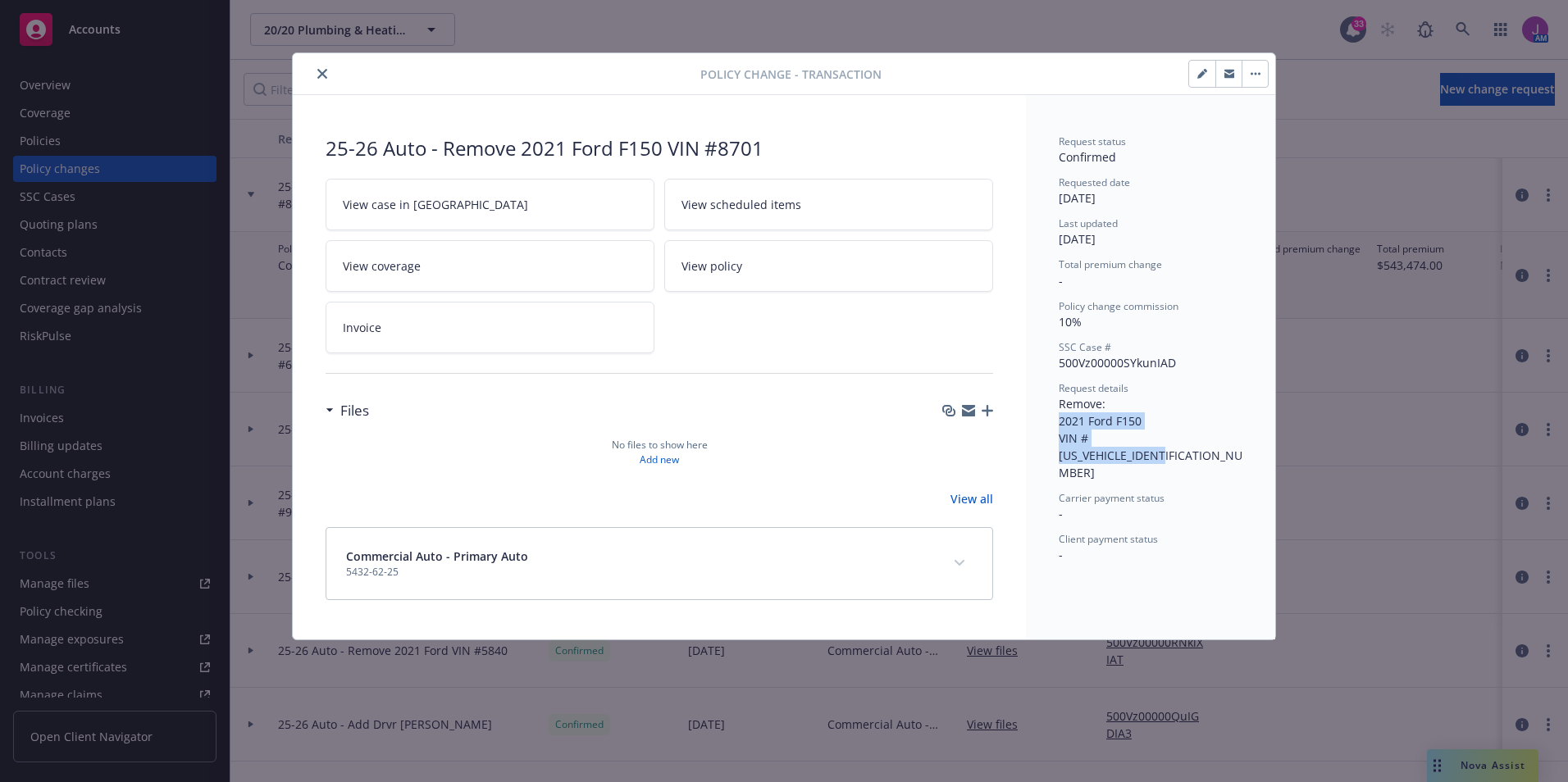
drag, startPoint x: 1061, startPoint y: 417, endPoint x: 1234, endPoint y: 441, distance: 174.7
click at [1234, 441] on div "Request status Confirmed Requested date 09/19/2025 Last updated 09/22/2025 Tota…" at bounding box center [1150, 368] width 249 height 544
copy span "2021 Ford F150 VIN #1FTMF1CB5MKD08701"
click at [316, 68] on button "close" at bounding box center [322, 74] width 20 height 20
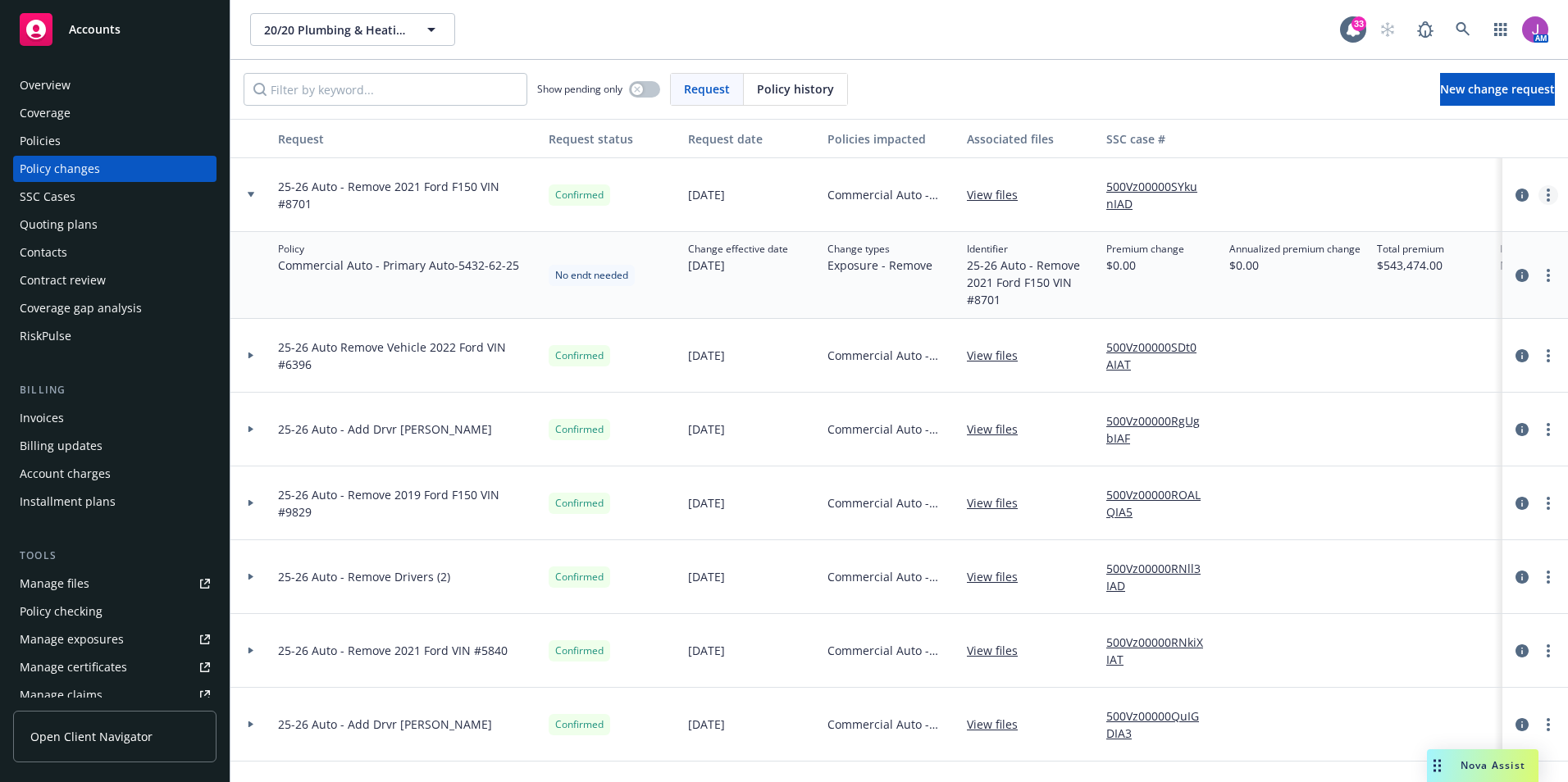
click at [1538, 197] on link "more" at bounding box center [1548, 195] width 20 height 20
click at [1377, 228] on link "Copy logging email" at bounding box center [1404, 229] width 281 height 33
click at [72, 641] on div "Manage exposures" at bounding box center [72, 640] width 104 height 26
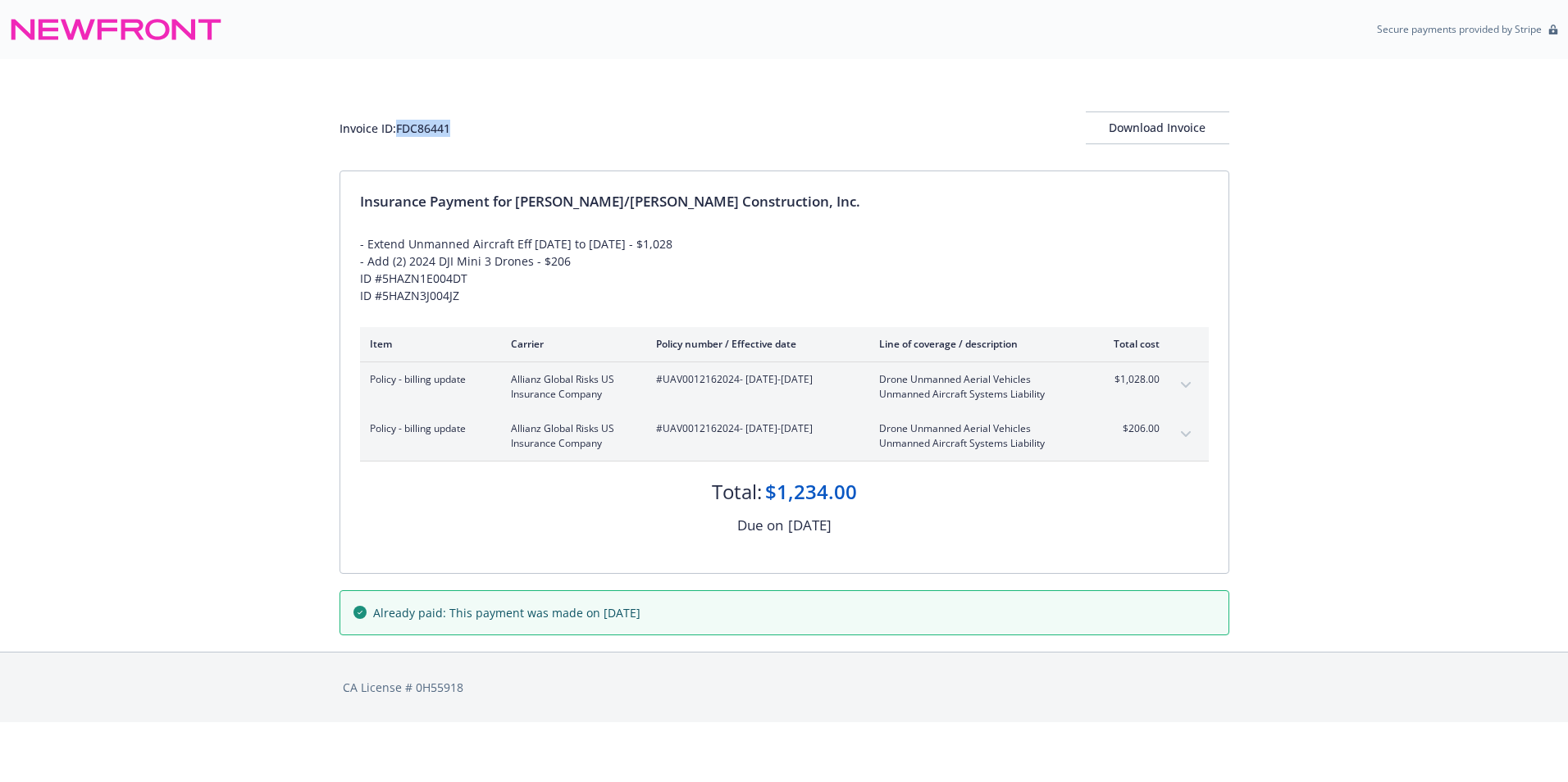
drag, startPoint x: 396, startPoint y: 124, endPoint x: 471, endPoint y: 124, distance: 75.0
click at [471, 124] on div "Invoice ID: FDC86441 Download Invoice" at bounding box center [784, 128] width 890 height 33
copy div "FDC86441"
drag, startPoint x: 767, startPoint y: 486, endPoint x: 897, endPoint y: 493, distance: 130.2
click at [897, 493] on div "Total: $1,234.00" at bounding box center [784, 484] width 849 height 44
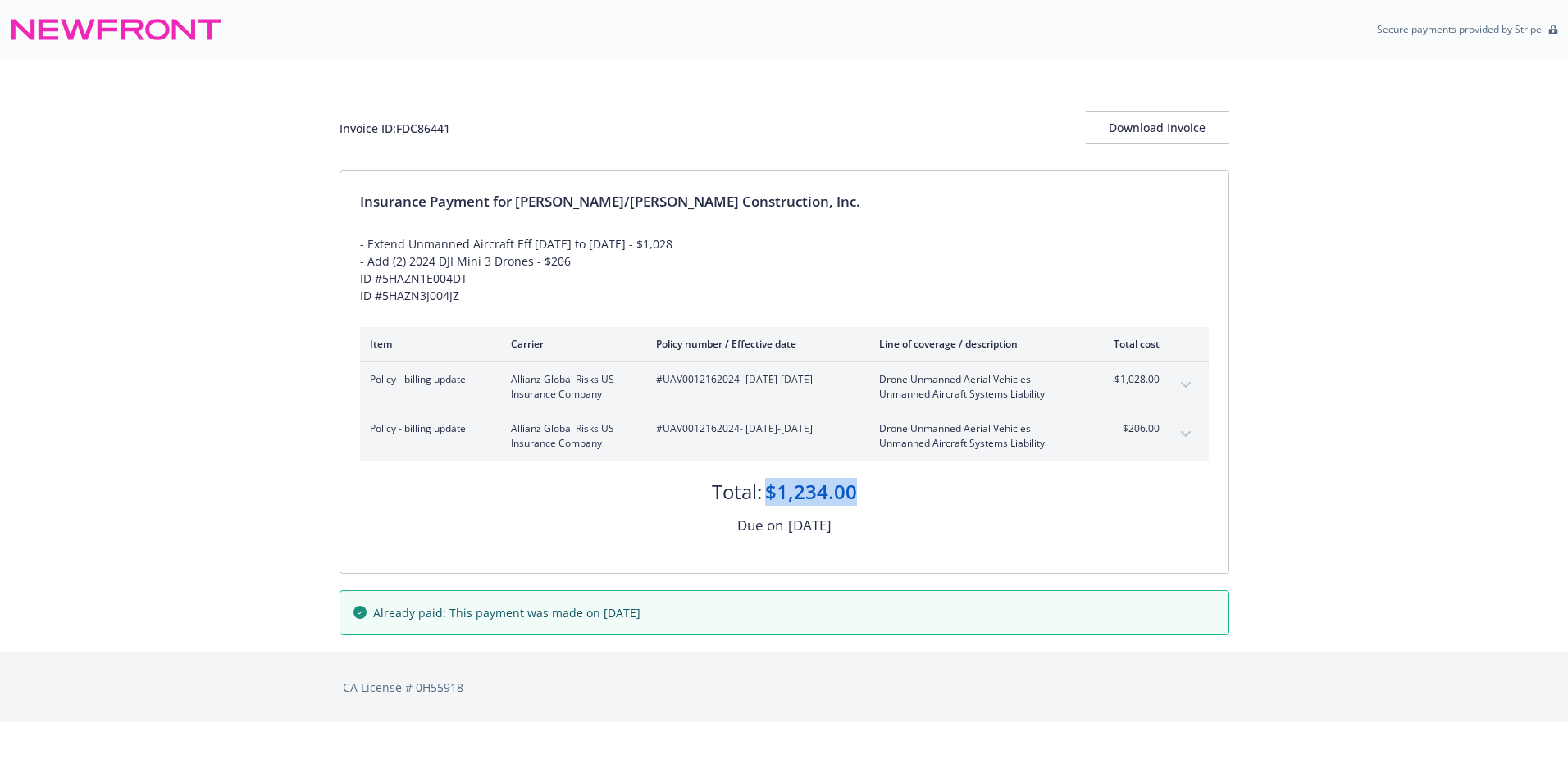
copy div "$1,234.00"
drag, startPoint x: 330, startPoint y: 129, endPoint x: 474, endPoint y: 126, distance: 144.0
click at [474, 126] on div "Invoice ID: FDC86441 Download Invoice Insurance Payment for Elliott/Drinkward C…" at bounding box center [784, 355] width 1568 height 593
copy div "Invoice ID: FDC86441"
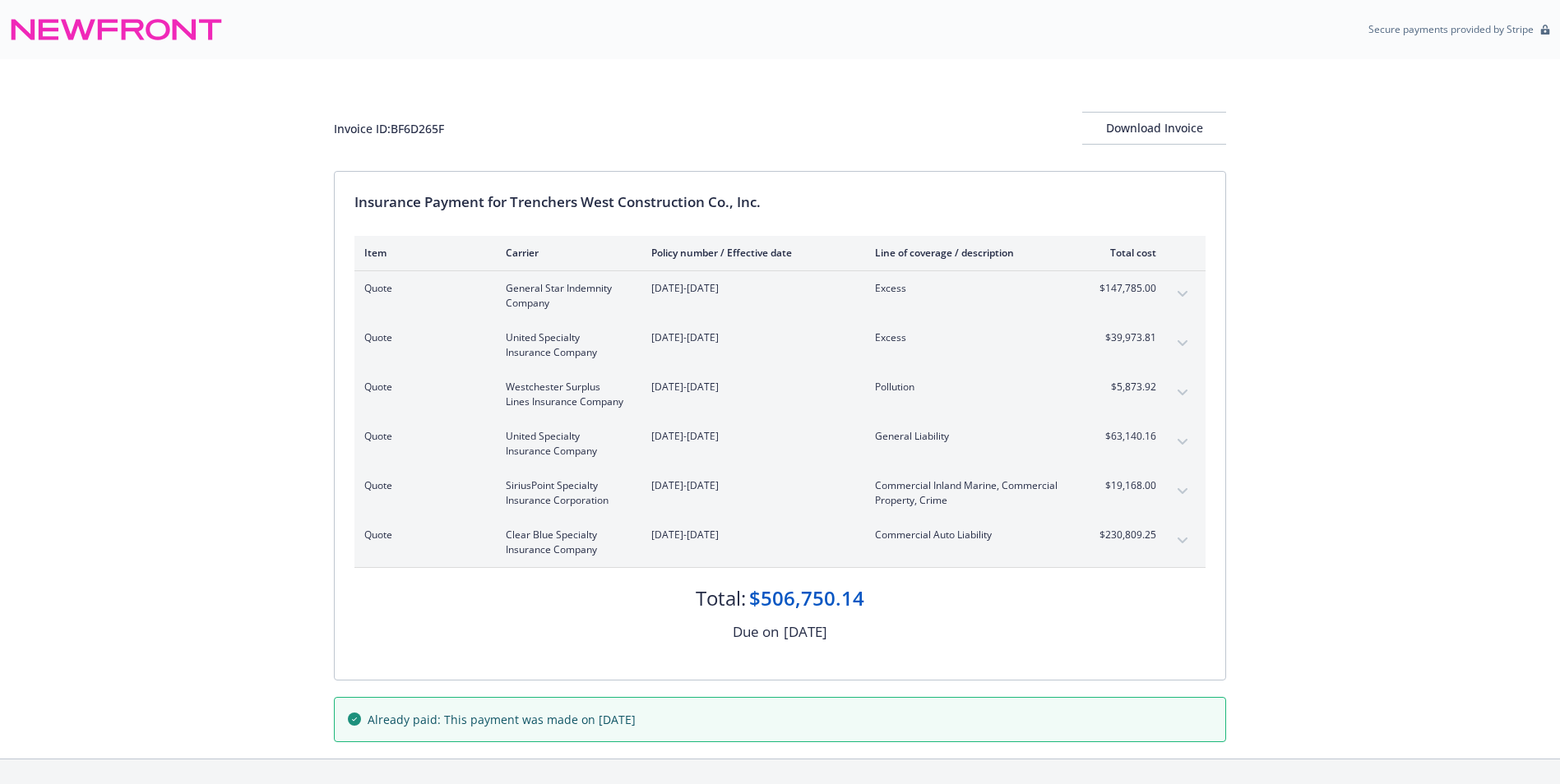
click at [1182, 536] on button "expand content" at bounding box center [1182, 541] width 26 height 26
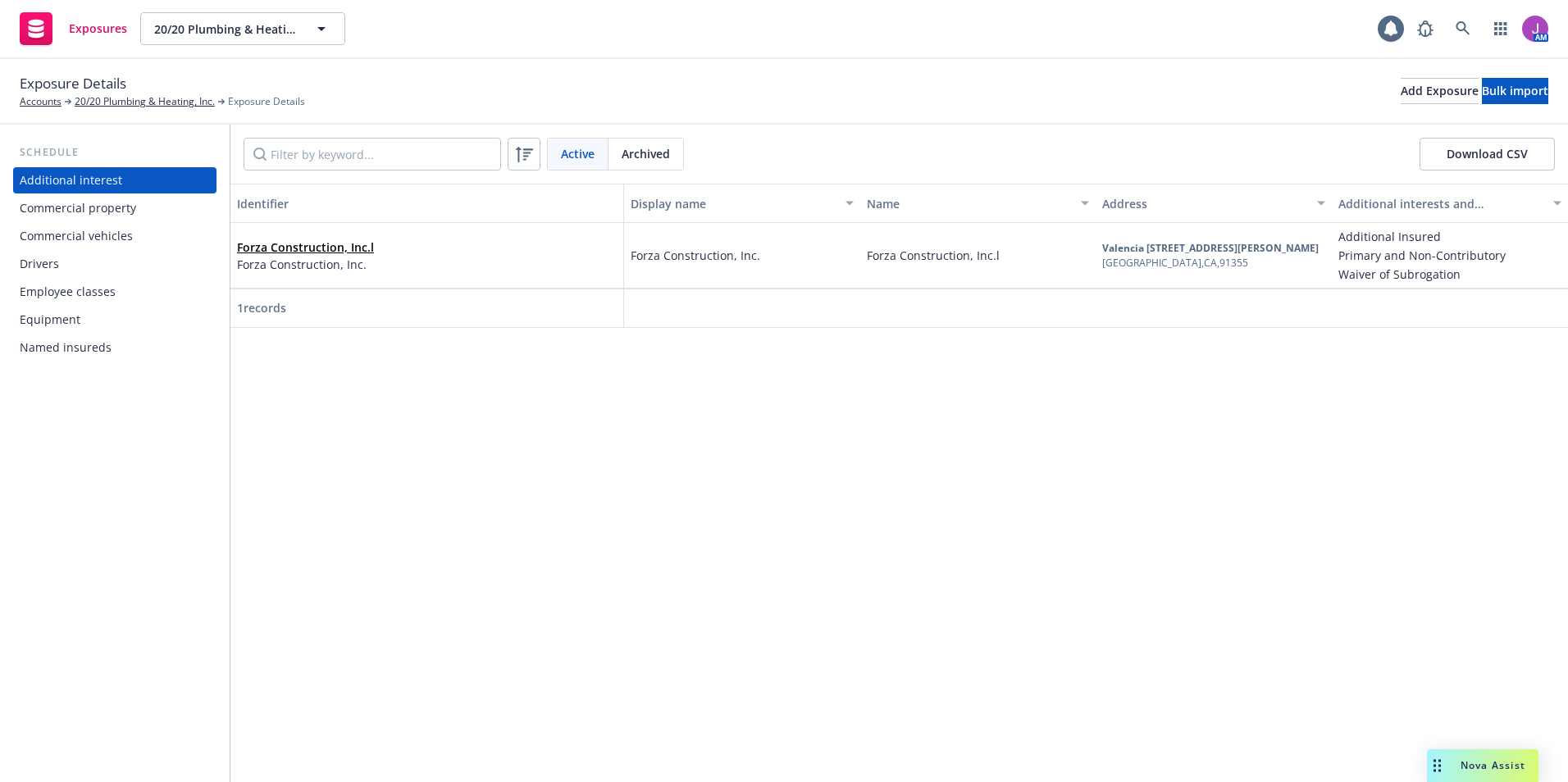
drag, startPoint x: 62, startPoint y: 243, endPoint x: 104, endPoint y: 229, distance: 44.3
click at [62, 243] on div "Commercial vehicles" at bounding box center [76, 236] width 113 height 26
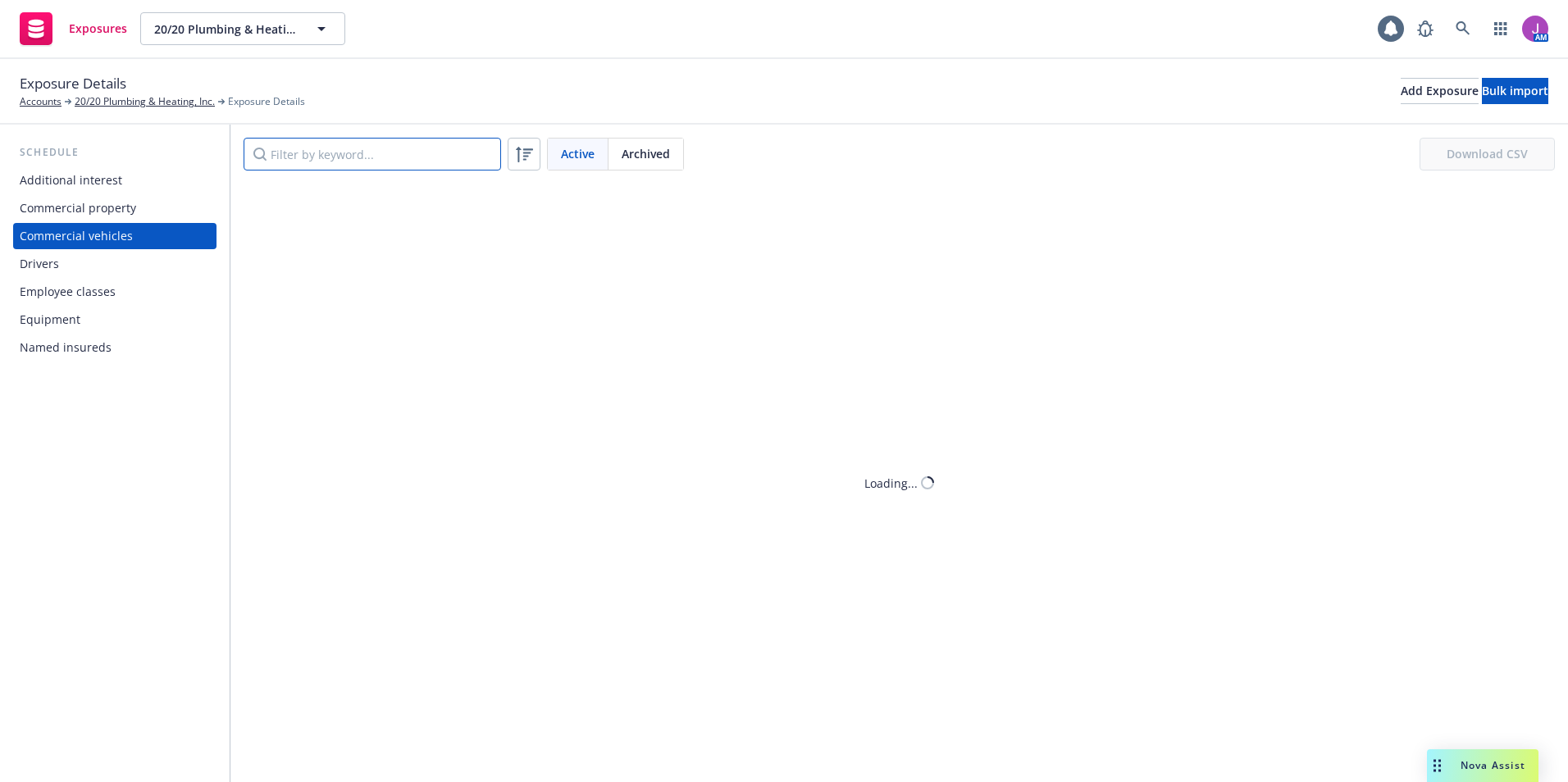
click at [325, 157] on input "Filter by keyword..." at bounding box center [372, 155] width 257 height 33
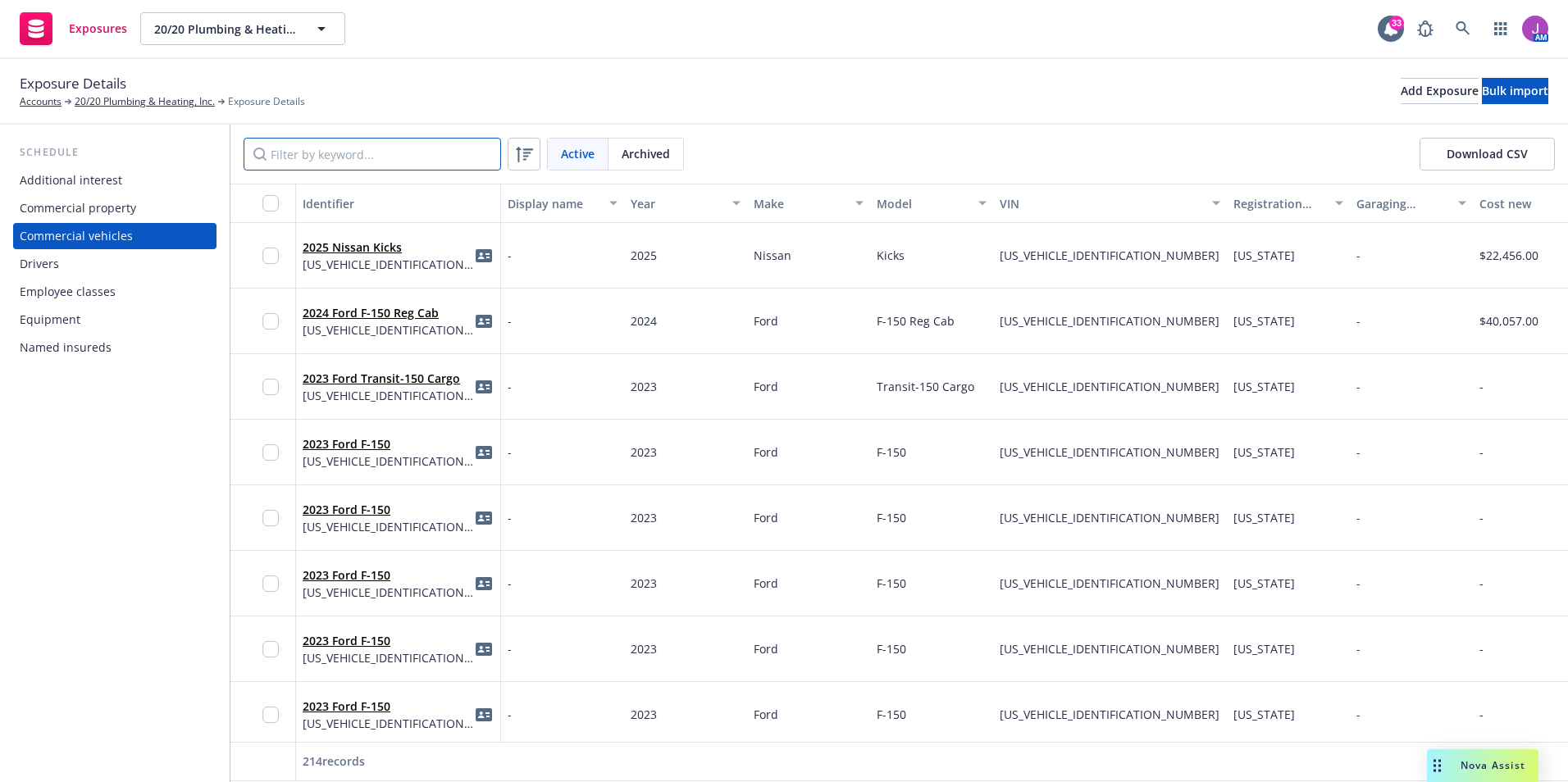
paste input "[US_VEHICLE_IDENTIFICATION_NUMBER]"
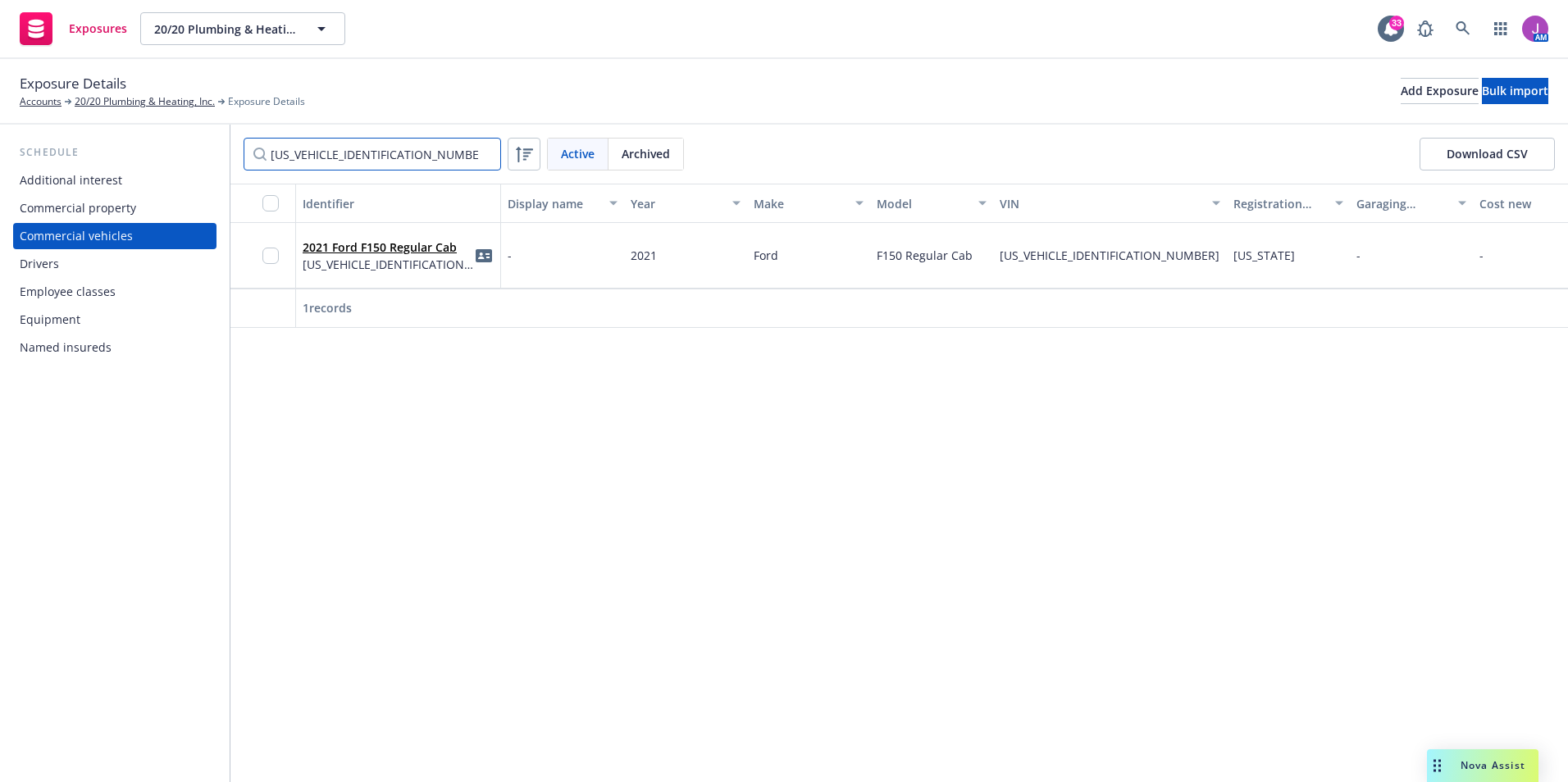
type input "[US_VEHICLE_IDENTIFICATION_NUMBER]"
click at [446, 269] on span "[US_VEHICLE_IDENTIFICATION_NUMBER]" at bounding box center [388, 264] width 171 height 17
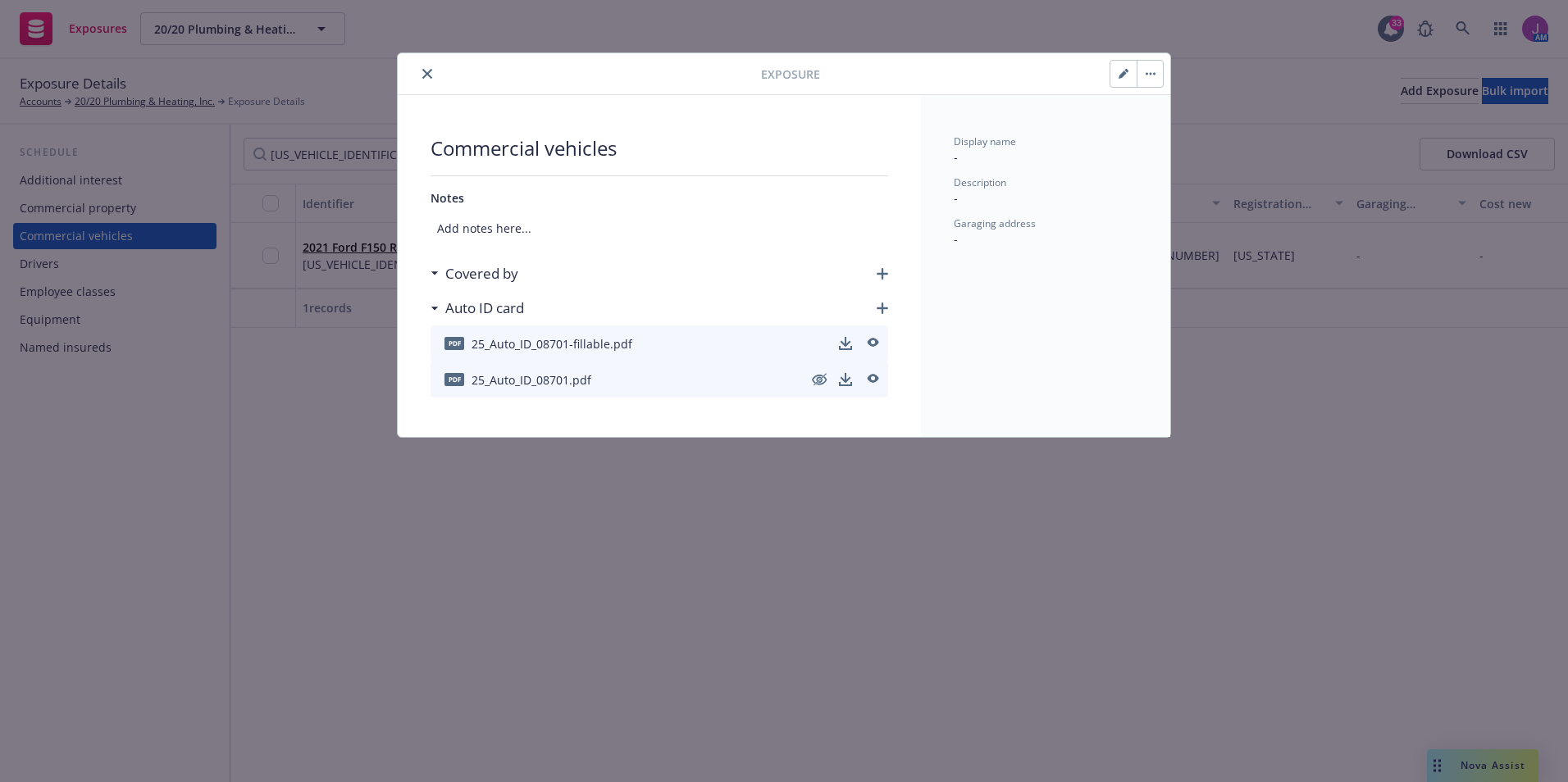
click at [428, 70] on icon "close" at bounding box center [428, 74] width 10 height 10
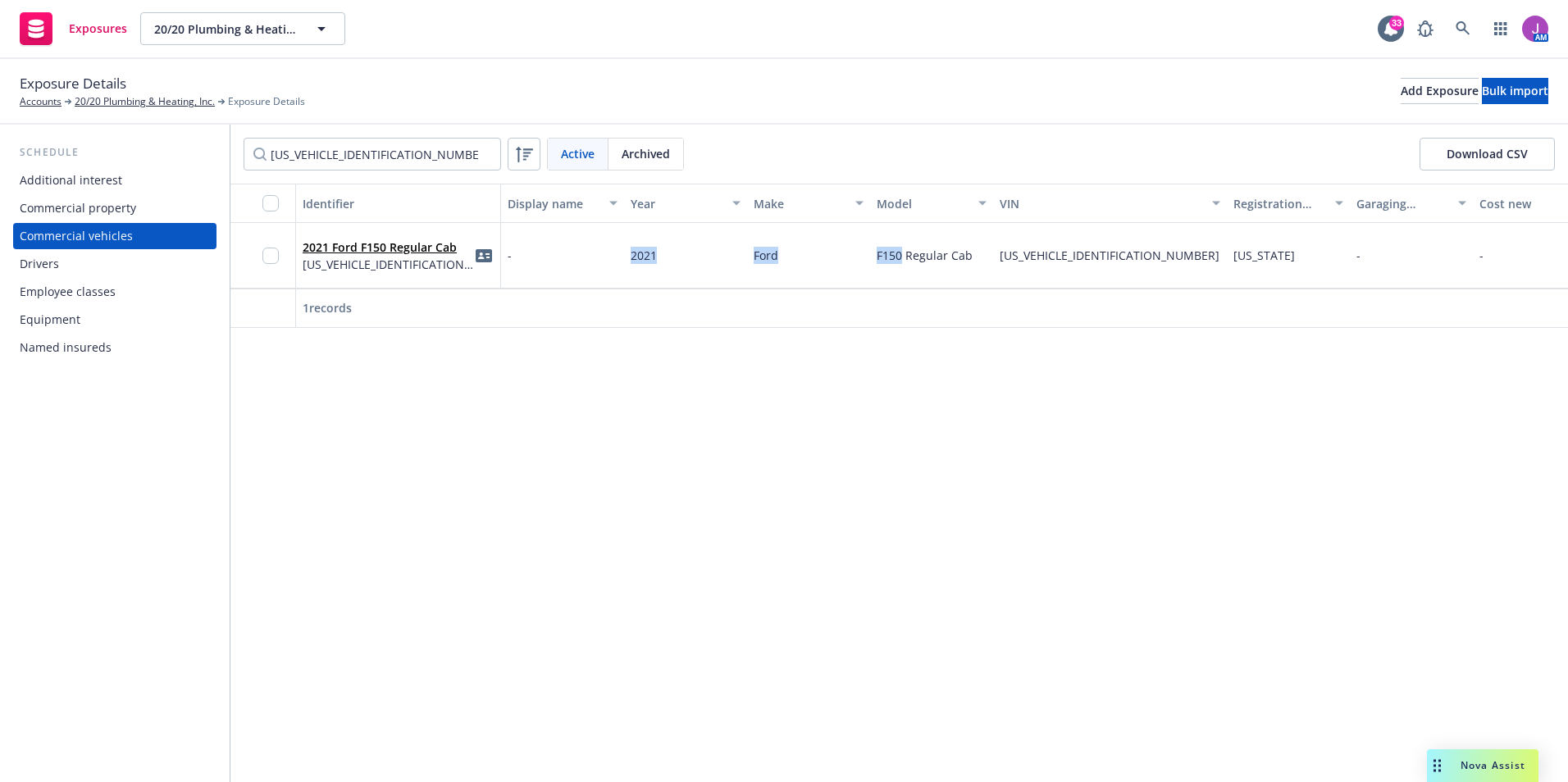
drag, startPoint x: 623, startPoint y: 252, endPoint x: 902, endPoint y: 261, distance: 279.1
click at [902, 261] on div "2021 Ford F150 Regular Cab 1FTMF1CB5MKD08701 - 2021 Ford F150 Regular Cab 1FTMF…" at bounding box center [1343, 256] width 2226 height 66
copy div "2021 Ford F150"
drag, startPoint x: 994, startPoint y: 256, endPoint x: 1122, endPoint y: 257, distance: 128.0
click at [1122, 257] on div "[US_VEHICLE_IDENTIFICATION_NUMBER]" at bounding box center [1110, 256] width 234 height 66
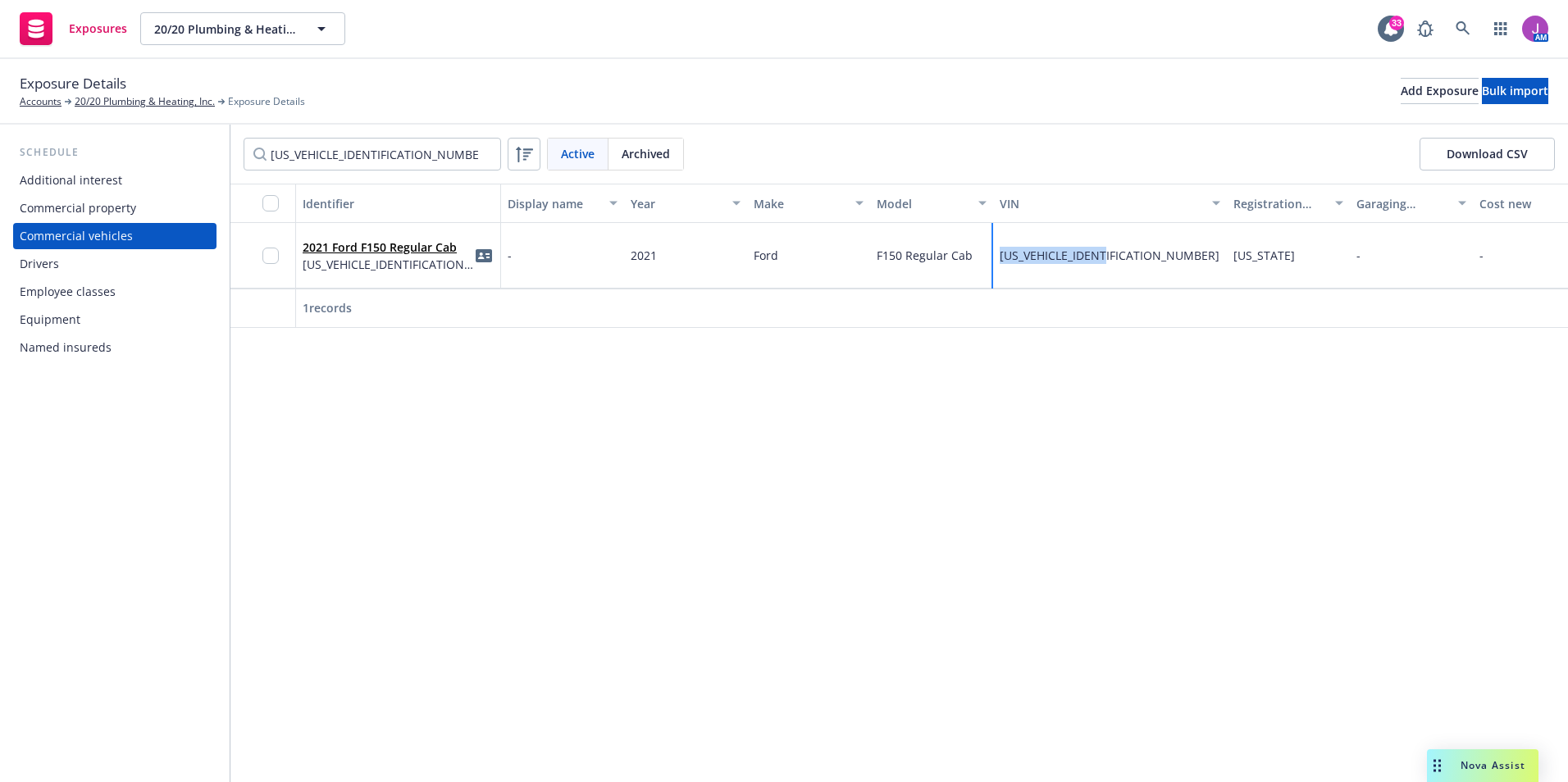
copy span "[US_VEHICLE_IDENTIFICATION_NUMBER]"
click at [726, 481] on div "Identifier Display name Year Make Model VIN Registration state Garaging address…" at bounding box center [899, 483] width 1337 height 599
drag, startPoint x: 619, startPoint y: 252, endPoint x: 1122, endPoint y: 267, distance: 503.2
click at [1122, 267] on div "2021 Ford F150 Regular Cab 1FTMF1CB5MKD08701 - 2021 Ford F150 Regular Cab 1FTMF…" at bounding box center [1343, 256] width 2226 height 66
copy div "2021 Ford F150 Regular Cab [US_VEHICLE_IDENTIFICATION_NUMBER]"
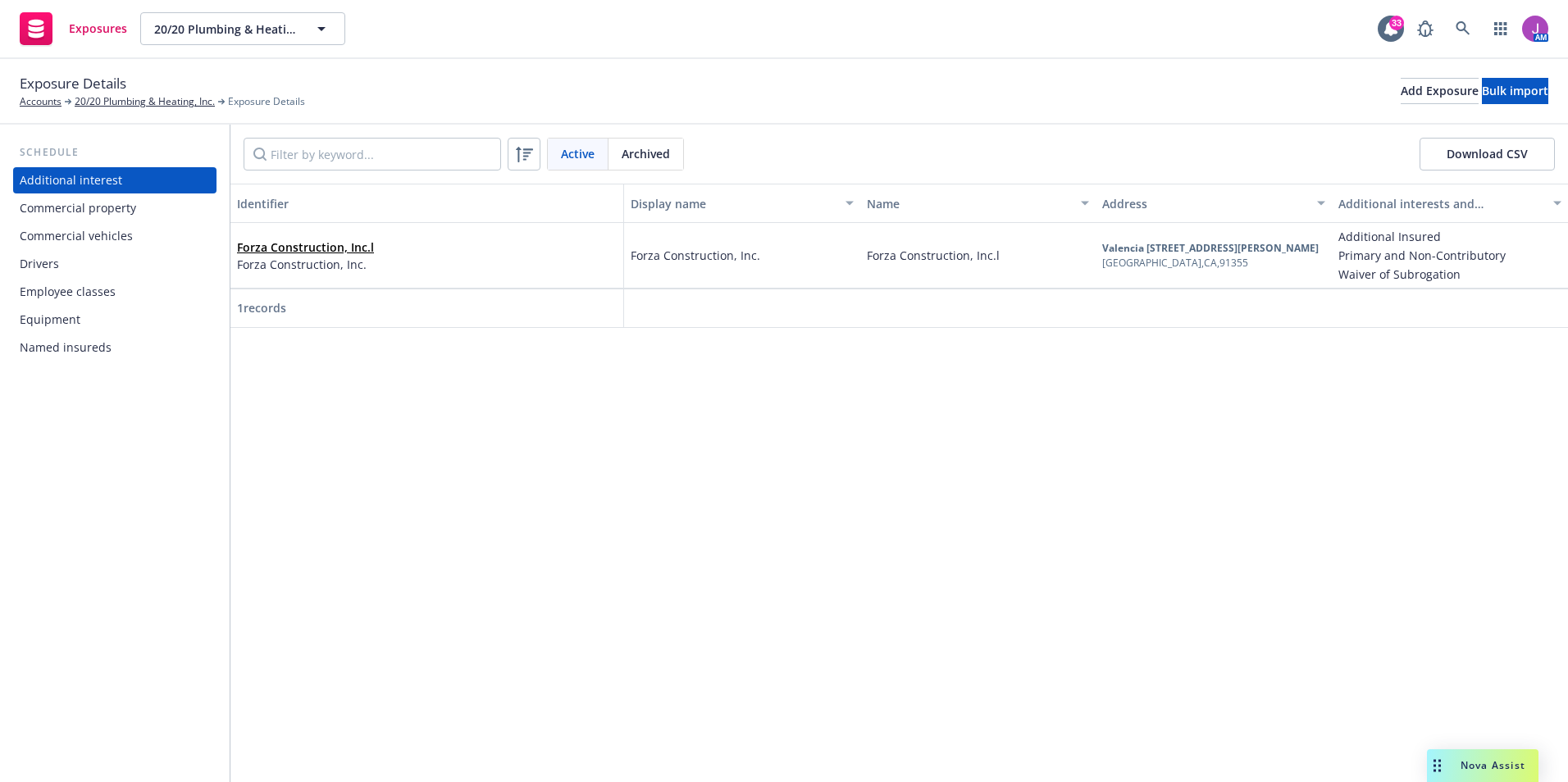
click at [85, 243] on div "Commercial vehicles" at bounding box center [76, 236] width 113 height 26
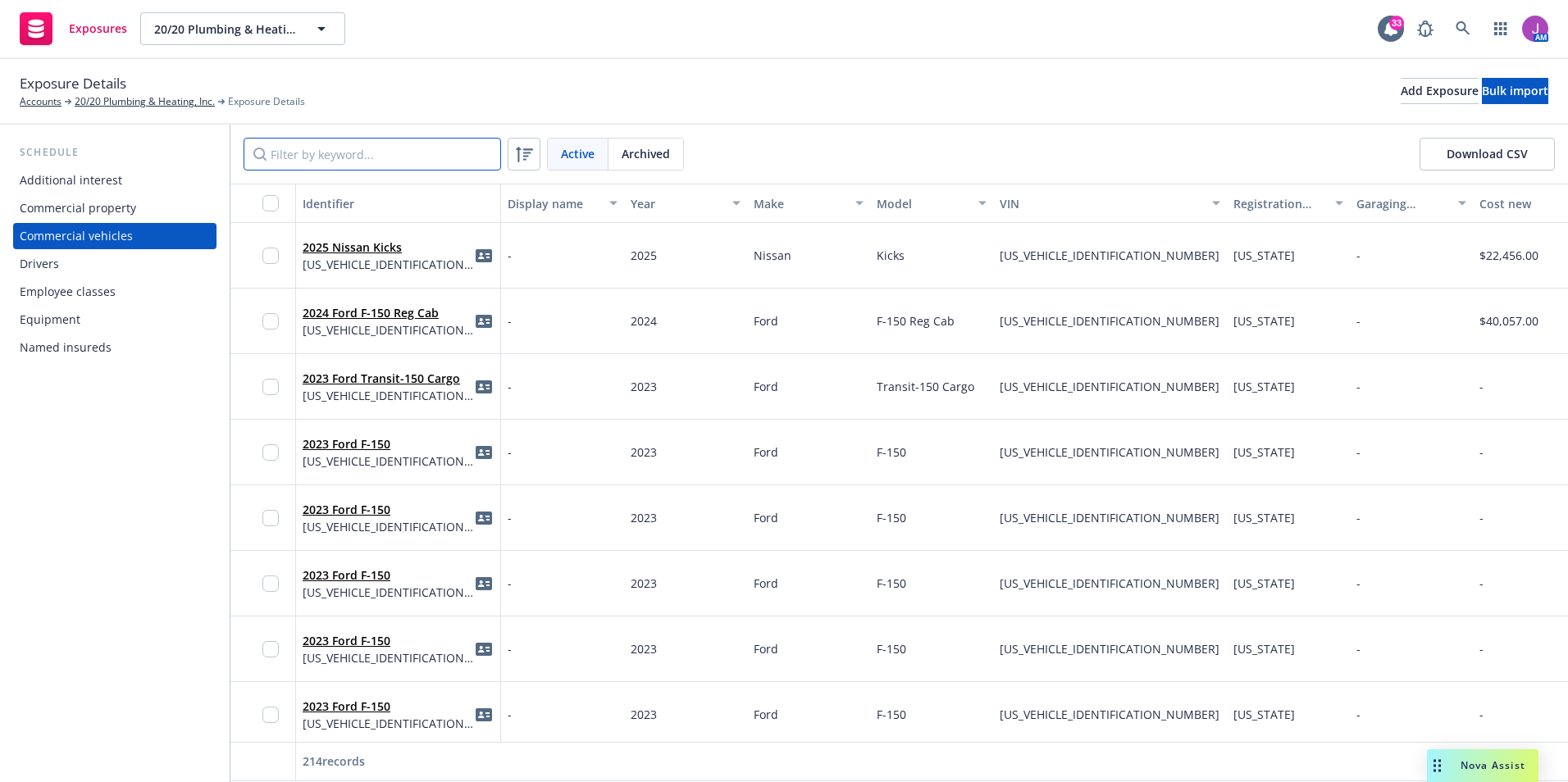
click at [389, 164] on input "Filter by keyword..." at bounding box center [372, 155] width 257 height 33
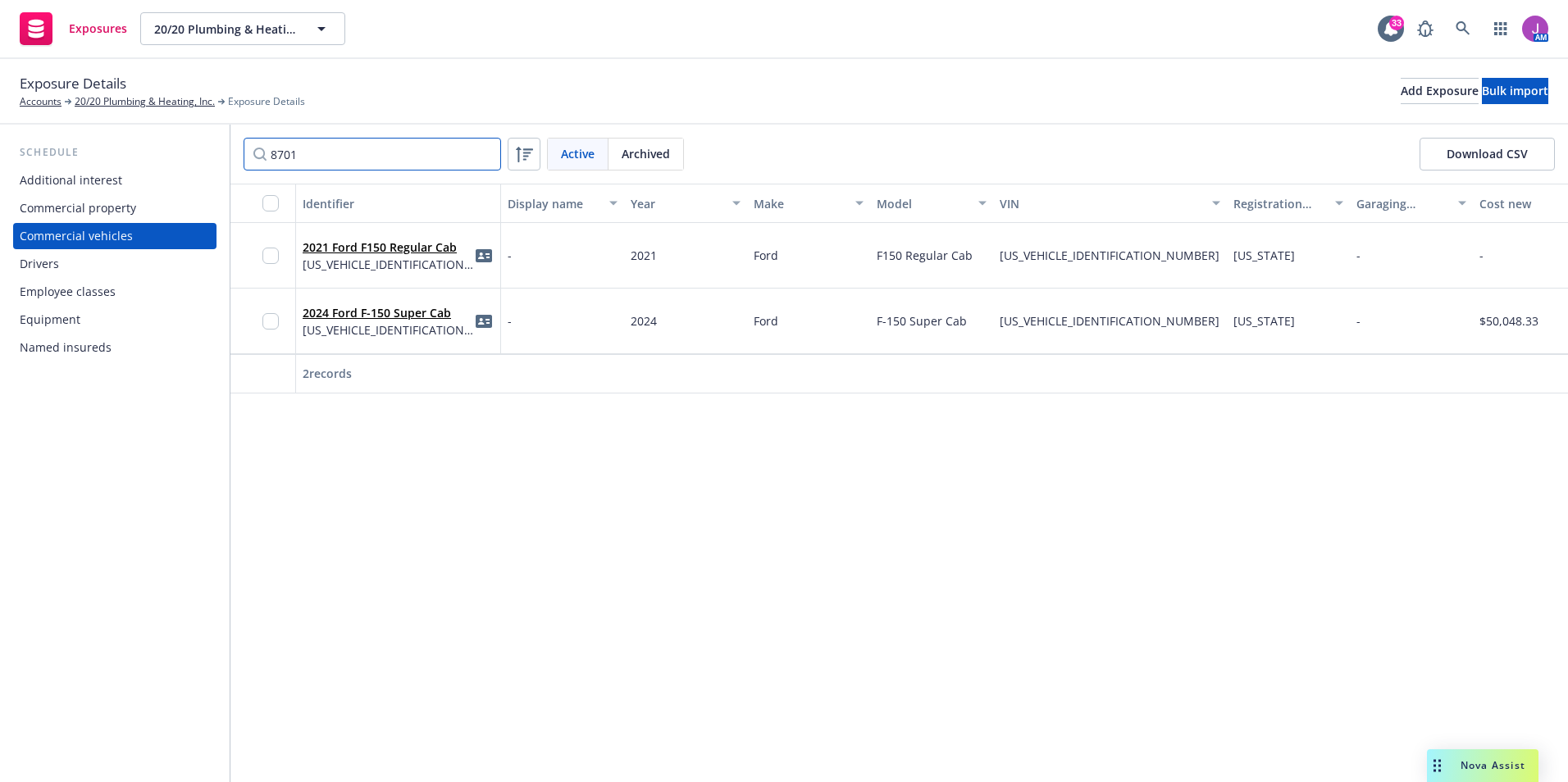
drag, startPoint x: 400, startPoint y: 146, endPoint x: 87, endPoint y: 133, distance: 313.3
click at [115, 133] on div "Schedule Additional interest Commercial property Commercial vehicles Drivers Em…" at bounding box center [784, 454] width 1568 height 658
paste input "1FTMF1CB5MKD0"
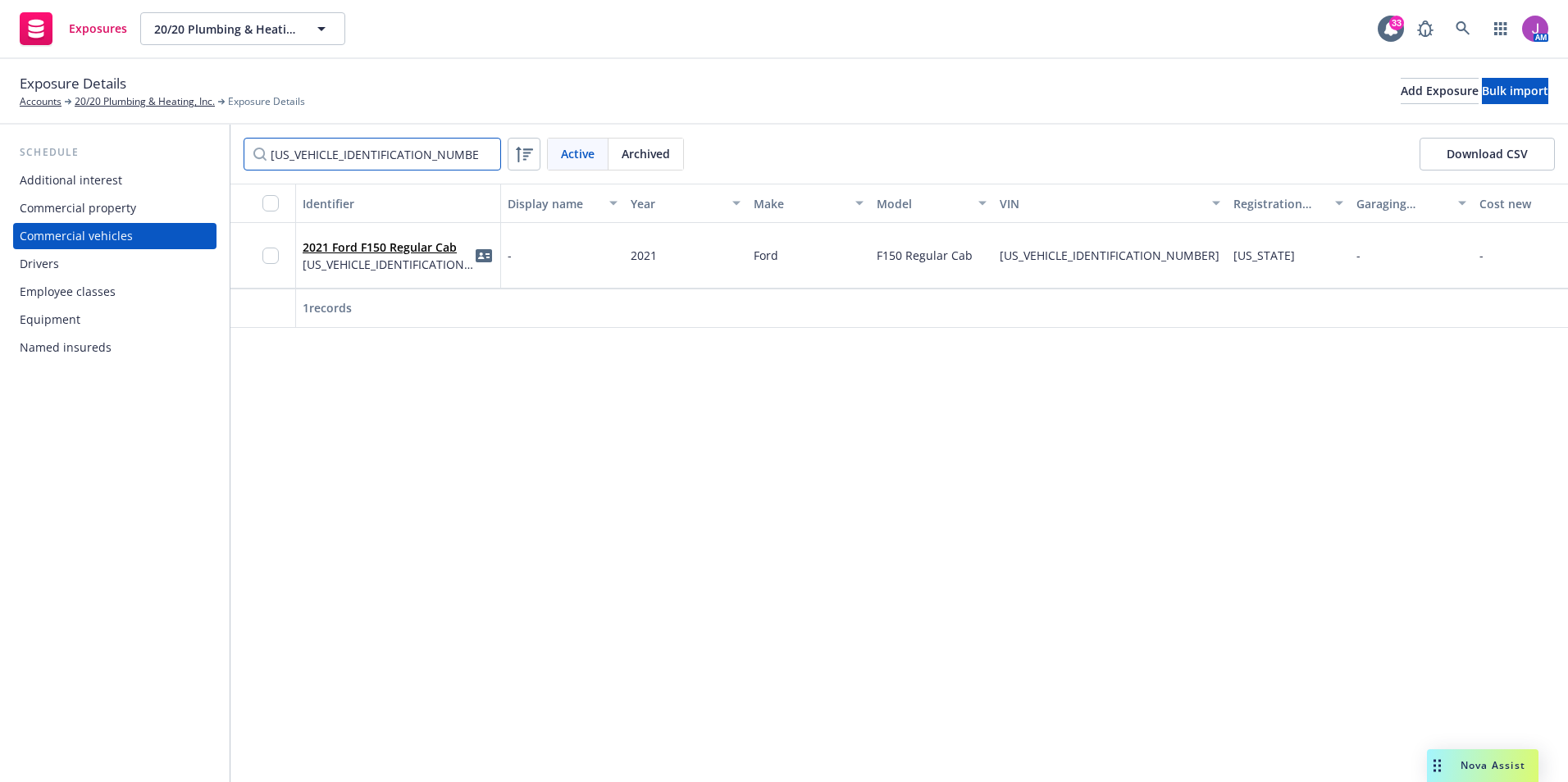
type input "[US_VEHICLE_IDENTIFICATION_NUMBER]"
click at [397, 279] on div "2021 Ford F150 Regular Cab [US_VEHICLE_IDENTIFICATION_NUMBER]" at bounding box center [398, 256] width 205 height 66
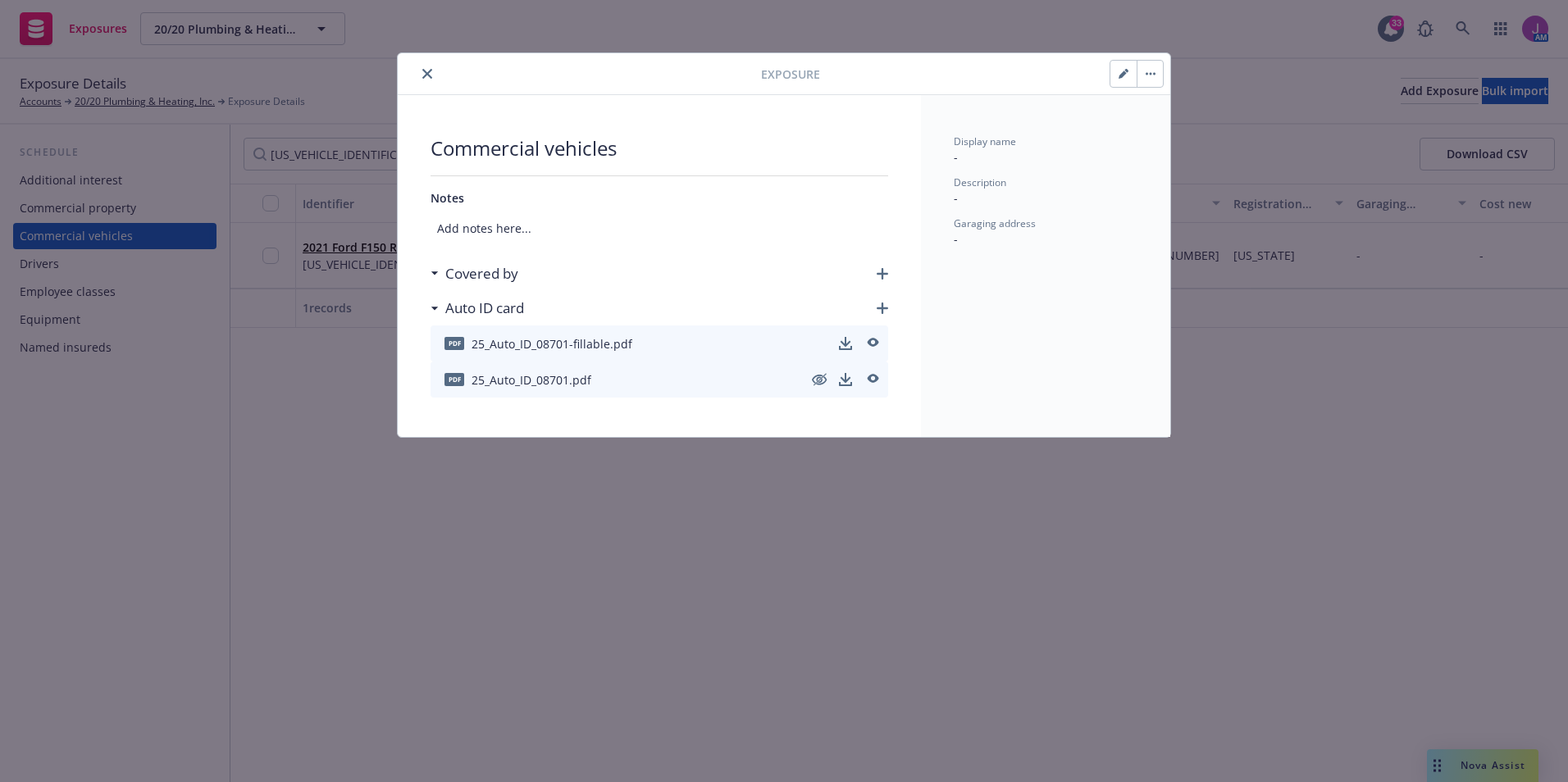
click at [1149, 77] on button "button" at bounding box center [1149, 74] width 26 height 26
click at [1117, 71] on button "button" at bounding box center [1123, 74] width 26 height 26
select select "CA"
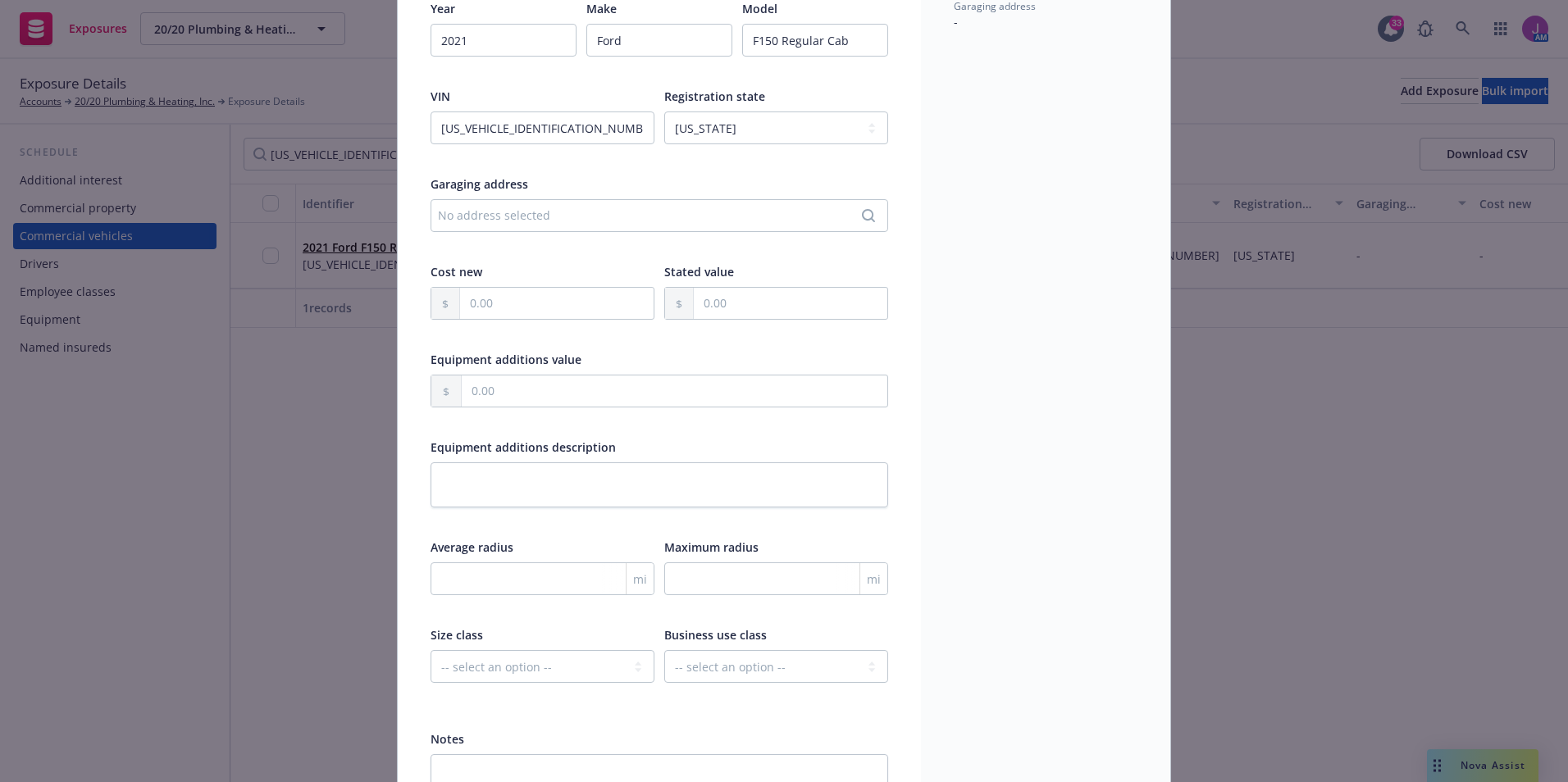
scroll to position [332, 0]
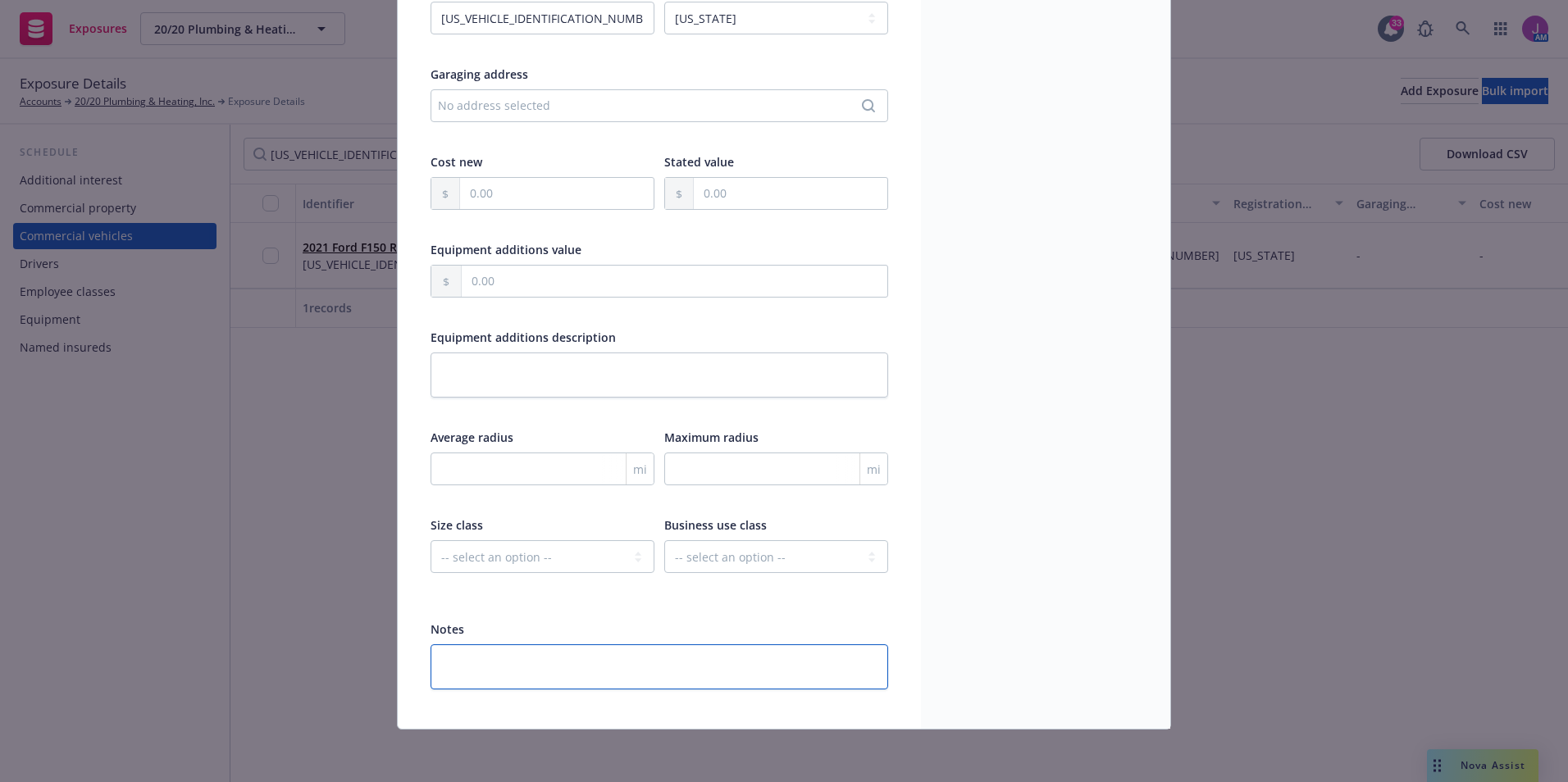
click at [520, 659] on textarea at bounding box center [659, 667] width 457 height 45
type textarea "x"
type textarea "I"
type textarea "x"
type textarea "In"
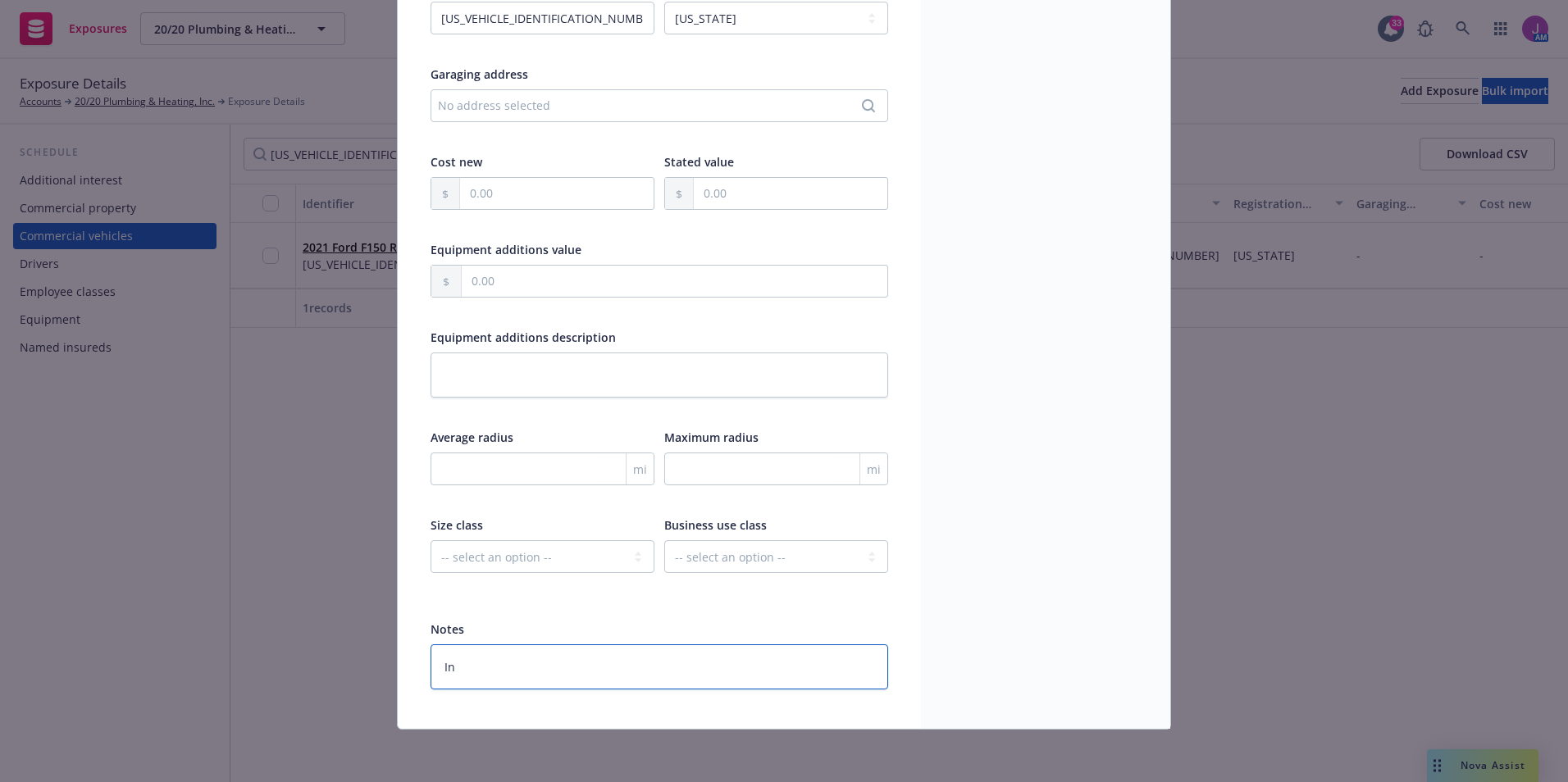
type textarea "x"
type textarea "Ins"
type textarea "x"
type textarea "Insd"
type textarea "x"
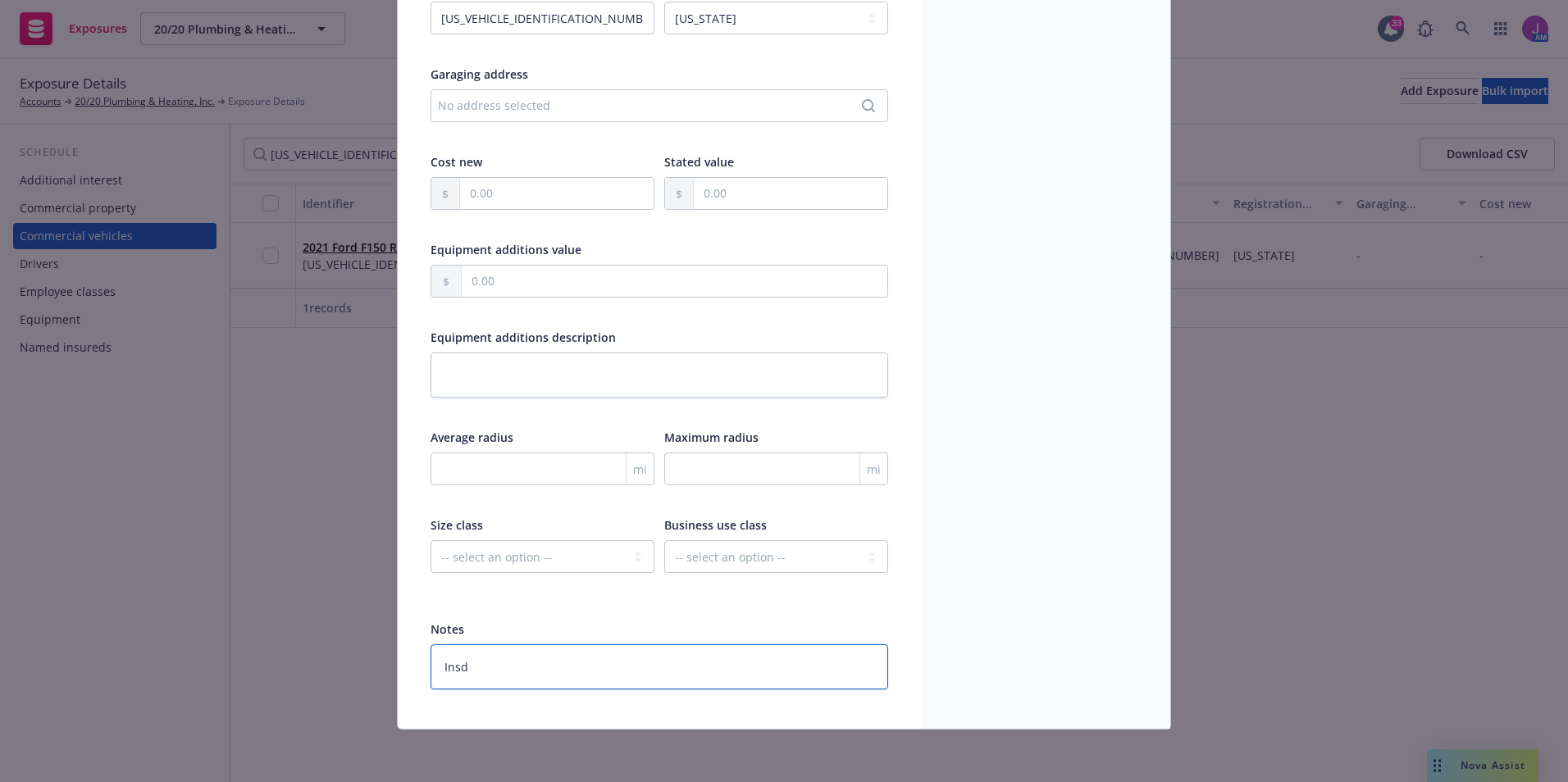
type textarea "Insd"
type textarea "x"
type textarea "Insd r"
type textarea "x"
type textarea "Insd re"
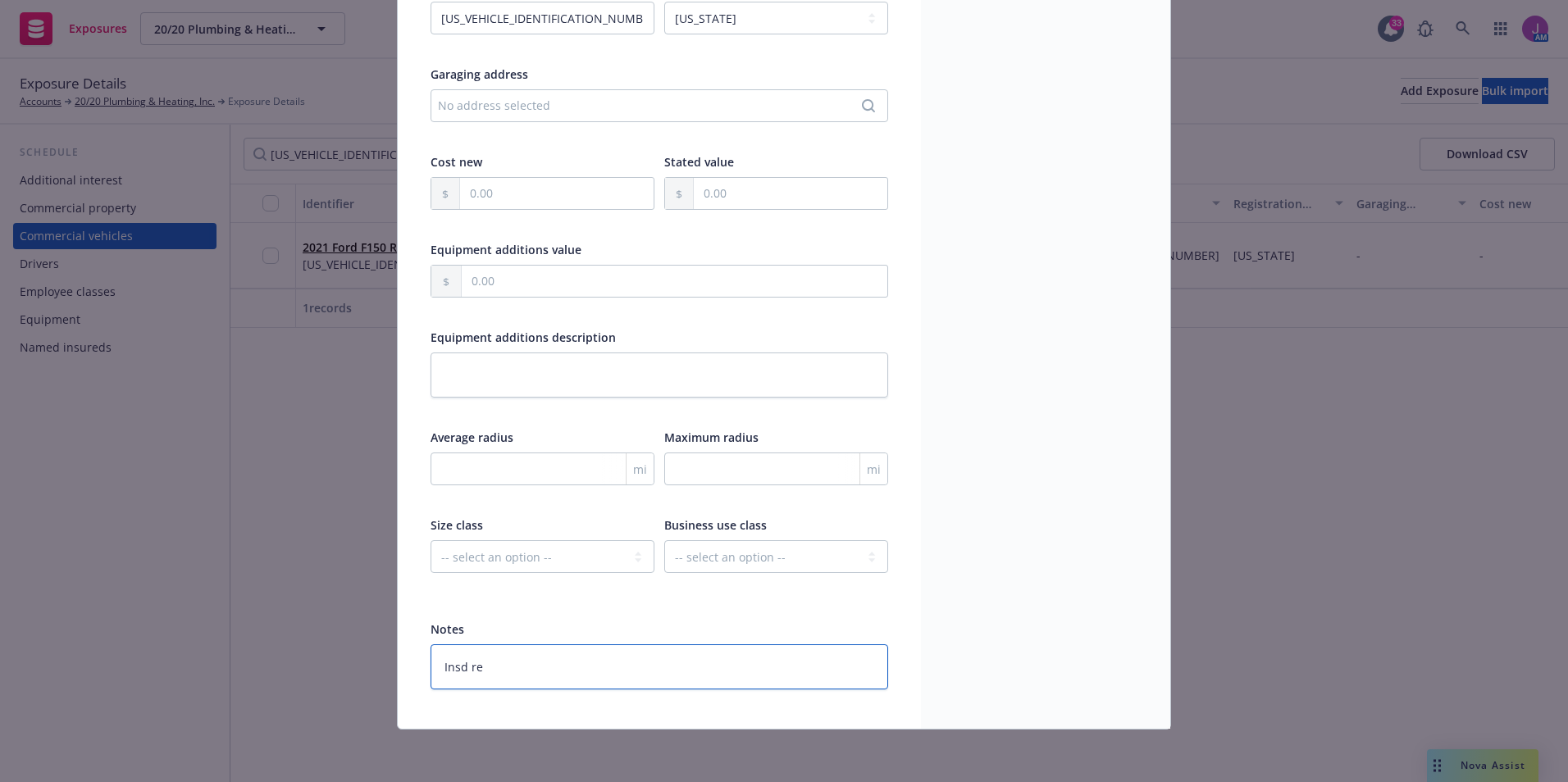
type textarea "x"
type textarea "Insd req"
type textarea "x"
type textarea "Insd req"
type textarea "x"
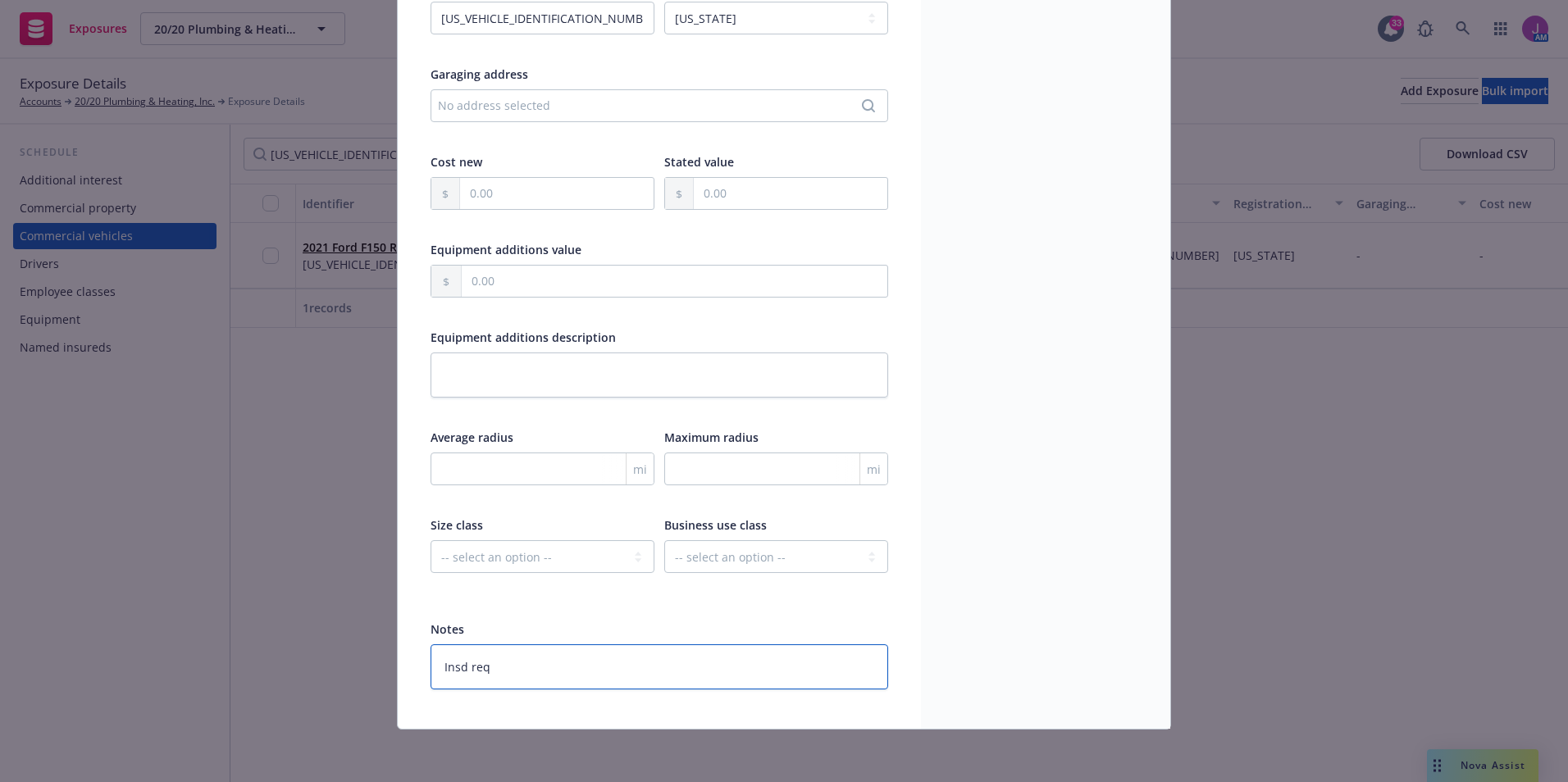
type textarea "Insd req t"
type textarea "x"
type textarea "Insd req to"
type textarea "x"
type textarea "Insd req to"
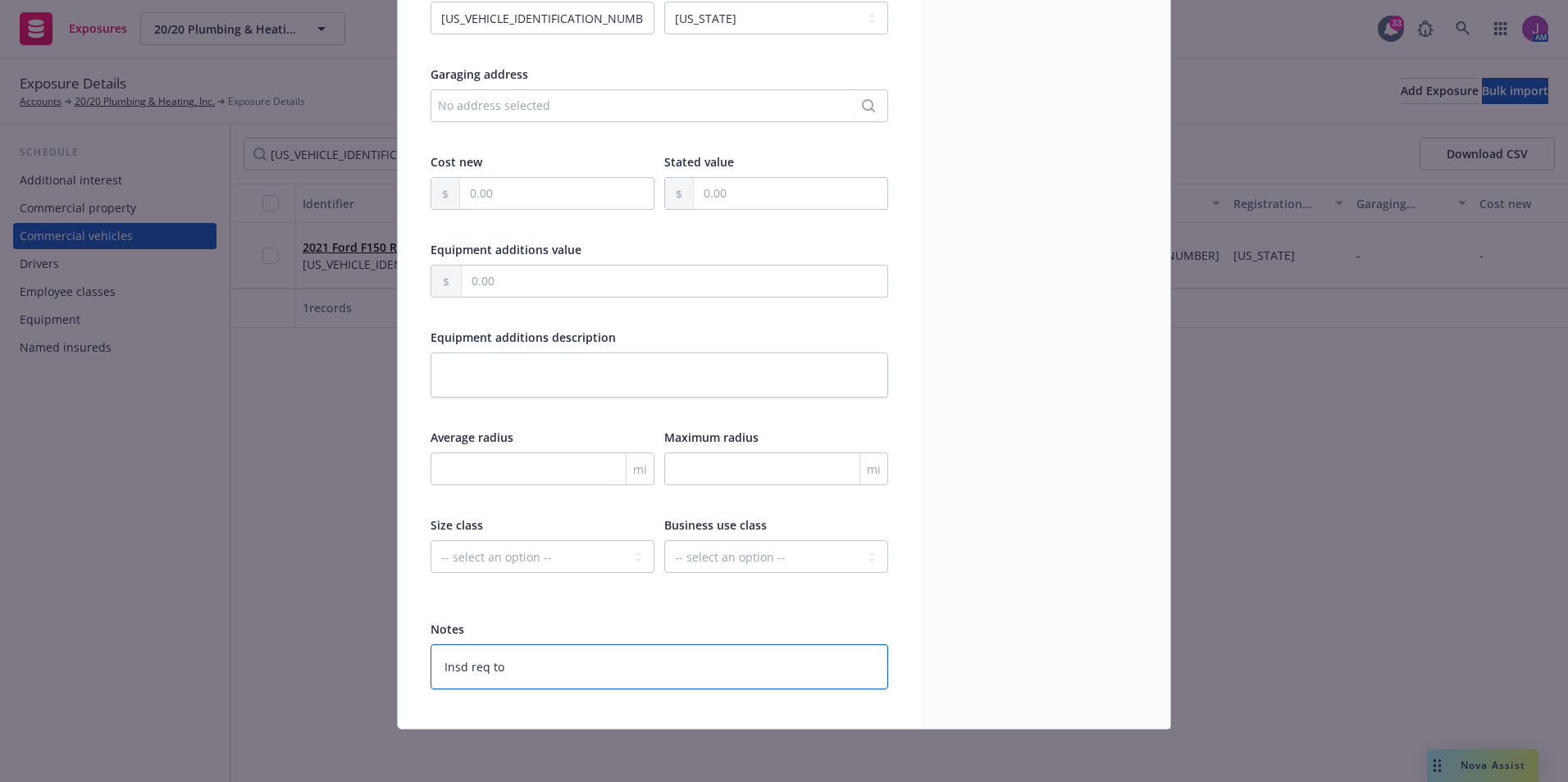
type textarea "x"
type textarea "Insd req to r"
type textarea "x"
type textarea "Insd req to re"
type textarea "x"
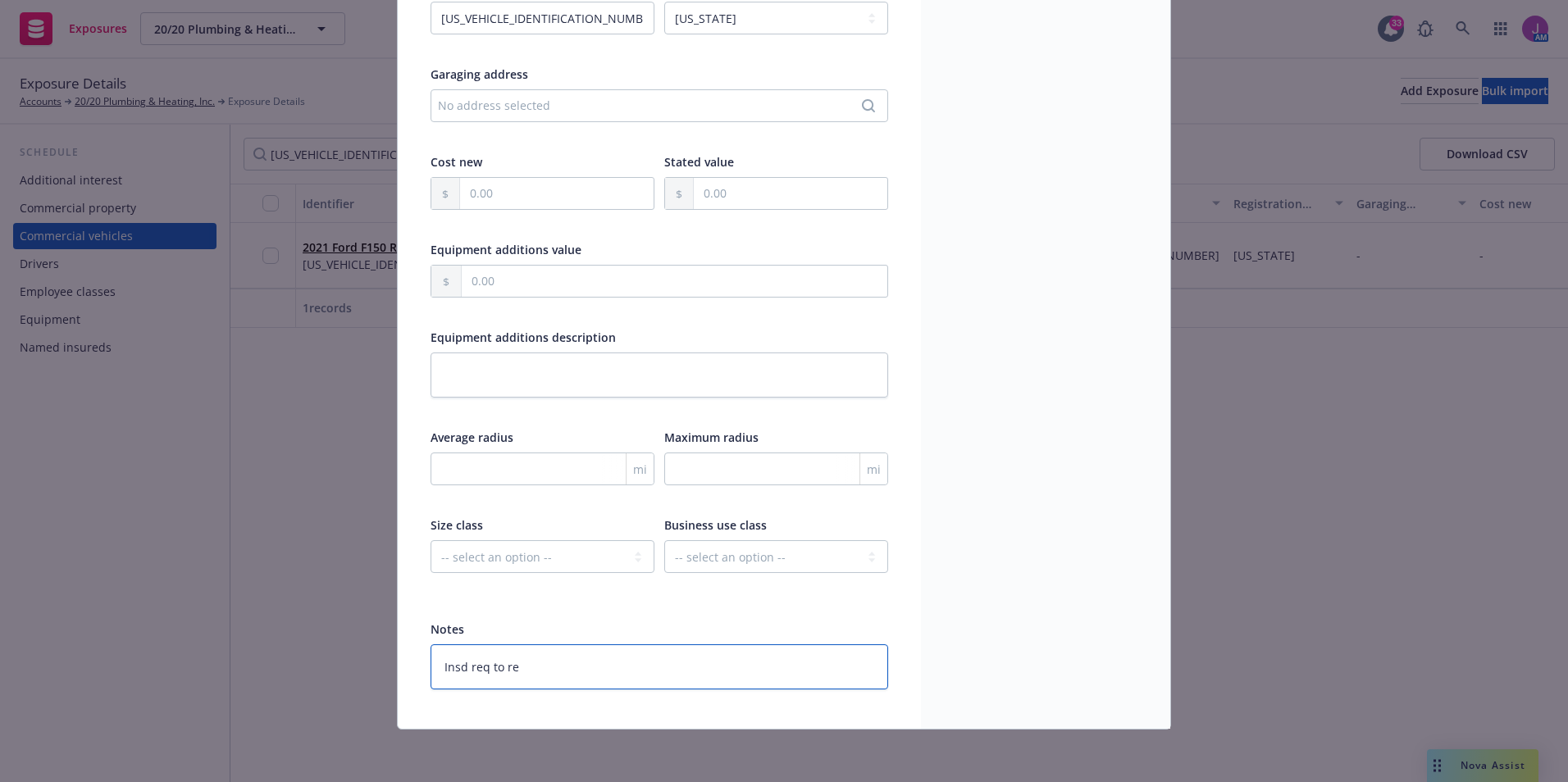
type textarea "Insd req to rem"
type textarea "x"
type textarea "Insd req to remo"
type textarea "x"
type textarea "Insd req to remov"
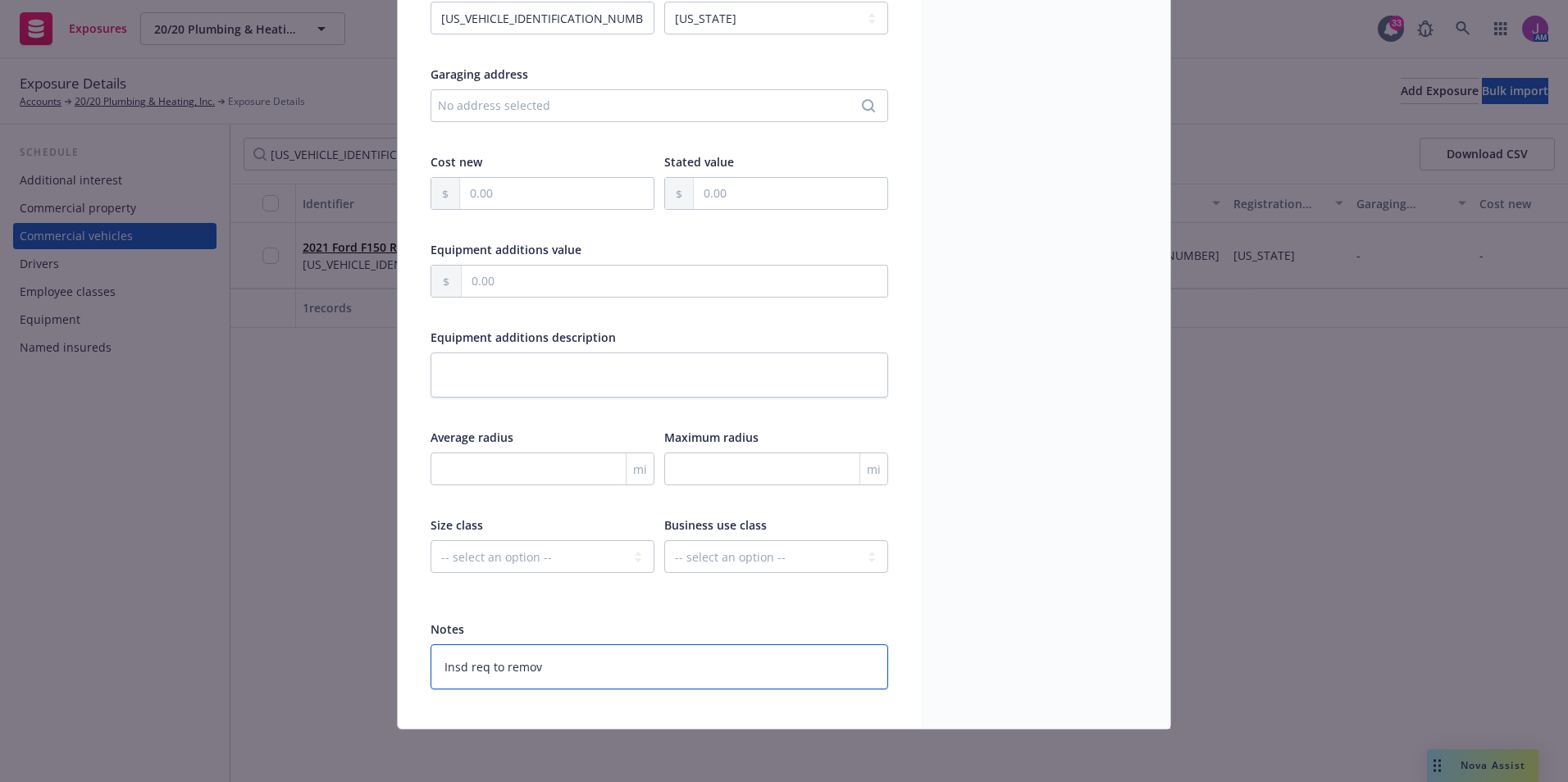
type textarea "x"
type textarea "Insd req to remove"
type textarea "x"
type textarea "Insd req to remove"
type textarea "x"
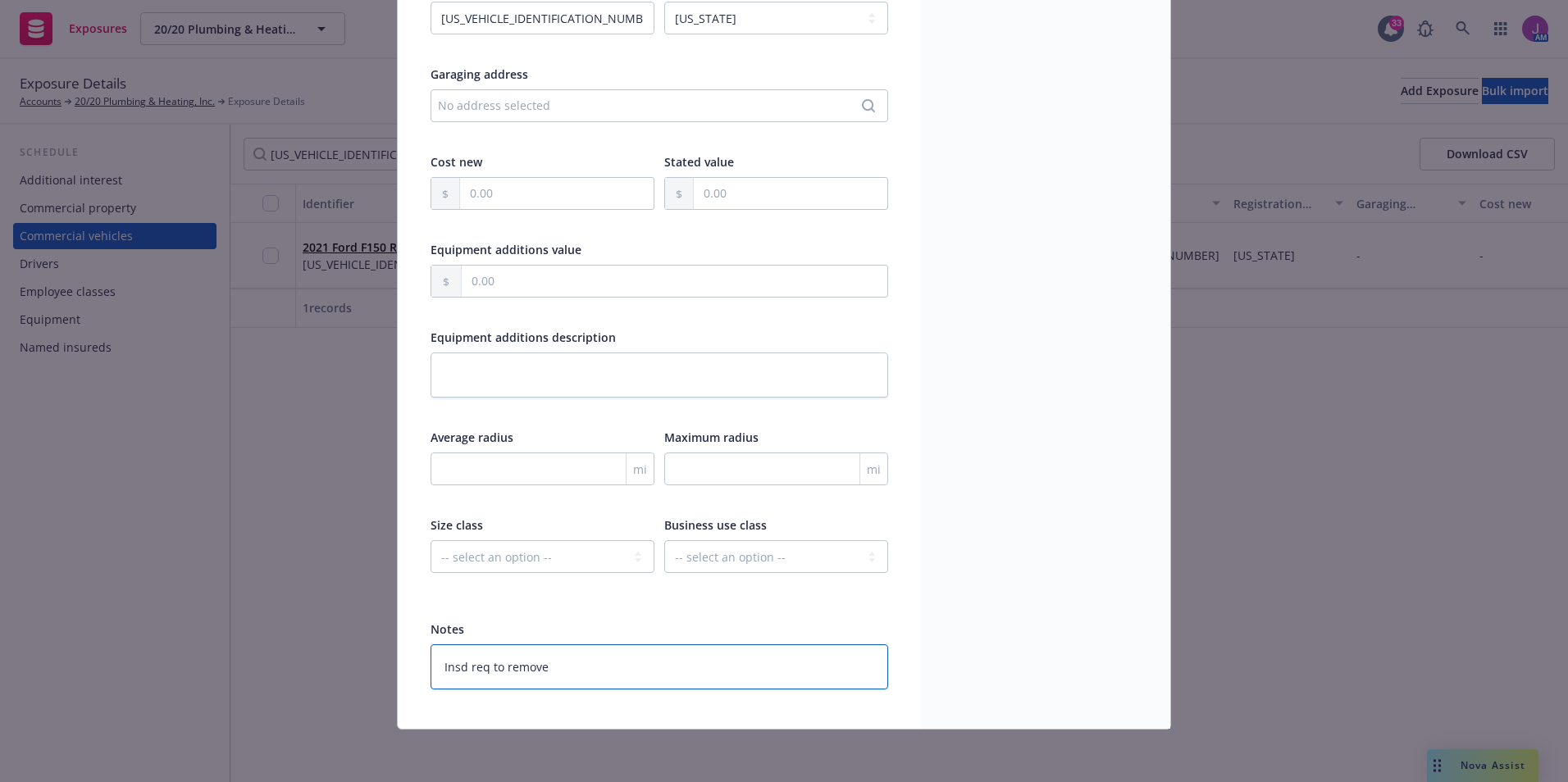
type textarea "Insd req to remove 9"
type textarea "x"
type textarea "Insd req to remove 9/"
type textarea "x"
type textarea "Insd req to remove 9/1"
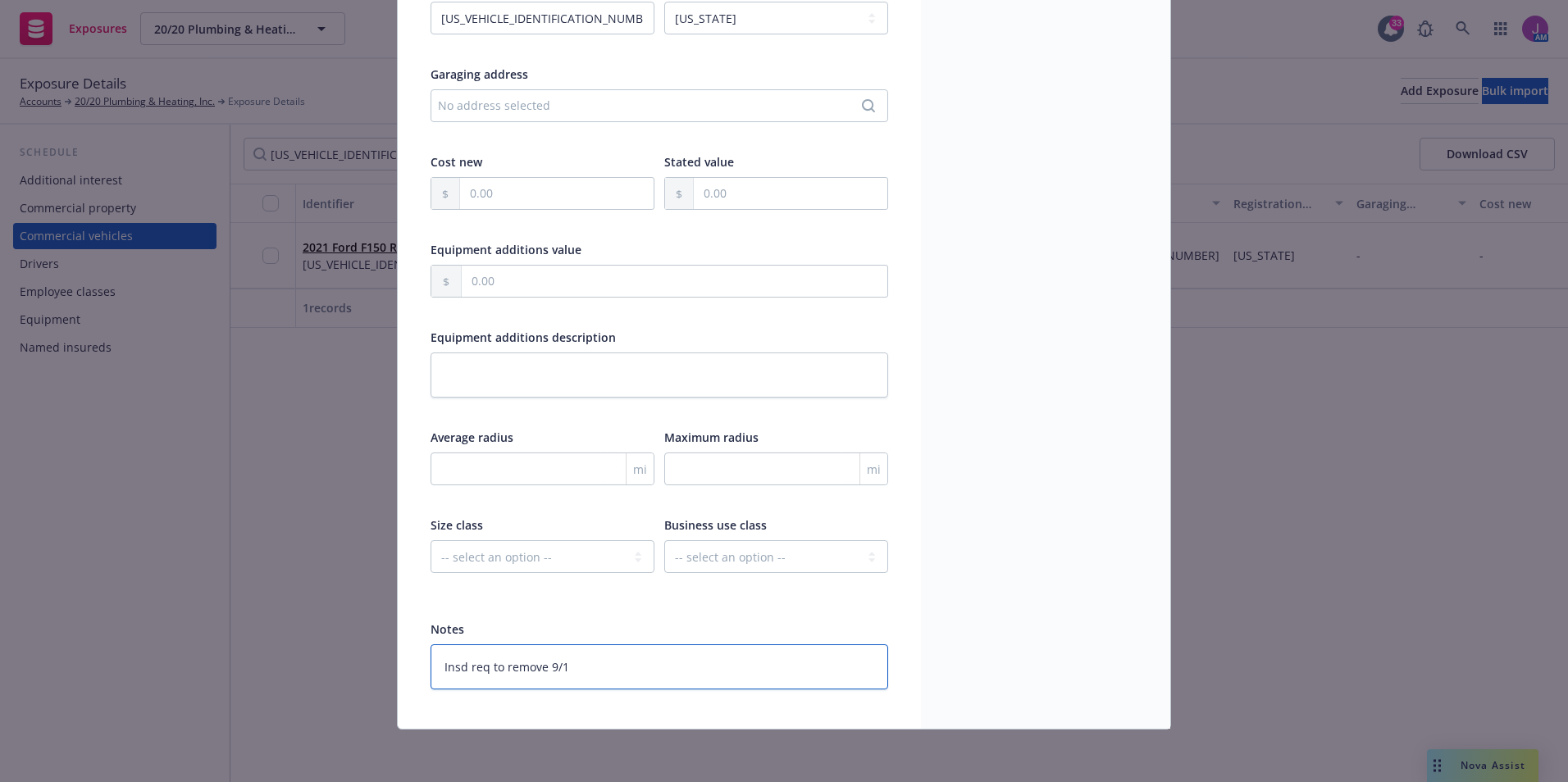
type textarea "x"
type textarea "Insd req to remove 9/19"
type textarea "x"
type textarea "Insd req to remove 9/19/"
type textarea "x"
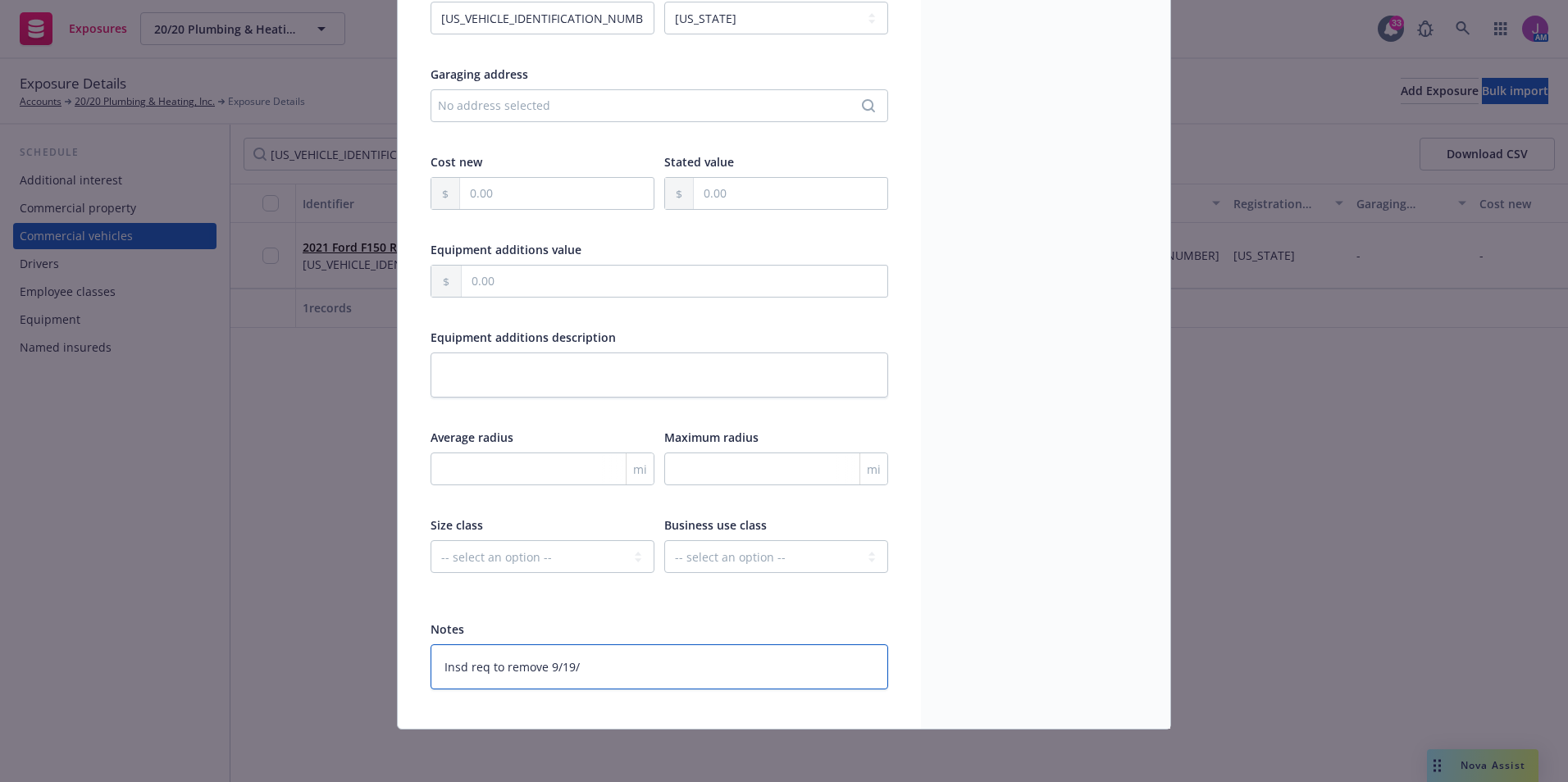
type textarea "Insd req to remove 9/19/2"
type textarea "x"
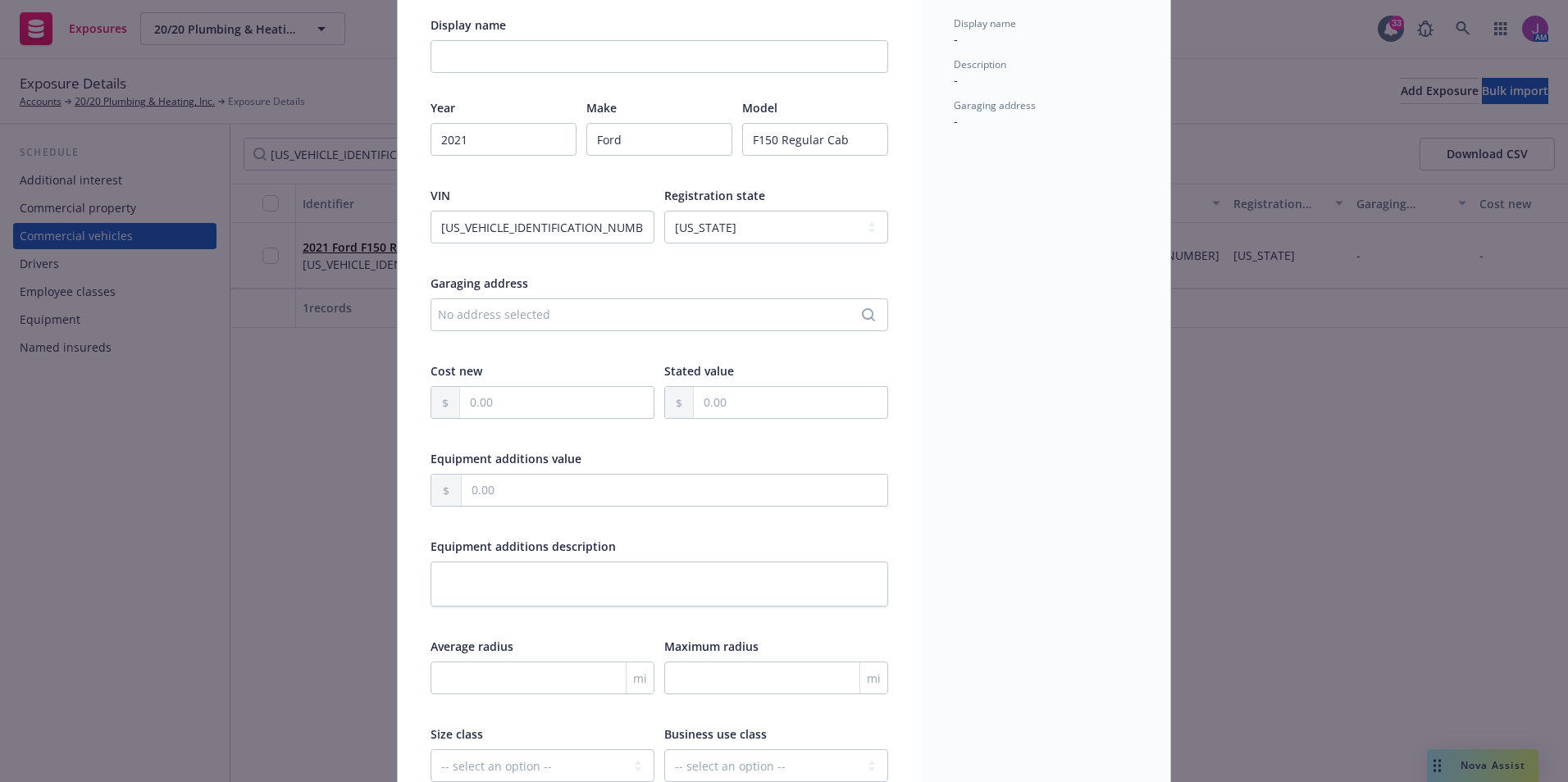
scroll to position [0, 0]
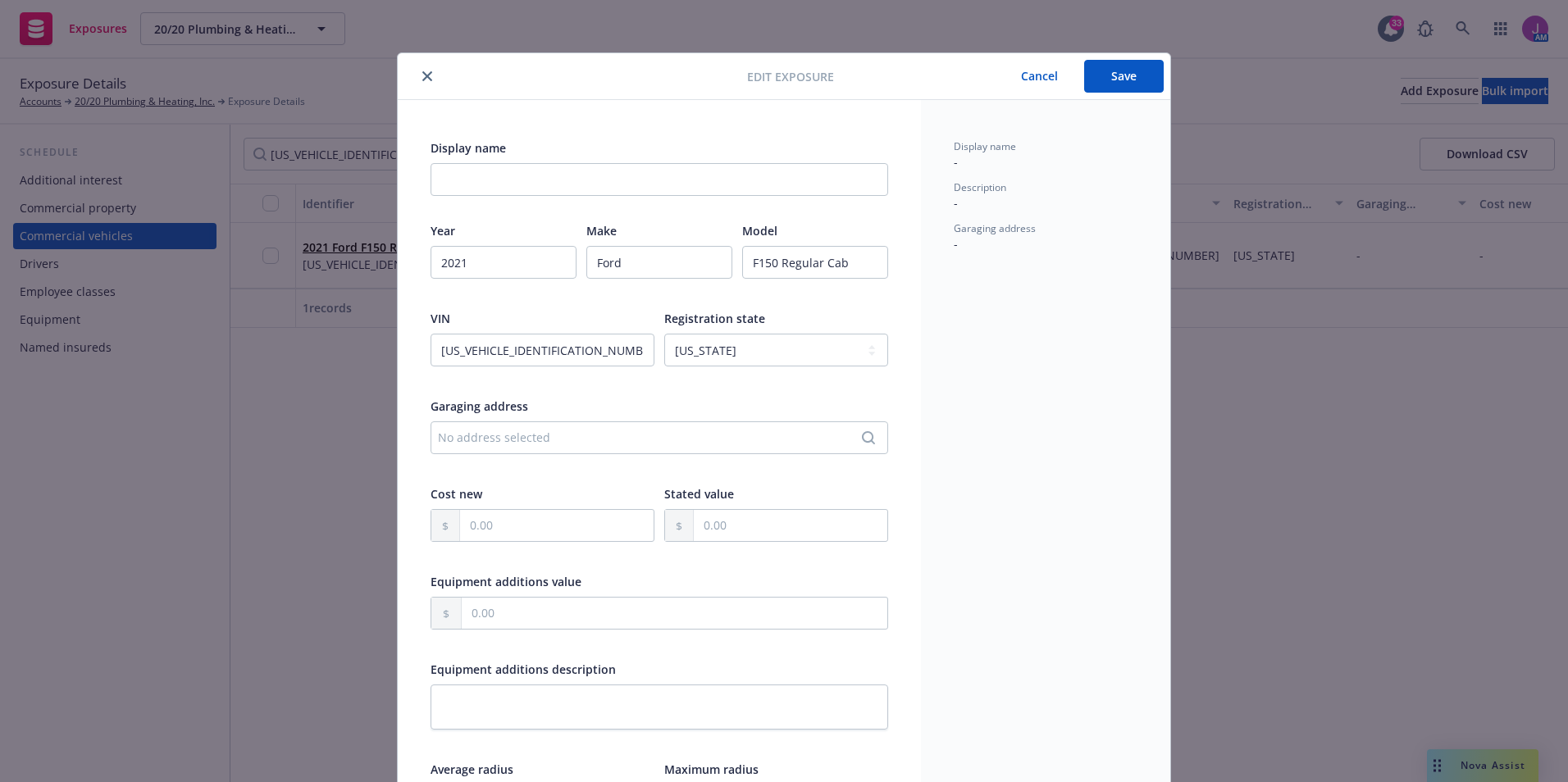
type textarea "Insd req to remove [DATE]"
click at [1125, 90] on button "Save" at bounding box center [1123, 76] width 80 height 33
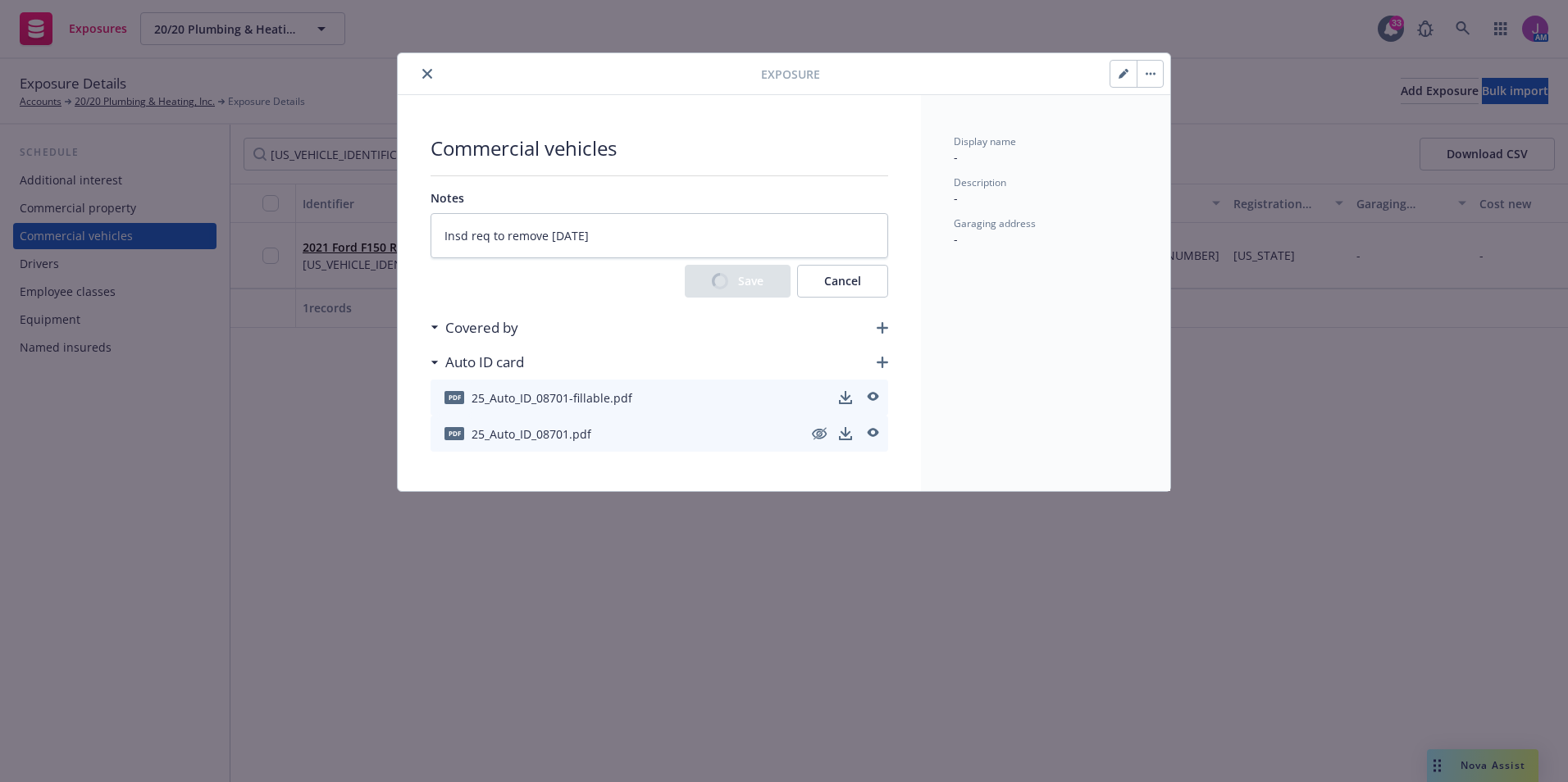
click at [1162, 78] on button "button" at bounding box center [1149, 74] width 26 height 26
click at [1201, 127] on link "Archive" at bounding box center [1184, 119] width 94 height 33
type textarea "x"
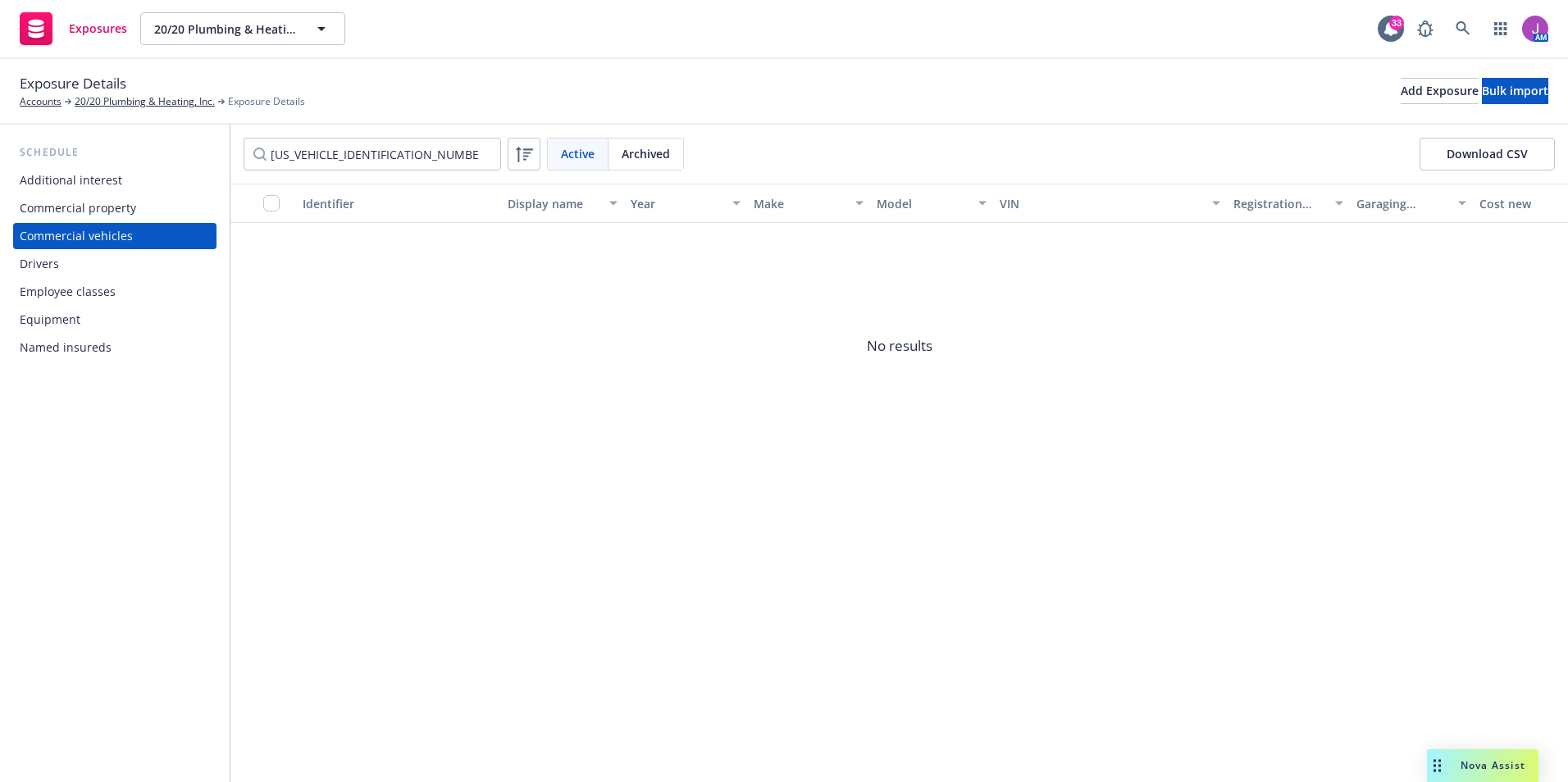
click at [523, 639] on div "Identifier Display name Year Make Model VIN Registration state Garaging address…" at bounding box center [899, 483] width 1337 height 599
click at [645, 147] on span "Archived" at bounding box center [645, 154] width 49 height 17
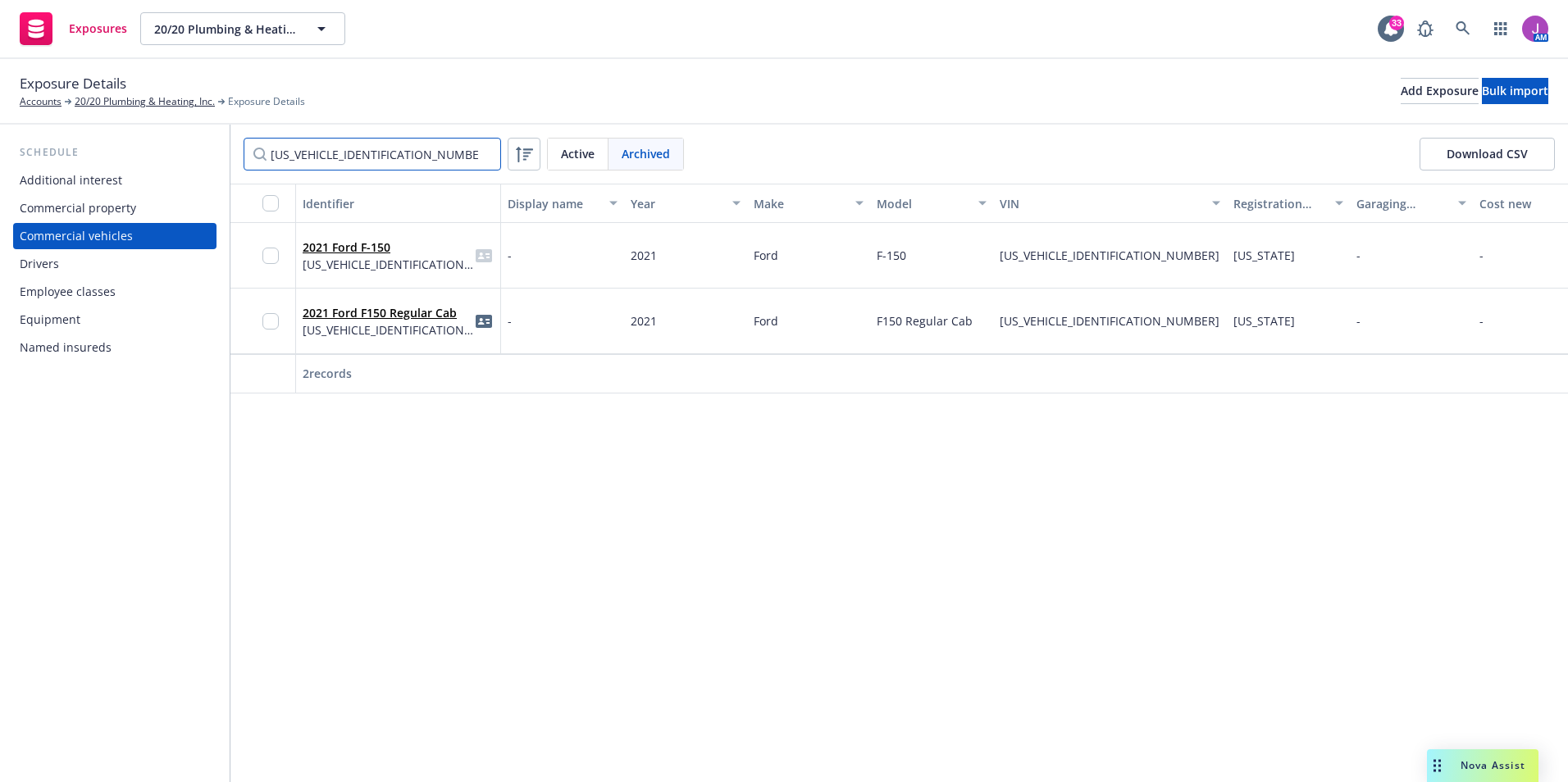
drag, startPoint x: 409, startPoint y: 160, endPoint x: 181, endPoint y: 142, distance: 228.7
click at [181, 142] on div "Schedule Additional interest Commercial property Commercial vehicles Drivers Em…" at bounding box center [784, 454] width 1568 height 658
